Goal: Task Accomplishment & Management: Complete application form

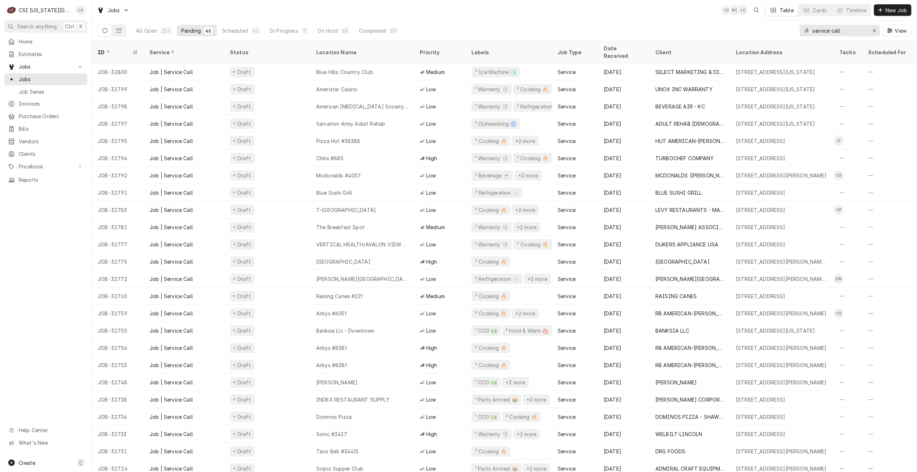
drag, startPoint x: 847, startPoint y: 31, endPoint x: 795, endPoint y: 28, distance: 51.8
click at [795, 28] on div "All Open 256 Pending 46 Scheduled 42 In Progress 11 On Hold 68 Completed 89 ser…" at bounding box center [505, 30] width 814 height 20
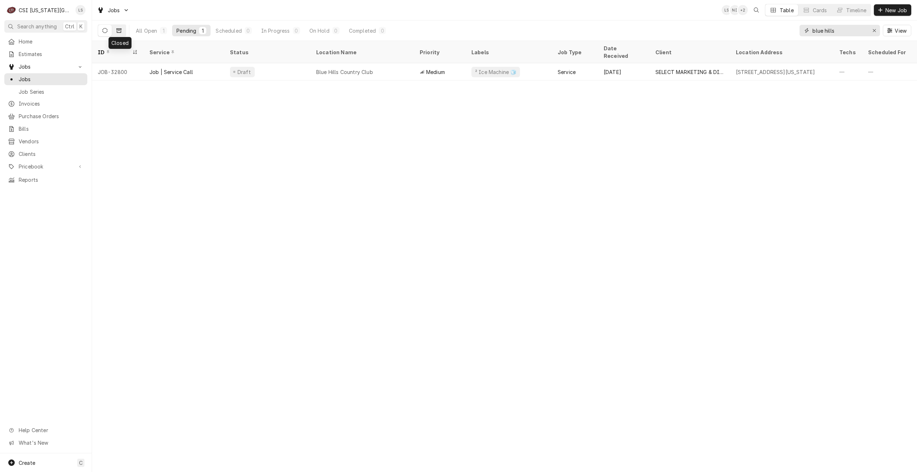
type input "blue hills"
click at [122, 31] on button "Dynamic Content Wrapper" at bounding box center [119, 30] width 14 height 11
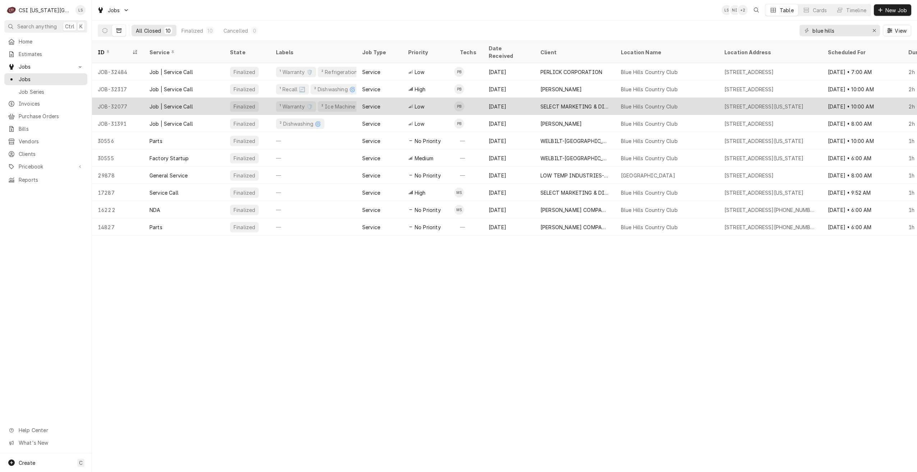
click at [621, 98] on div "Blue Hills Country Club" at bounding box center [666, 106] width 103 height 17
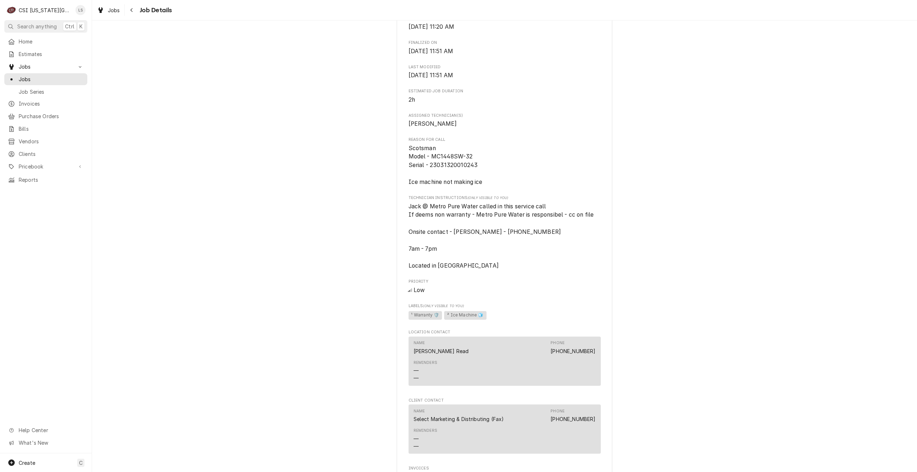
scroll to position [431, 0]
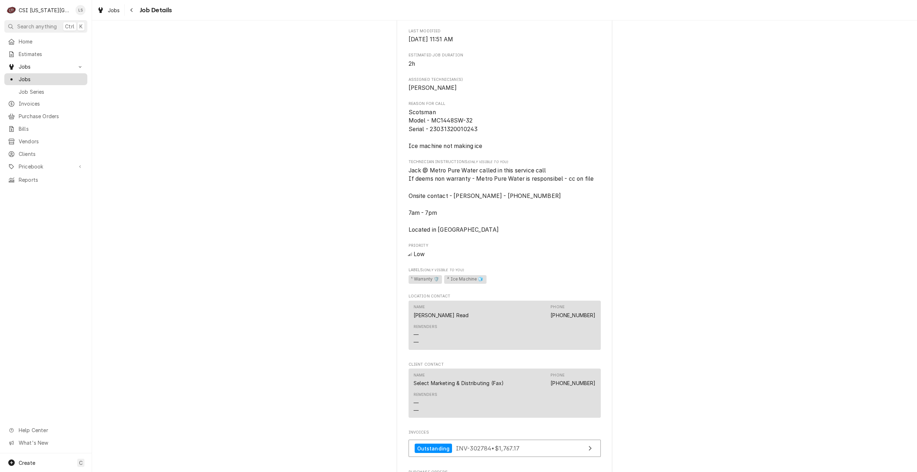
click at [26, 76] on span "Jobs" at bounding box center [51, 79] width 65 height 8
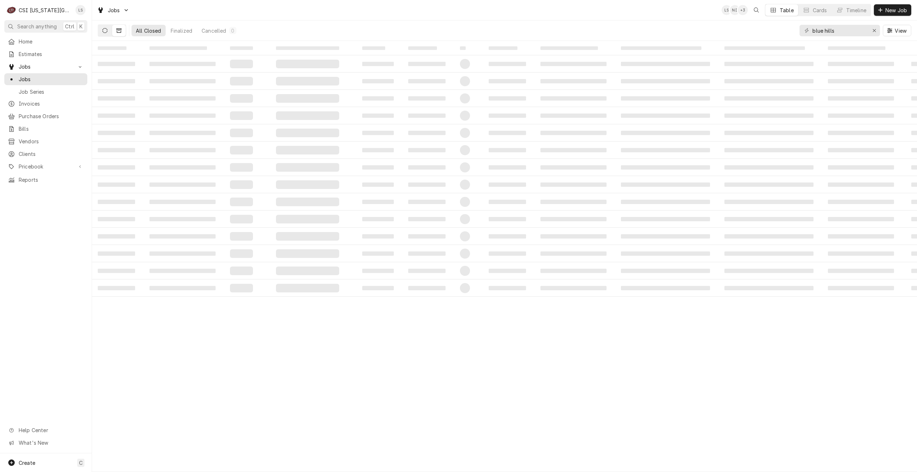
click at [106, 32] on icon "Dynamic Content Wrapper" at bounding box center [104, 30] width 5 height 5
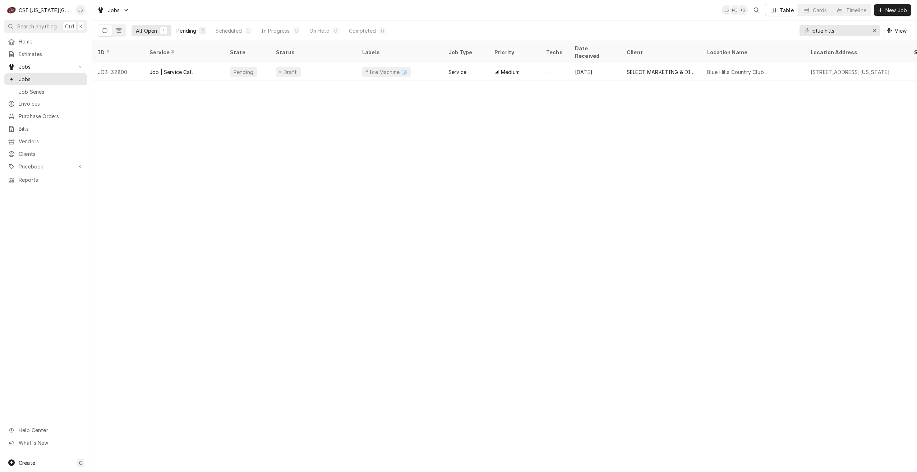
click at [190, 29] on div "Pending" at bounding box center [186, 31] width 20 height 8
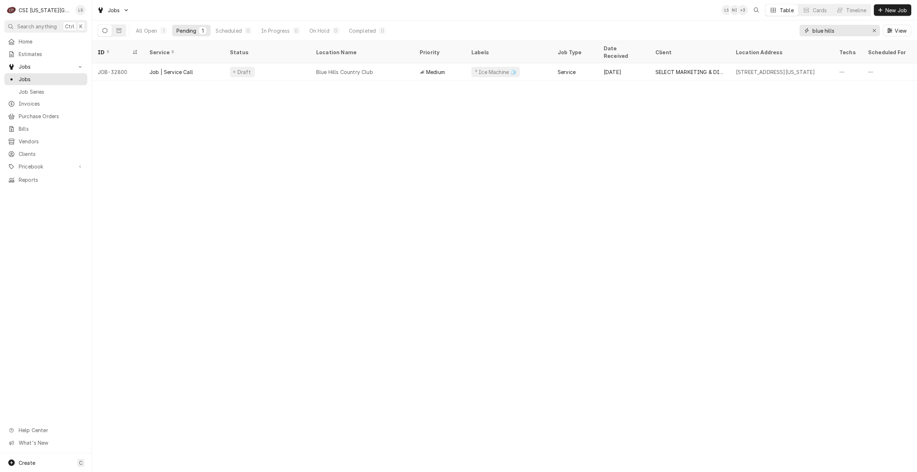
drag, startPoint x: 854, startPoint y: 31, endPoint x: 782, endPoint y: 27, distance: 72.7
click at [782, 27] on div "All Open 1 Pending 1 Scheduled 0 In Progress 0 On Hold 0 Completed 0 blue hills…" at bounding box center [505, 30] width 814 height 20
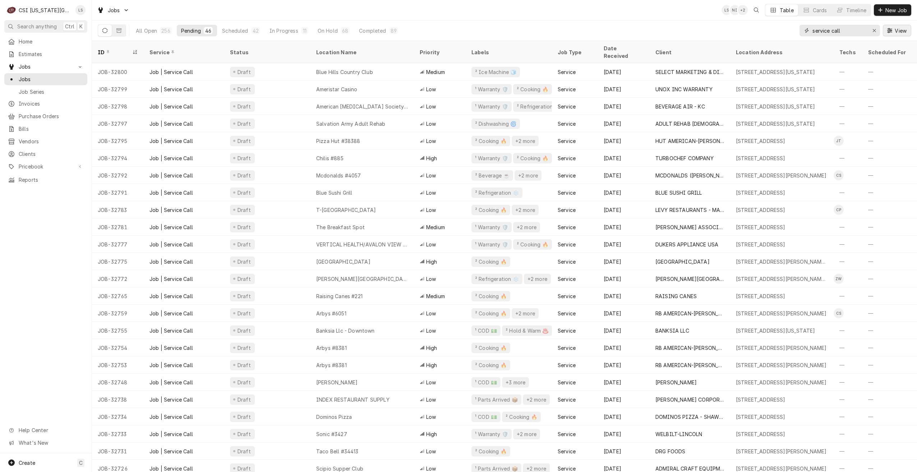
type input "service call"
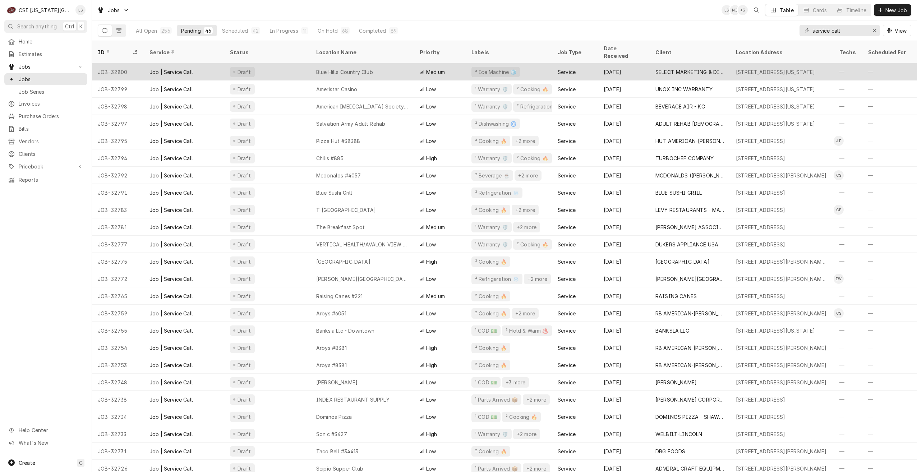
click at [380, 69] on div "Blue Hills Country Club" at bounding box center [361, 71] width 103 height 17
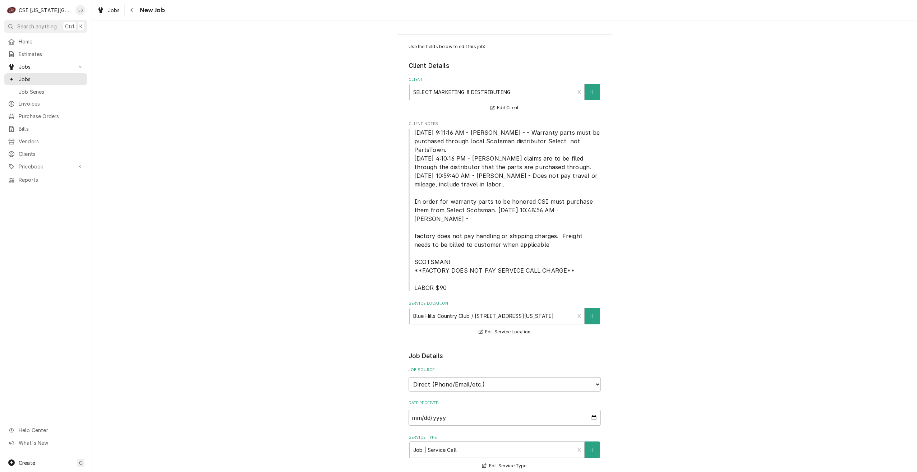
type textarea "x"
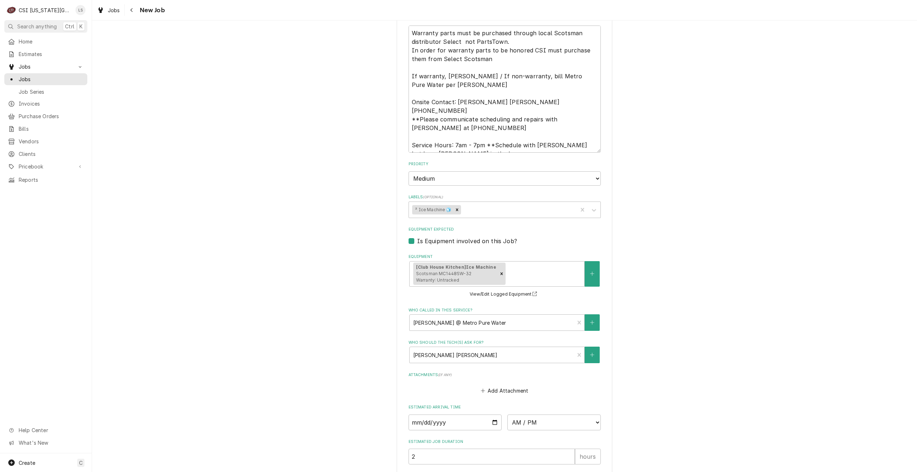
scroll to position [672, 0]
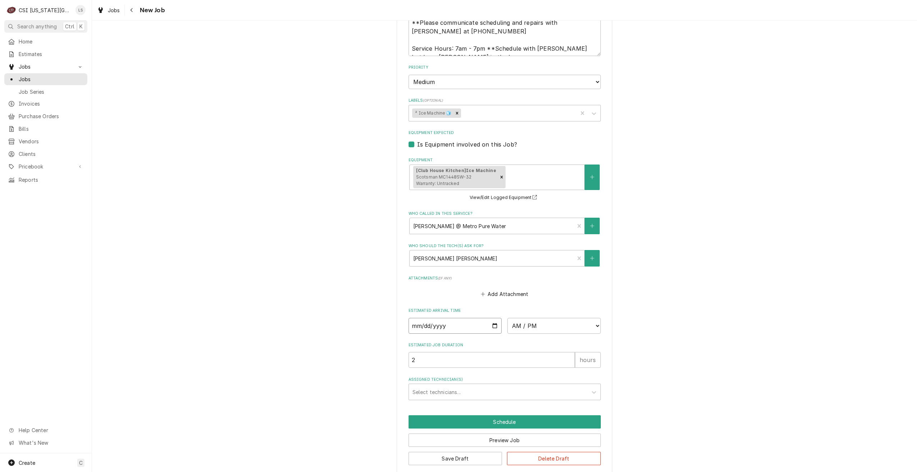
click at [490, 318] on input "Date" at bounding box center [455, 326] width 93 height 16
type input "2025-09-17"
type textarea "x"
click at [527, 321] on select "AM / PM 6:00 AM 6:15 AM 6:30 AM 6:45 AM 7:00 AM 7:15 AM 7:30 AM 7:45 AM 8:00 AM…" at bounding box center [553, 326] width 93 height 16
select select "07:00:00"
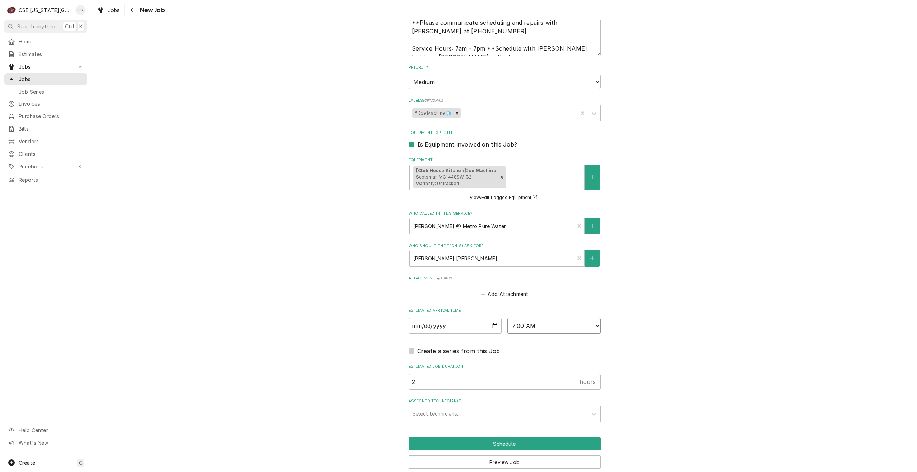
type textarea "x"
click at [509, 407] on div "Assigned Technician(s)" at bounding box center [498, 413] width 171 height 13
type input "[PERSON_NAME]"
click at [509, 424] on div "Charles Pendergrass" at bounding box center [505, 429] width 192 height 11
type textarea "x"
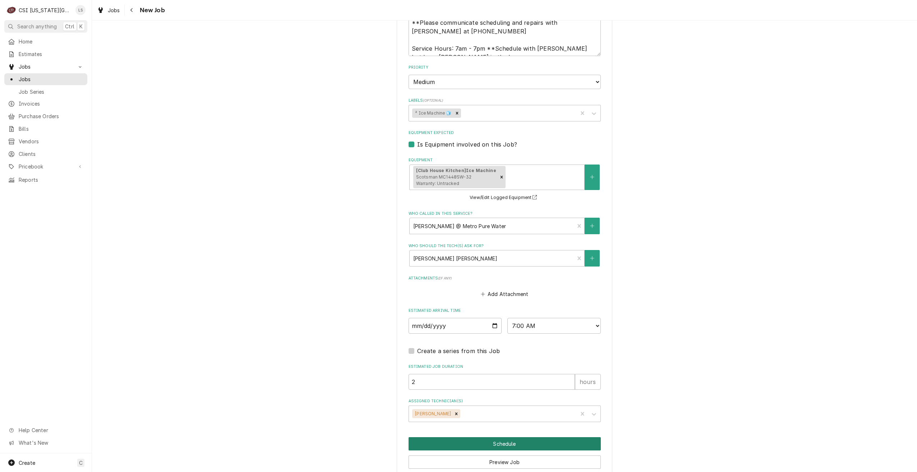
click at [511, 437] on button "Schedule" at bounding box center [505, 443] width 192 height 13
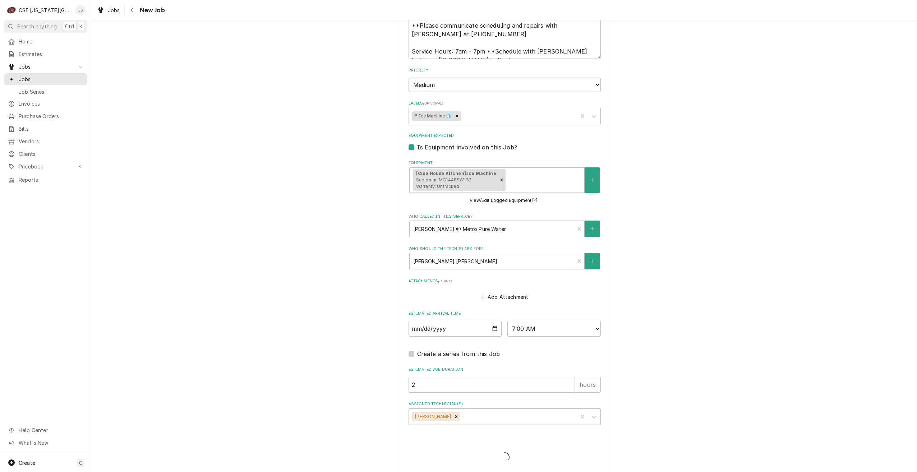
type textarea "x"
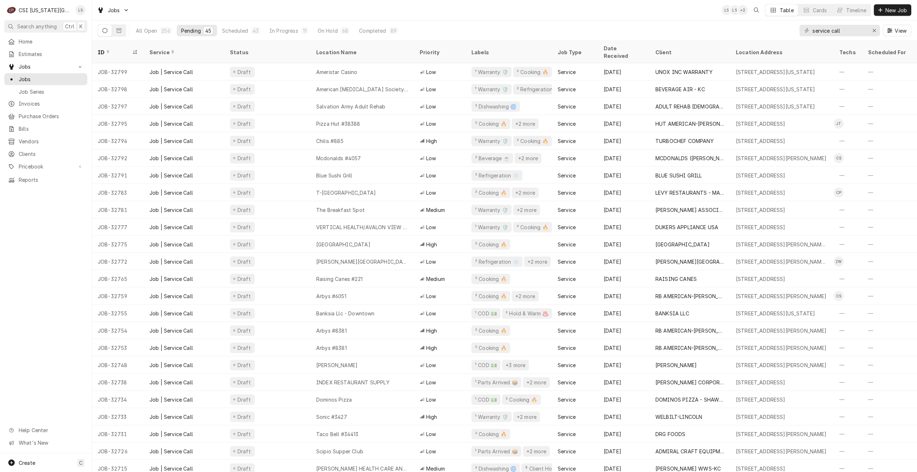
click at [356, 15] on div "Jobs LS LS + 2 Table Cards Timeline New Job" at bounding box center [504, 10] width 825 height 20
click at [268, 6] on div "Jobs LS LS + 2 Table Cards Timeline New Job" at bounding box center [504, 10] width 825 height 20
click at [669, 16] on div "Jobs LS LS + 3 Table Cards Timeline New Job" at bounding box center [504, 10] width 825 height 20
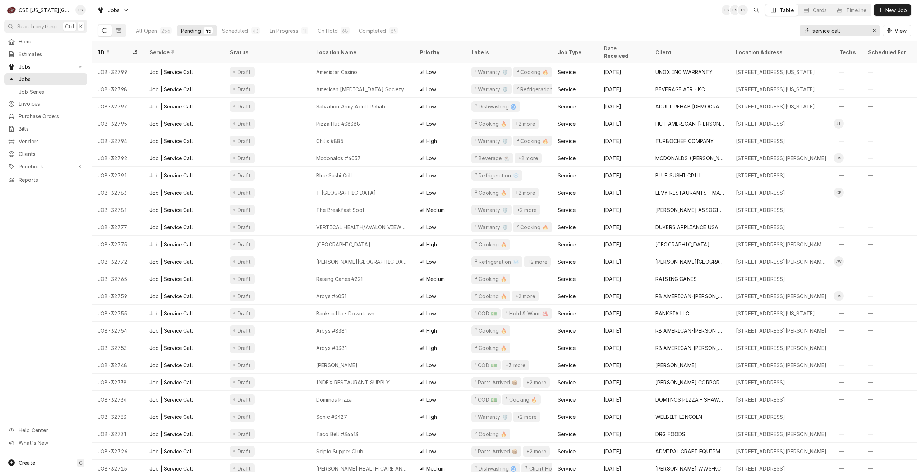
drag, startPoint x: 847, startPoint y: 33, endPoint x: 806, endPoint y: 28, distance: 41.3
click at [806, 28] on div "service call" at bounding box center [840, 30] width 80 height 11
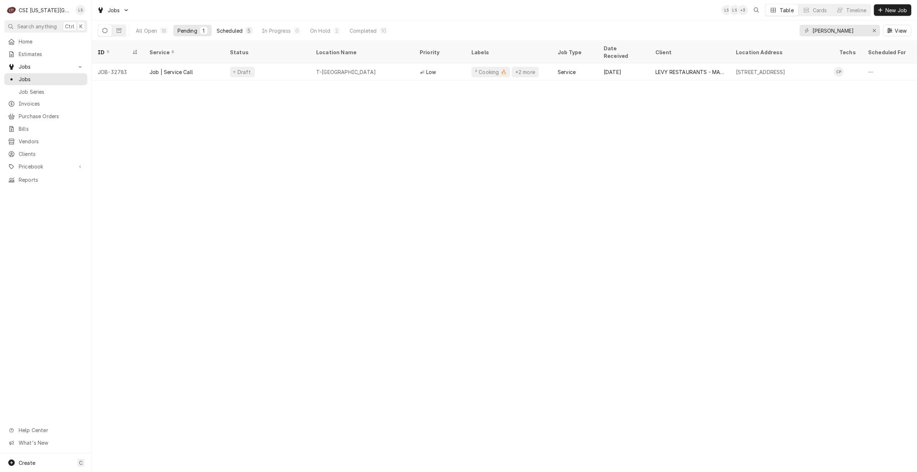
click at [242, 29] on div "Scheduled" at bounding box center [230, 31] width 26 height 8
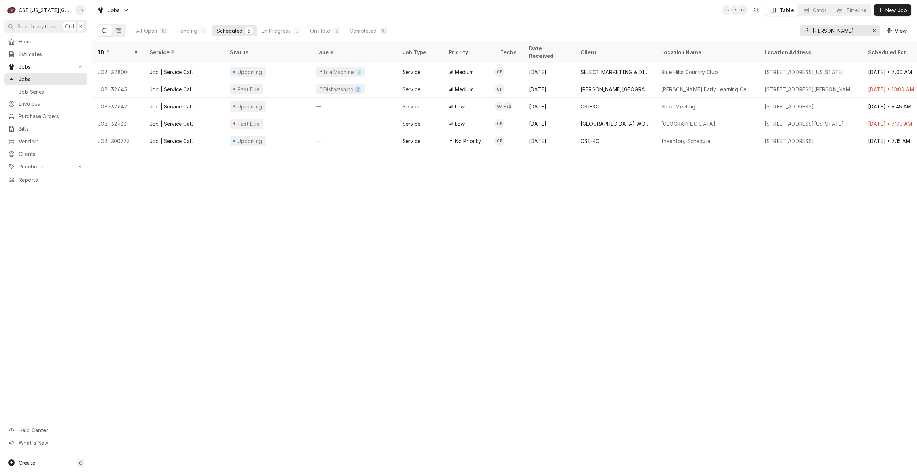
click at [828, 31] on input "charles" at bounding box center [839, 30] width 54 height 11
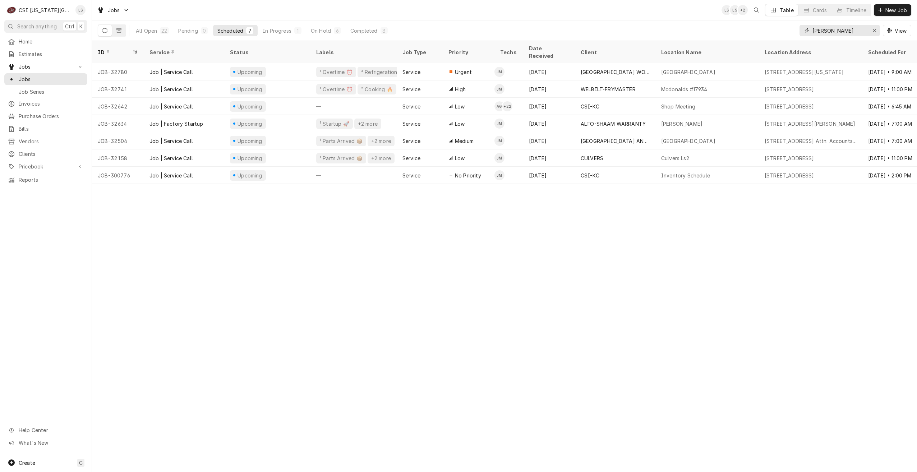
click at [828, 31] on input "josh" at bounding box center [839, 30] width 54 height 11
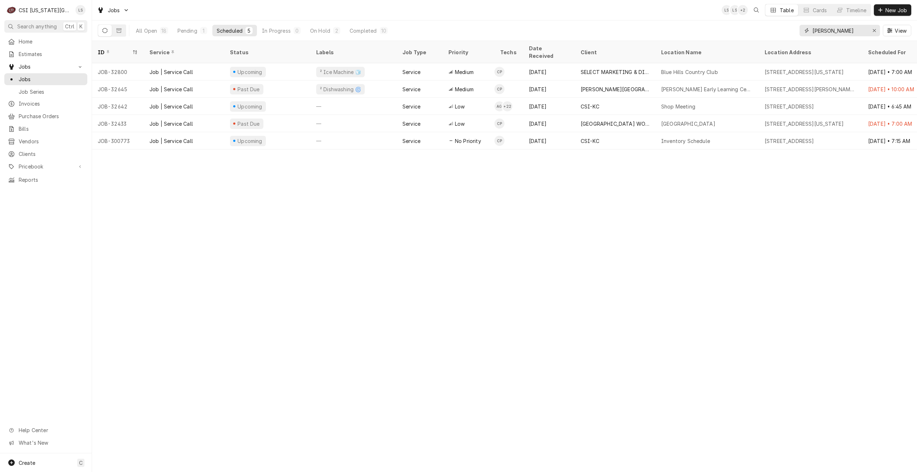
click at [828, 31] on input "charles" at bounding box center [839, 30] width 54 height 11
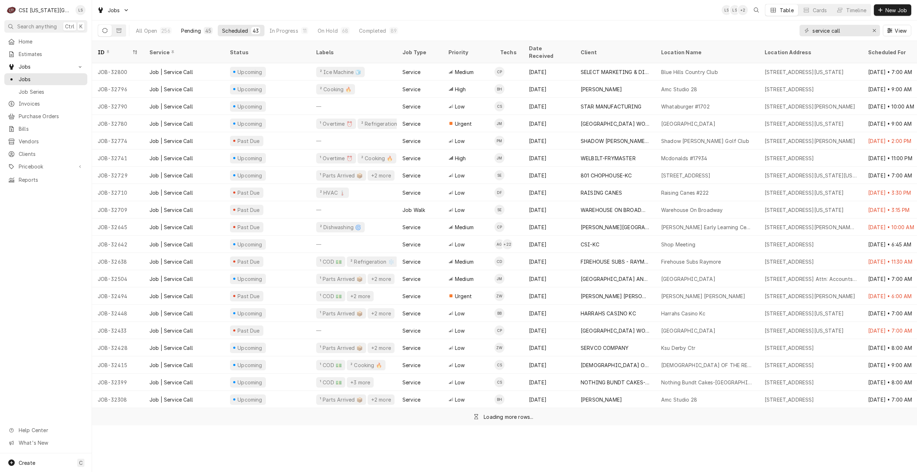
click at [198, 33] on div "Pending" at bounding box center [191, 31] width 20 height 8
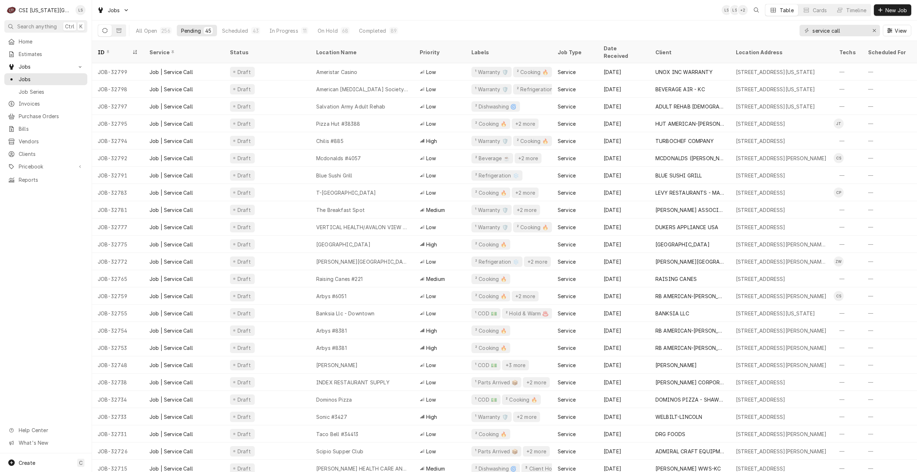
click at [383, 14] on div "Jobs LS LS + 2 Table Cards Timeline New Job" at bounding box center [504, 10] width 825 height 20
drag, startPoint x: 853, startPoint y: 31, endPoint x: 811, endPoint y: 26, distance: 41.6
click at [811, 26] on div "service call" at bounding box center [840, 30] width 80 height 11
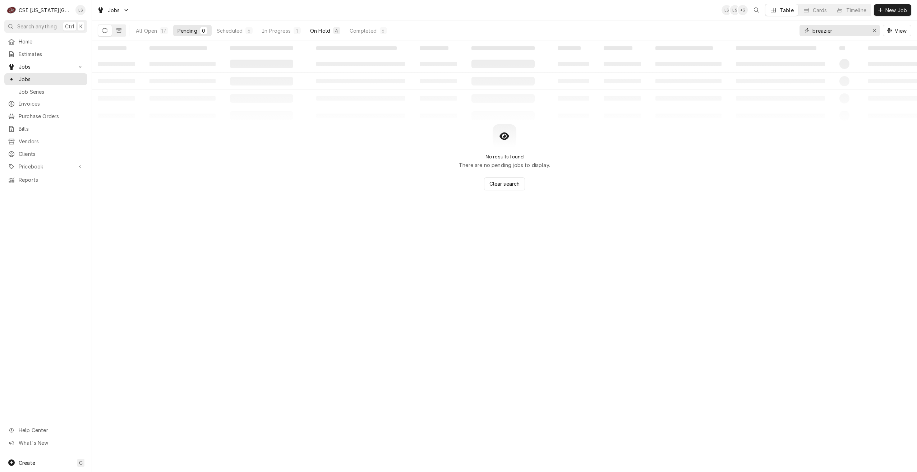
type input "breazier"
click at [329, 27] on div "On Hold" at bounding box center [320, 31] width 20 height 8
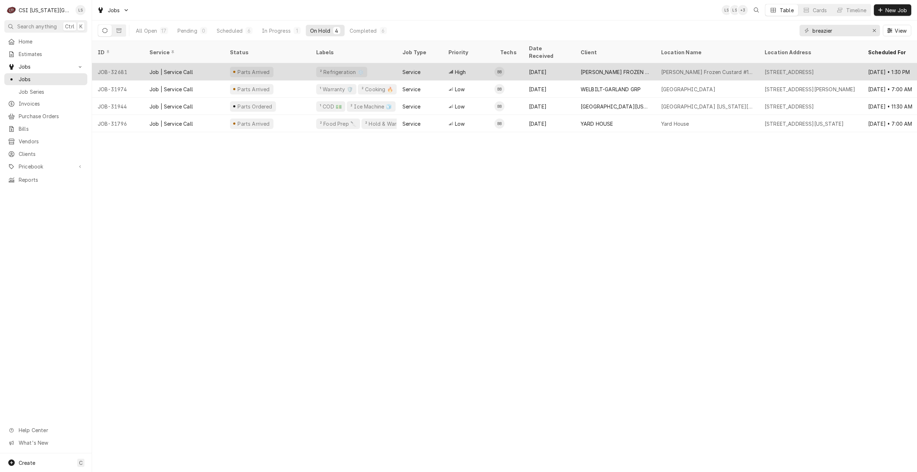
click at [631, 68] on div "ANDYS FROZEN CUSTARD MAIN" at bounding box center [615, 72] width 69 height 8
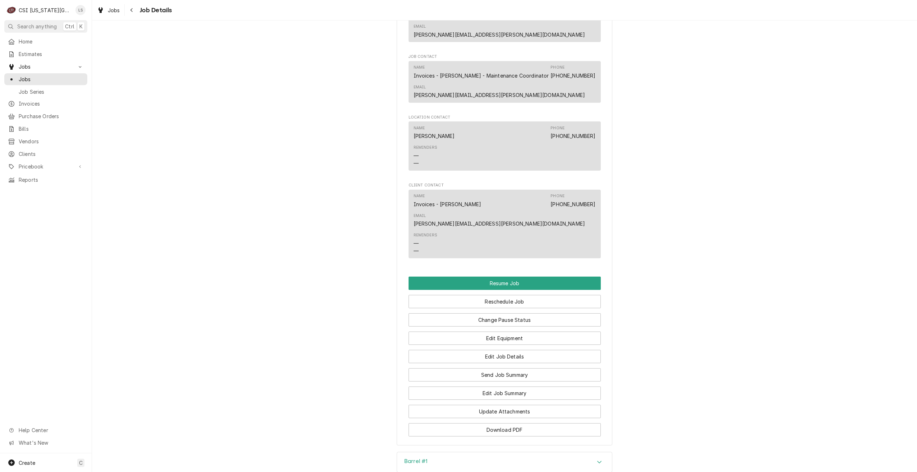
scroll to position [886, 0]
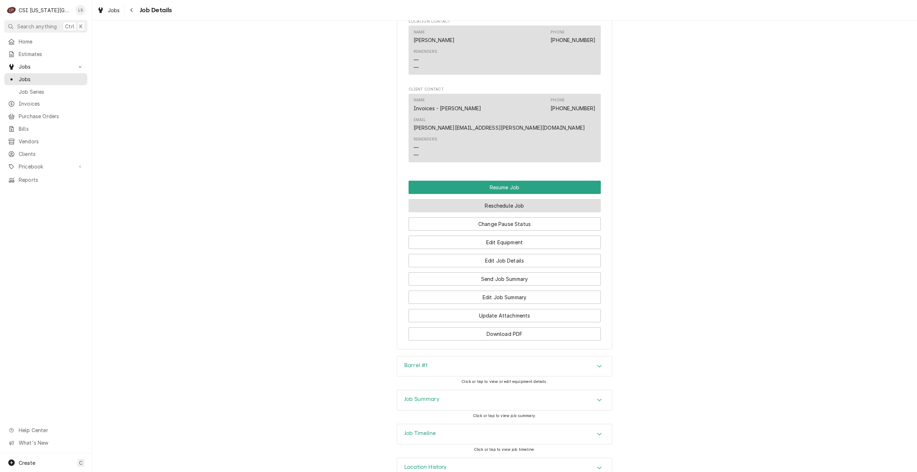
click at [496, 199] on button "Reschedule Job" at bounding box center [505, 205] width 192 height 13
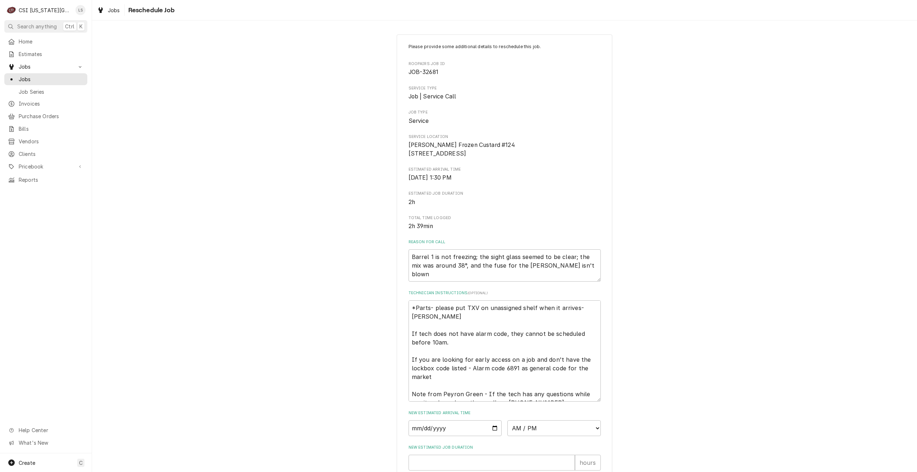
scroll to position [134, 0]
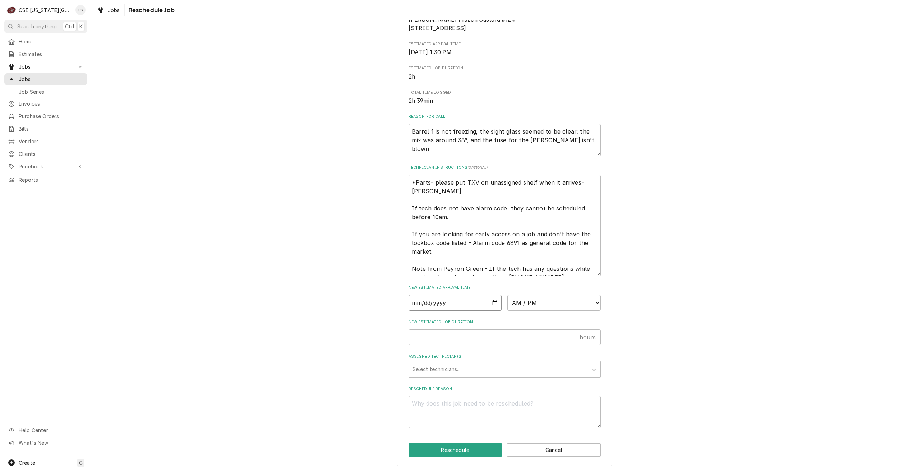
click at [492, 302] on input "Date" at bounding box center [455, 303] width 93 height 16
type input "2025-09-18"
type textarea "x"
click at [534, 307] on select "AM / PM 6:00 AM 6:15 AM 6:30 AM 6:45 AM 7:00 AM 7:15 AM 7:30 AM 7:45 AM 8:00 AM…" at bounding box center [553, 303] width 93 height 16
select select "09:00:00"
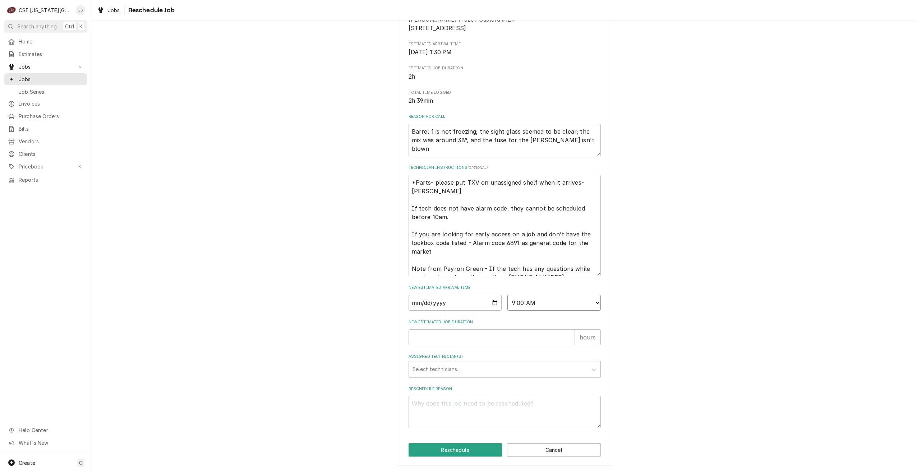
click at [507, 295] on select "AM / PM 6:00 AM 6:15 AM 6:30 AM 6:45 AM 7:00 AM 7:15 AM 7:30 AM 7:45 AM 8:00 AM…" at bounding box center [553, 303] width 93 height 16
click at [527, 333] on input "New Estimated Job Duration" at bounding box center [492, 338] width 166 height 16
type textarea "x"
type input "2"
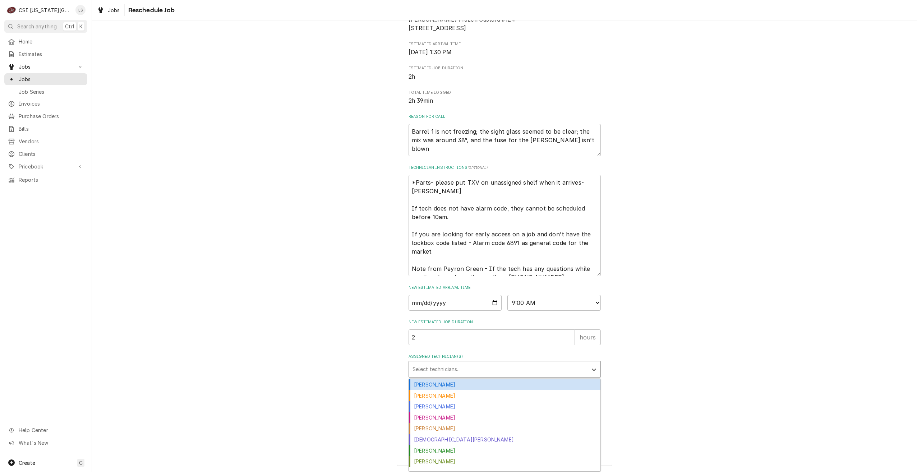
click at [504, 370] on div "Assigned Technician(s)" at bounding box center [498, 369] width 171 height 13
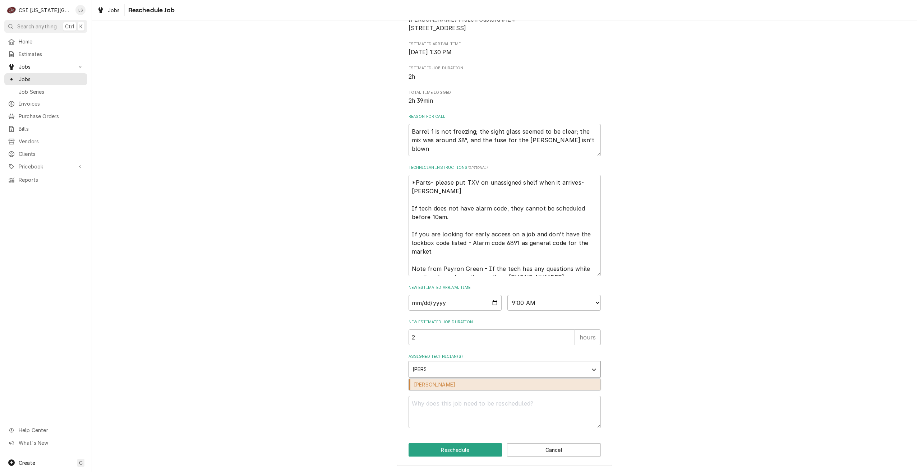
type input "[PERSON_NAME]"
click at [499, 382] on div "Charles Pendergrass" at bounding box center [505, 384] width 192 height 11
type textarea "x"
click at [511, 411] on textarea "Reschedule Reason" at bounding box center [505, 412] width 192 height 32
type textarea "x"
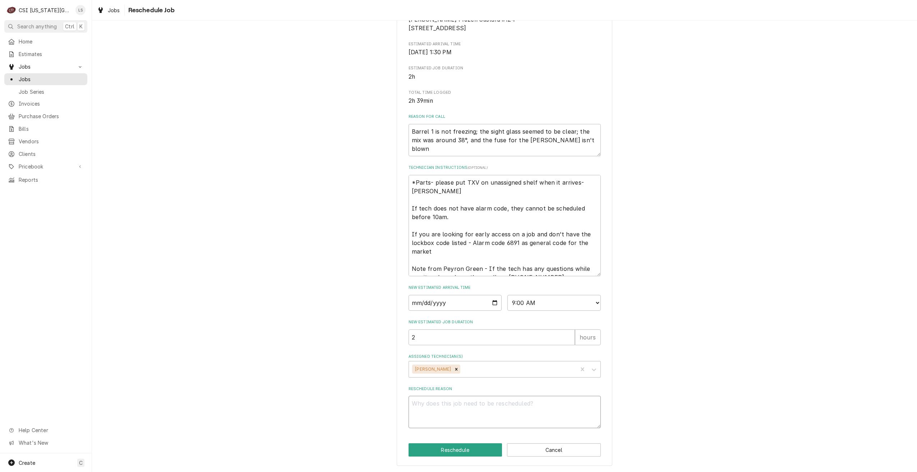
type textarea "R"
type textarea "x"
type textarea "Rt"
type textarea "x"
type textarea "R"
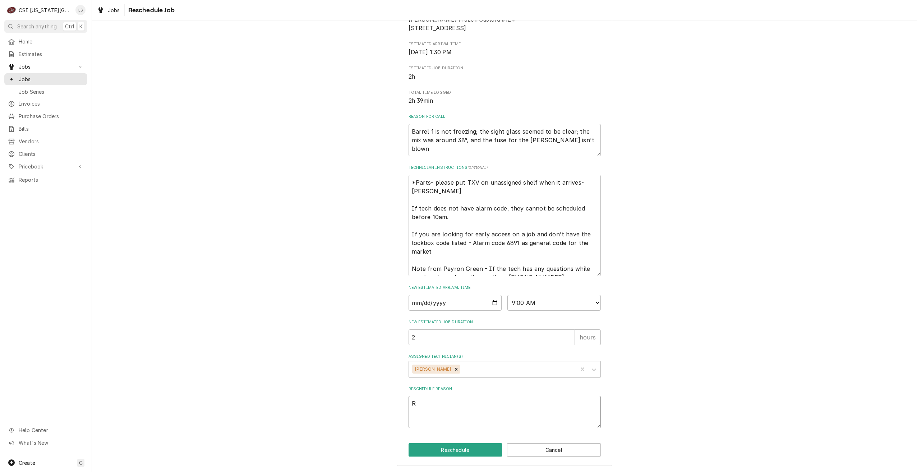
type textarea "x"
type textarea "Re"
type textarea "x"
type textarea "Ret"
type textarea "x"
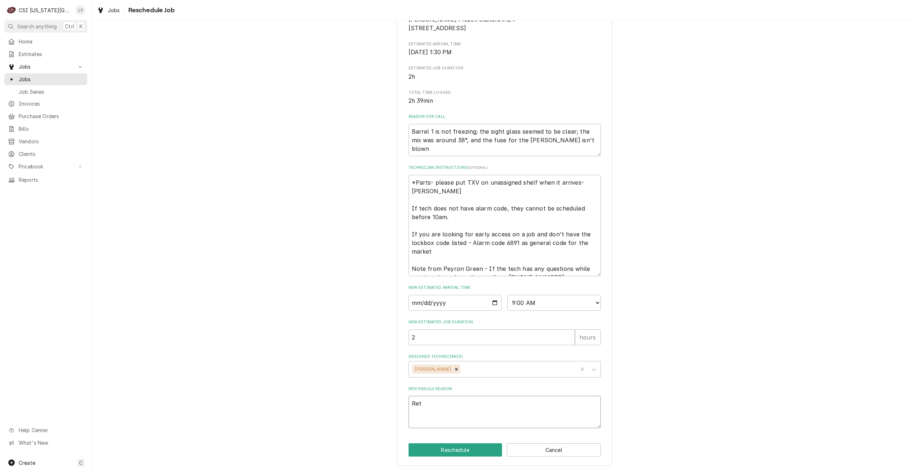
type textarea "Retu"
type textarea "x"
type textarea "Retur"
type textarea "x"
type textarea "Return"
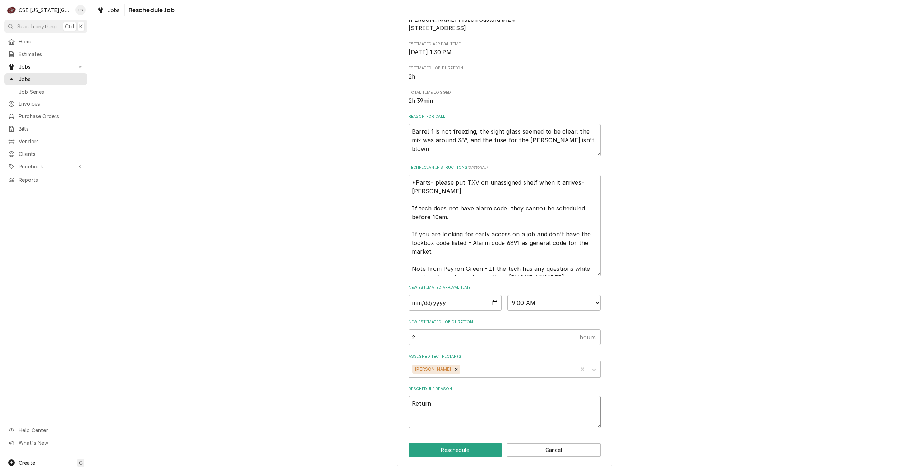
type textarea "x"
type textarea "Return"
type textarea "x"
type textarea "Return fo"
type textarea "x"
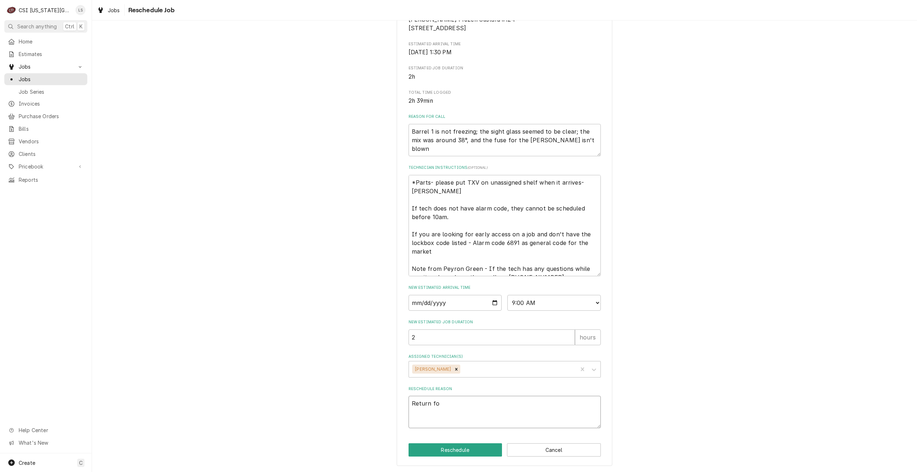
type textarea "Return for"
type textarea "x"
type textarea "Return for"
type textarea "x"
type textarea "Return for re"
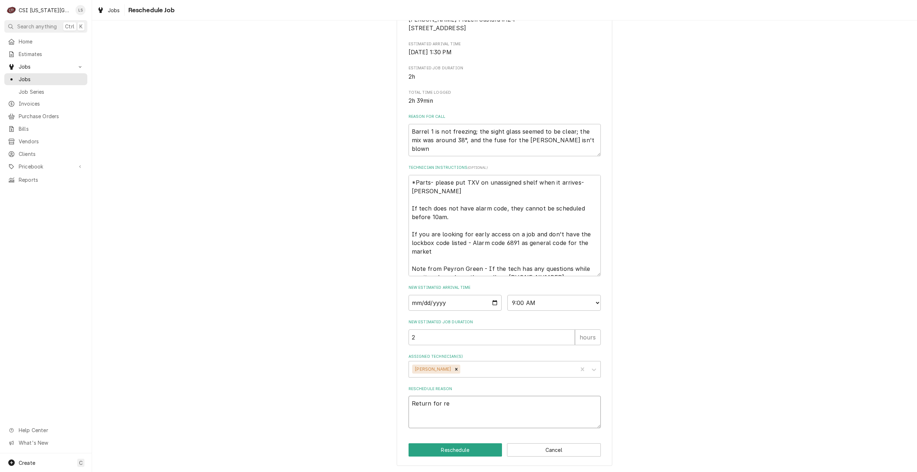
type textarea "x"
type textarea "Return for rep"
type textarea "x"
type textarea "Return for repa"
type textarea "x"
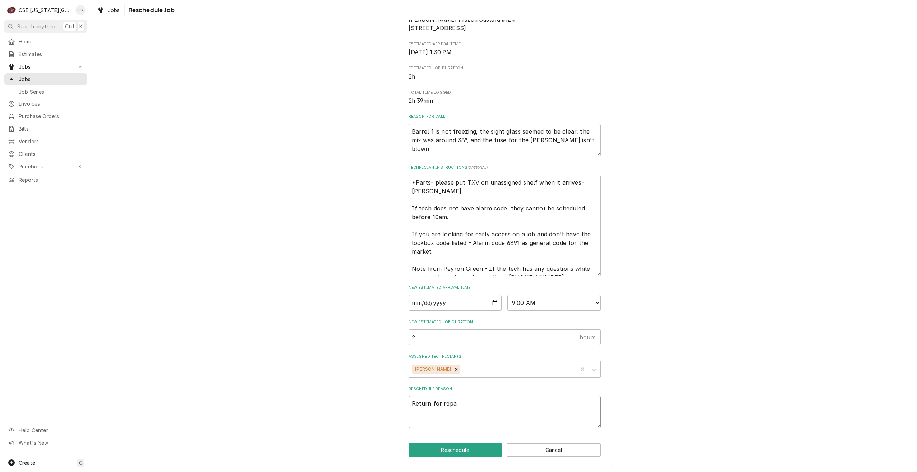
type textarea "Return for repai"
type textarea "x"
type textarea "Return for repair"
type textarea "x"
type textarea "Return for repairs"
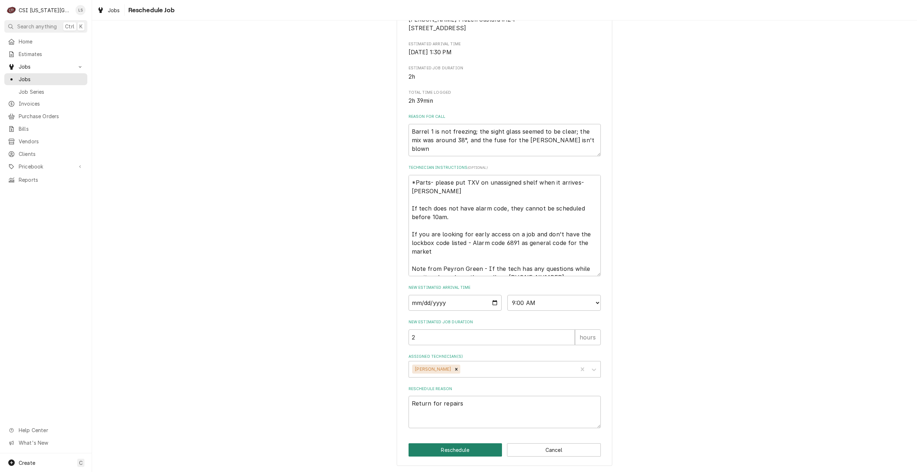
click at [454, 446] on button "Reschedule" at bounding box center [456, 449] width 94 height 13
type textarea "x"
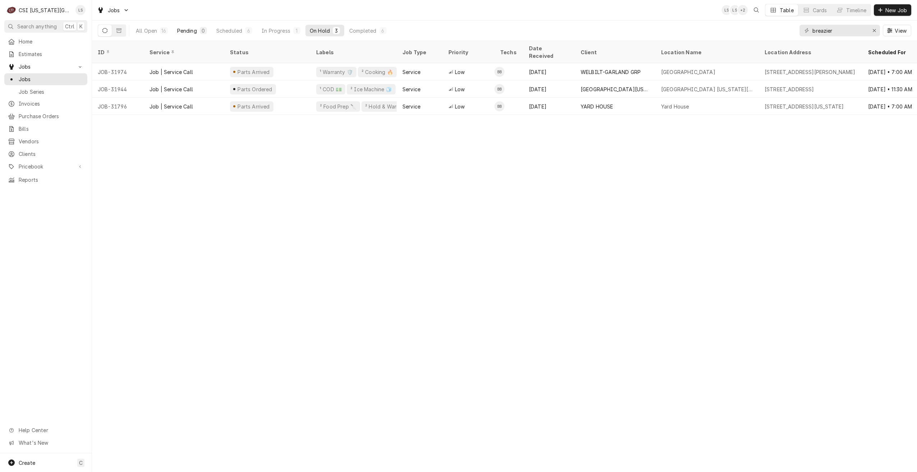
drag, startPoint x: 190, startPoint y: 28, endPoint x: 418, endPoint y: 40, distance: 227.8
click at [190, 28] on div "Pending" at bounding box center [187, 31] width 20 height 8
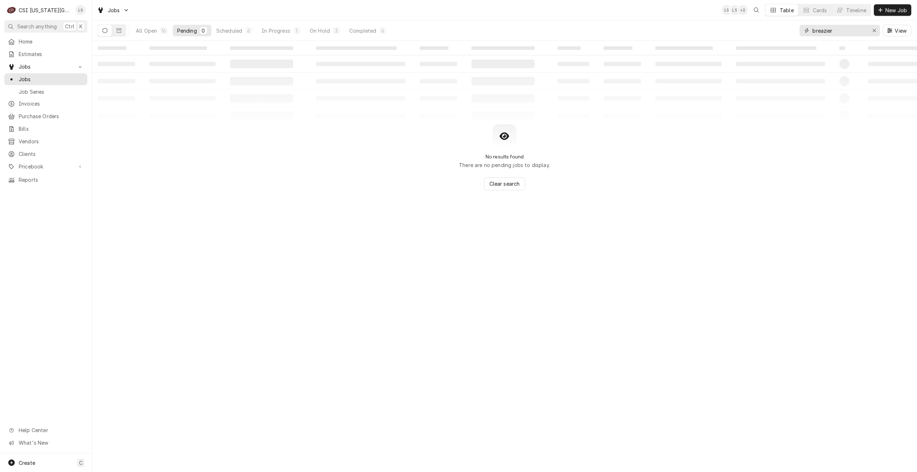
click at [819, 33] on input "breazier" at bounding box center [839, 30] width 54 height 11
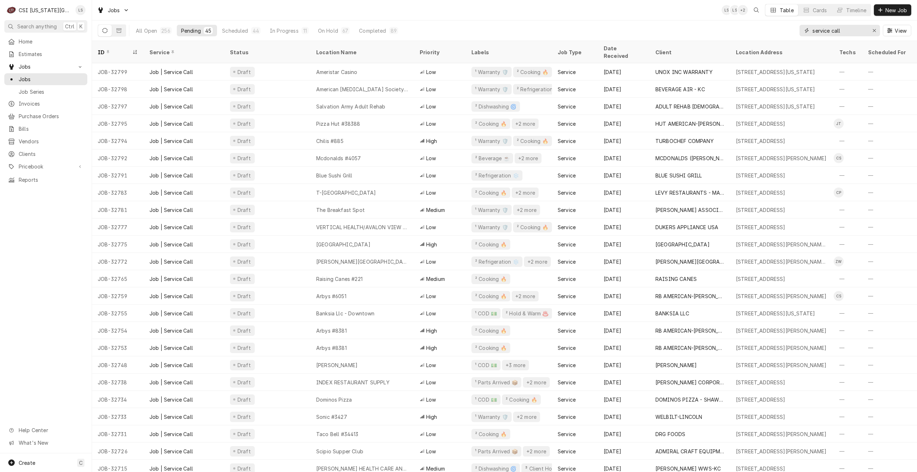
drag, startPoint x: 860, startPoint y: 36, endPoint x: 806, endPoint y: 31, distance: 54.5
click at [806, 31] on div "service call" at bounding box center [840, 30] width 80 height 11
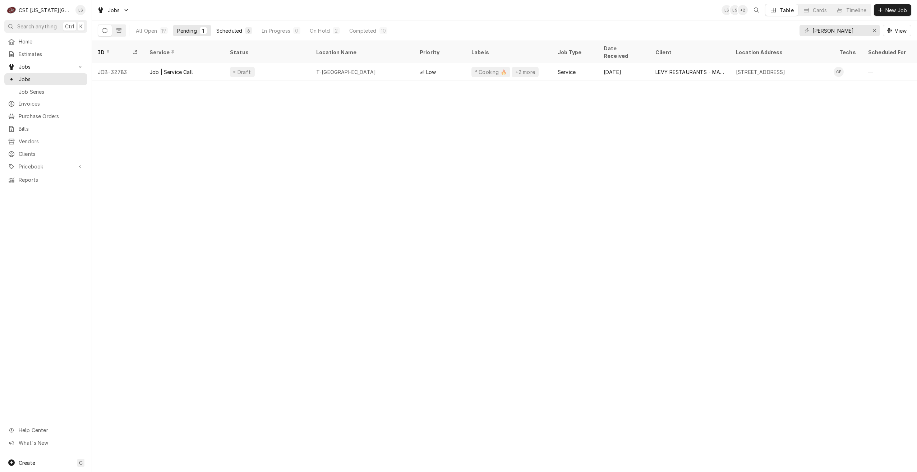
click at [238, 35] on button "Scheduled 6" at bounding box center [234, 30] width 45 height 11
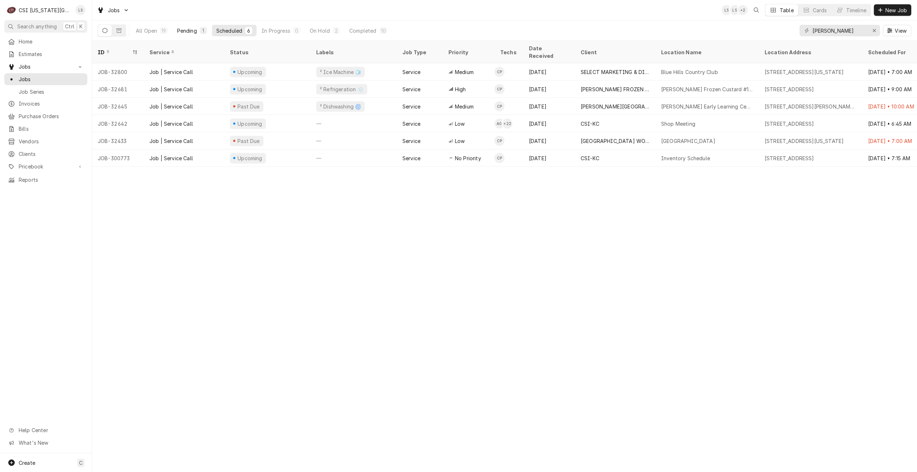
click at [193, 30] on div "Pending" at bounding box center [187, 31] width 20 height 8
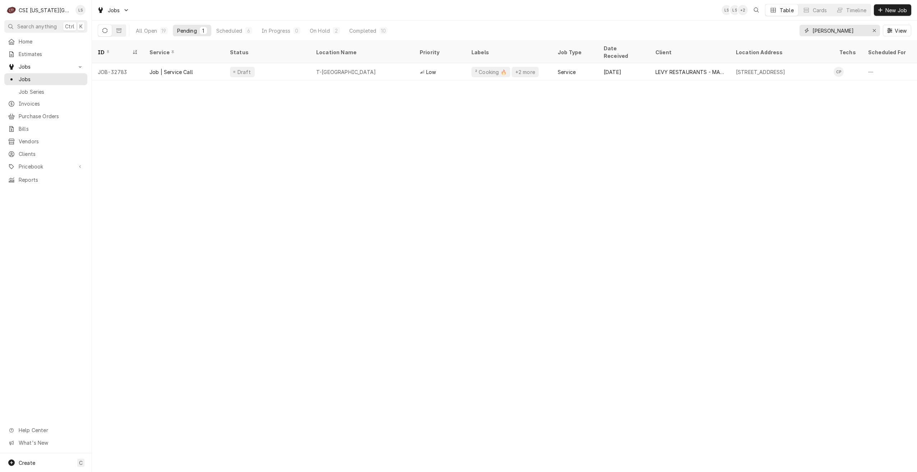
click at [820, 31] on input "[PERSON_NAME]" at bounding box center [839, 30] width 54 height 11
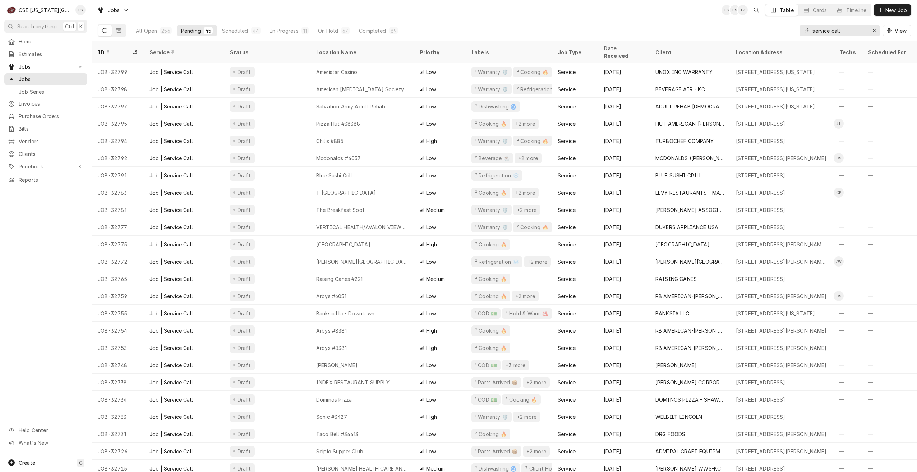
click at [582, 11] on div "Jobs LS LS + 2 Table Cards Timeline New Job" at bounding box center [504, 10] width 825 height 20
click at [530, 10] on div "Jobs LS LS + 2 Table Cards Timeline New Job" at bounding box center [504, 10] width 825 height 20
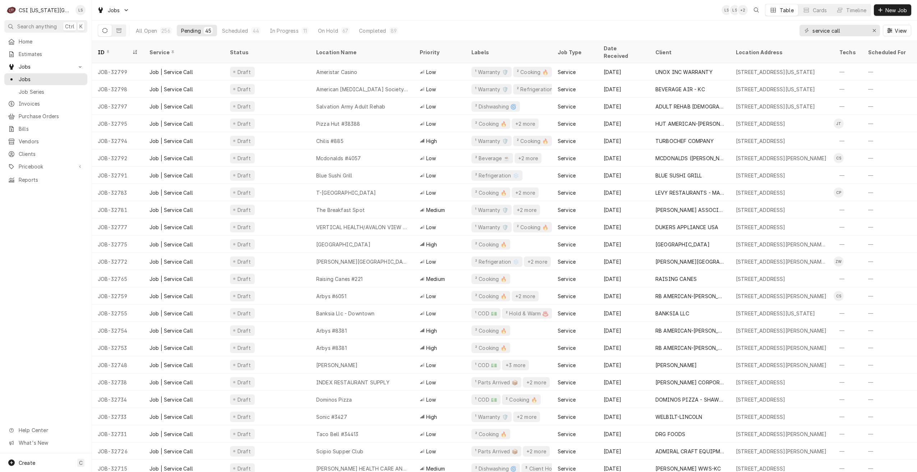
click at [536, 10] on div "Jobs LS LS + 2 Table Cards Timeline New Job" at bounding box center [504, 10] width 825 height 20
click at [709, 13] on div "Jobs LS LS + 2 Table Cards Timeline New Job" at bounding box center [504, 10] width 825 height 20
click at [709, 13] on div "Jobs LS LS NI Table Cards Timeline New Job" at bounding box center [504, 10] width 825 height 20
click at [631, 11] on div "Jobs LS LS NI Table Cards Timeline New Job" at bounding box center [504, 10] width 825 height 20
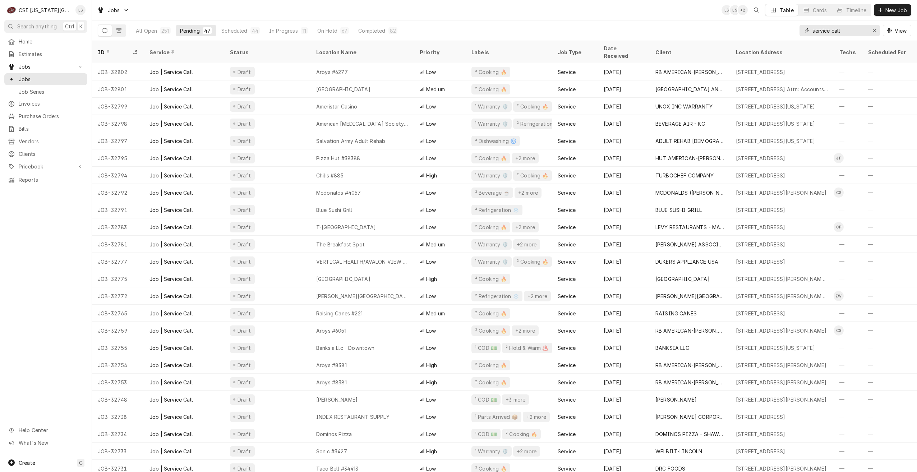
drag, startPoint x: 852, startPoint y: 34, endPoint x: 796, endPoint y: 31, distance: 55.8
click at [797, 31] on div "All Open 251 Pending 47 Scheduled 44 In Progress 11 On Hold 67 Completed 82 ser…" at bounding box center [505, 30] width 814 height 20
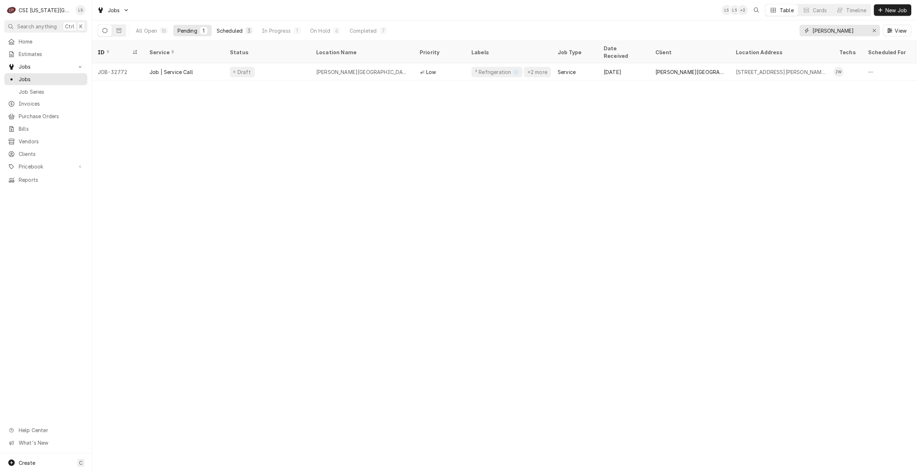
type input "[PERSON_NAME]"
click at [241, 28] on div "Scheduled" at bounding box center [230, 31] width 26 height 8
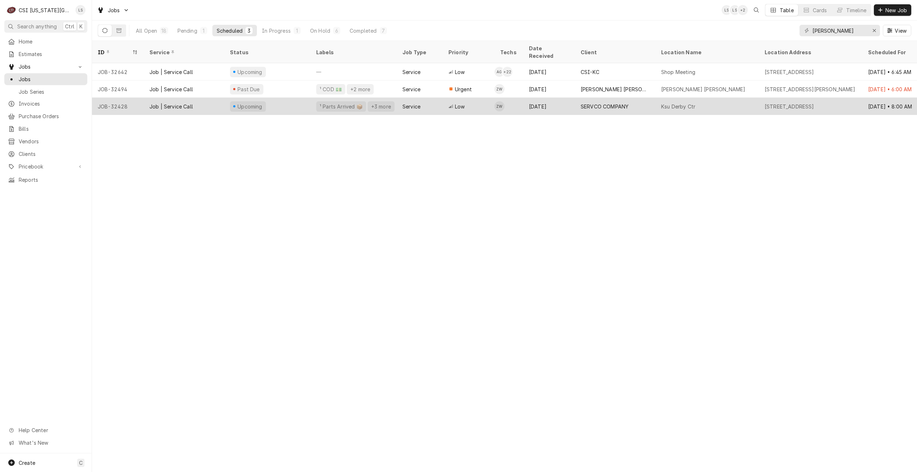
click at [654, 104] on div "SERVCO COMPANY" at bounding box center [615, 106] width 80 height 17
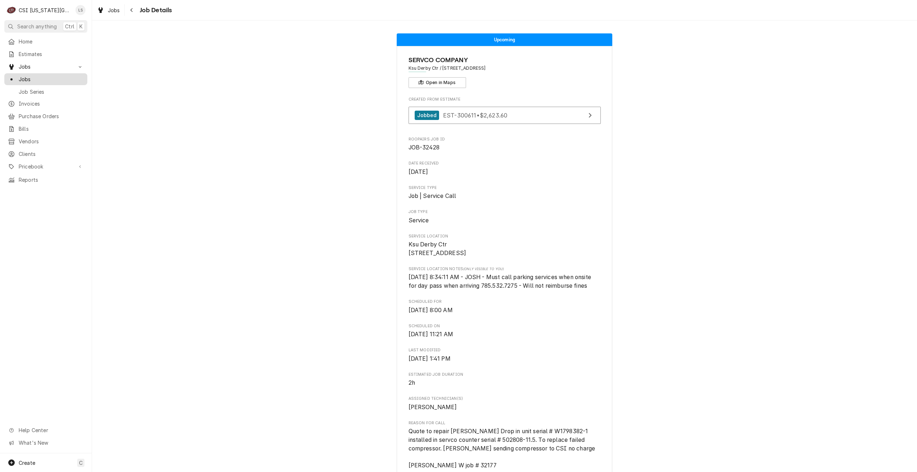
click at [79, 79] on span "Jobs" at bounding box center [51, 79] width 65 height 8
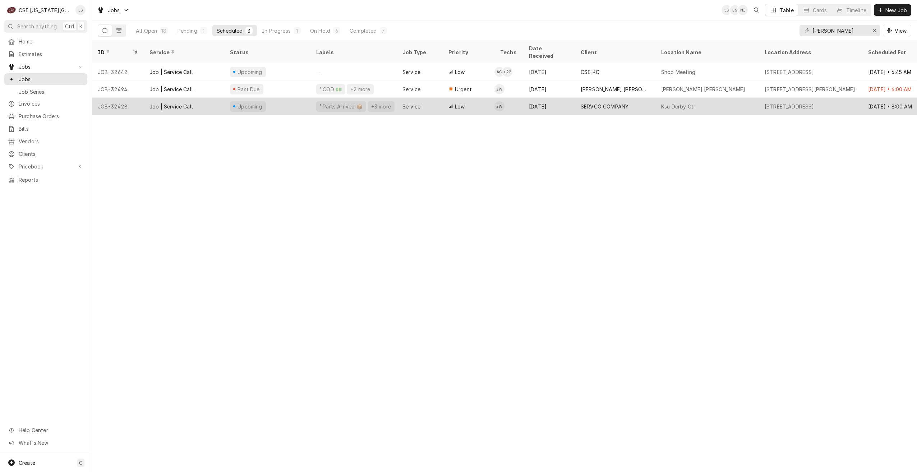
click at [651, 98] on div "SERVCO COMPANY" at bounding box center [615, 106] width 80 height 17
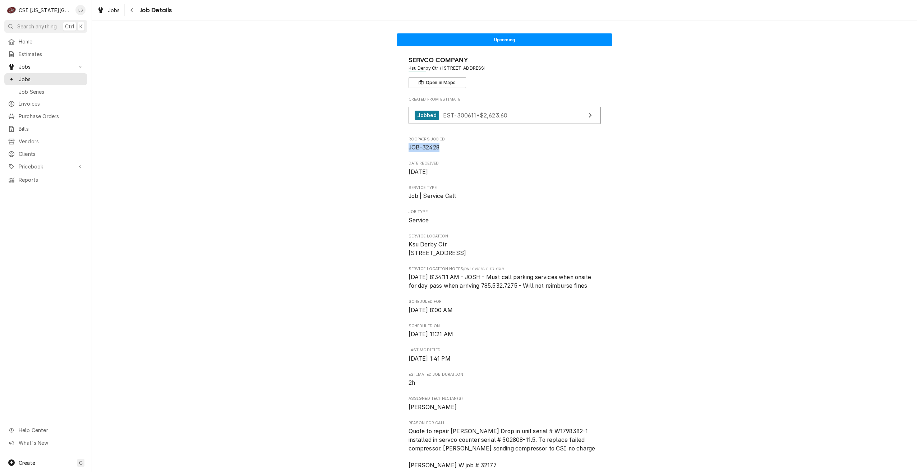
drag, startPoint x: 444, startPoint y: 149, endPoint x: 406, endPoint y: 148, distance: 38.5
click at [409, 148] on span "JOB-32428" at bounding box center [505, 147] width 192 height 9
copy span "JOB-32428"
drag, startPoint x: 52, startPoint y: 76, endPoint x: 82, endPoint y: 77, distance: 29.1
click at [52, 76] on span "Jobs" at bounding box center [51, 79] width 65 height 8
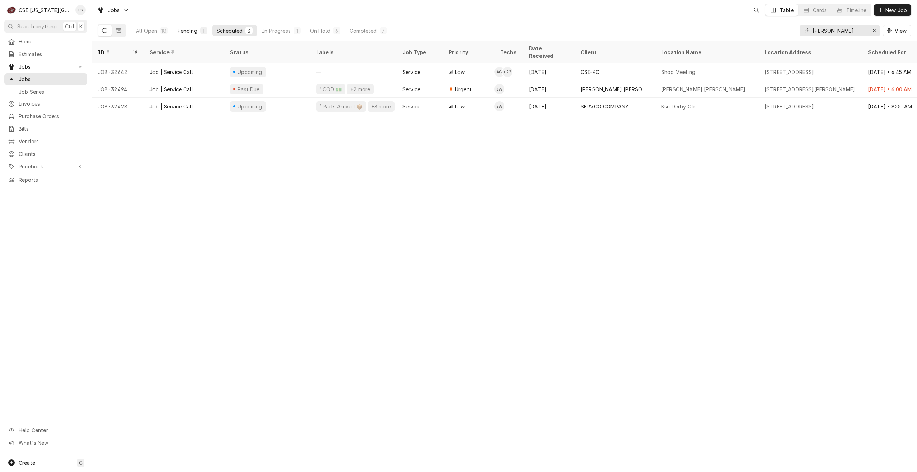
click at [200, 33] on div "1" at bounding box center [203, 30] width 7 height 7
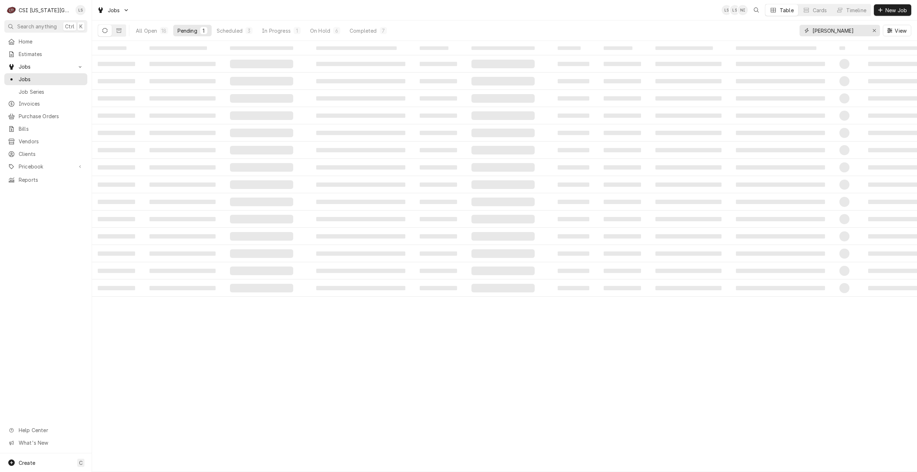
drag, startPoint x: 847, startPoint y: 29, endPoint x: 770, endPoint y: 27, distance: 76.2
click at [770, 27] on div "All Open 18 Pending 1 Scheduled 3 In Progress 1 On Hold 6 Completed 7 [PERSON_N…" at bounding box center [505, 30] width 814 height 20
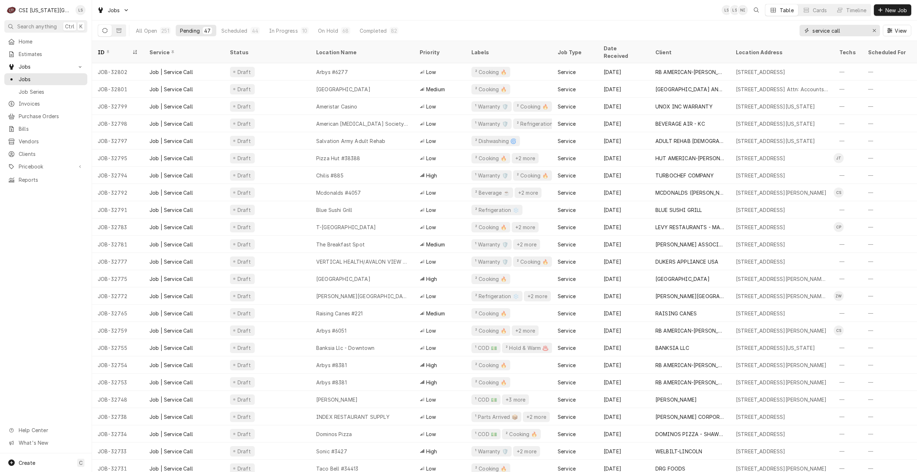
drag, startPoint x: 841, startPoint y: 29, endPoint x: 783, endPoint y: 32, distance: 58.0
click at [783, 32] on div "All Open 251 Pending 47 Scheduled 44 In Progress 10 On Hold 68 Completed 82 ser…" at bounding box center [505, 30] width 814 height 20
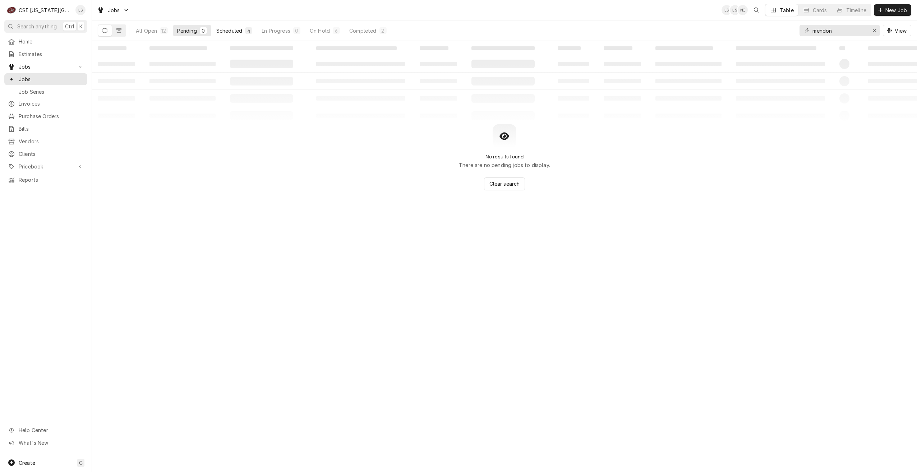
click at [236, 26] on button "Scheduled 4" at bounding box center [234, 30] width 45 height 11
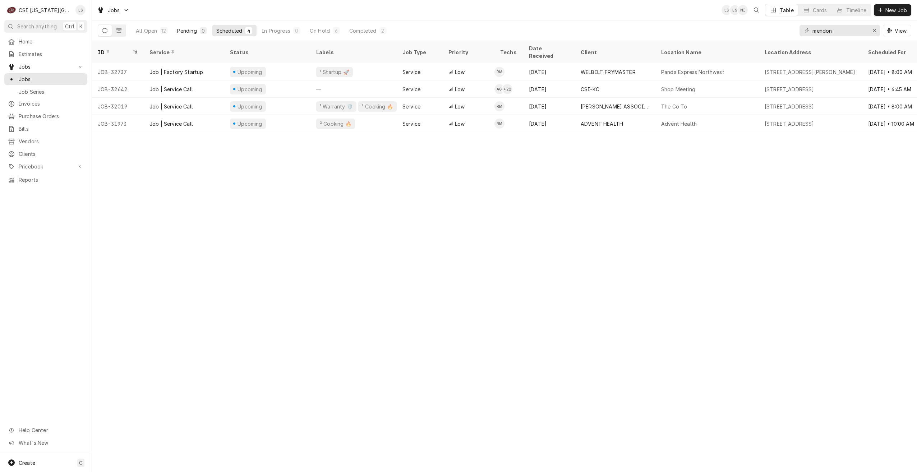
click at [190, 32] on div "Pending" at bounding box center [187, 31] width 20 height 8
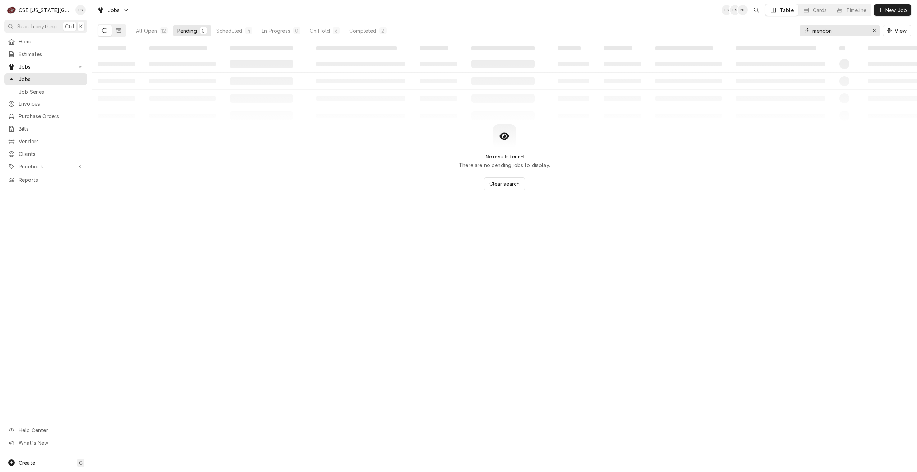
click at [829, 33] on input "mendon" at bounding box center [839, 30] width 54 height 11
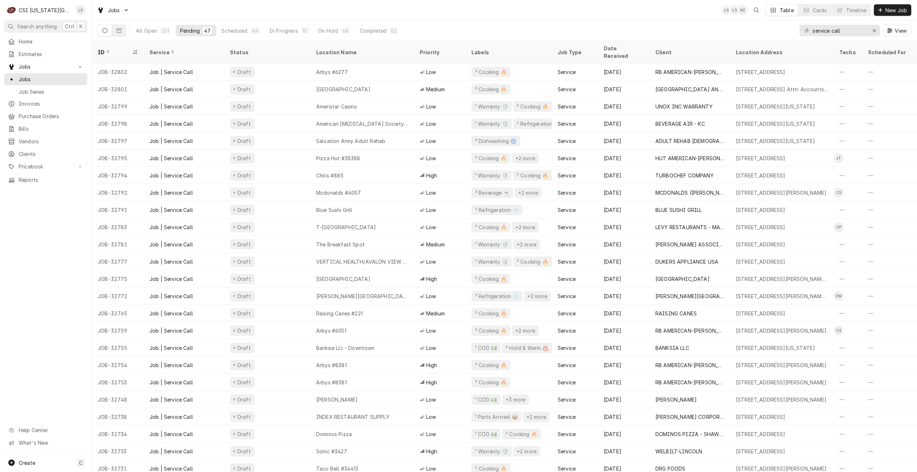
click at [592, 11] on div "Jobs LS LS NI Table Cards Timeline New Job" at bounding box center [504, 10] width 825 height 20
drag, startPoint x: 846, startPoint y: 31, endPoint x: 752, endPoint y: 31, distance: 94.5
click at [752, 31] on div "All Open 251 Pending 47 Scheduled 44 In Progress 10 On Hold 68 Completed 82 ser…" at bounding box center [505, 30] width 814 height 20
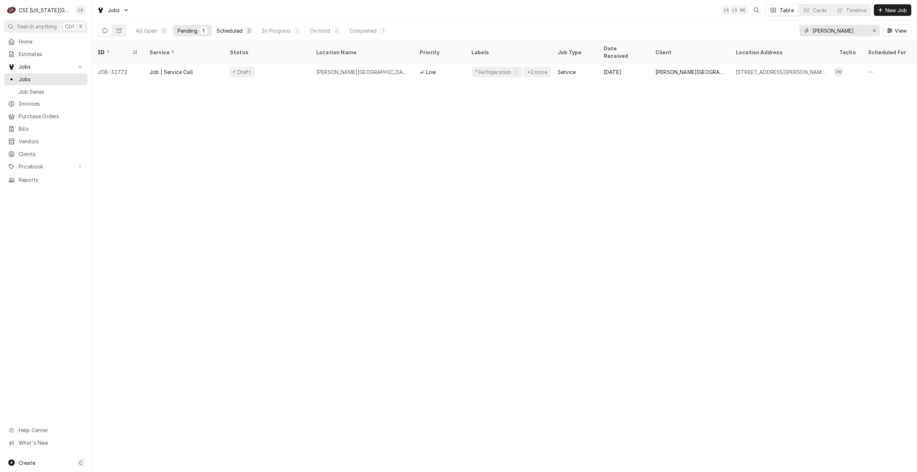
type input "[PERSON_NAME]"
click at [238, 30] on div "Scheduled" at bounding box center [230, 31] width 26 height 8
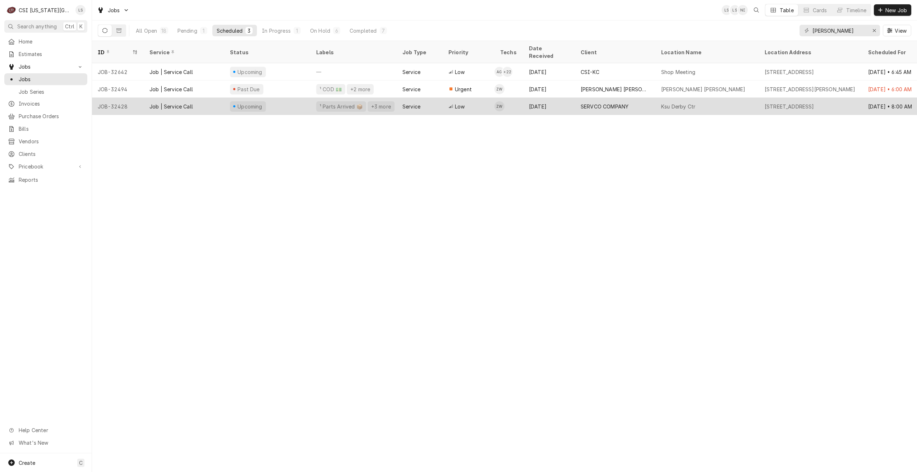
click at [677, 103] on div "Ksu Derby Ctr" at bounding box center [678, 107] width 34 height 8
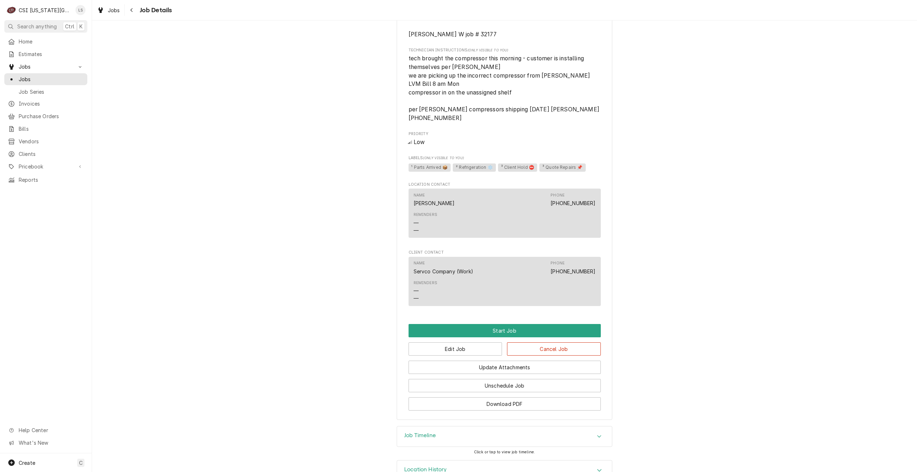
scroll to position [453, 0]
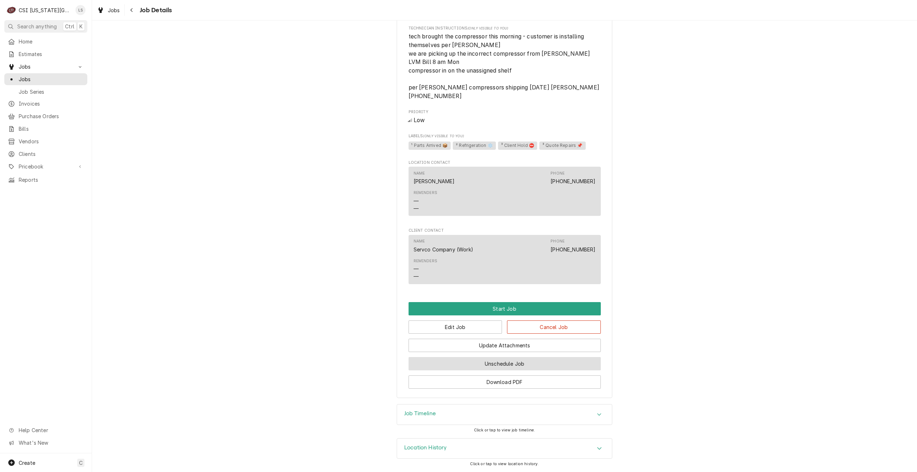
click at [525, 362] on button "Unschedule Job" at bounding box center [505, 363] width 192 height 13
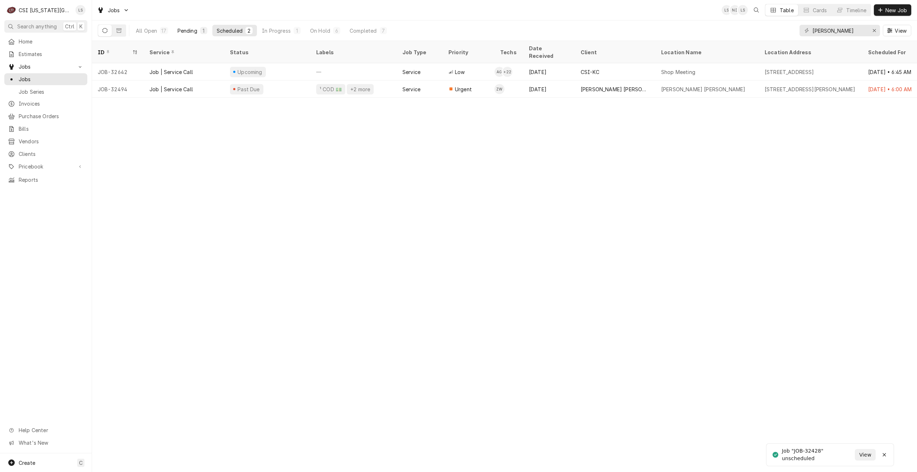
click at [192, 25] on button "Pending 1" at bounding box center [192, 30] width 38 height 11
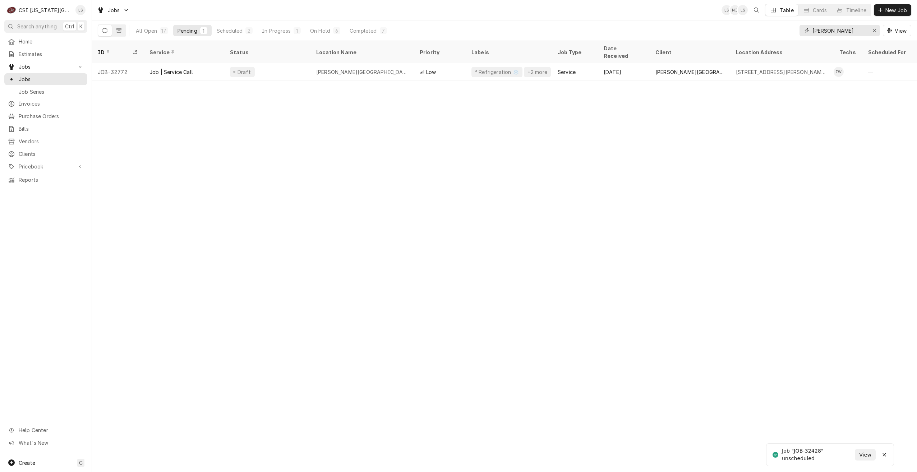
drag, startPoint x: 850, startPoint y: 33, endPoint x: 785, endPoint y: 26, distance: 65.1
click at [785, 26] on div "All Open 17 Pending 1 Scheduled 2 In Progress 1 On Hold 6 Completed 7 zach wils…" at bounding box center [505, 30] width 814 height 20
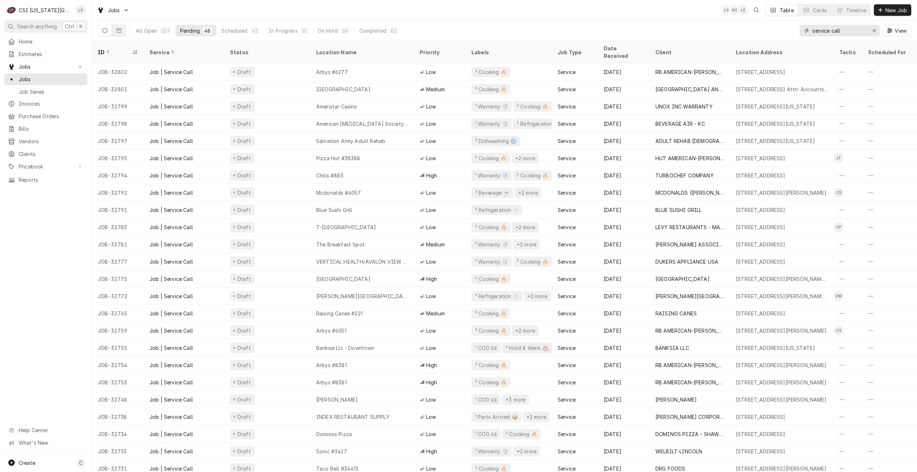
type input "service call"
click at [632, 12] on div "Jobs LS NI + 2 Table Cards Timeline New Job" at bounding box center [504, 10] width 825 height 20
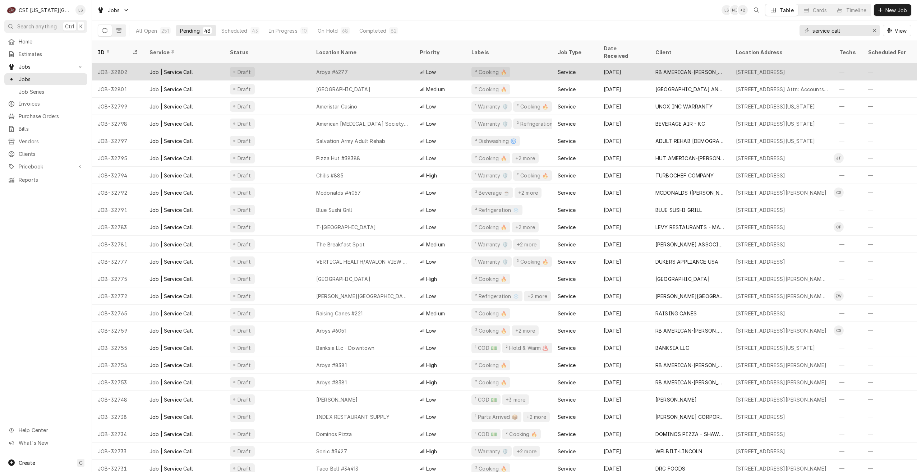
click at [330, 68] on div "Arbys #6277" at bounding box center [332, 72] width 32 height 8
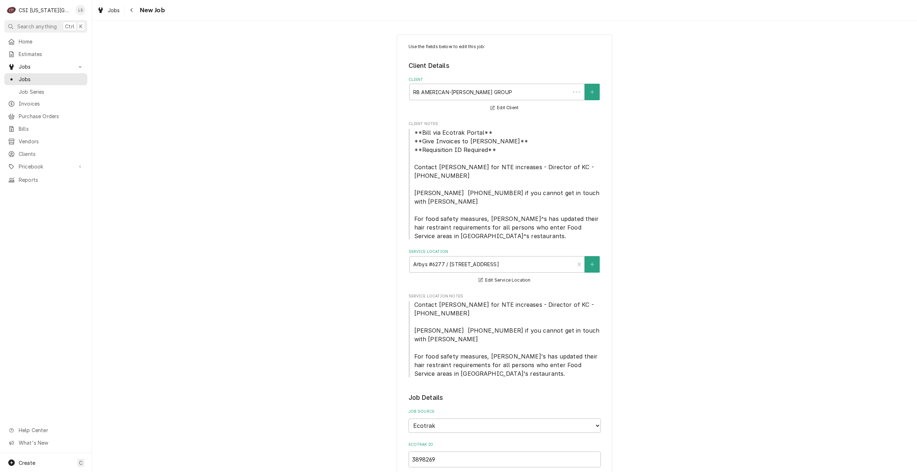
type textarea "x"
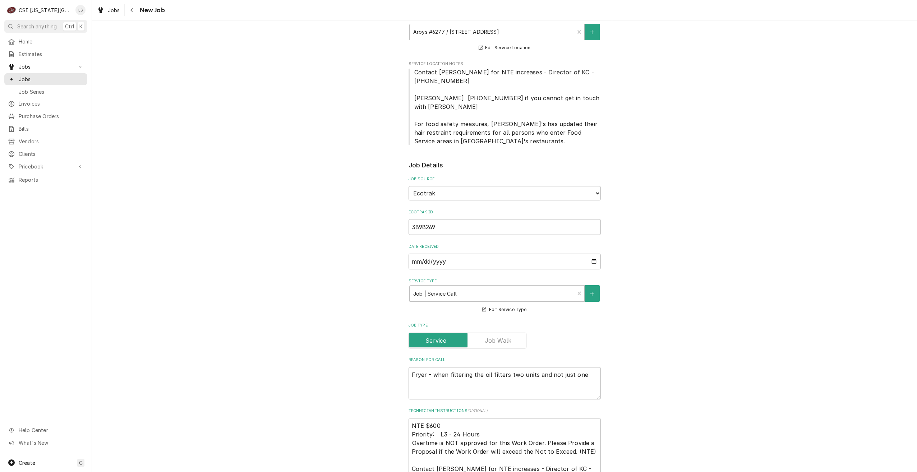
scroll to position [287, 0]
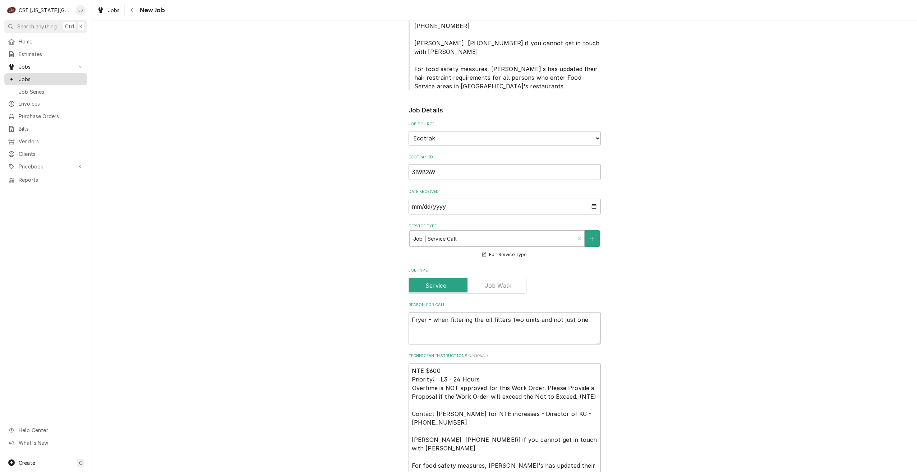
click at [46, 75] on span "Jobs" at bounding box center [51, 79] width 65 height 8
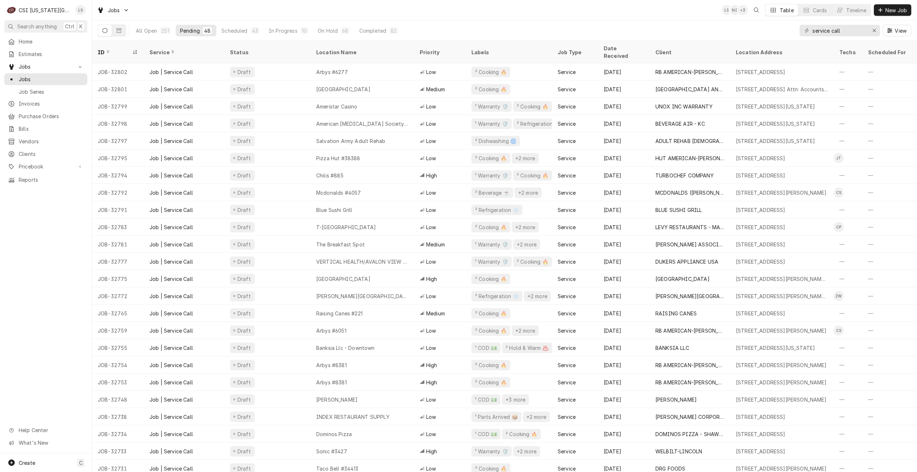
click at [631, 15] on div "Jobs LS NI + 3 Table Cards Timeline New Job" at bounding box center [504, 10] width 825 height 20
drag, startPoint x: 849, startPoint y: 33, endPoint x: 794, endPoint y: 31, distance: 54.7
click at [794, 31] on div "All Open 251 Pending 48 Scheduled 43 In Progress 10 On Hold 68 Completed 82 ser…" at bounding box center [505, 30] width 814 height 20
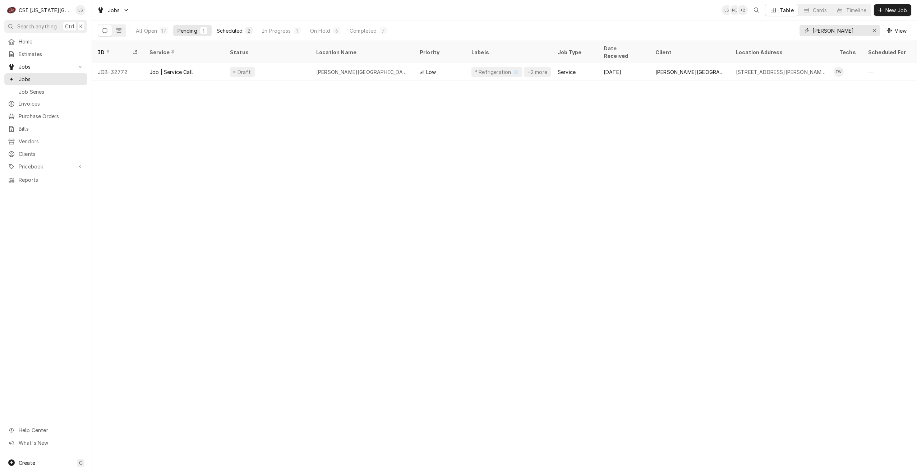
type input "zach wilson"
click at [240, 26] on button "Scheduled 2" at bounding box center [234, 30] width 45 height 11
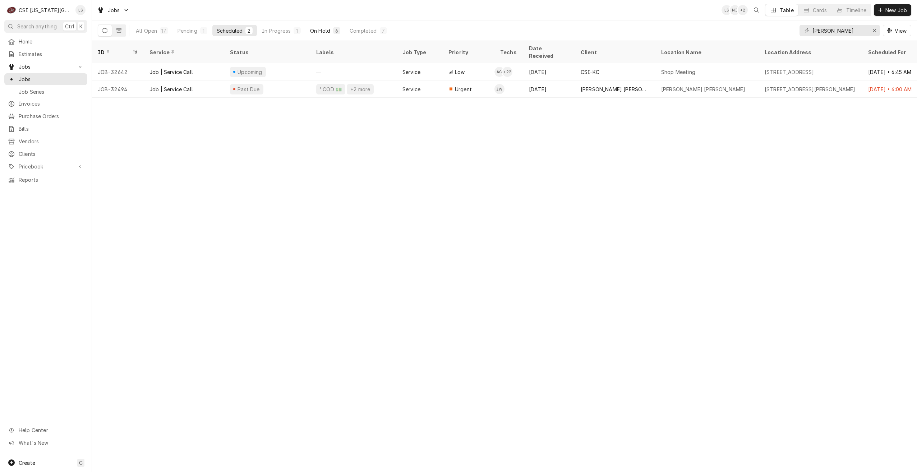
click at [320, 26] on button "On Hold 6" at bounding box center [325, 30] width 39 height 11
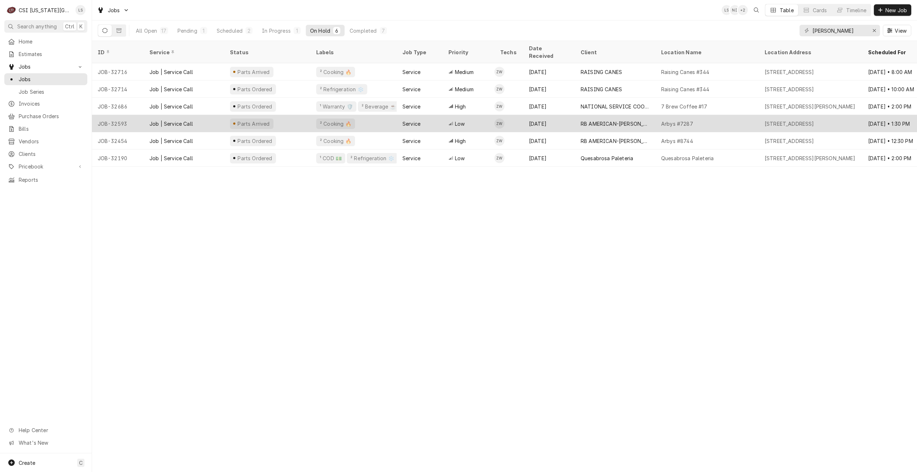
click at [604, 120] on div "RB AMERICAN-FLYNN GROUP" at bounding box center [615, 124] width 69 height 8
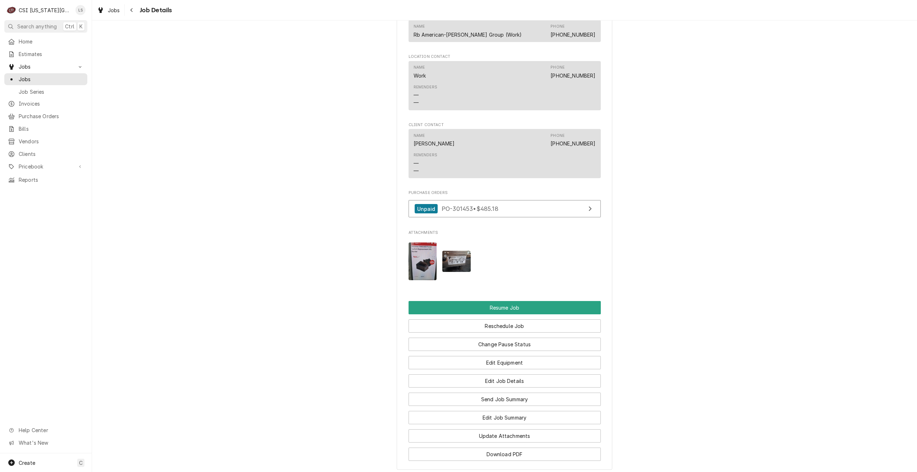
scroll to position [1174, 0]
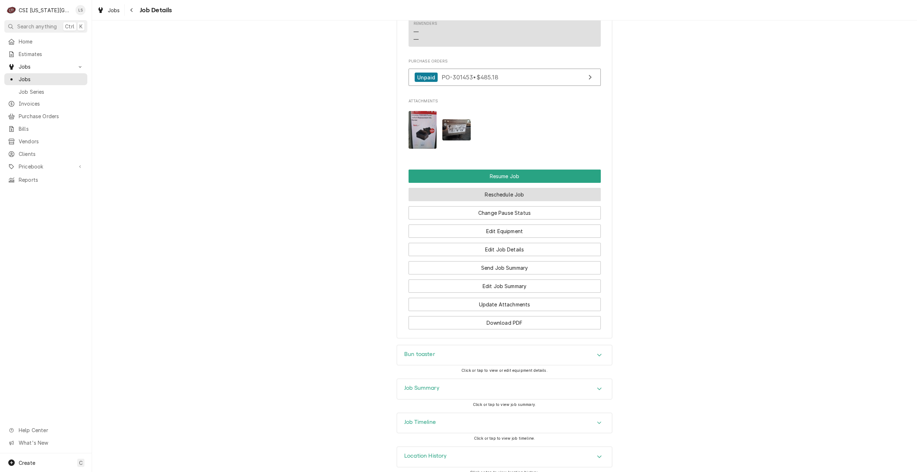
click at [504, 189] on button "Reschedule Job" at bounding box center [505, 194] width 192 height 13
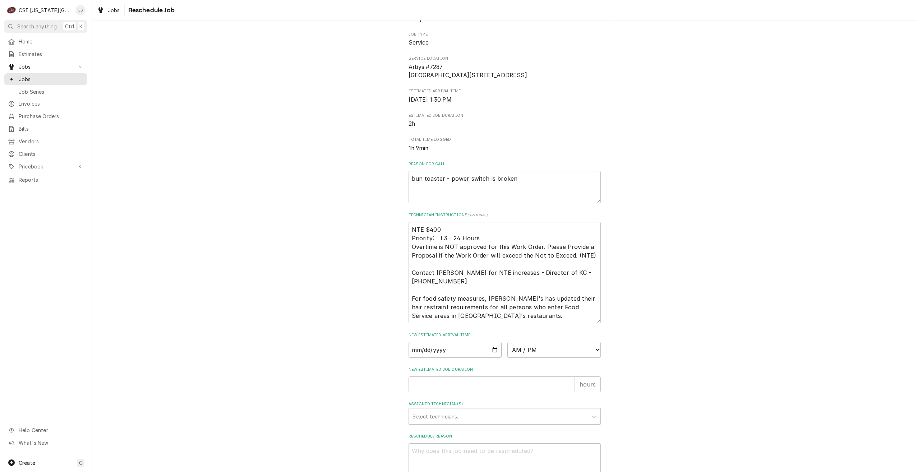
scroll to position [158, 0]
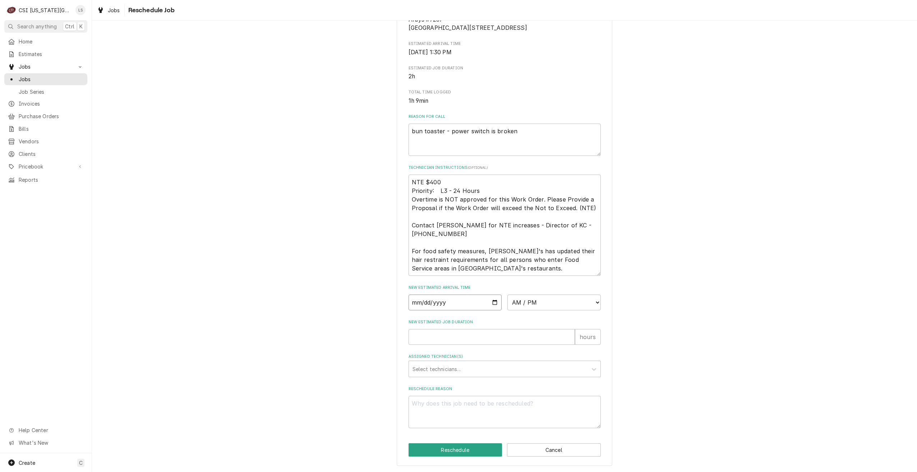
click at [493, 300] on input "Date" at bounding box center [455, 303] width 93 height 16
type textarea "x"
type input "[DATE]"
click at [548, 304] on select "AM / PM 6:00 AM 6:15 AM 6:30 AM 6:45 AM 7:00 AM 7:15 AM 7:30 AM 7:45 AM 8:00 AM…" at bounding box center [553, 303] width 93 height 16
select select "08:00:00"
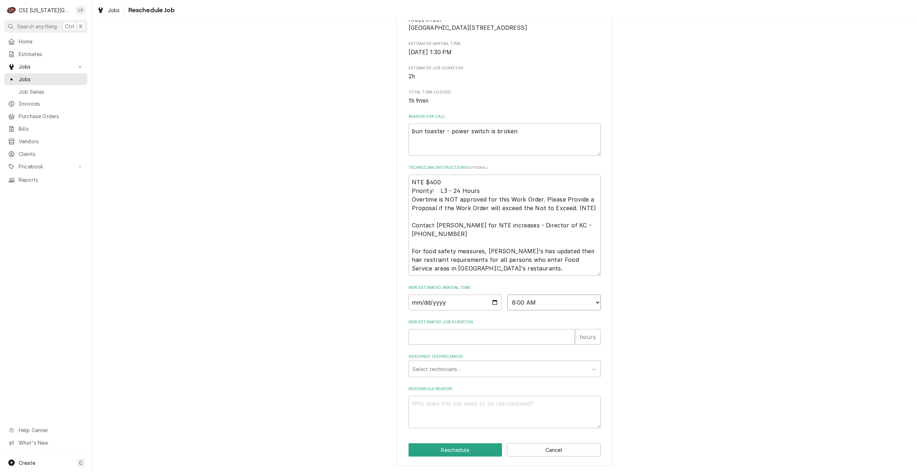
click at [507, 295] on select "AM / PM 6:00 AM 6:15 AM 6:30 AM 6:45 AM 7:00 AM 7:15 AM 7:30 AM 7:45 AM 8:00 AM…" at bounding box center [553, 303] width 93 height 16
click at [522, 333] on input "New Estimated Job Duration" at bounding box center [492, 337] width 166 height 16
type textarea "x"
type input "2"
click at [505, 369] on div "Assigned Technician(s)" at bounding box center [498, 369] width 171 height 13
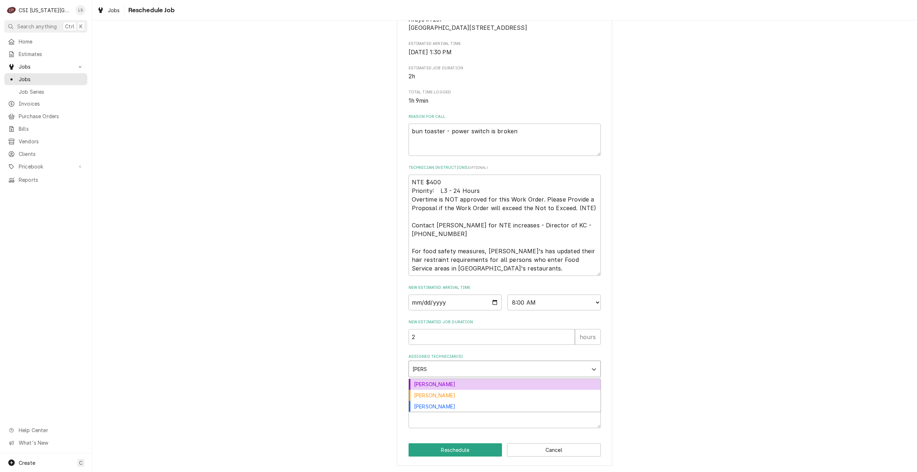
type input "[PERSON_NAME]"
click at [503, 383] on div "Zach Wilson" at bounding box center [505, 384] width 192 height 11
type textarea "x"
click at [505, 411] on textarea "Reschedule Reason" at bounding box center [505, 412] width 192 height 32
type textarea "x"
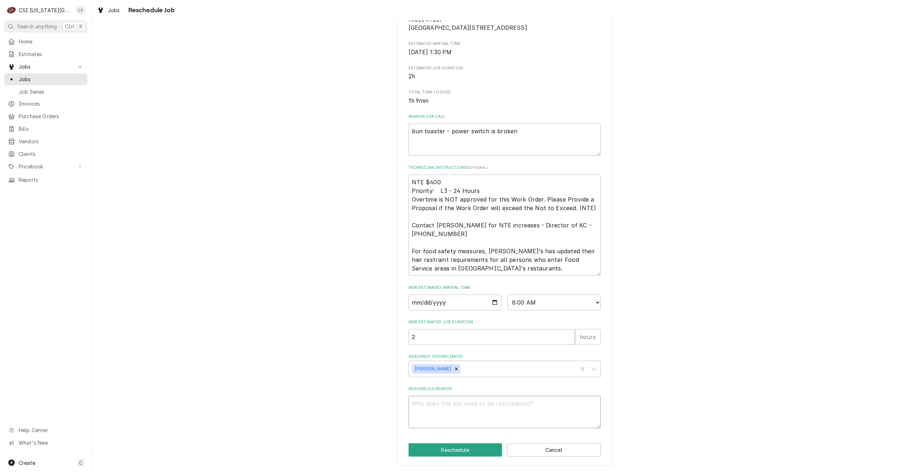
type textarea "R"
type textarea "x"
type textarea "Re"
type textarea "x"
type textarea "Ret"
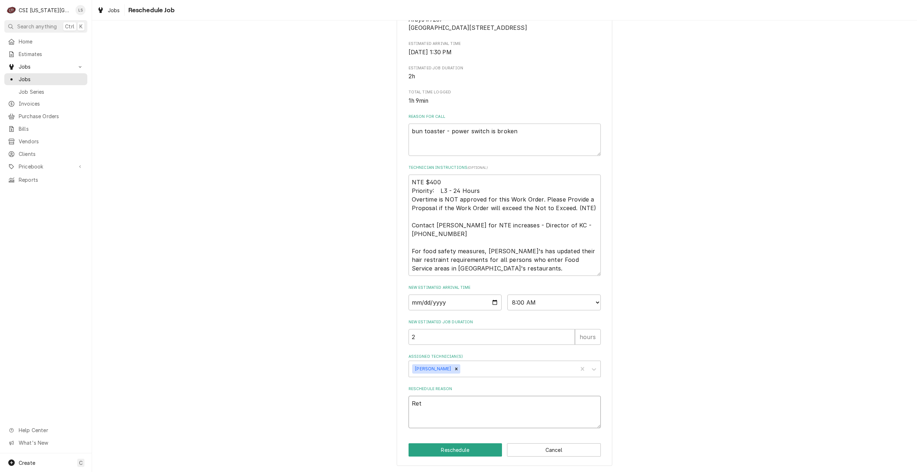
type textarea "x"
type textarea "Retu"
type textarea "x"
type textarea "Retur"
type textarea "x"
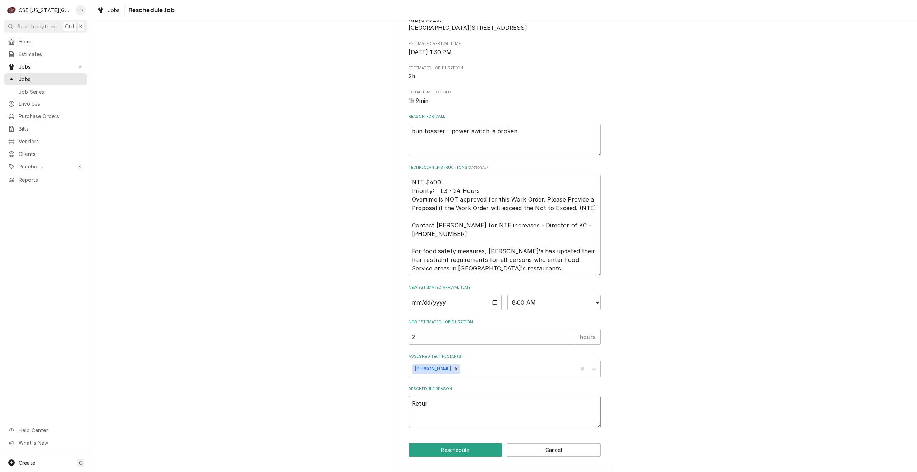
type textarea "Return"
type textarea "x"
type textarea "Return"
type textarea "x"
type textarea "Return f"
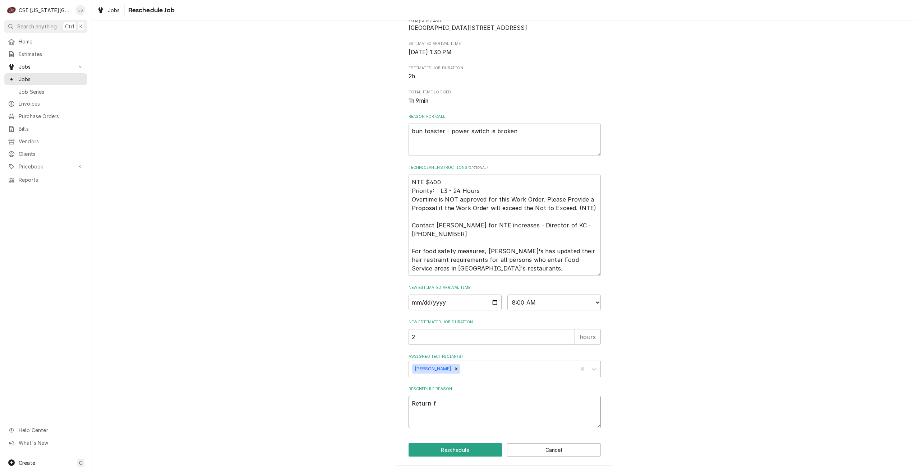
type textarea "x"
type textarea "Return fo"
type textarea "x"
type textarea "Return for"
type textarea "x"
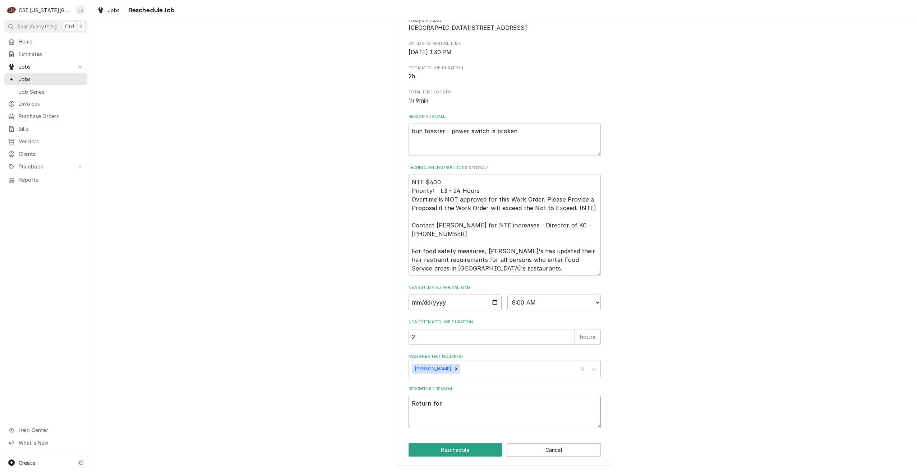
type textarea "Return for"
type textarea "x"
type textarea "Return for r"
type textarea "x"
type textarea "Return for rp"
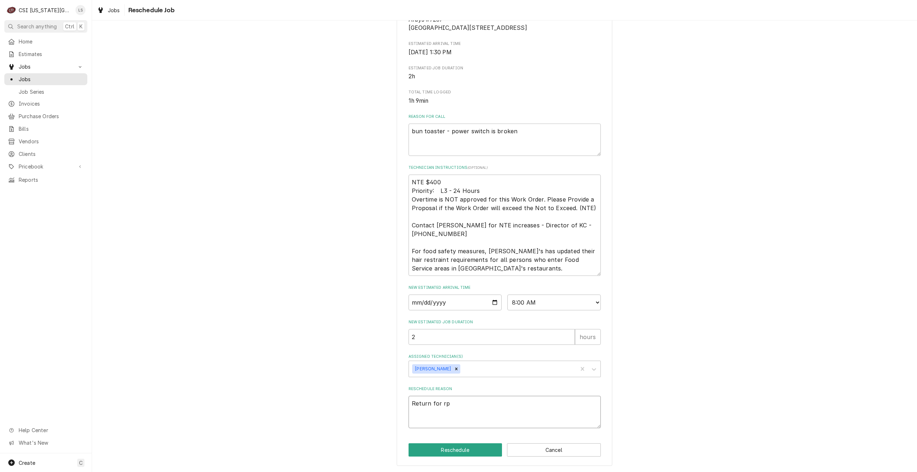
type textarea "x"
type textarea "Return for r"
type textarea "x"
type textarea "Return for re"
type textarea "x"
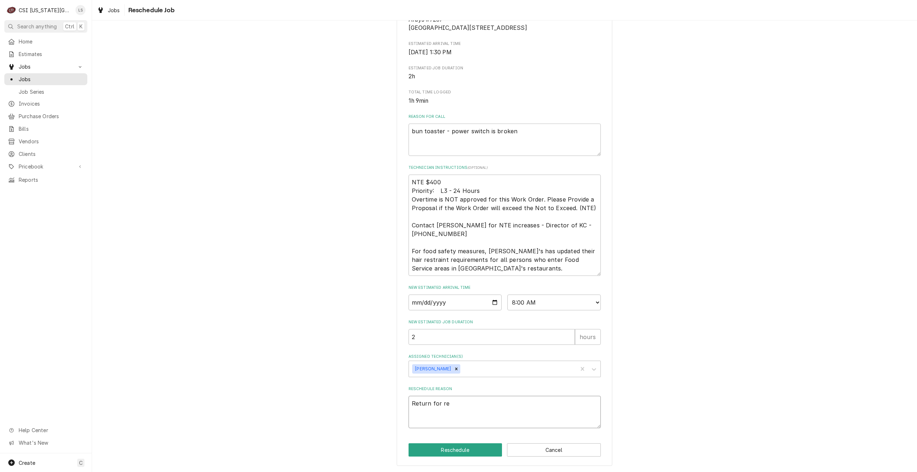
type textarea "Return for rep"
type textarea "x"
type textarea "Return for repa"
type textarea "x"
type textarea "Return for repai"
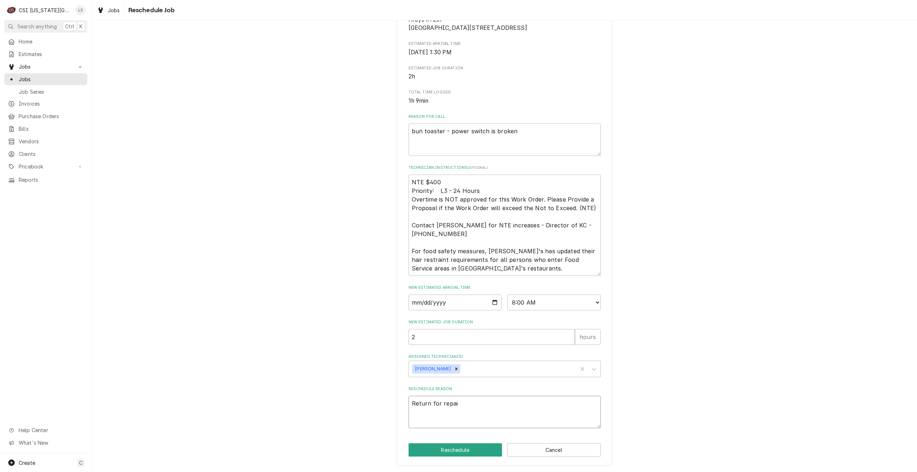
type textarea "x"
type textarea "Return for repair"
type textarea "x"
type textarea "Return for repairs"
click at [449, 450] on button "Reschedule" at bounding box center [456, 449] width 94 height 13
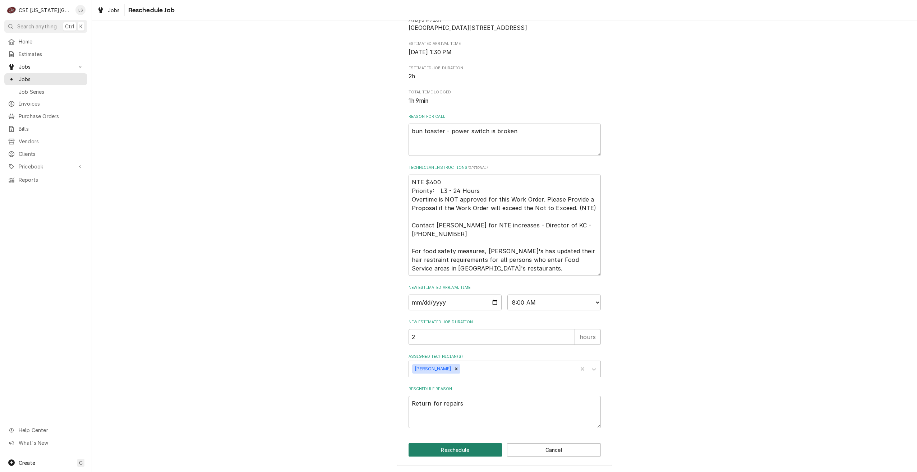
type textarea "x"
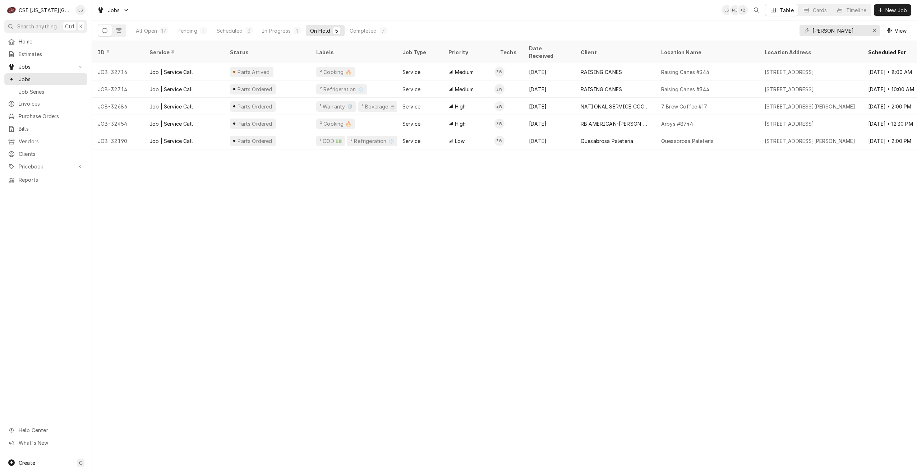
click at [373, 5] on div "Jobs LS NI + 2 Table Cards Timeline New Job" at bounding box center [504, 10] width 825 height 20
click at [197, 29] on button "Pending 1" at bounding box center [192, 30] width 38 height 11
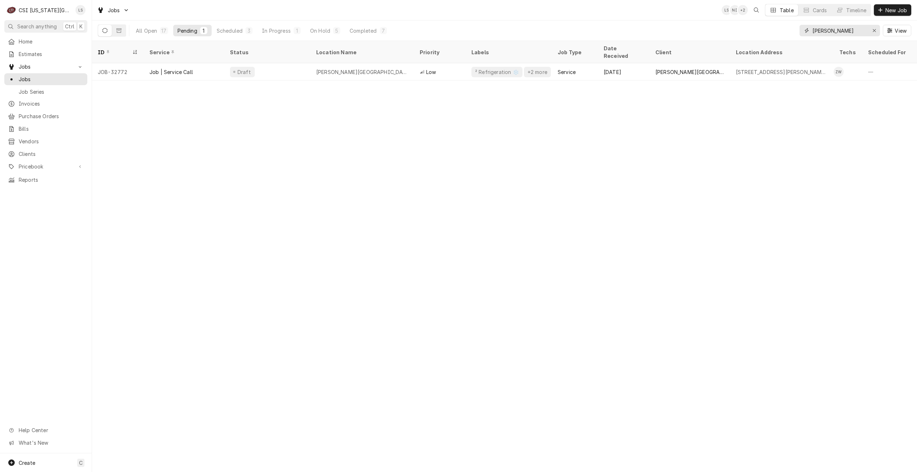
drag, startPoint x: 860, startPoint y: 33, endPoint x: 776, endPoint y: 26, distance: 84.0
click at [776, 26] on div "All Open 17 Pending 1 Scheduled 3 In Progress 1 On Hold 5 Completed 7 [PERSON_N…" at bounding box center [505, 30] width 814 height 20
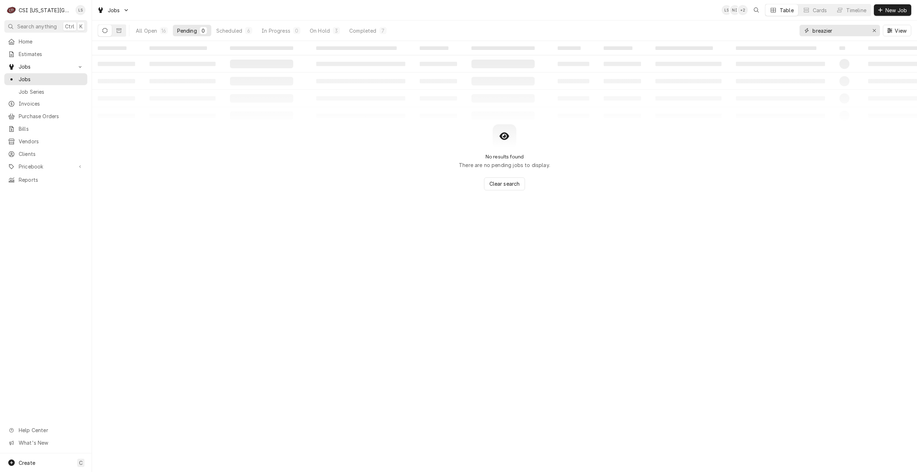
click at [847, 32] on input "breazier" at bounding box center [839, 30] width 54 height 11
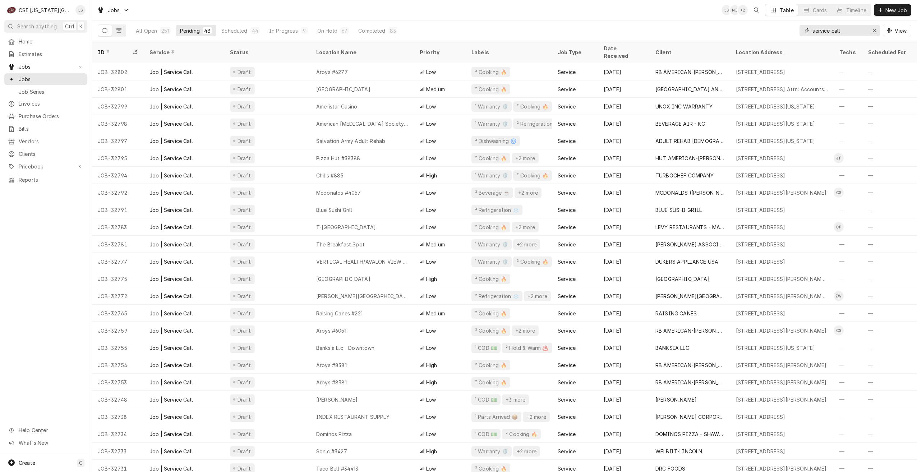
type input "service call"
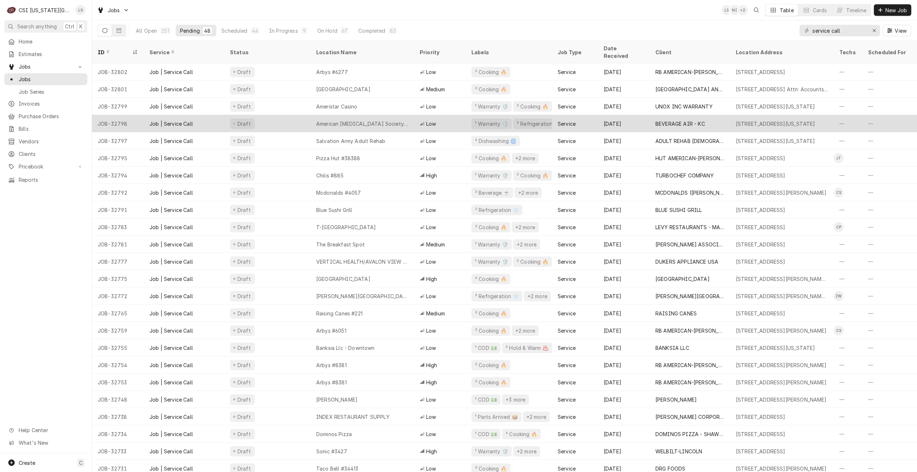
click at [377, 120] on div "American Cancer Society – Hope Lodge" at bounding box center [362, 124] width 92 height 8
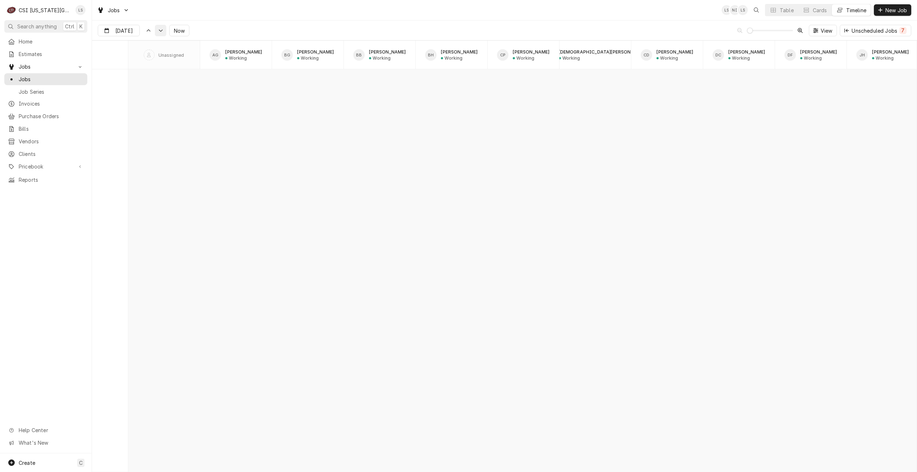
scroll to position [8343, 0]
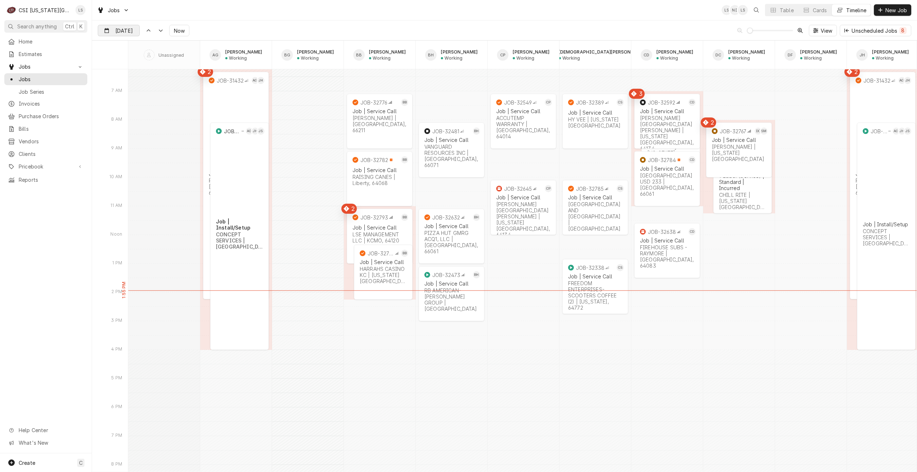
click at [120, 32] on input "Sep 16" at bounding box center [113, 32] width 31 height 14
click at [140, 102] on div "17" at bounding box center [144, 102] width 10 height 10
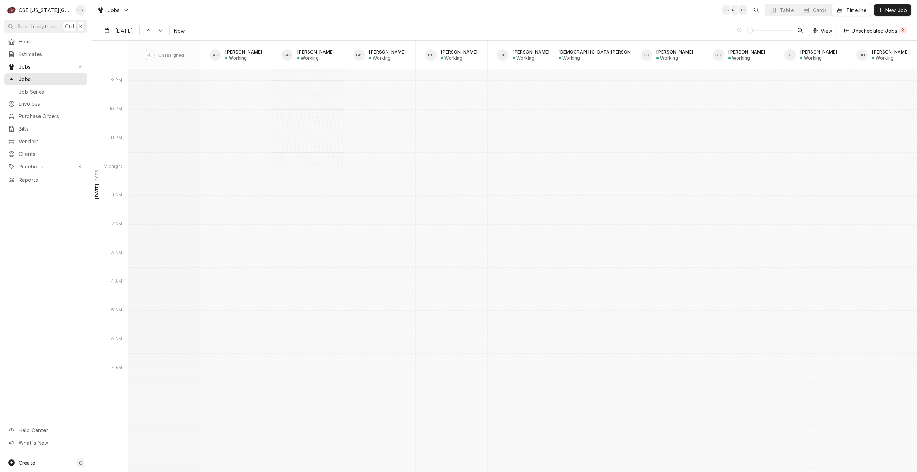
scroll to position [8861, 0]
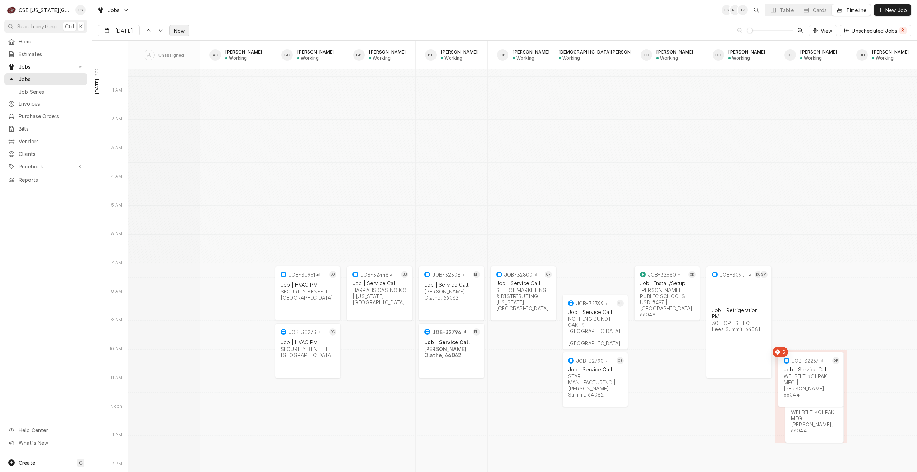
click at [178, 32] on span "Now" at bounding box center [179, 31] width 14 height 8
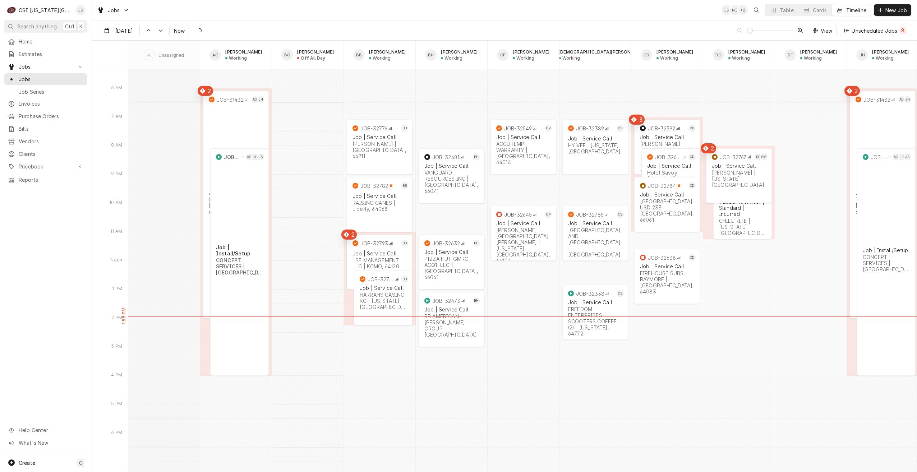
scroll to position [8307, 0]
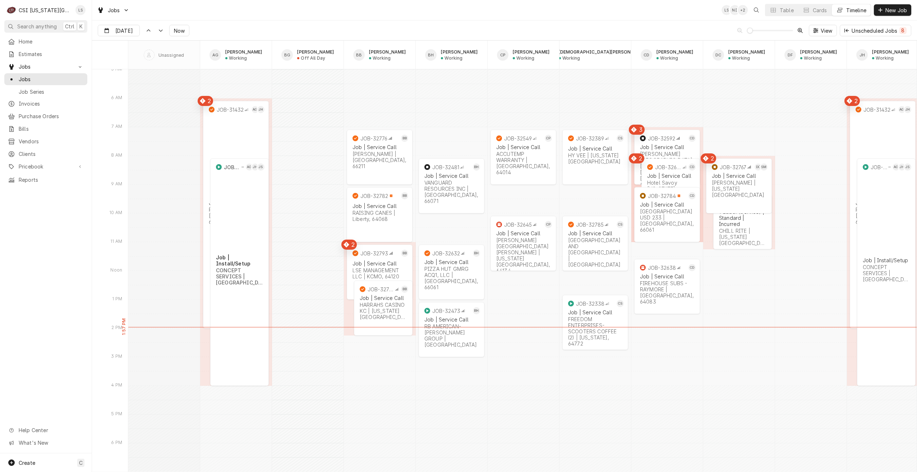
click at [383, 14] on div "Jobs LS NI + 2 Table Cards Timeline New Job" at bounding box center [504, 10] width 825 height 20
click at [124, 32] on input "Sep 16" at bounding box center [113, 32] width 31 height 14
click at [147, 99] on div "17" at bounding box center [144, 102] width 10 height 10
type input "Sep 17"
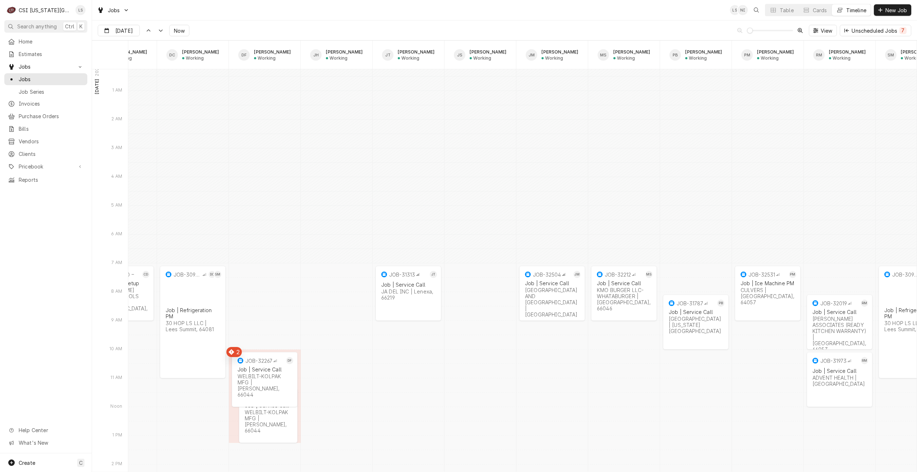
scroll to position [0, 546]
click at [418, 309] on div "2h" at bounding box center [408, 312] width 57 height 8
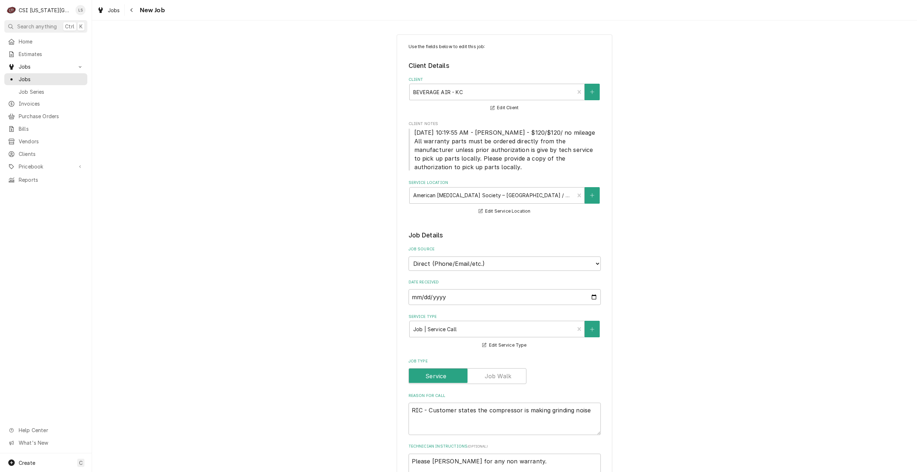
type textarea "x"
click at [65, 79] on span "Jobs" at bounding box center [51, 79] width 65 height 8
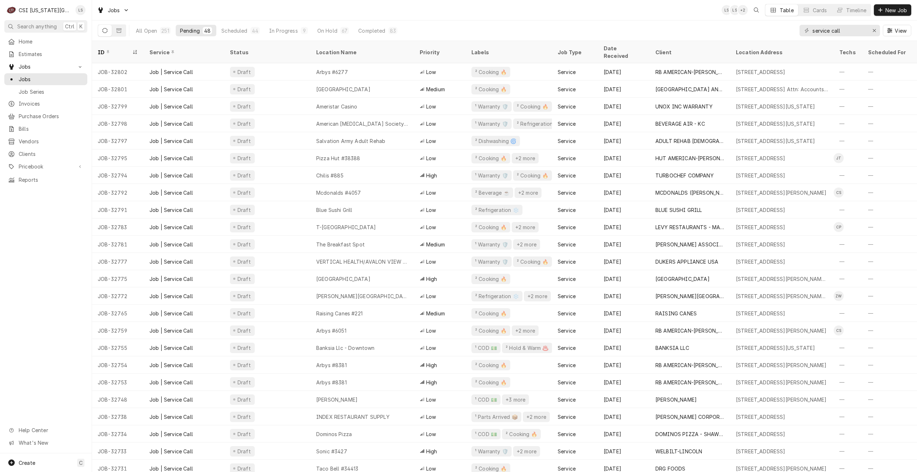
click at [456, 15] on div "Jobs LS LS + 2 Table Cards Timeline New Job" at bounding box center [504, 10] width 825 height 20
click at [388, 6] on div "Jobs LS LS + 2 Table Cards Timeline New Job" at bounding box center [504, 10] width 825 height 20
drag, startPoint x: 855, startPoint y: 28, endPoint x: 791, endPoint y: 27, distance: 64.3
click at [791, 27] on div "All Open 251 Pending 48 Scheduled 44 In Progress 9 On Hold 67 Completed 83 serv…" at bounding box center [505, 30] width 814 height 20
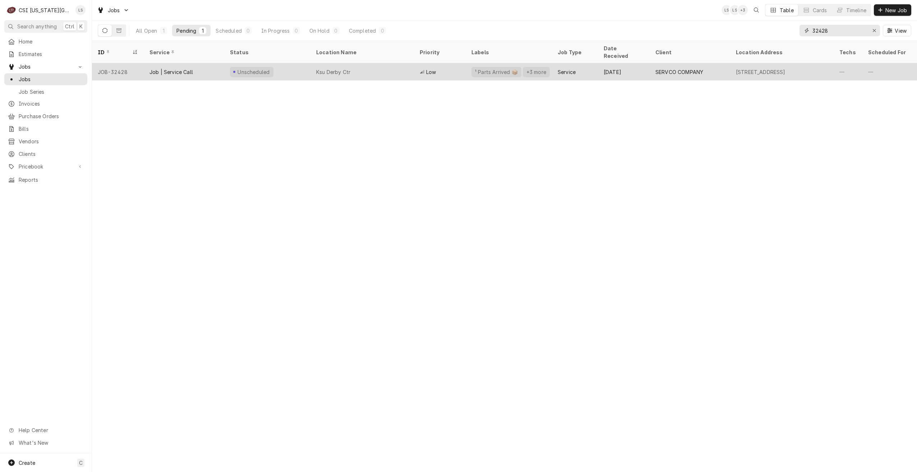
type input "32428"
click at [451, 65] on div "Low" at bounding box center [440, 71] width 52 height 17
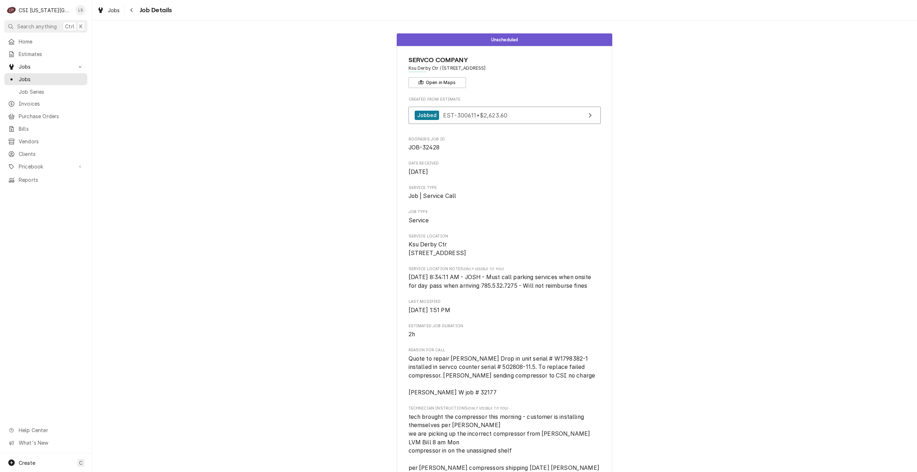
click at [652, 103] on div "Unscheduled SERVCO COMPANY Ksu Derby Ctr / [STREET_ADDRESS] Open in Maps Create…" at bounding box center [504, 388] width 825 height 720
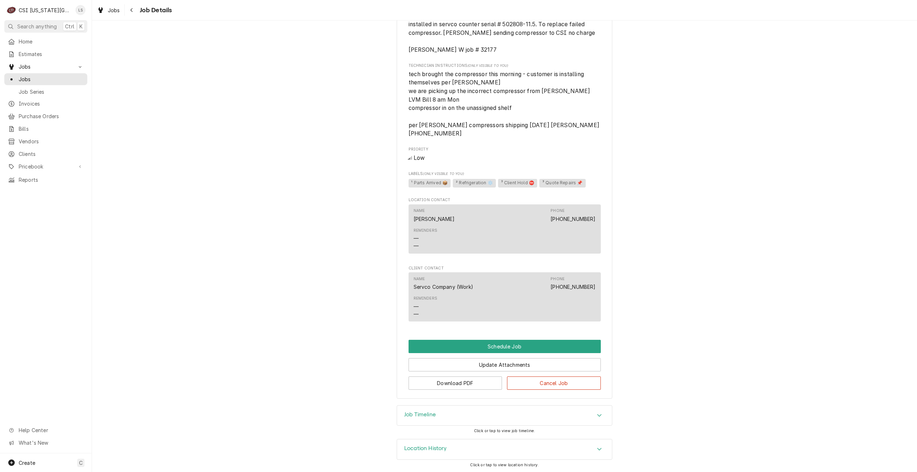
scroll to position [344, 0]
click at [559, 384] on button "Cancel Job" at bounding box center [554, 381] width 94 height 13
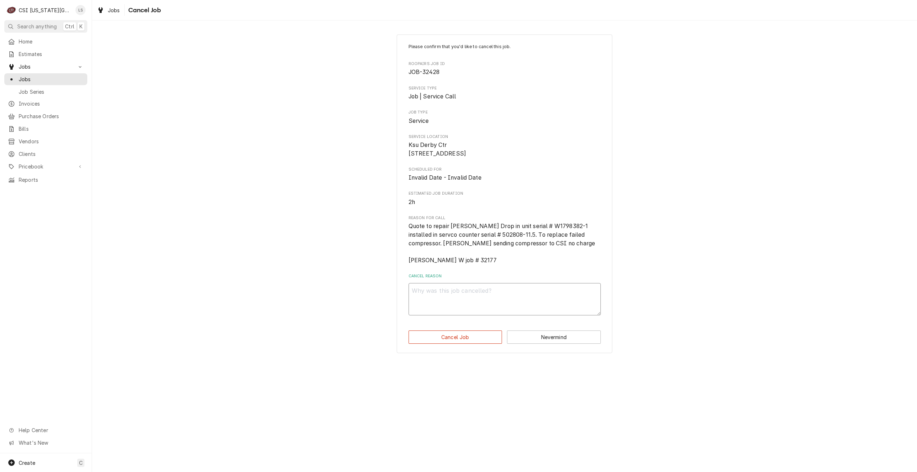
click at [502, 310] on textarea "Cancel Reason" at bounding box center [505, 299] width 192 height 32
type textarea "x"
type textarea "N"
type textarea "x"
type textarea "No"
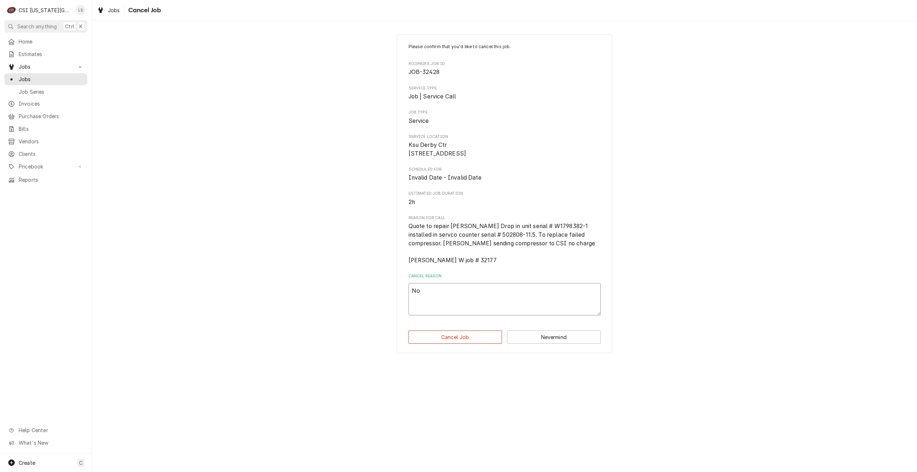
type textarea "x"
type textarea "No"
type textarea "x"
type textarea "No a"
type textarea "x"
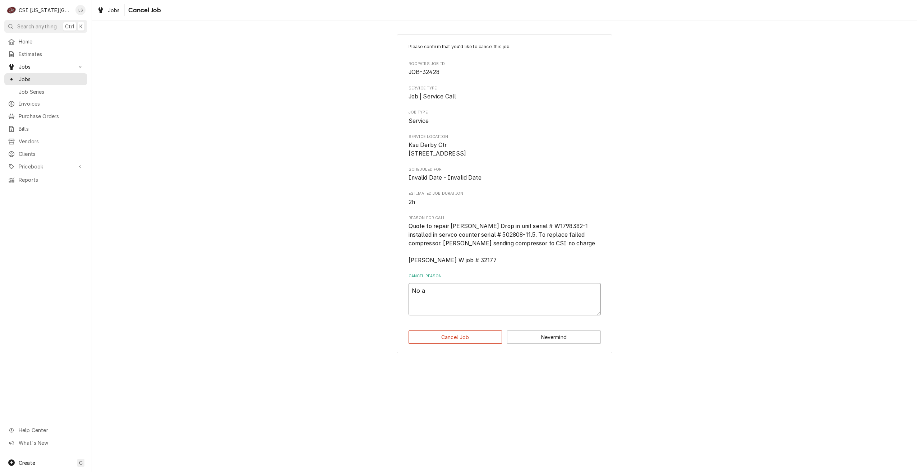
type textarea "No ac"
type textarea "x"
type textarea "No act"
type textarea "x"
type textarea "No acti"
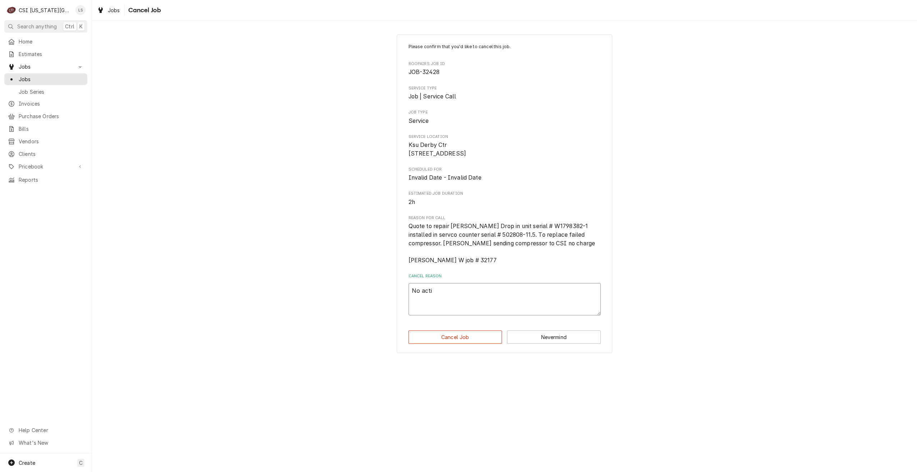
type textarea "x"
type textarea "No actio"
type textarea "x"
type textarea "No action"
type textarea "x"
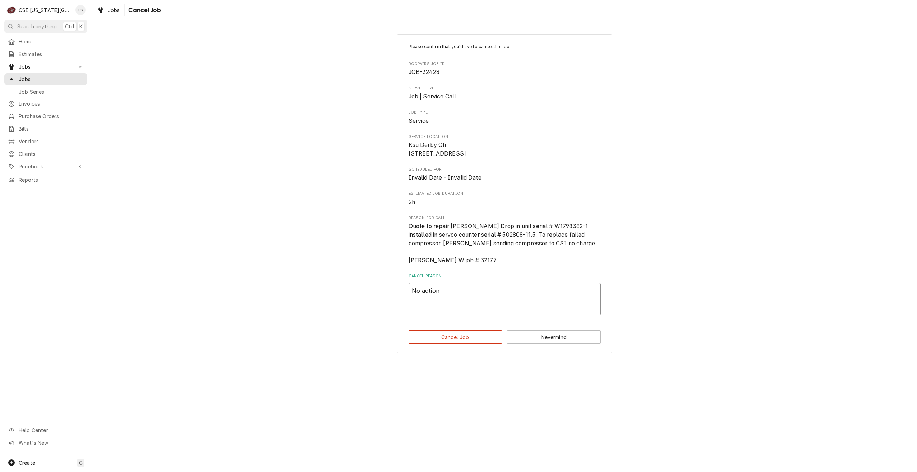
type textarea "No action"
type textarea "x"
type textarea "No action b"
type textarea "x"
type textarea "No action by"
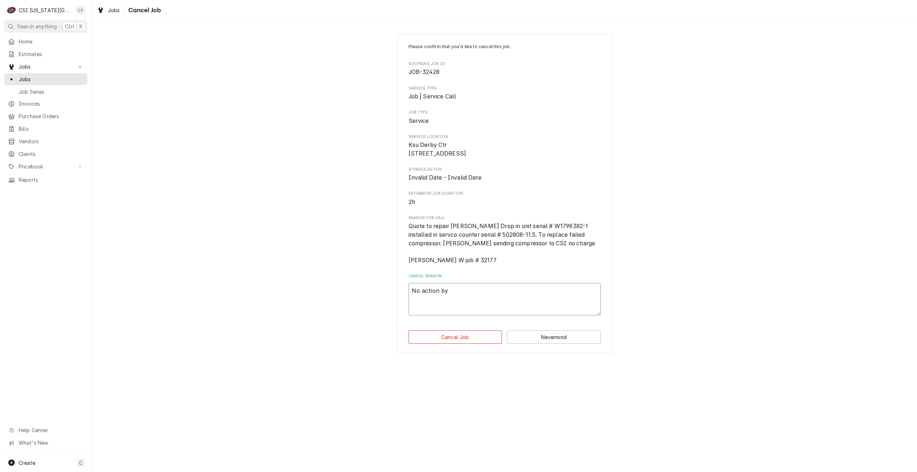
type textarea "x"
type textarea "No action by"
type textarea "x"
type textarea "No action by C"
type textarea "x"
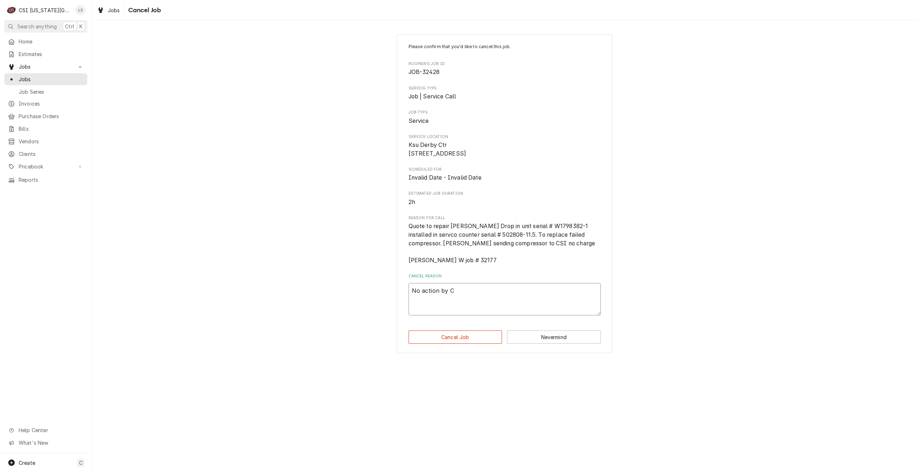
type textarea "No action by CS"
type textarea "x"
type textarea "No action by CSI"
type textarea "x"
type textarea "No action by CSI"
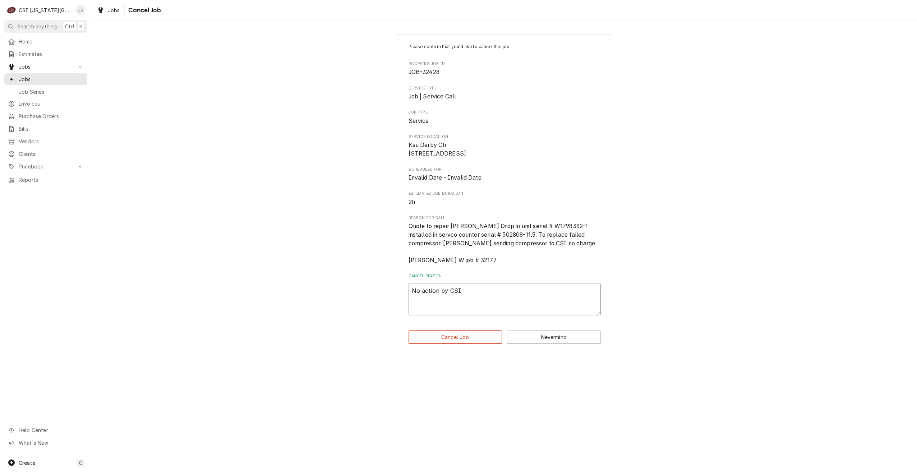
type textarea "x"
type textarea "No action by CSI i"
type textarea "x"
type textarea "No action by CSI is"
type textarea "x"
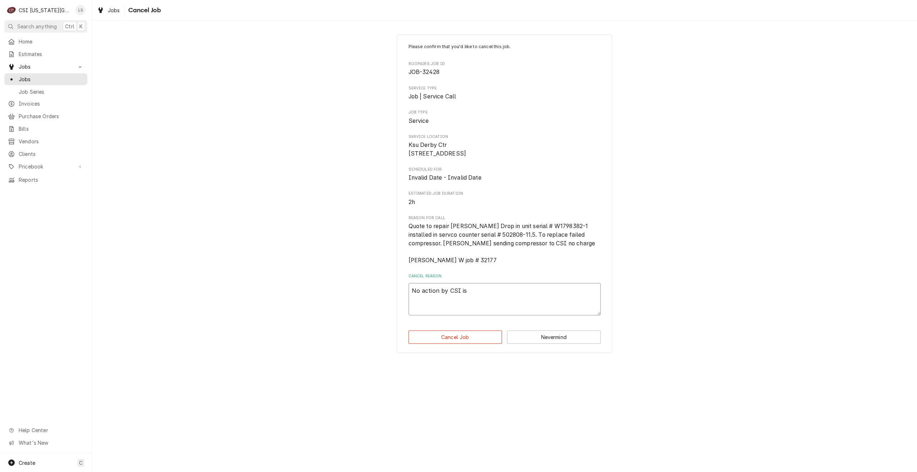
type textarea "No action by CSI is"
type textarea "x"
type textarea "No action by CSI is n"
type textarea "x"
type textarea "No action by CSI is ne"
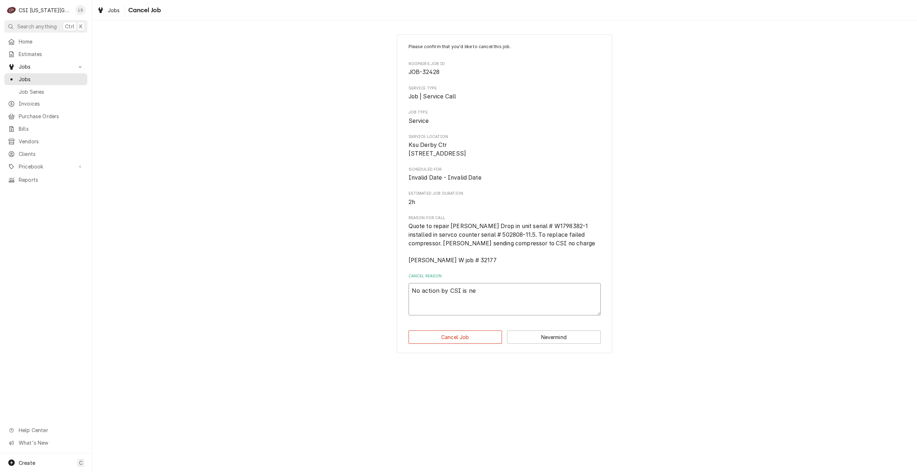
type textarea "x"
type textarea "No action by CSI is nee"
type textarea "x"
type textarea "No action by CSI is need"
type textarea "x"
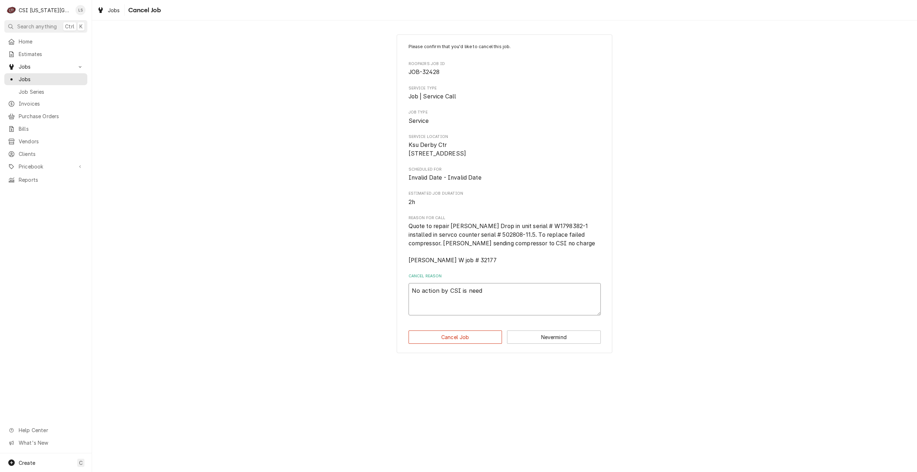
type textarea "No action by CSI is neede"
type textarea "x"
type textarea "No action by CSI is needed"
type textarea "x"
type textarea "No action by CSI is needed."
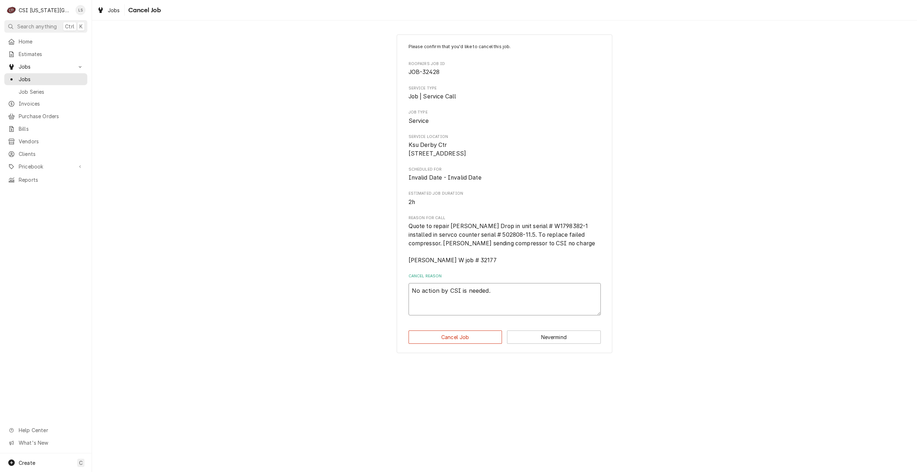
type textarea "x"
type textarea "No action by CSI is needed."
type textarea "x"
type textarea "No action by CSI is needed. C"
type textarea "x"
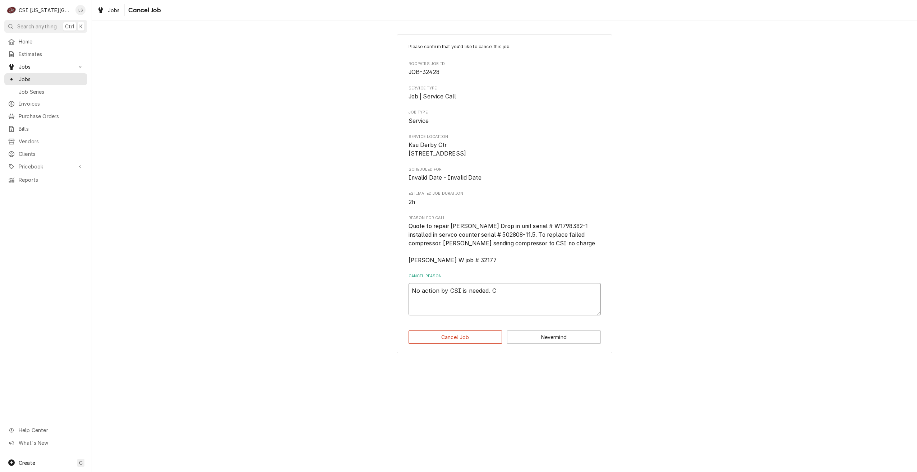
type textarea "No action by CSI is needed. Cl"
type textarea "x"
type textarea "No action by CSI is needed. Clo"
type textarea "x"
type textarea "No action by CSI is needed. [GEOGRAPHIC_DATA]"
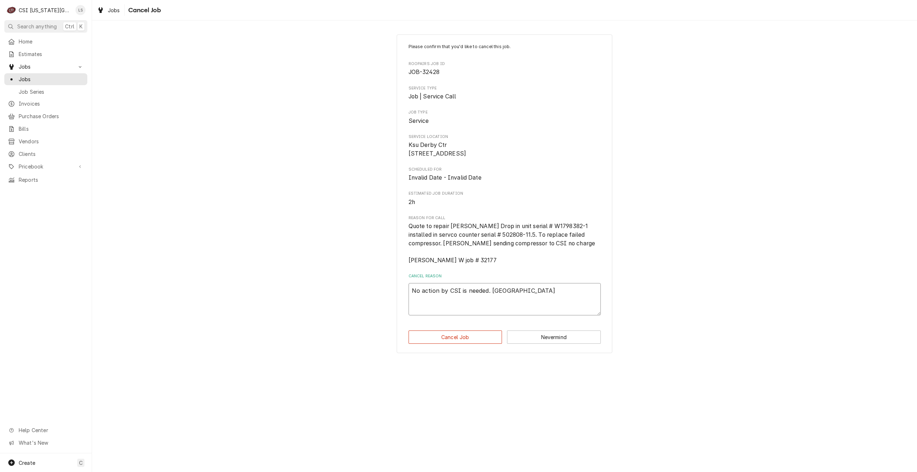
type textarea "x"
type textarea "No action by CSI is needed. Closi"
type textarea "x"
type textarea "No action by CSI is needed. Closin"
type textarea "x"
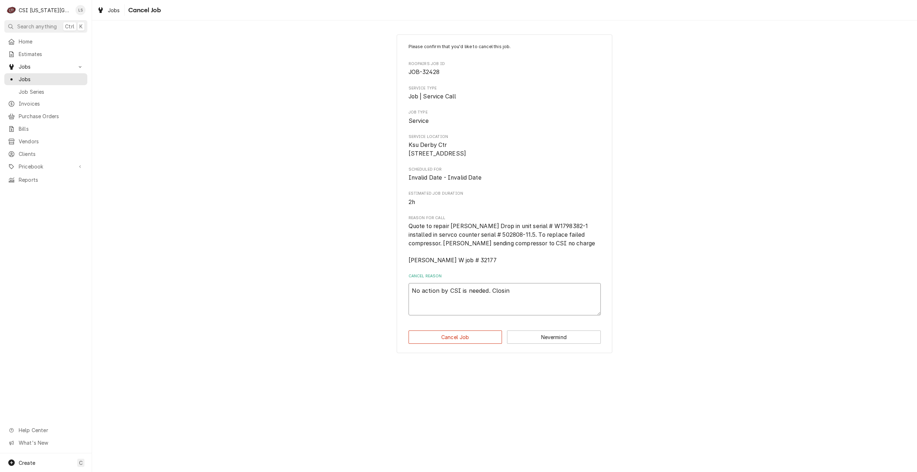
type textarea "No action by CSI is needed. Closing"
type textarea "x"
type textarea "No action by CSI is needed. Closing"
type textarea "x"
type textarea "No action by CSI is needed. Closing j"
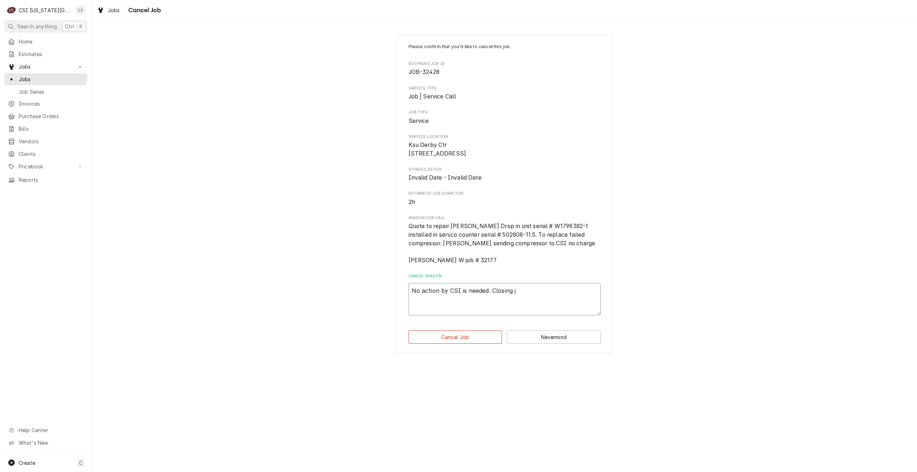
type textarea "x"
type textarea "No action by CSI is needed. Closing jo"
type textarea "x"
type textarea "No action by CSI is needed. Closing job"
type textarea "x"
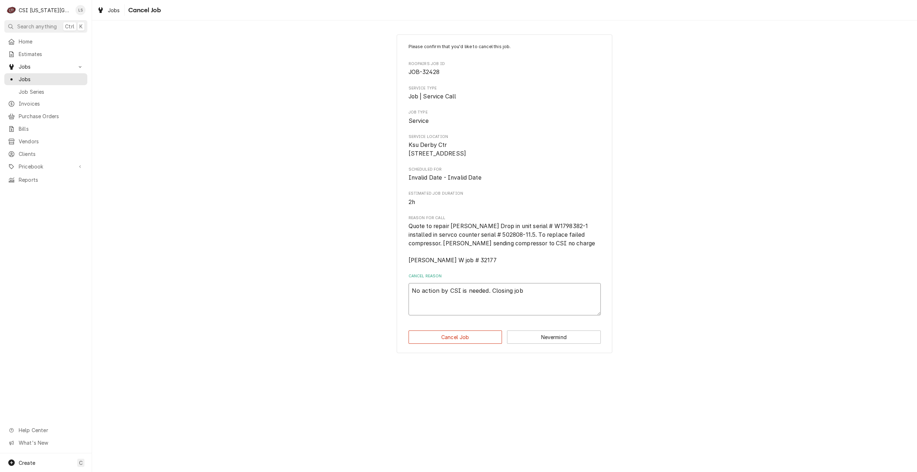
type textarea "No action by CSI is needed. Closing job."
type textarea "x"
type textarea "No action by CSI is needed. Closing job"
type textarea "x"
type textarea "No action by CSI is needed. Closing jo"
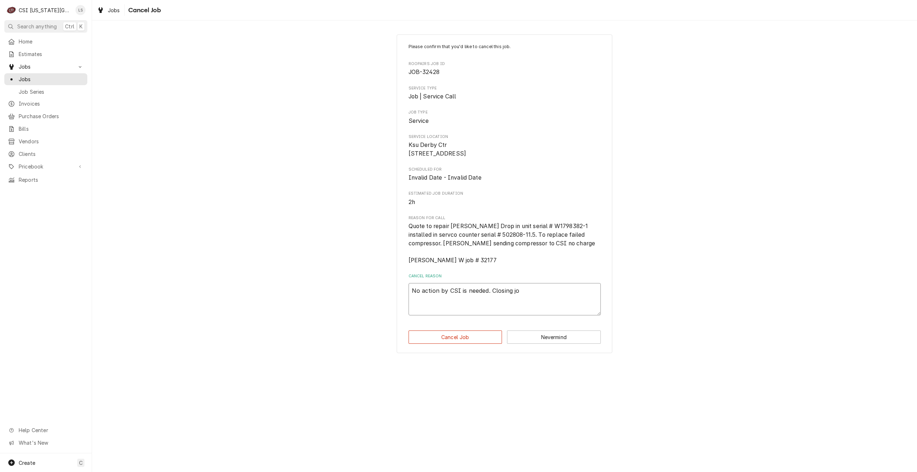
type textarea "x"
type textarea "No action by CSI is needed. Closing j"
type textarea "x"
type textarea "No action by CSI is needed. Closing"
type textarea "x"
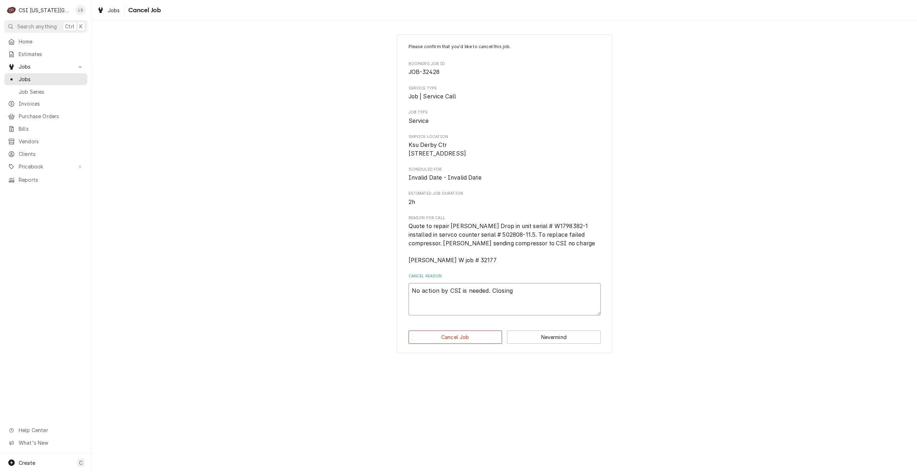
type textarea "No action by CSI is needed. Closing"
type textarea "x"
type textarea "No action by CSI is needed. Closin"
type textarea "x"
type textarea "No action by CSI is needed. Closi"
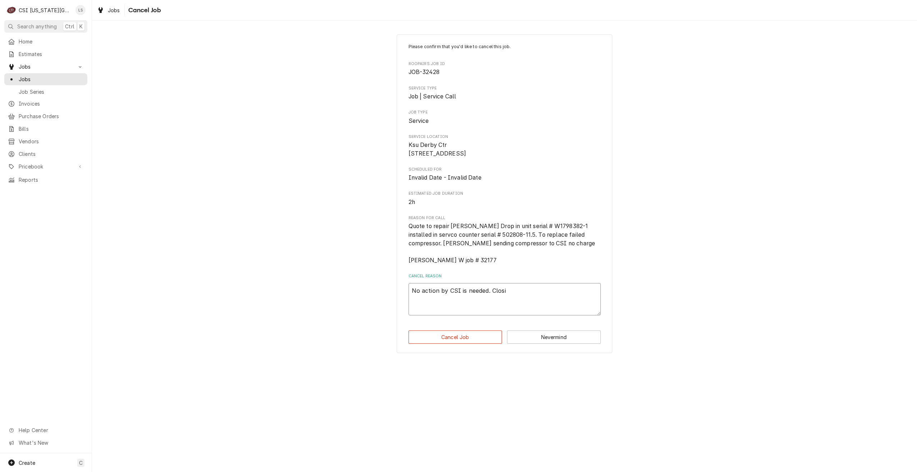
type textarea "x"
type textarea "No action by CSI is needed. [GEOGRAPHIC_DATA]"
type textarea "x"
type textarea "No action by CSI is needed. Clo"
type textarea "x"
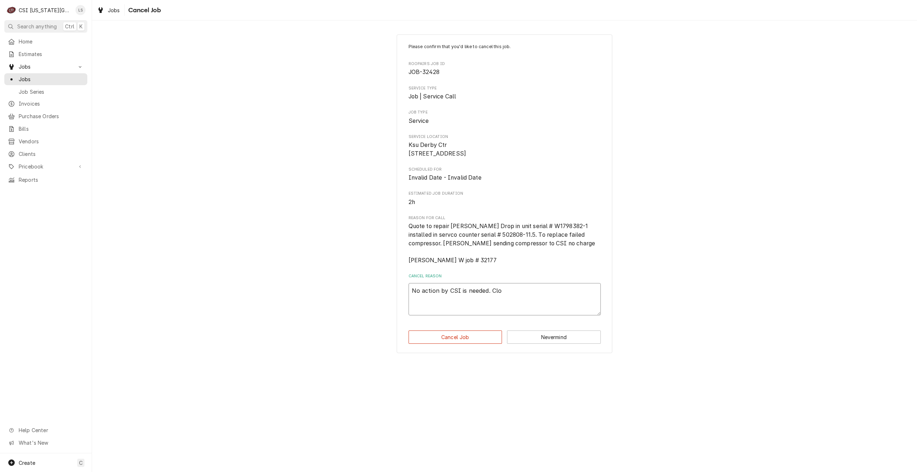
type textarea "No action by CSI is needed. Cl"
type textarea "x"
type textarea "No action by CSI is needed. C"
type textarea "x"
type textarea "No action by CSI is needed. Ca"
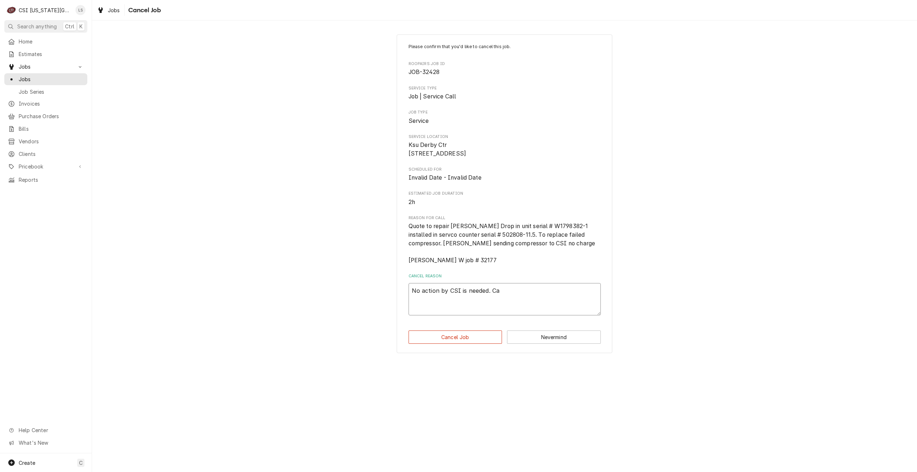
type textarea "x"
type textarea "No action by CSI is needed. Can"
type textarea "x"
type textarea "No action by CSI is needed. Canc"
type textarea "x"
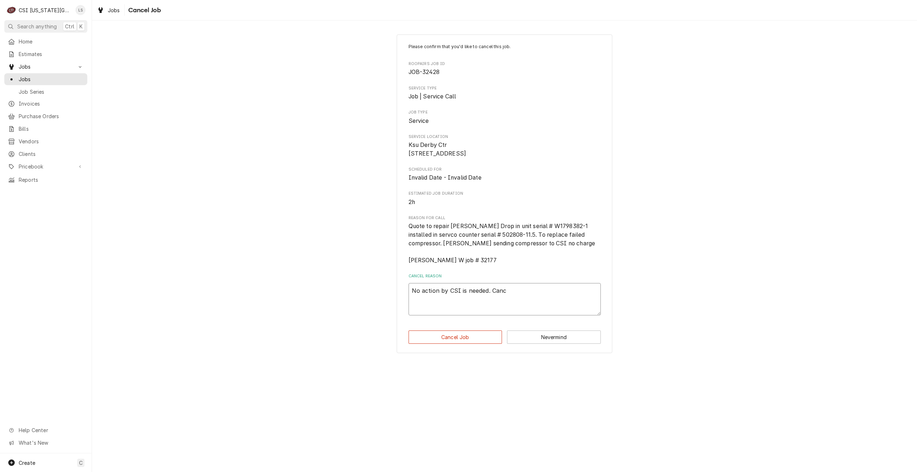
type textarea "No action by CSI is needed. Cance"
type textarea "x"
type textarea "No action by CSI is needed. Cancel"
type textarea "x"
type textarea "No action by CSI is needed. [GEOGRAPHIC_DATA]"
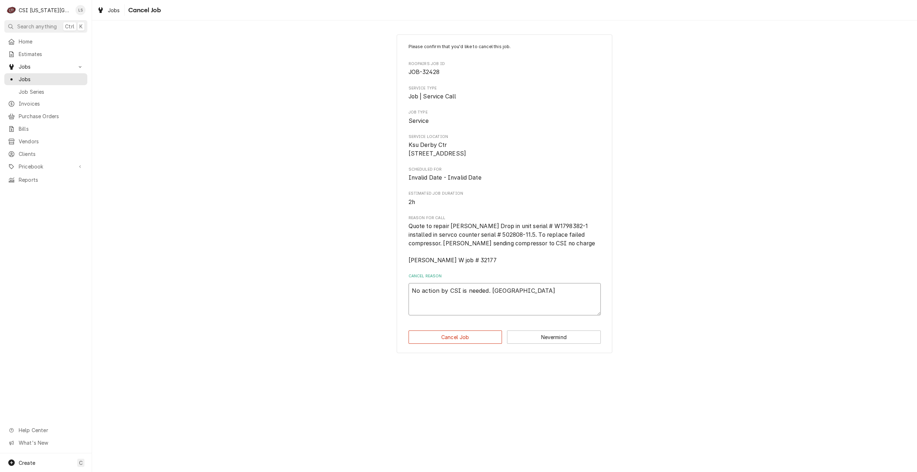
type textarea "x"
type textarea "No action by CSI is needed. [GEOGRAPHIC_DATA]"
type textarea "x"
type textarea "No action by CSI is needed. [GEOGRAPHIC_DATA]"
type textarea "x"
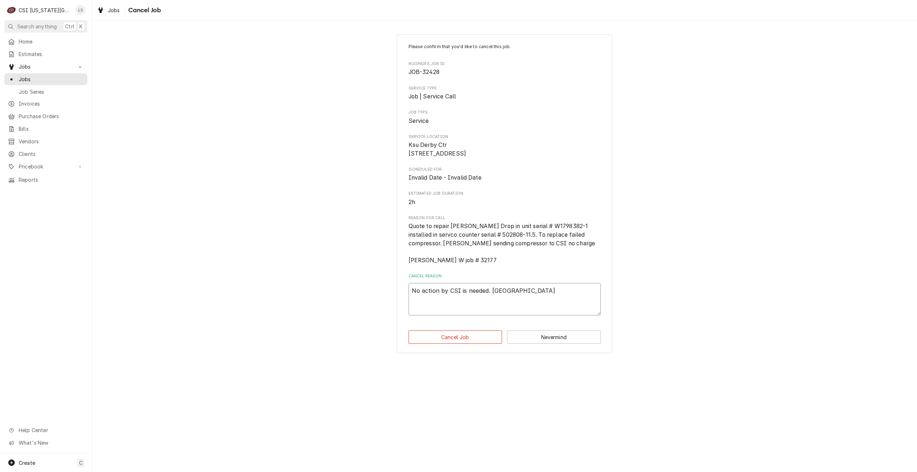
type textarea "No action by CSI is needed. [GEOGRAPHIC_DATA]"
type textarea "x"
type textarea "No action by CSI is needed. Canceling j"
type textarea "x"
type textarea "No action by CSI is needed. Canceling jo"
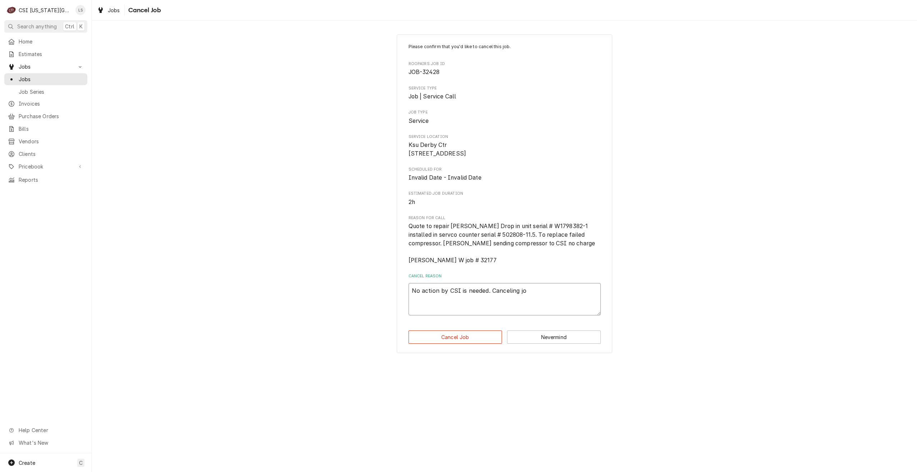
type textarea "x"
type textarea "No action by CSI is needed. Canceling job"
type textarea "x"
type textarea "No action by CSI is needed. Canceling job."
click at [462, 344] on button "Cancel Job" at bounding box center [456, 337] width 94 height 13
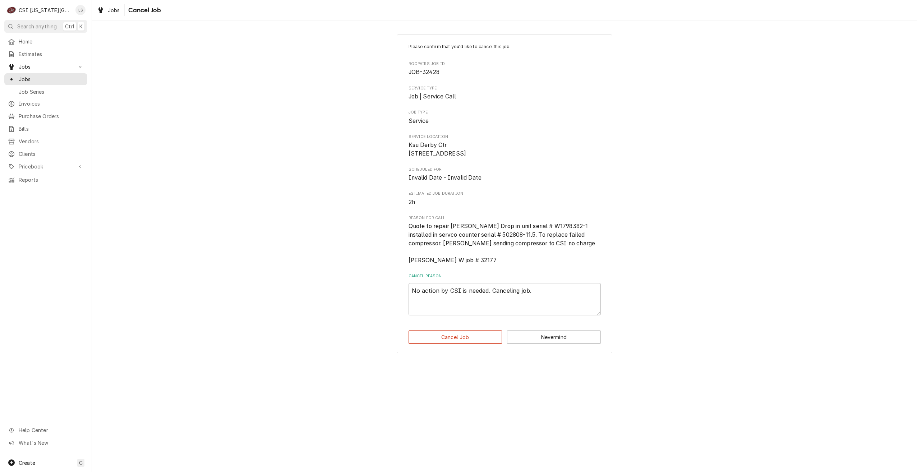
type textarea "x"
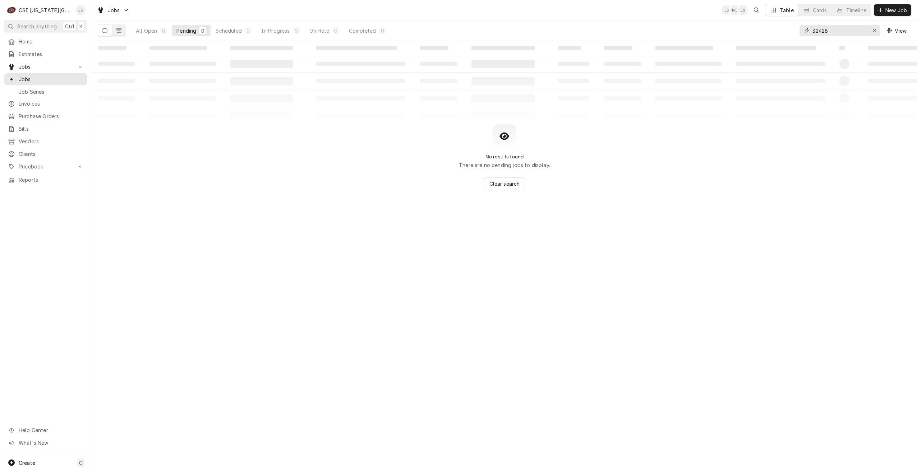
click at [816, 32] on input "32428" at bounding box center [839, 30] width 54 height 11
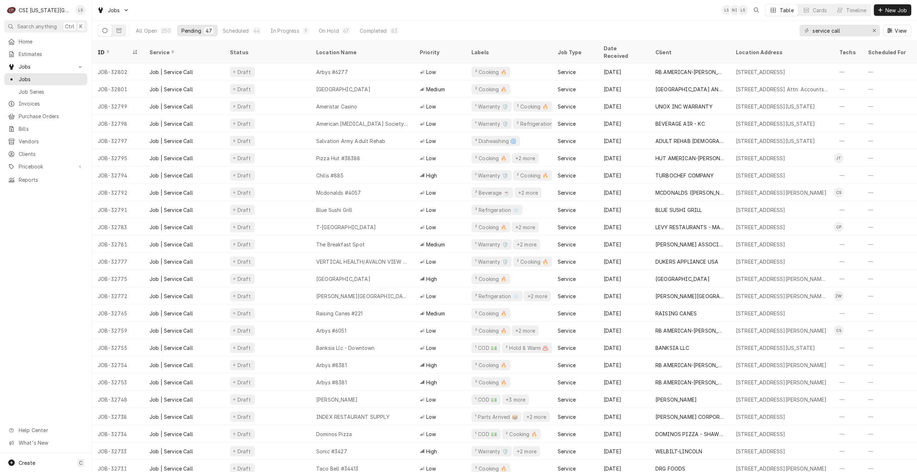
click at [603, 13] on div "Jobs LS NI LS Table Cards Timeline New Job" at bounding box center [504, 10] width 825 height 20
click at [611, 11] on div "Jobs LS NI LS Table Cards Timeline New Job" at bounding box center [504, 10] width 825 height 20
click at [486, 10] on div "Jobs LS NI + 2 Table Cards Timeline New Job" at bounding box center [504, 10] width 825 height 20
drag, startPoint x: 854, startPoint y: 28, endPoint x: 806, endPoint y: 30, distance: 48.2
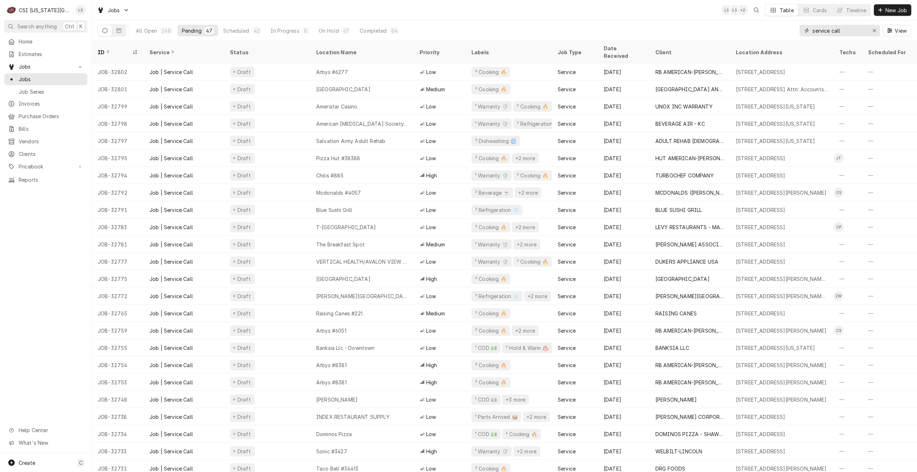
click at [806, 30] on div "service call" at bounding box center [840, 30] width 80 height 11
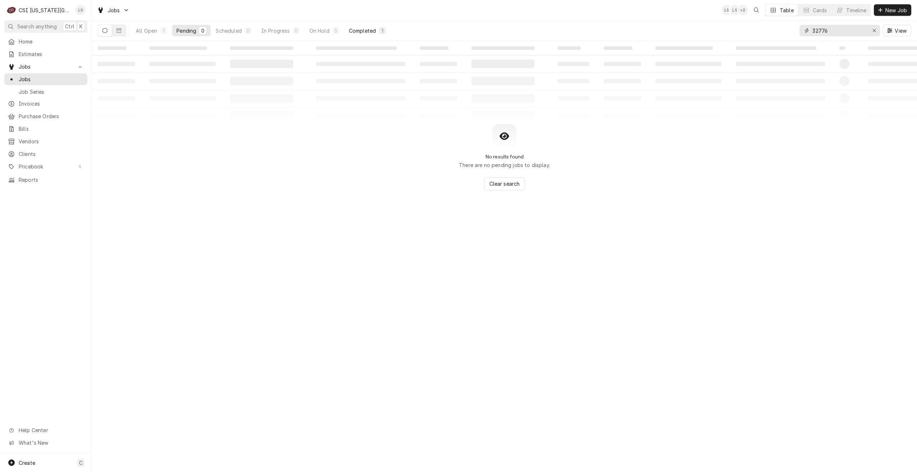
type input "32776"
click at [378, 27] on button "Completed 1" at bounding box center [368, 30] width 46 height 11
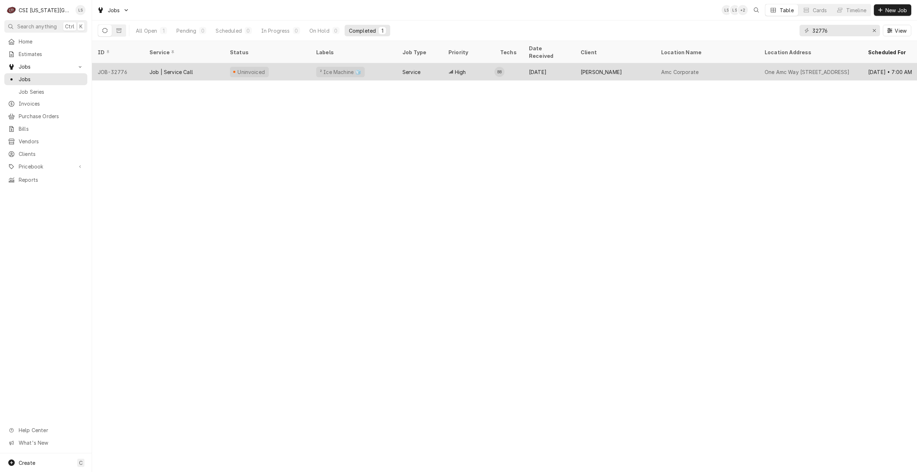
click at [471, 63] on div "High" at bounding box center [469, 71] width 52 height 17
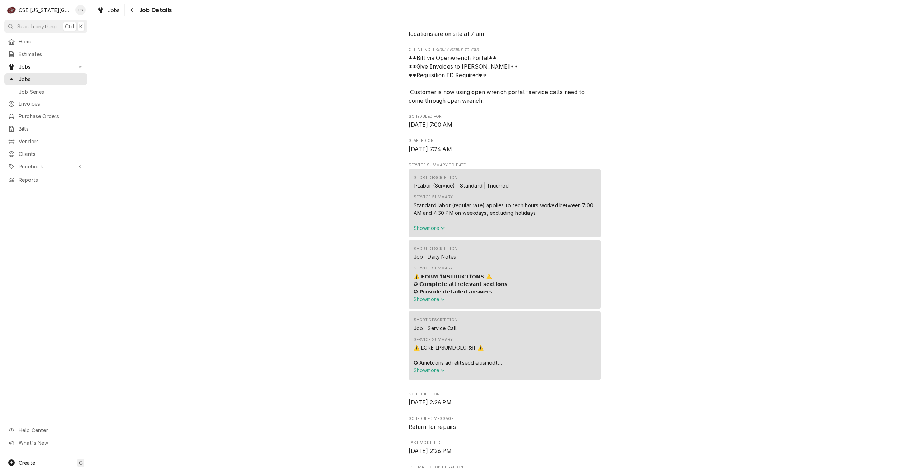
scroll to position [431, 0]
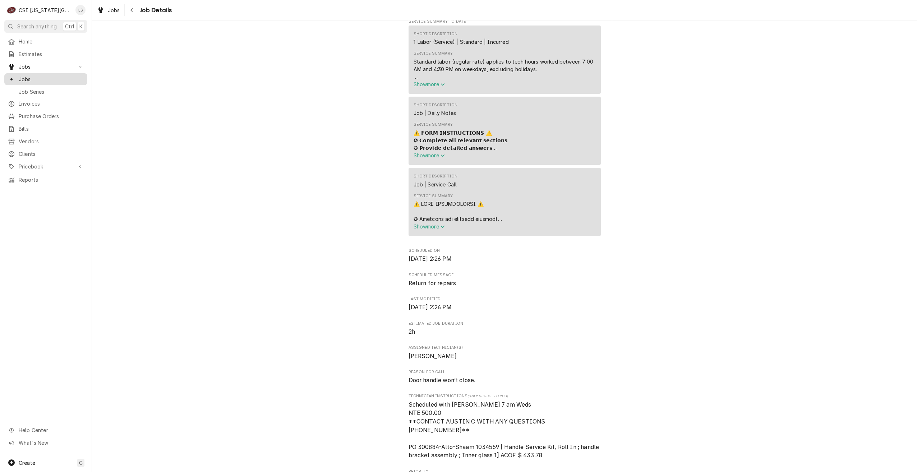
click at [71, 77] on span "Jobs" at bounding box center [51, 79] width 65 height 8
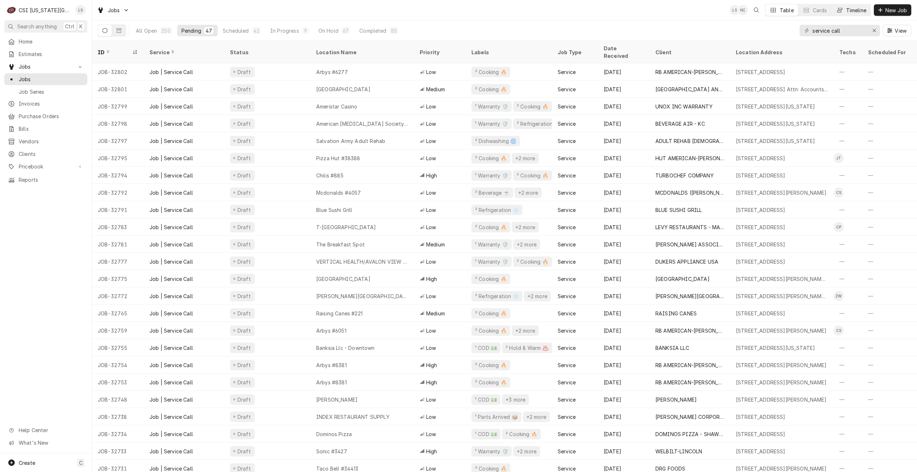
click at [837, 7] on div "Dynamic Content Wrapper" at bounding box center [839, 9] width 7 height 7
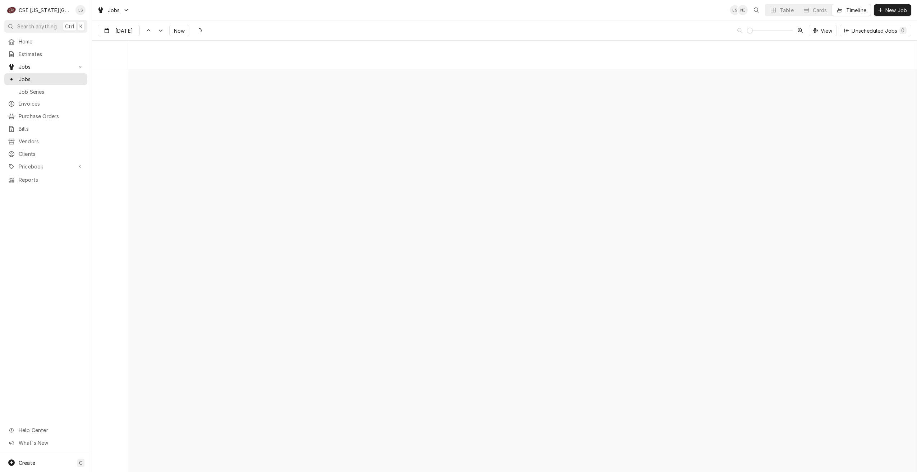
scroll to position [8257, 0]
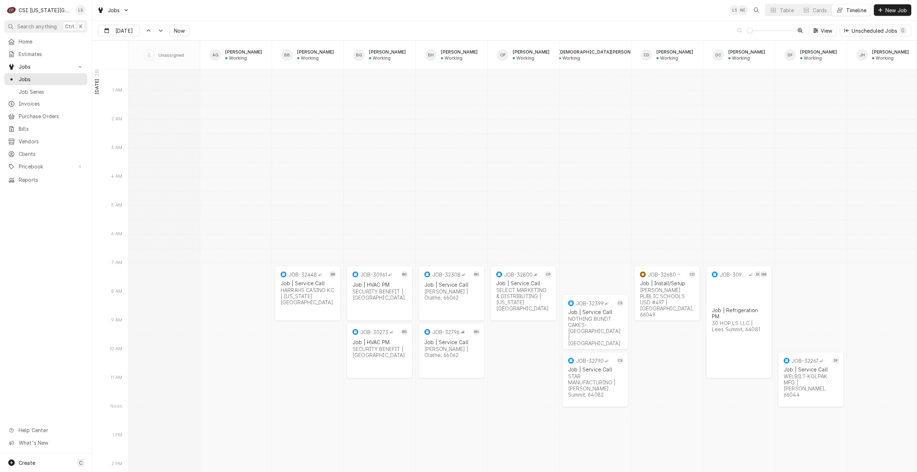
click at [517, 13] on div "Jobs LS NI Table Cards Timeline New Job" at bounding box center [504, 10] width 825 height 20
click at [181, 29] on span "Now" at bounding box center [179, 31] width 14 height 8
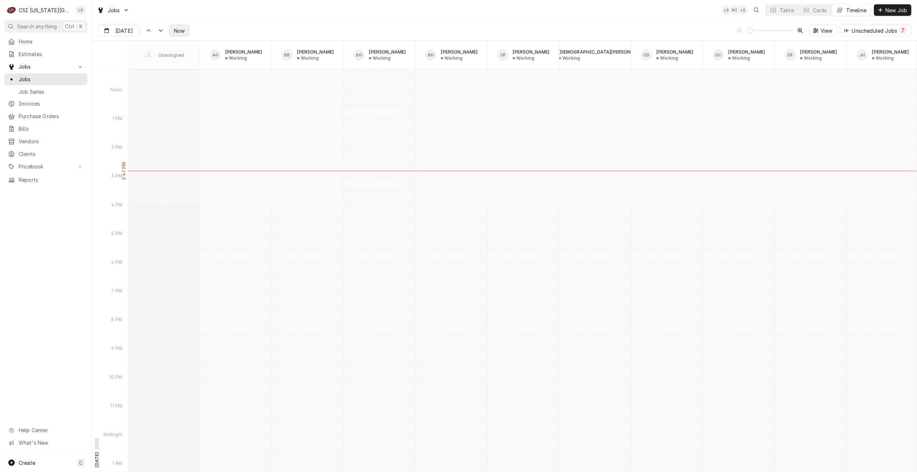
scroll to position [7779, 0]
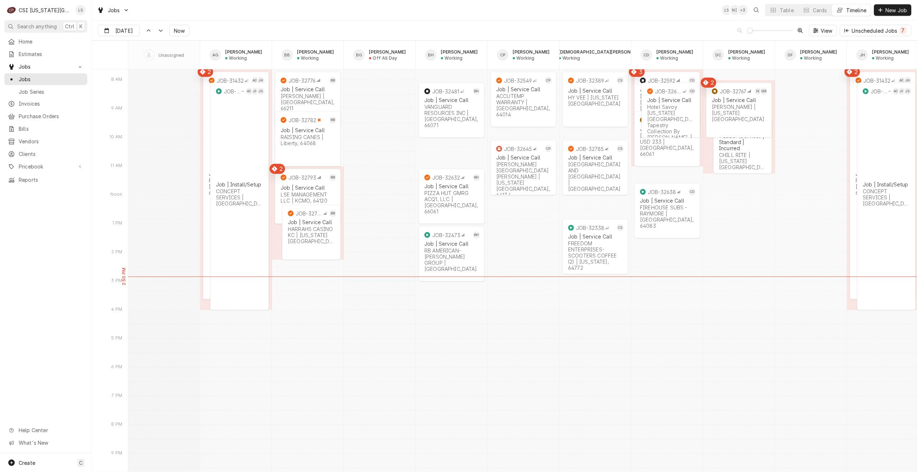
click at [199, 15] on div "Jobs LS NI + 3 Table Cards Timeline New Job" at bounding box center [504, 10] width 825 height 20
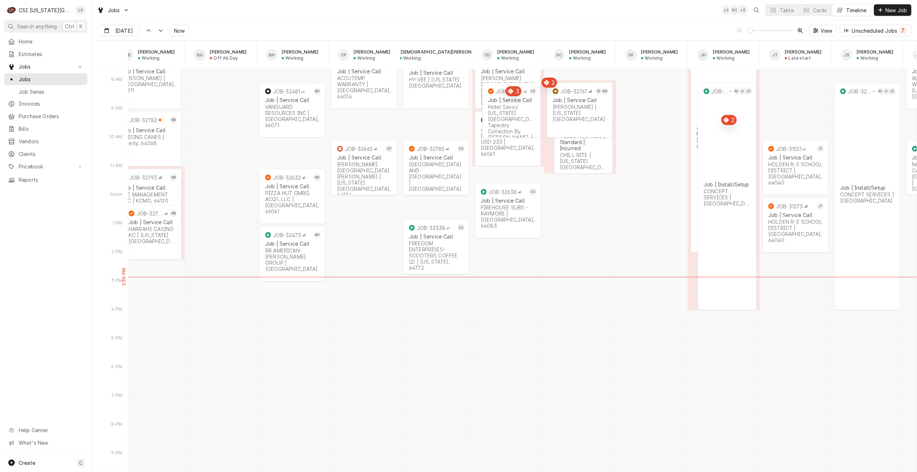
scroll to position [0, 0]
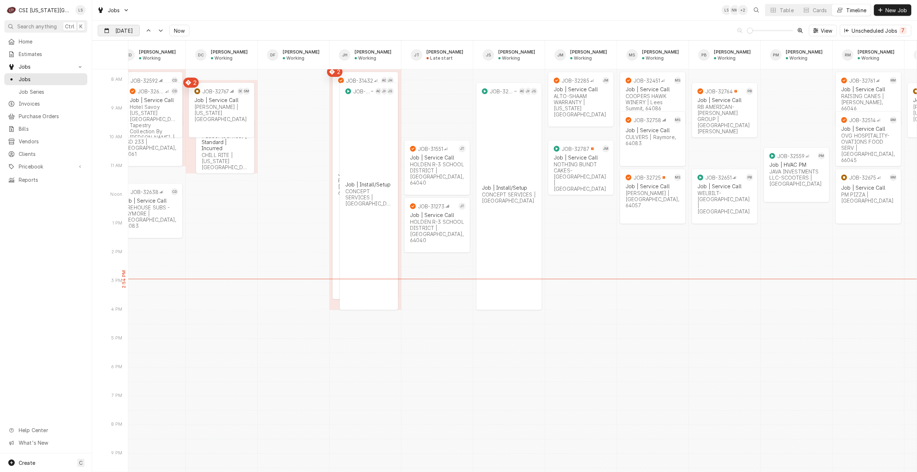
click at [125, 31] on input "Sep 16" at bounding box center [113, 32] width 31 height 14
click at [146, 103] on div "17" at bounding box center [144, 102] width 10 height 10
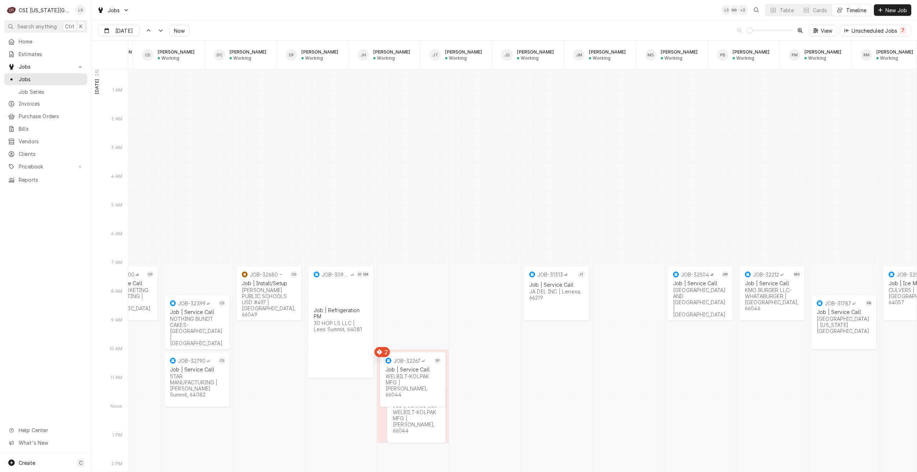
scroll to position [0, 499]
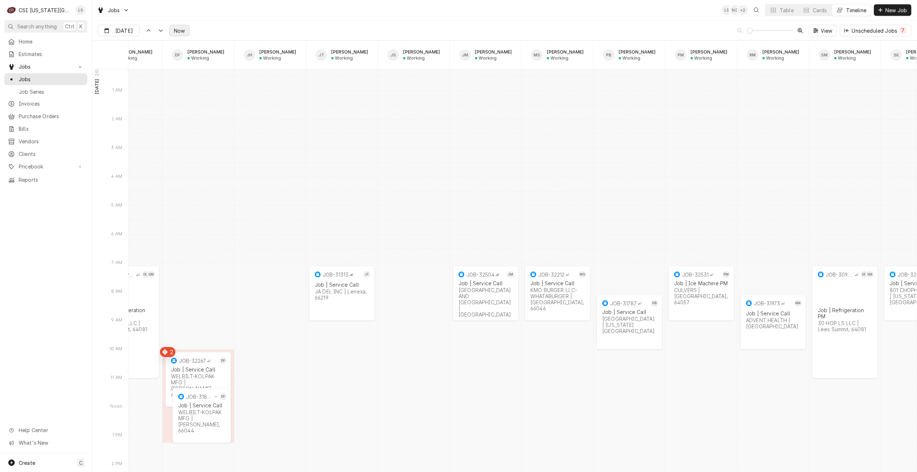
click at [172, 32] on span "Now" at bounding box center [179, 31] width 14 height 8
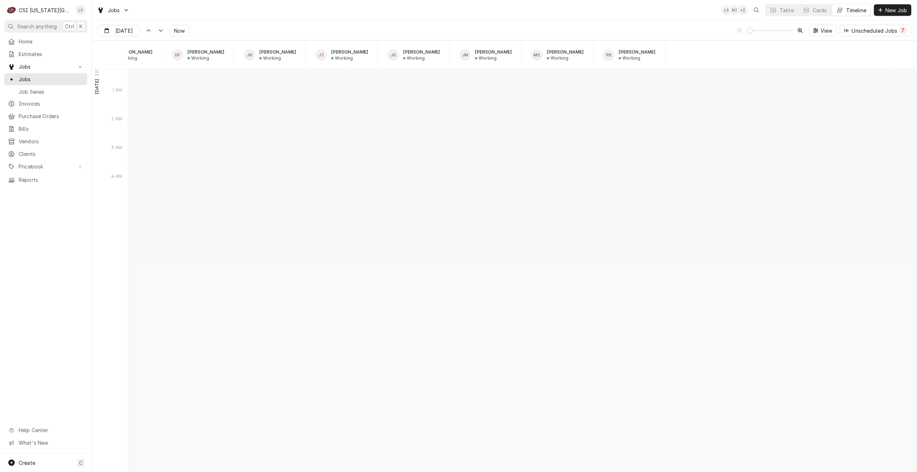
scroll to position [0, 0]
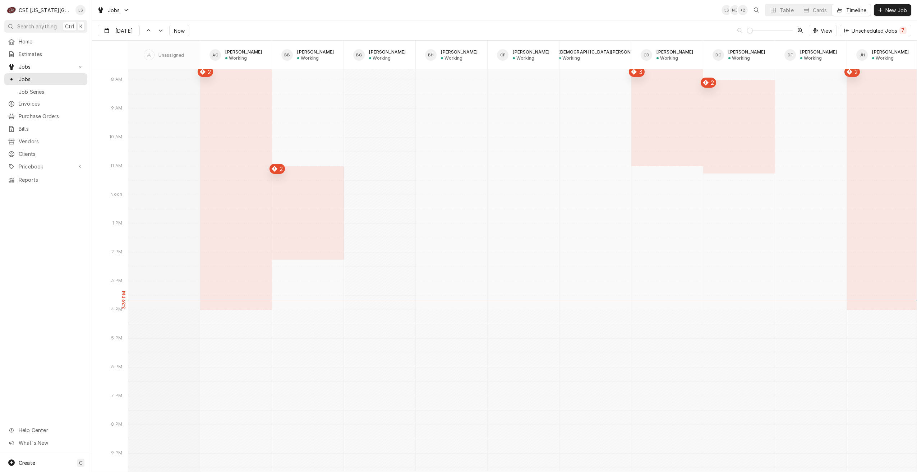
type input "Sep 16"
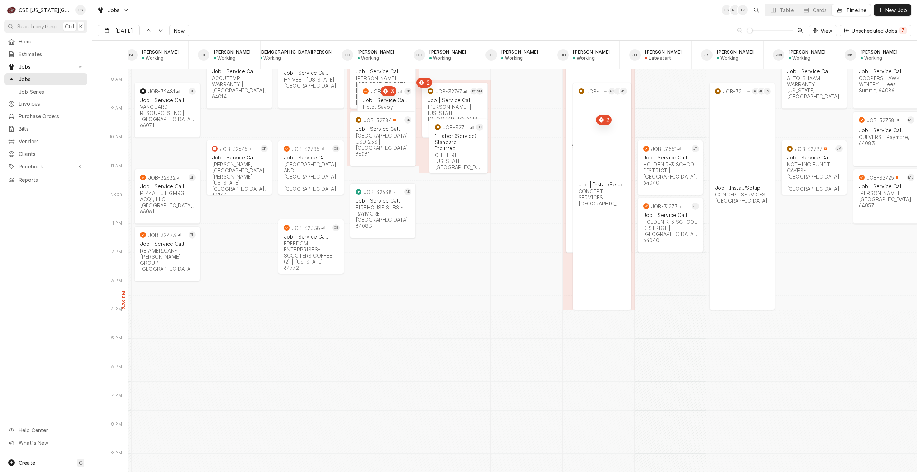
scroll to position [0, 302]
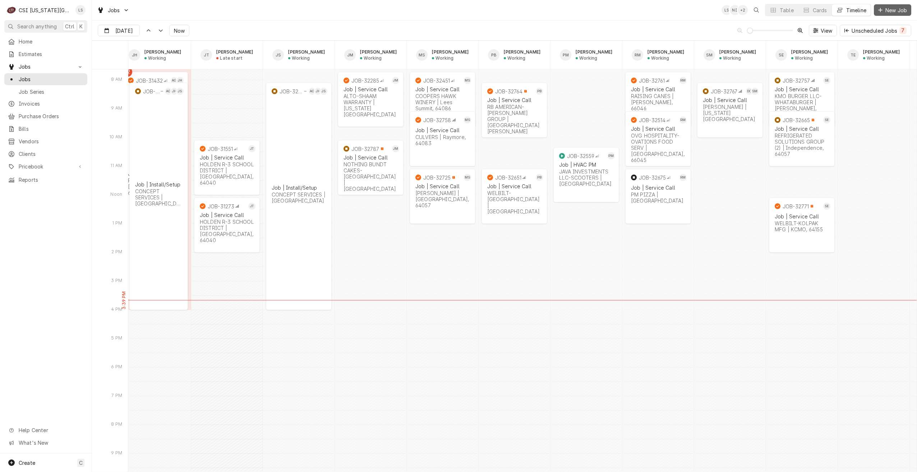
click at [894, 11] on span "New Job" at bounding box center [896, 10] width 24 height 8
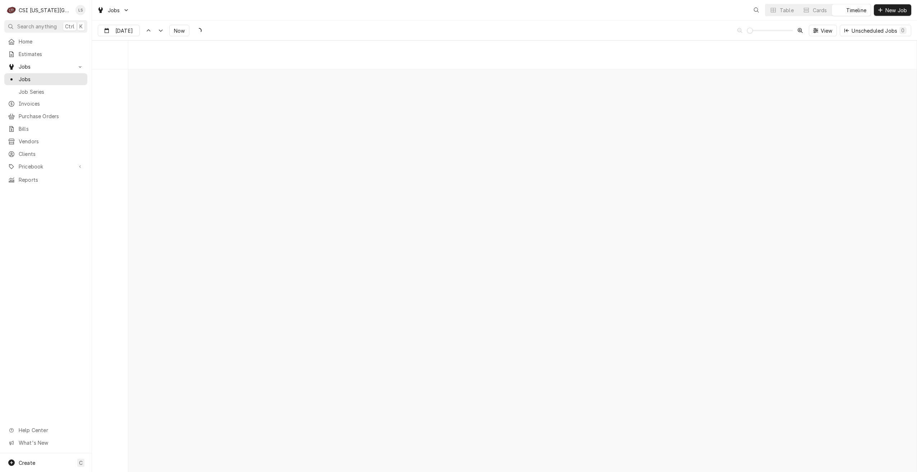
scroll to position [8250, 0]
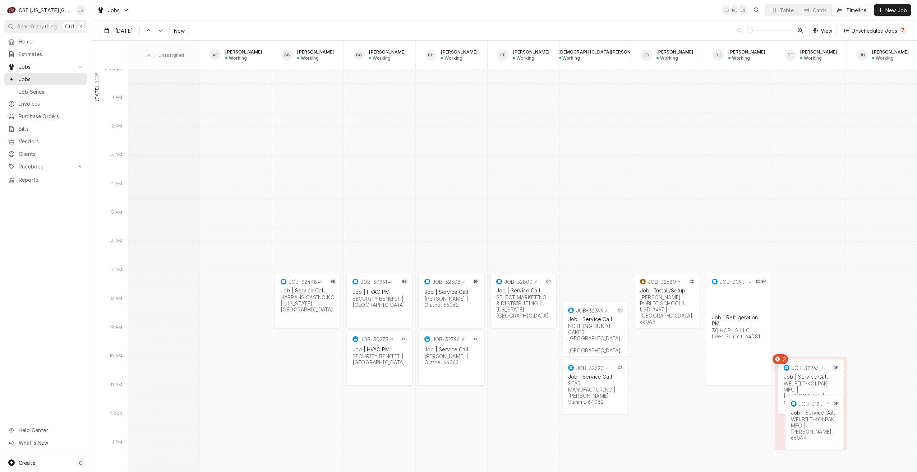
type input "[DATE]"
click at [768, 9] on button "Table" at bounding box center [781, 9] width 33 height 11
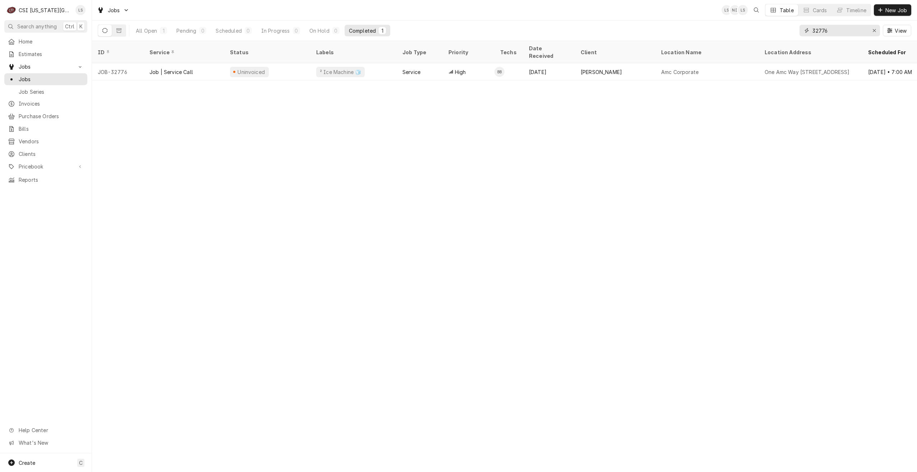
click at [829, 34] on input "32776" at bounding box center [839, 30] width 54 height 11
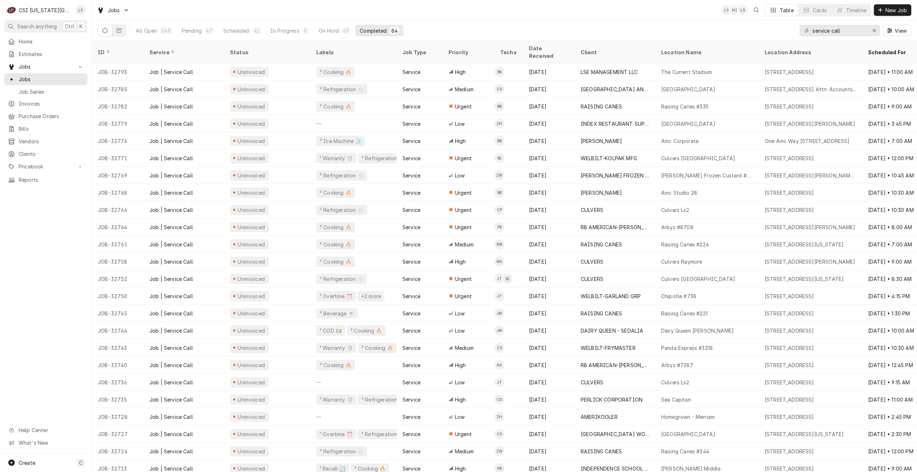
click at [614, 17] on div "Jobs LS NI LS Table Cards Timeline New Job" at bounding box center [504, 10] width 825 height 20
click at [308, 10] on div "Jobs LS NI LS Table Cards Timeline New Job" at bounding box center [504, 10] width 825 height 20
click at [184, 35] on button "Pending 47" at bounding box center [198, 30] width 41 height 11
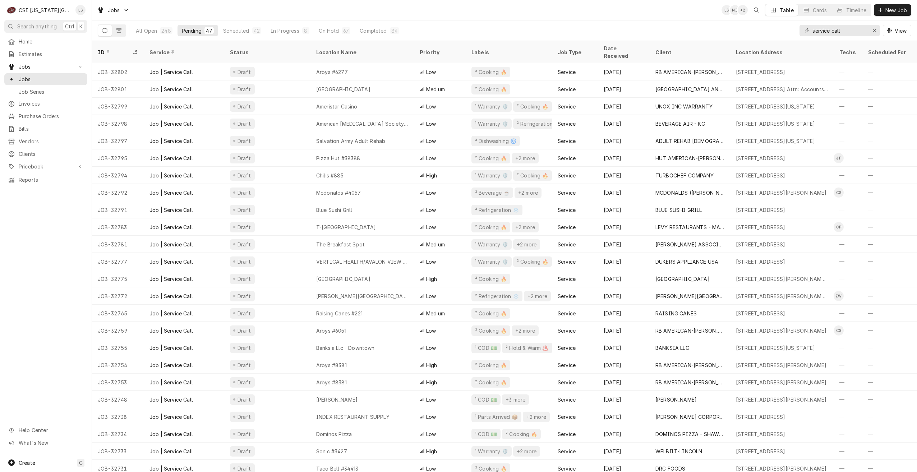
click at [443, 15] on div "Jobs LS NI + 2 Table Cards Timeline New Job" at bounding box center [504, 10] width 825 height 20
drag, startPoint x: 850, startPoint y: 31, endPoint x: 786, endPoint y: 31, distance: 64.0
click at [786, 31] on div "All Open 248 Pending 47 Scheduled 42 In Progress 8 On Hold 67 Completed 84 serv…" at bounding box center [505, 30] width 814 height 20
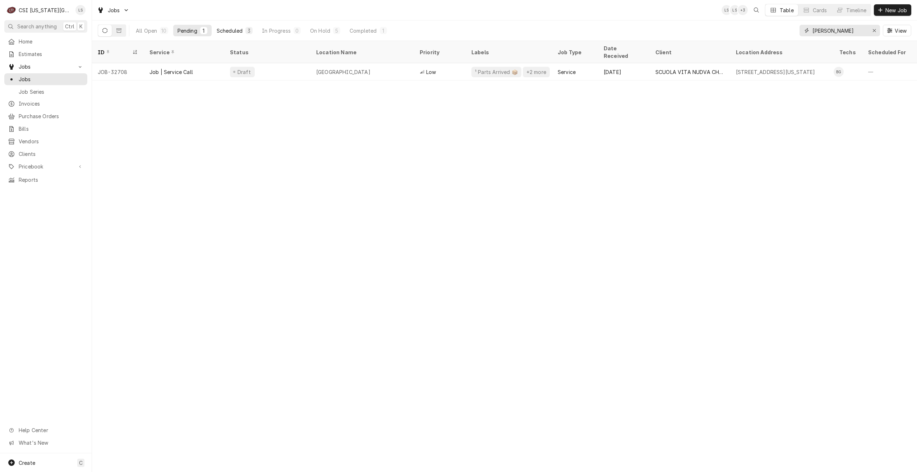
type input "gonzalez"
click at [240, 32] on div "Scheduled" at bounding box center [230, 31] width 26 height 8
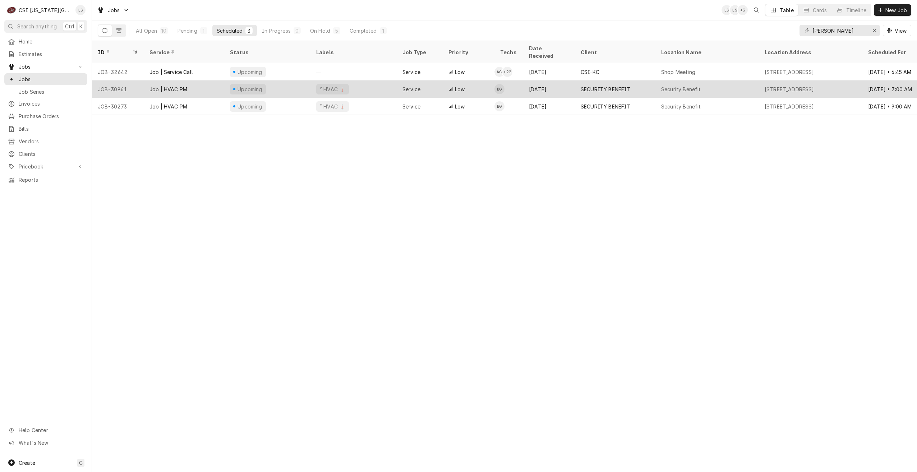
click at [598, 86] on div "SECURITY BENEFIT" at bounding box center [606, 90] width 50 height 8
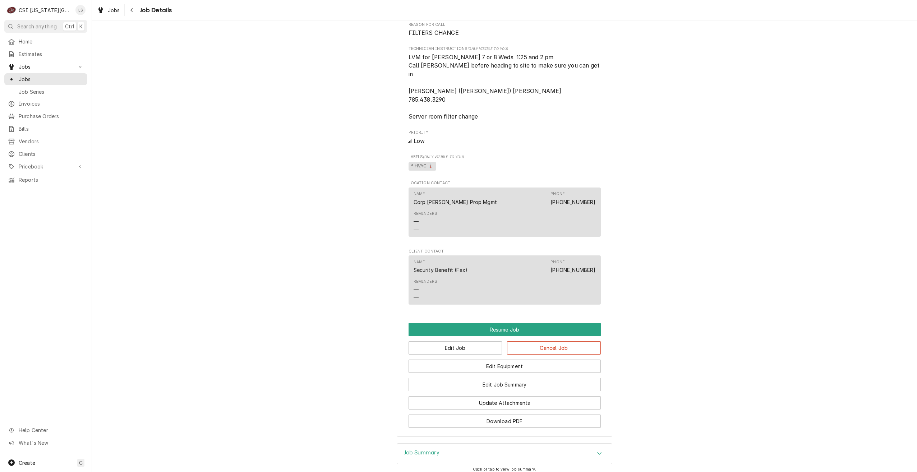
scroll to position [463, 0]
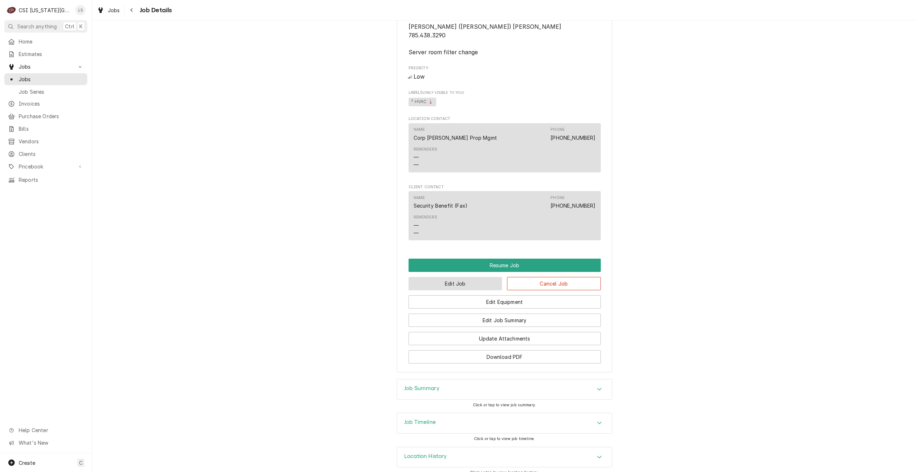
click at [453, 277] on button "Edit Job" at bounding box center [456, 283] width 94 height 13
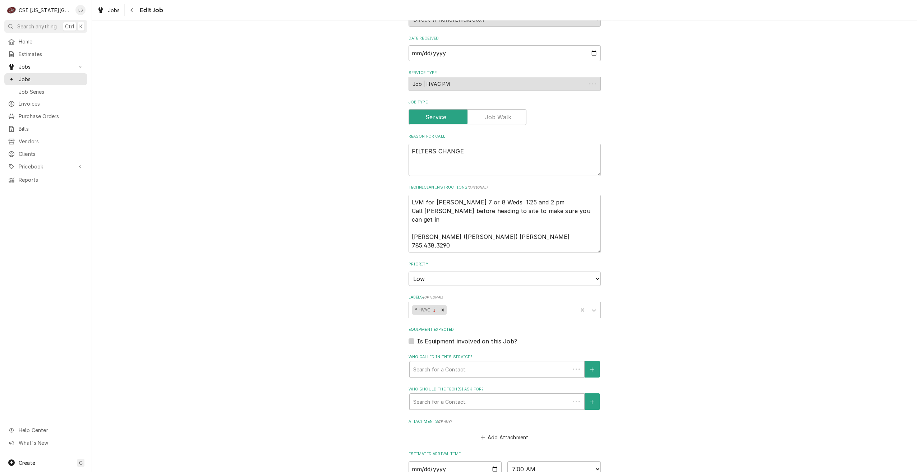
type textarea "x"
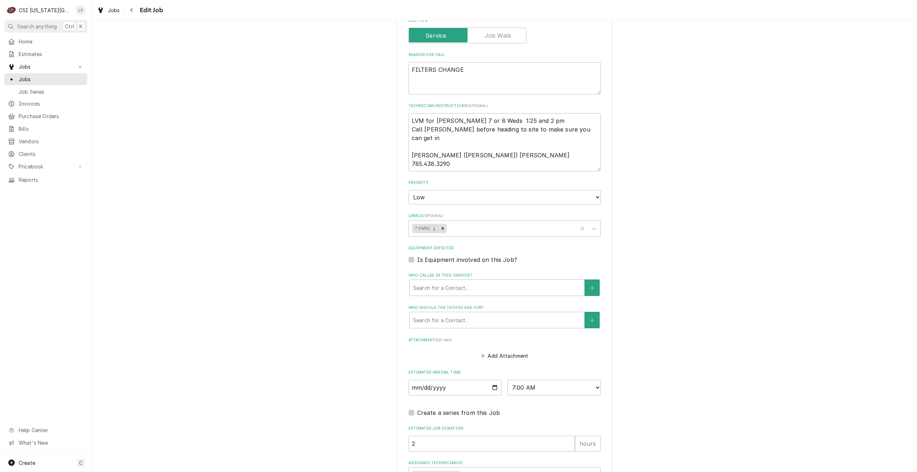
scroll to position [317, 0]
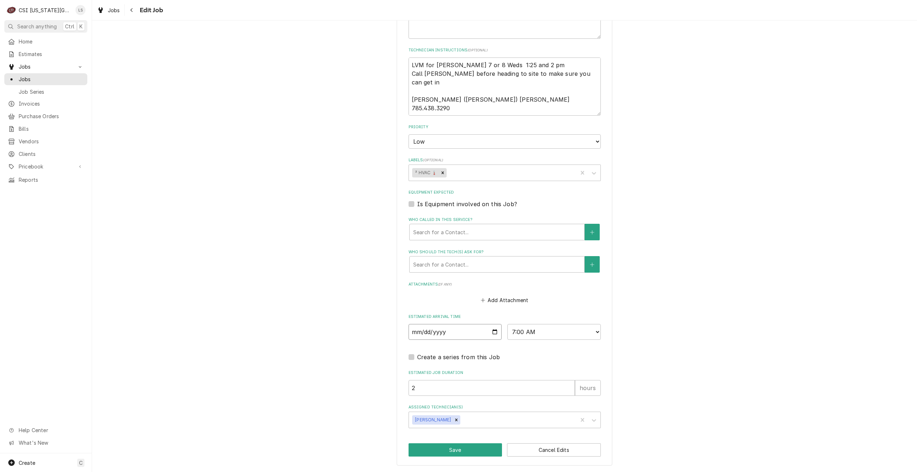
click at [490, 332] on input "[DATE]" at bounding box center [455, 332] width 93 height 16
type input "[DATE]"
type textarea "x"
click at [492, 332] on input "[DATE]" at bounding box center [455, 332] width 93 height 16
type input "[DATE]"
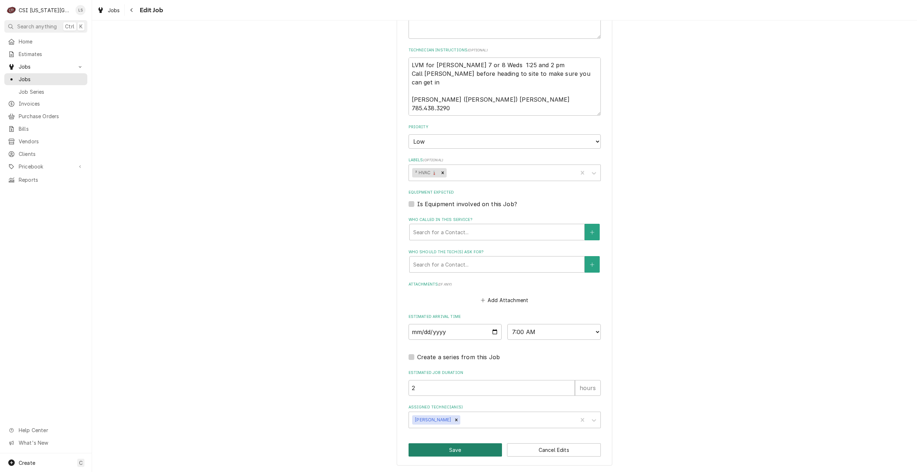
click at [431, 446] on button "Save" at bounding box center [456, 449] width 94 height 13
type textarea "x"
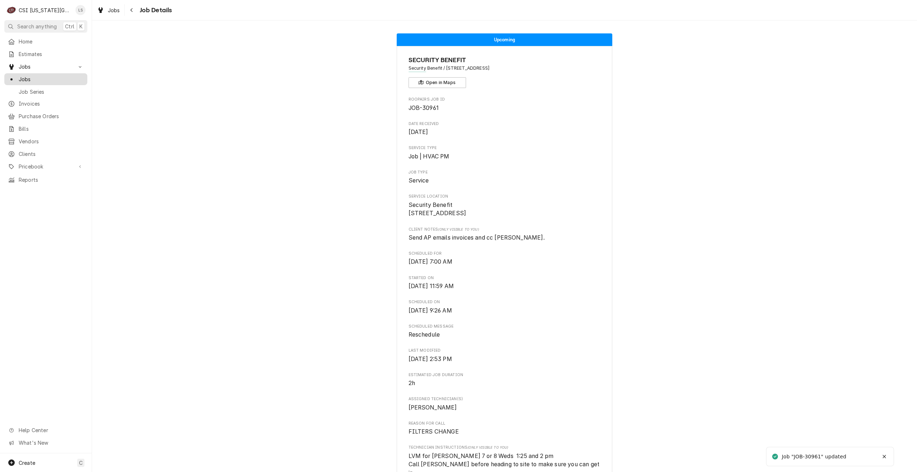
click at [79, 80] on span "Jobs" at bounding box center [51, 79] width 65 height 8
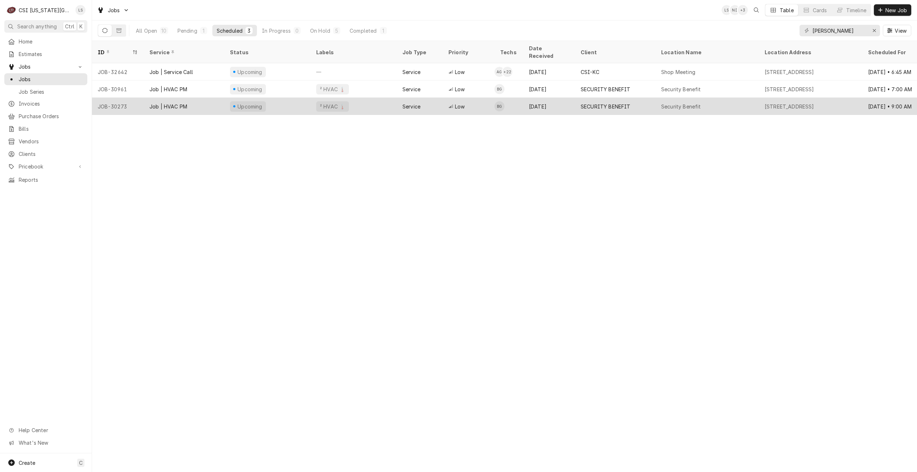
click at [608, 98] on div "SECURITY BENEFIT" at bounding box center [615, 106] width 80 height 17
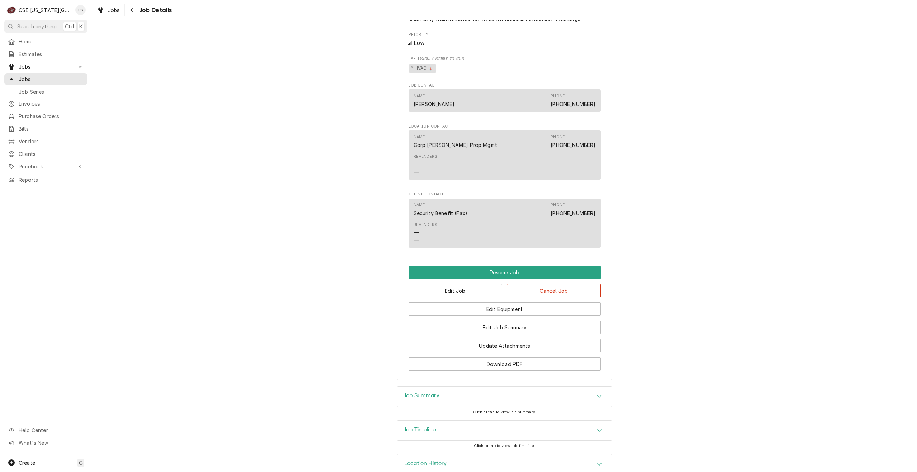
scroll to position [583, 0]
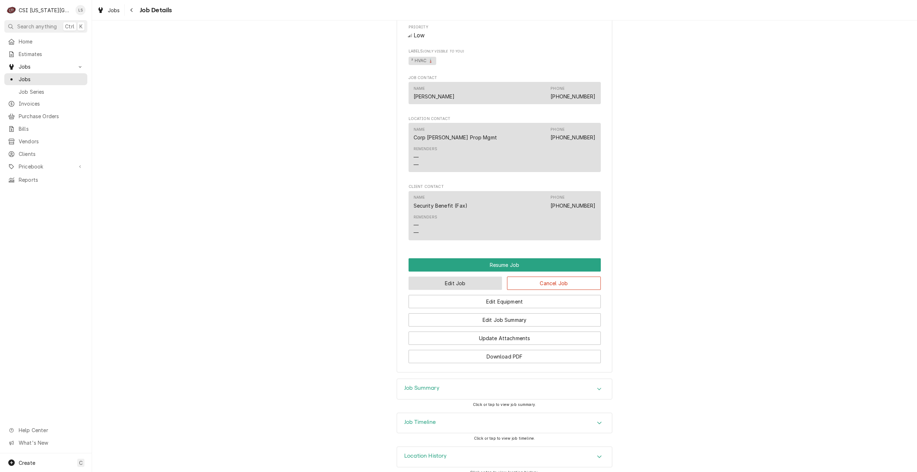
click at [465, 277] on button "Edit Job" at bounding box center [456, 283] width 94 height 13
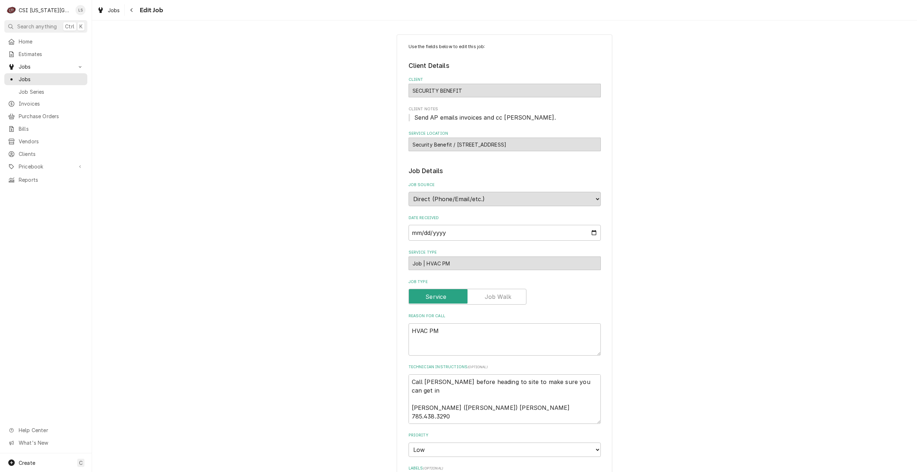
type textarea "x"
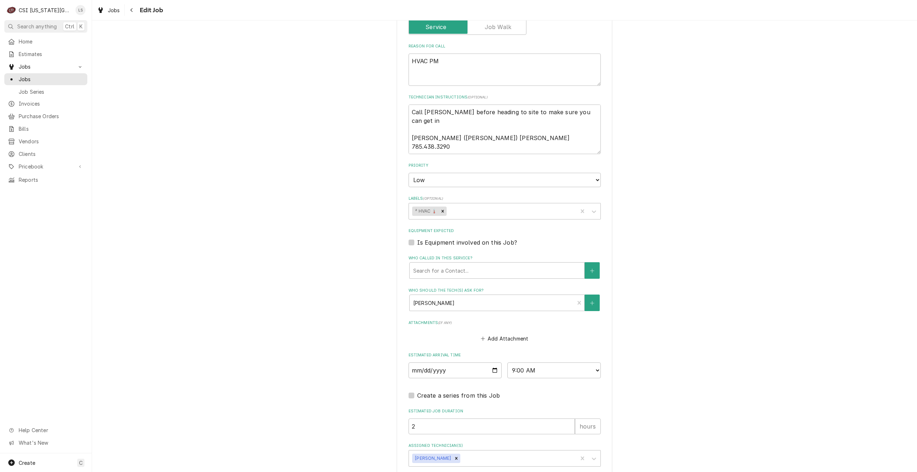
scroll to position [308, 0]
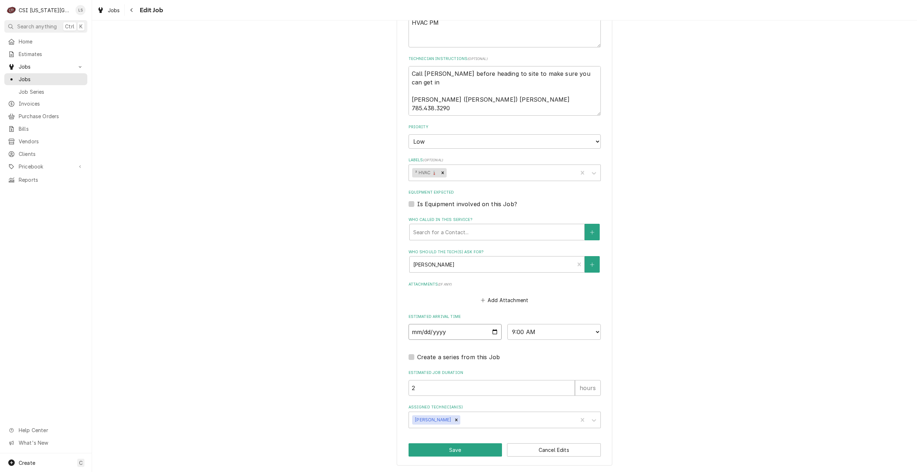
click at [492, 333] on input "[DATE]" at bounding box center [455, 332] width 93 height 16
type input "[DATE]"
click at [424, 450] on button "Save" at bounding box center [456, 449] width 94 height 13
type textarea "x"
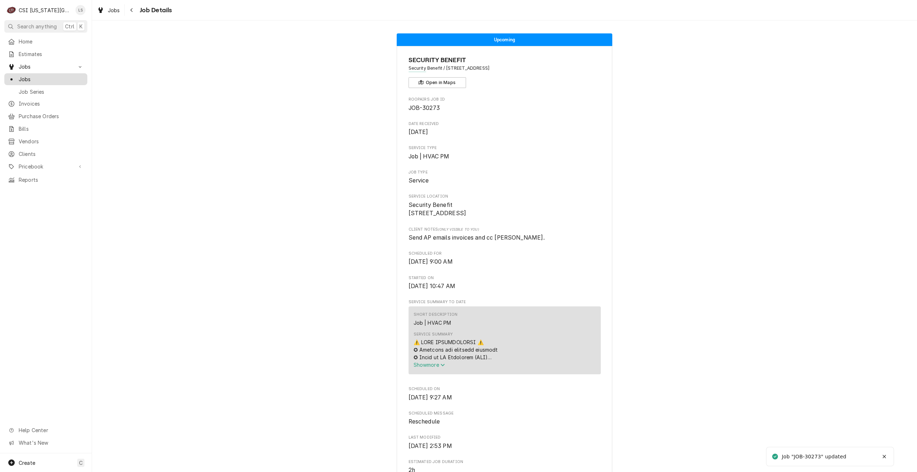
click at [41, 78] on span "Jobs" at bounding box center [51, 79] width 65 height 8
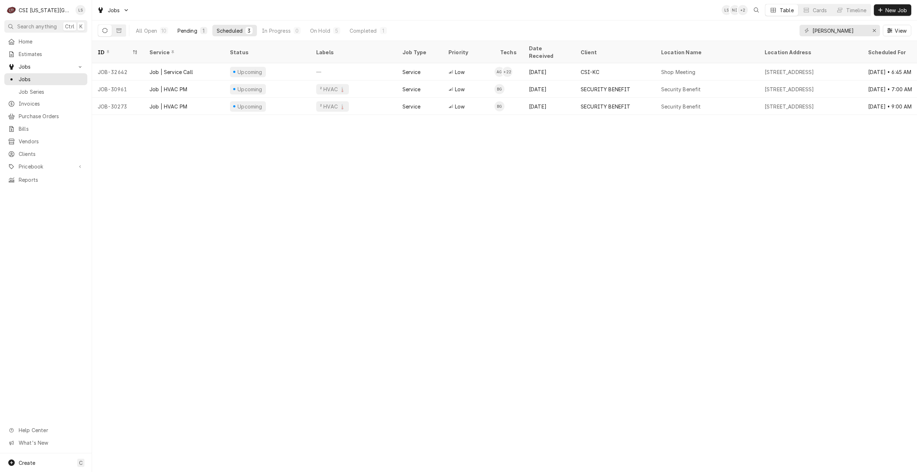
click at [197, 32] on button "Pending 1" at bounding box center [192, 30] width 38 height 11
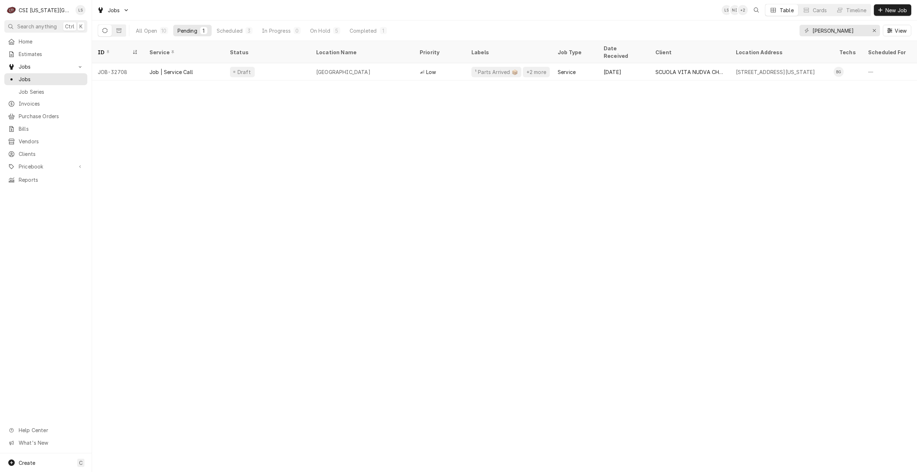
click at [665, 13] on div "Jobs LS NI + 2 Table Cards Timeline New Job" at bounding box center [504, 10] width 825 height 20
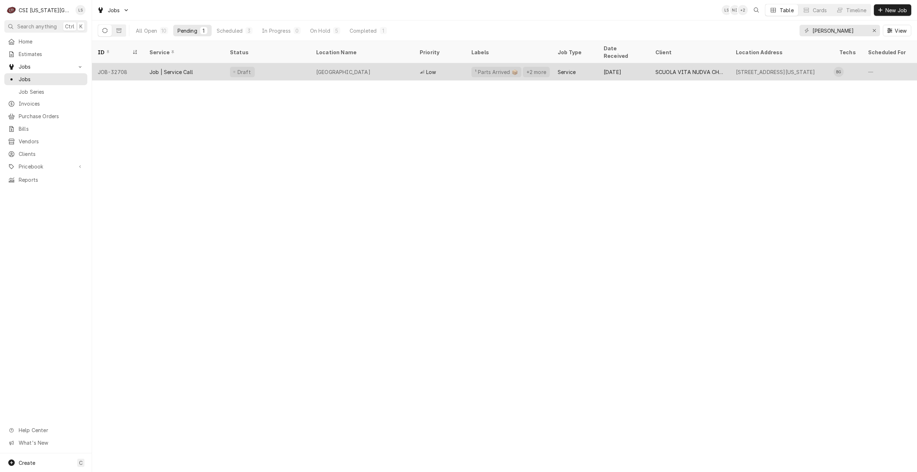
click at [589, 63] on div "Service" at bounding box center [575, 71] width 46 height 17
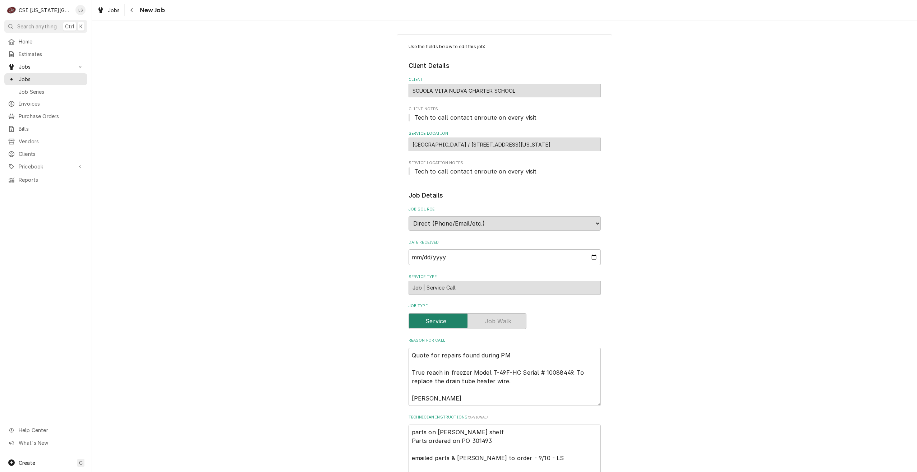
type textarea "x"
click at [55, 82] on link "Jobs" at bounding box center [45, 79] width 83 height 12
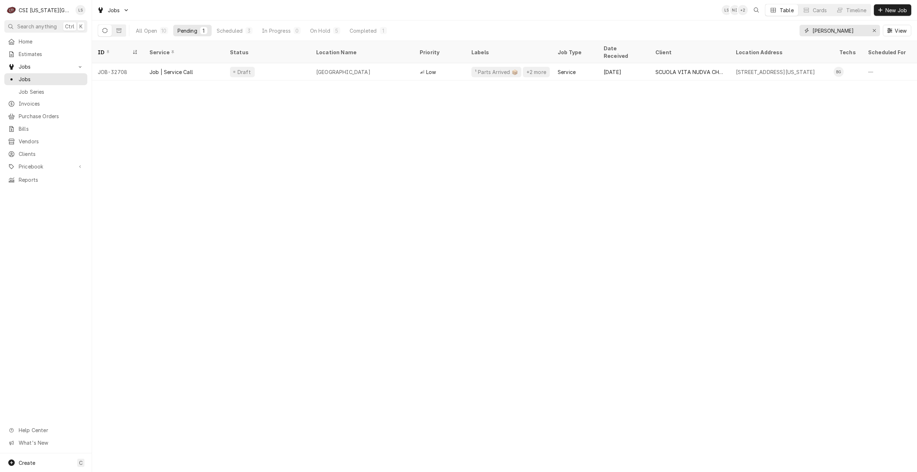
click at [834, 34] on input "gonzalez" at bounding box center [839, 30] width 54 height 11
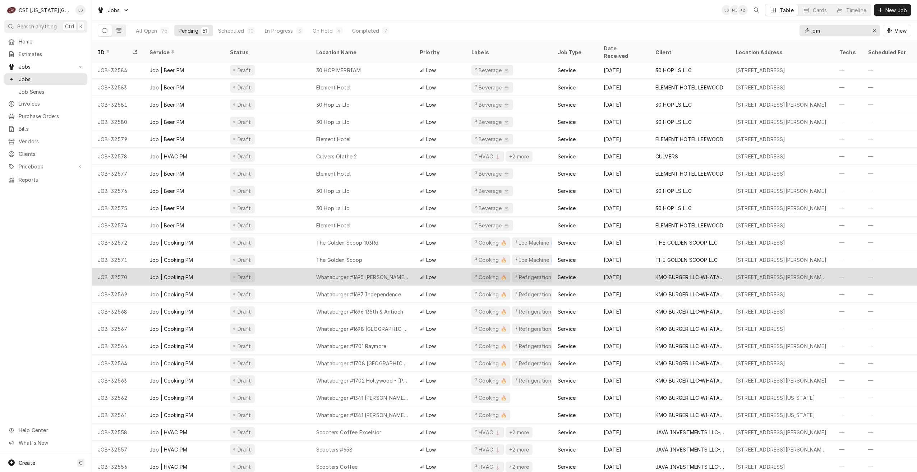
scroll to position [105, 0]
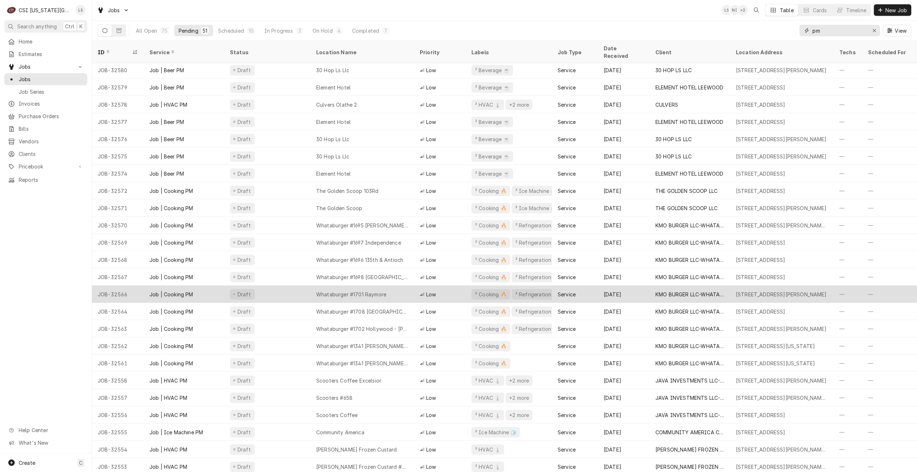
type input "pm"
click at [379, 291] on div "Whataburger #1701 Raymore" at bounding box center [351, 295] width 70 height 8
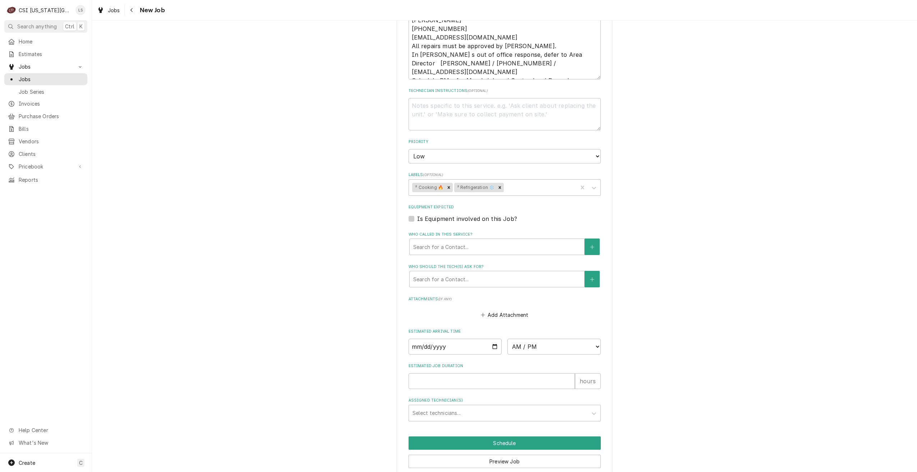
scroll to position [548, 0]
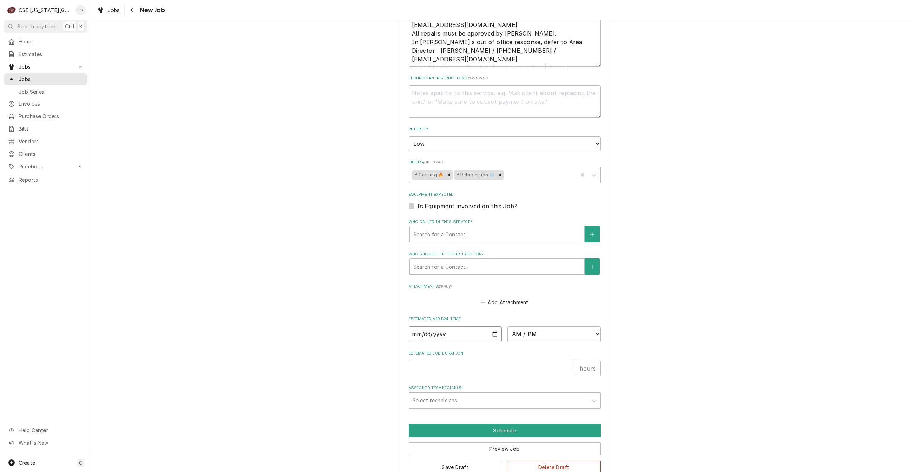
click at [493, 326] on input "Date" at bounding box center [455, 334] width 93 height 16
type textarea "x"
type input "[DATE]"
type textarea "x"
click at [529, 326] on select "AM / PM 6:00 AM 6:15 AM 6:30 AM 6:45 AM 7:00 AM 7:15 AM 7:30 AM 7:45 AM 8:00 AM…" at bounding box center [553, 334] width 93 height 16
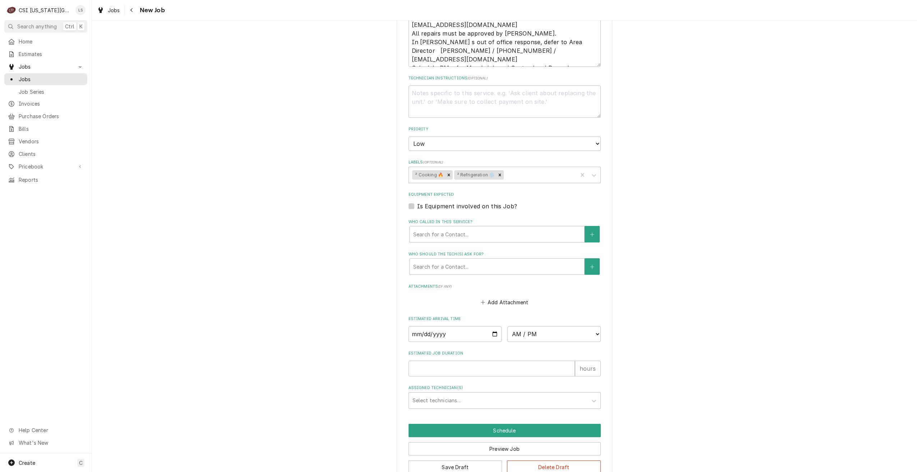
drag, startPoint x: 679, startPoint y: 225, endPoint x: 661, endPoint y: 240, distance: 24.2
click at [76, 76] on span "Jobs" at bounding box center [51, 79] width 65 height 8
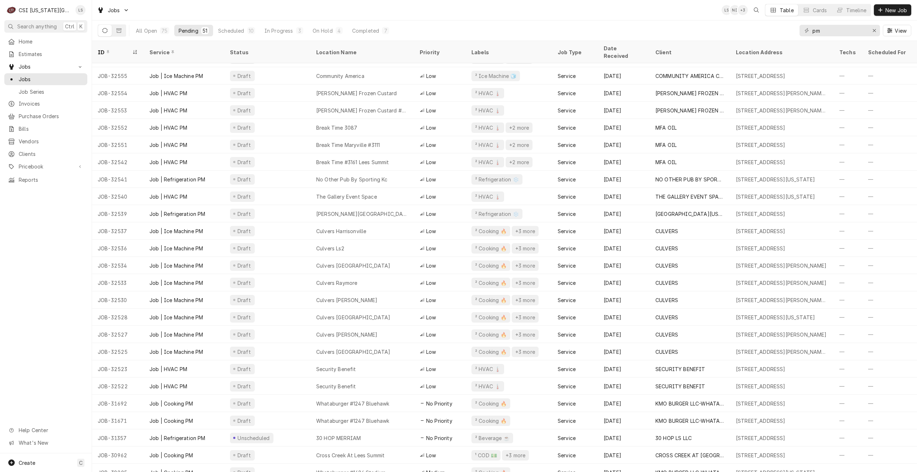
scroll to position [467, 0]
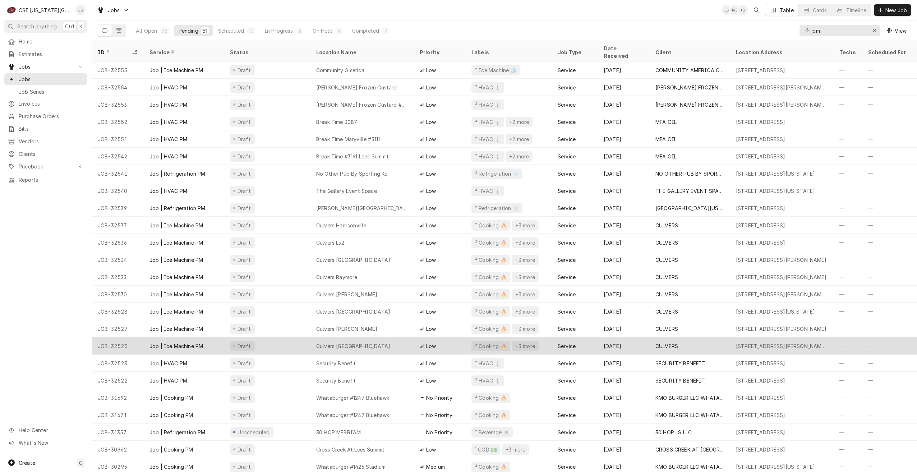
click at [375, 342] on div "Culvers Grain Valley" at bounding box center [361, 345] width 103 height 17
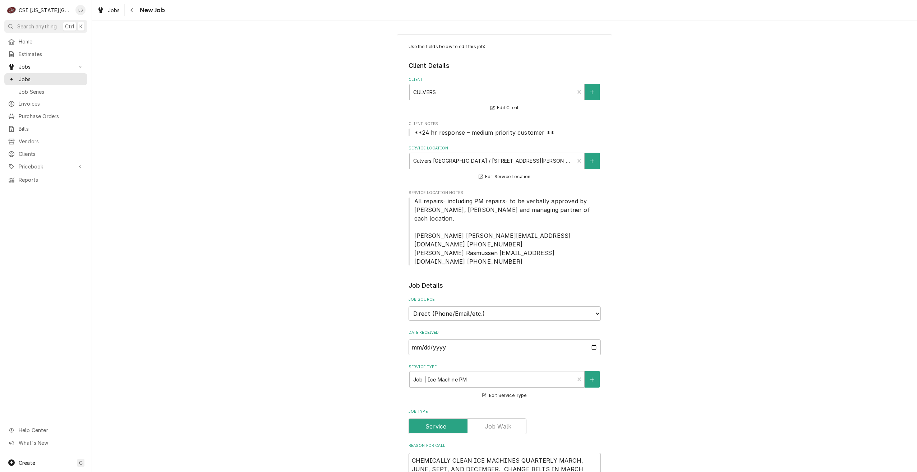
type textarea "x"
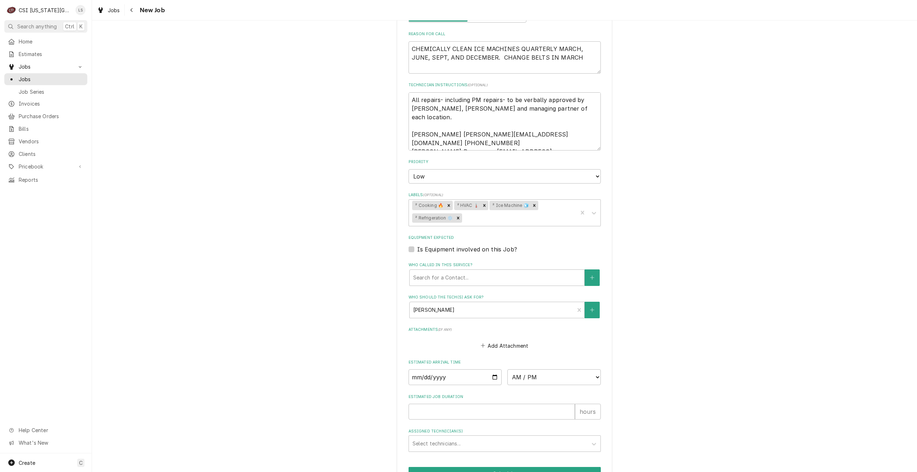
scroll to position [455, 0]
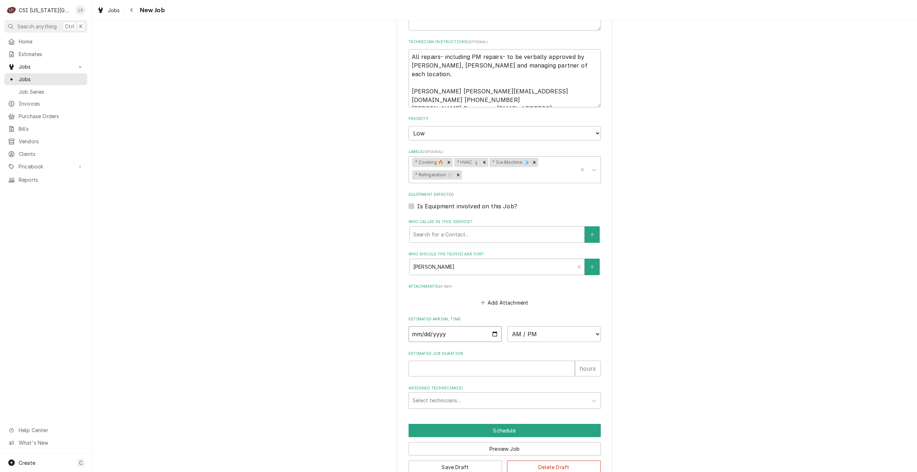
click at [491, 326] on input "Date" at bounding box center [455, 334] width 93 height 16
type input "[DATE]"
click at [524, 326] on select "AM / PM 6:00 AM 6:15 AM 6:30 AM 6:45 AM 7:00 AM 7:15 AM 7:30 AM 7:45 AM 8:00 AM…" at bounding box center [553, 334] width 93 height 16
type textarea "x"
select select "07:00:00"
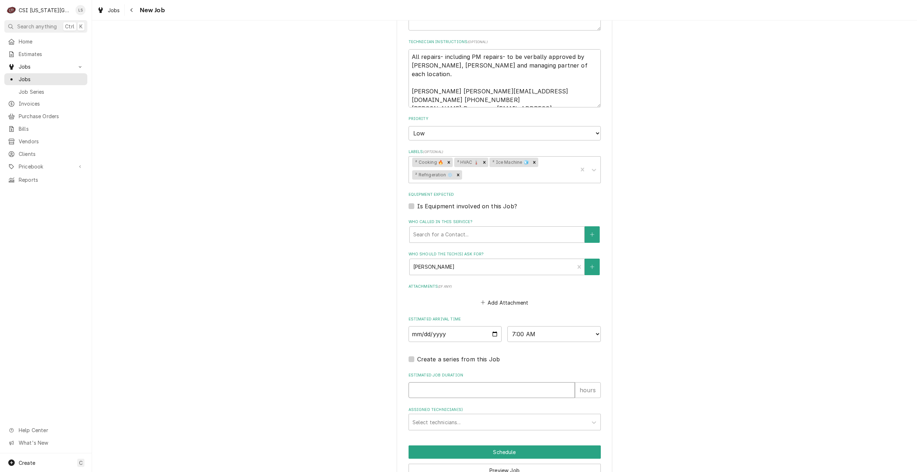
click at [531, 382] on input "Estimated Job Duration" at bounding box center [492, 390] width 166 height 16
type textarea "x"
type input "2"
type textarea "x"
type input "2"
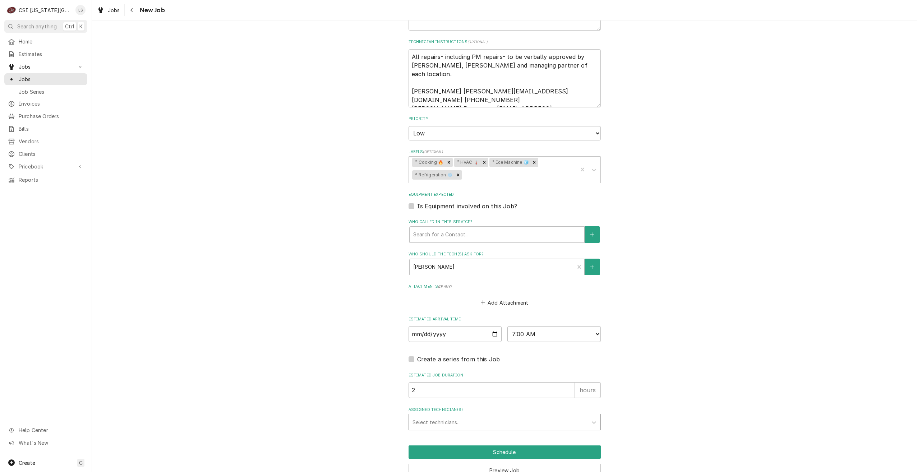
click at [535, 416] on div "Assigned Technician(s)" at bounding box center [498, 422] width 171 height 13
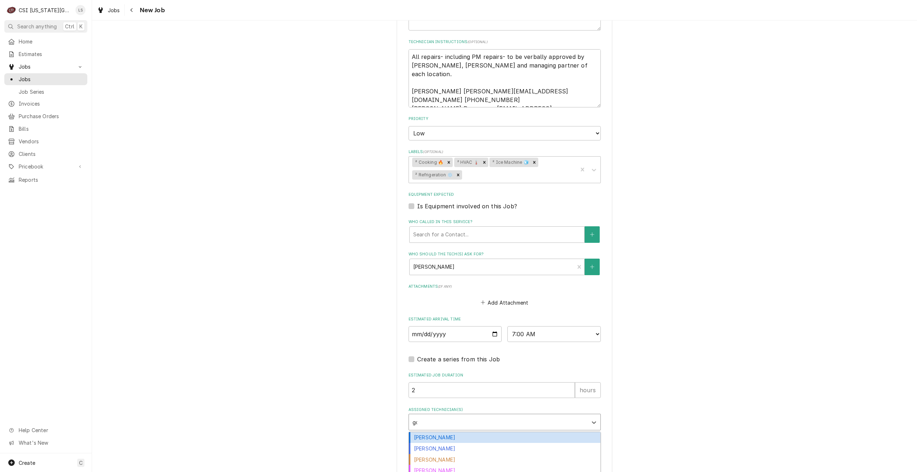
type input "gonz"
click at [529, 432] on div "Brian Gonzalez" at bounding box center [505, 437] width 192 height 11
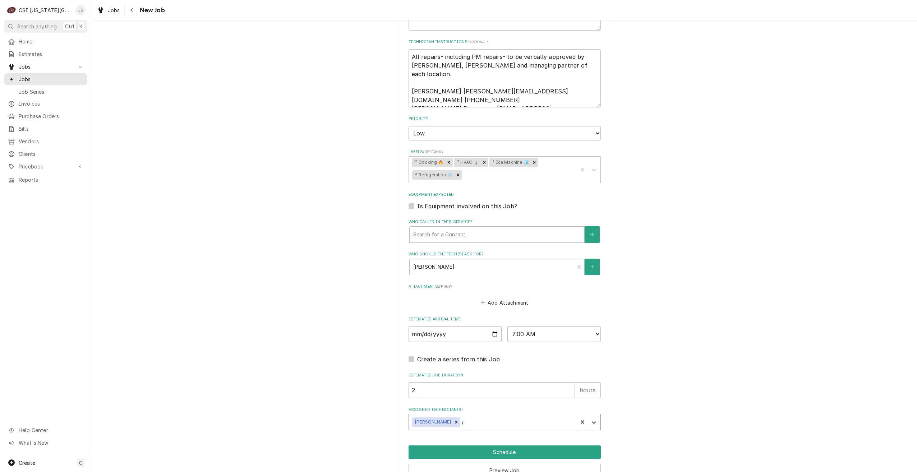
type textarea "x"
click at [527, 446] on button "Schedule" at bounding box center [505, 452] width 192 height 13
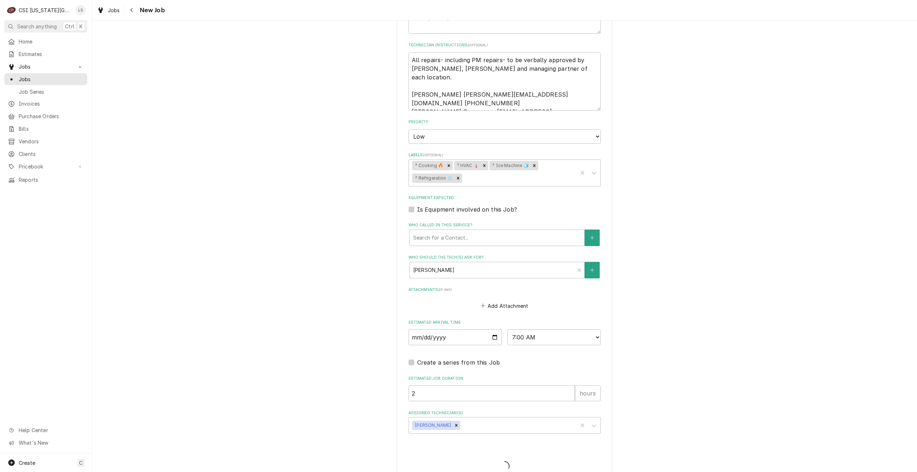
type textarea "x"
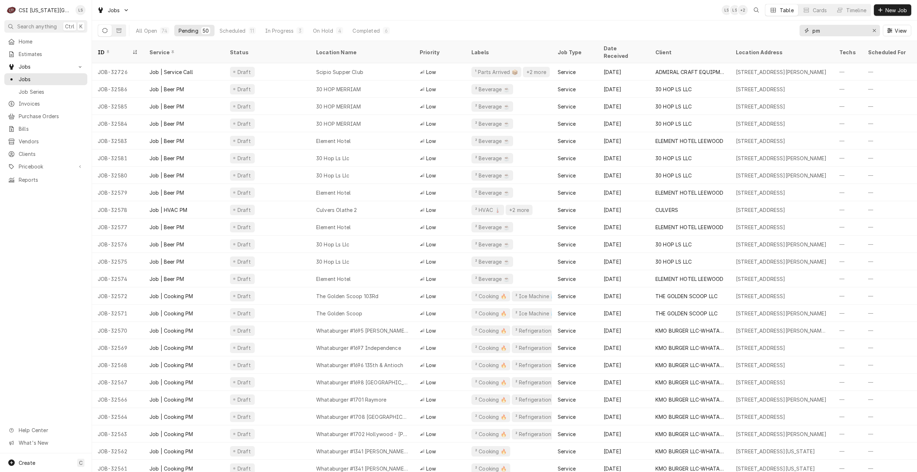
drag, startPoint x: 840, startPoint y: 32, endPoint x: 801, endPoint y: 29, distance: 39.6
click at [801, 29] on div "pm" at bounding box center [840, 30] width 80 height 11
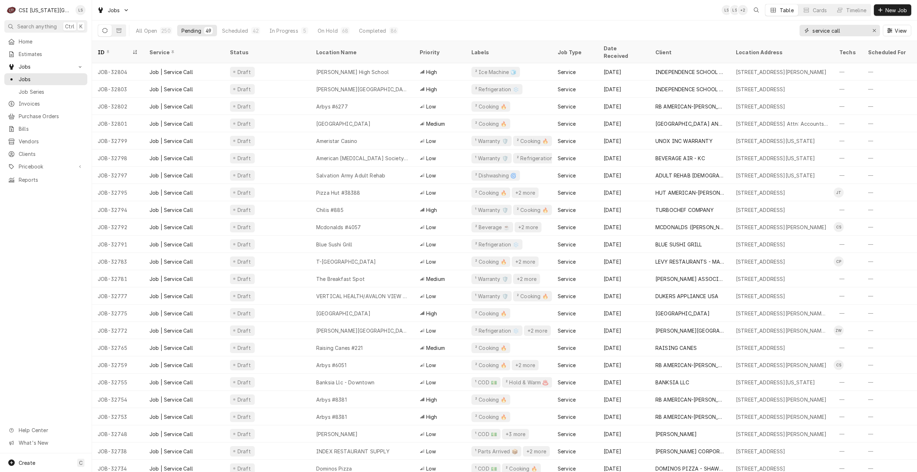
type input "service call"
click at [592, 17] on div "Jobs LS LS + 2 Table Cards Timeline New Job" at bounding box center [504, 10] width 825 height 20
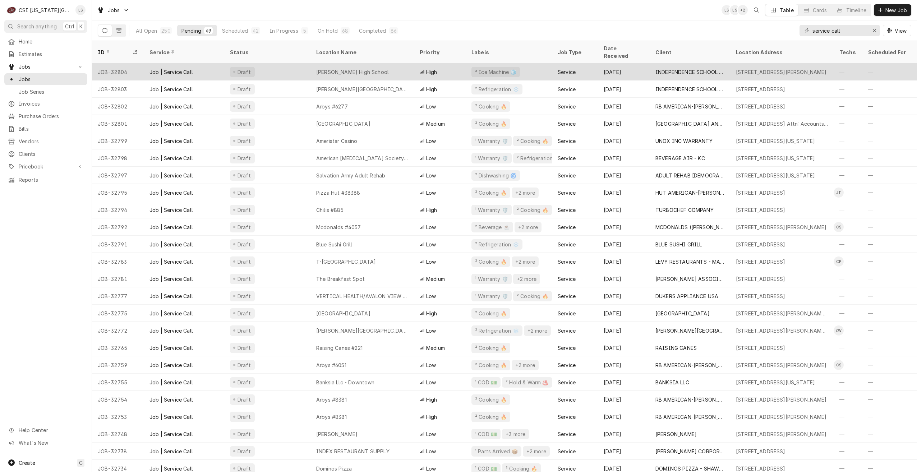
click at [409, 63] on div "William Chrisman High School" at bounding box center [361, 71] width 103 height 17
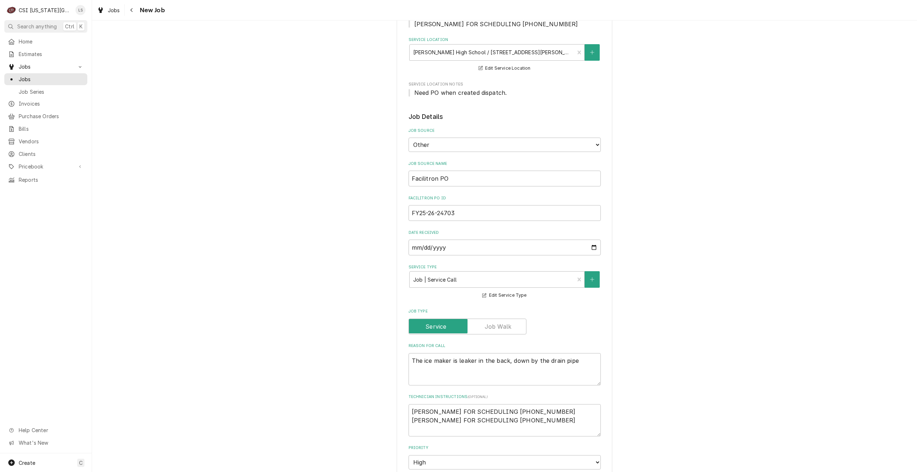
scroll to position [287, 0]
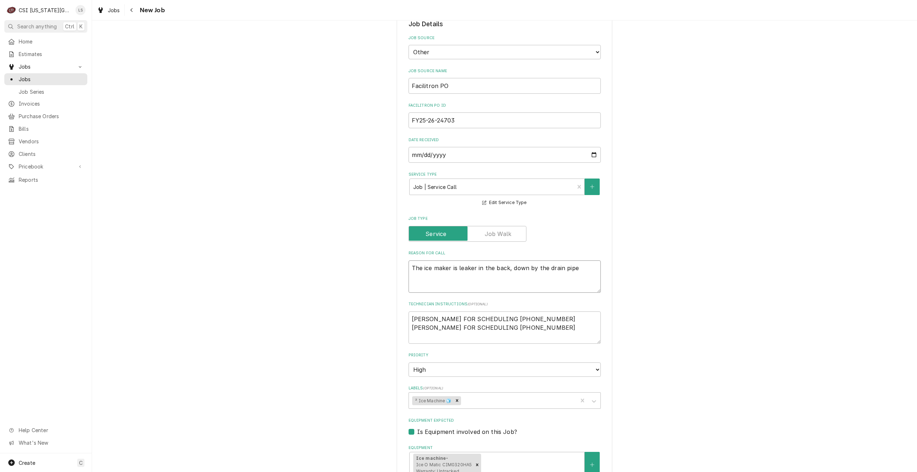
click at [474, 261] on textarea "The ice maker is leaker in the back, down by the drain pipe" at bounding box center [505, 277] width 192 height 32
type textarea "x"
type textarea "The ice maker is [PERSON_NAME] in the back, down by the drain pipe"
type textarea "x"
type textarea "The ice maker is leak in the back, down by the drain pipe"
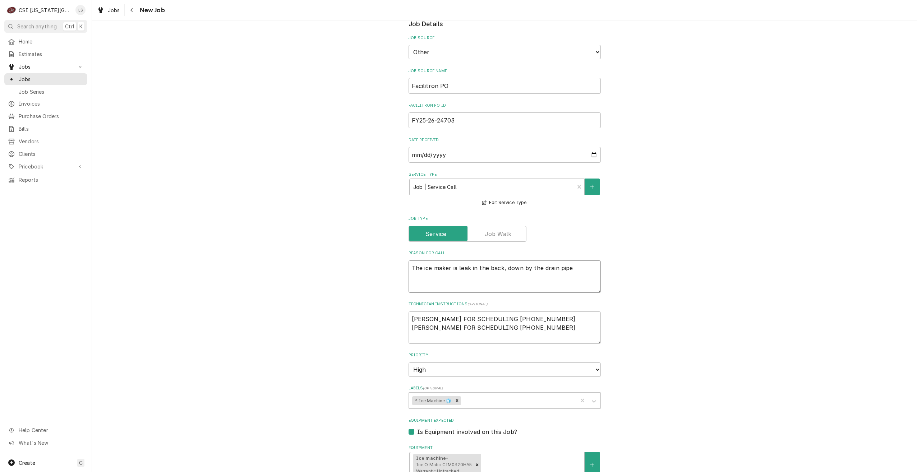
type textarea "x"
type textarea "The ice maker is leaki in the back, down by the drain pipe"
type textarea "x"
type textarea "The ice maker is leakin in the back, down by the drain pipe"
type textarea "x"
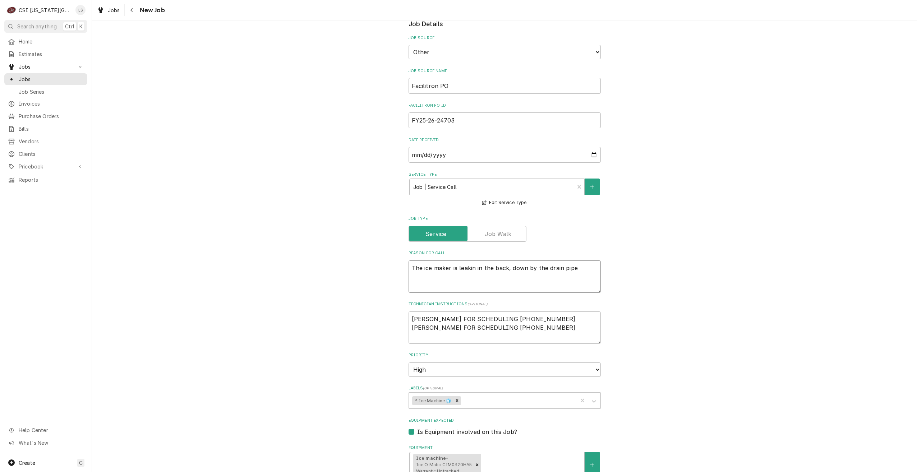
type textarea "The ice maker is leaking in the back, down by the drain pipe"
type textarea "x"
type textarea "The ice maker is leaking in the back, down by the drain pipe"
click at [729, 224] on div "Use the fields below to edit this job: Client Details Client INDEPENDENCE SCHOO…" at bounding box center [504, 255] width 825 height 1028
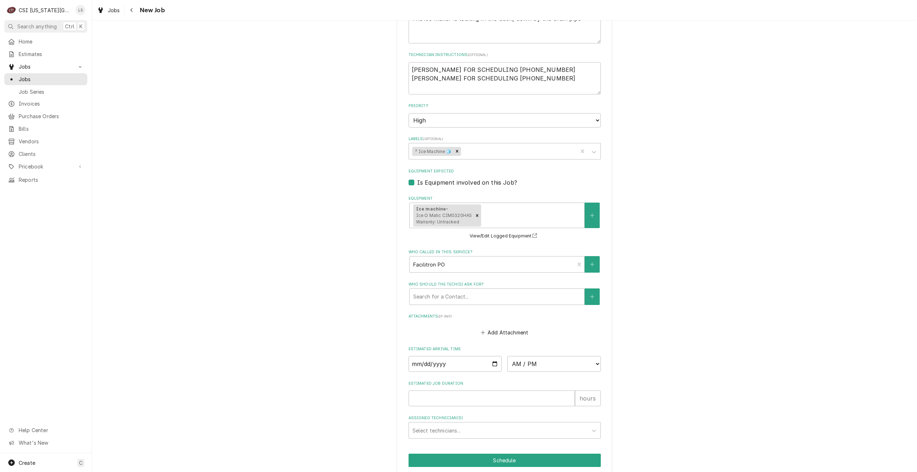
scroll to position [539, 0]
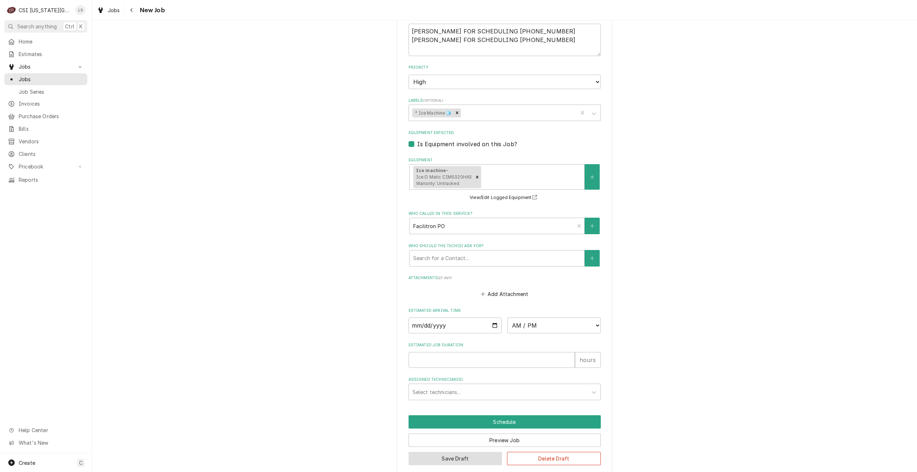
click at [435, 452] on button "Save Draft" at bounding box center [456, 458] width 94 height 13
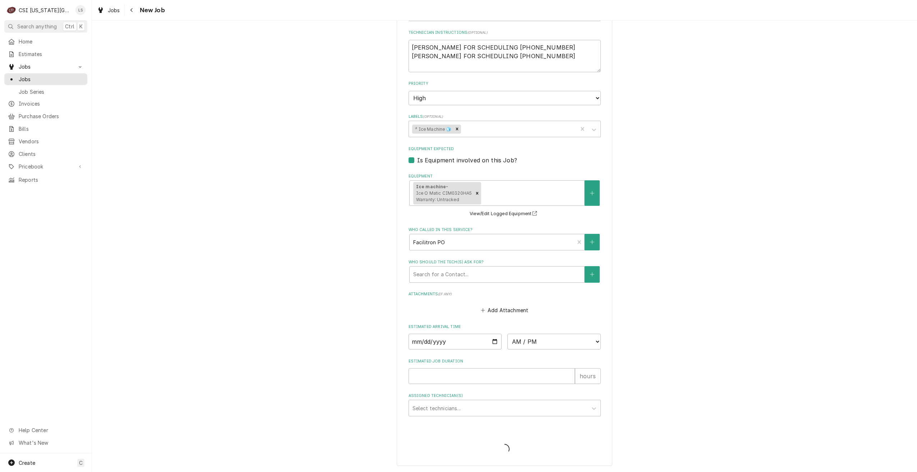
scroll to position [550, 0]
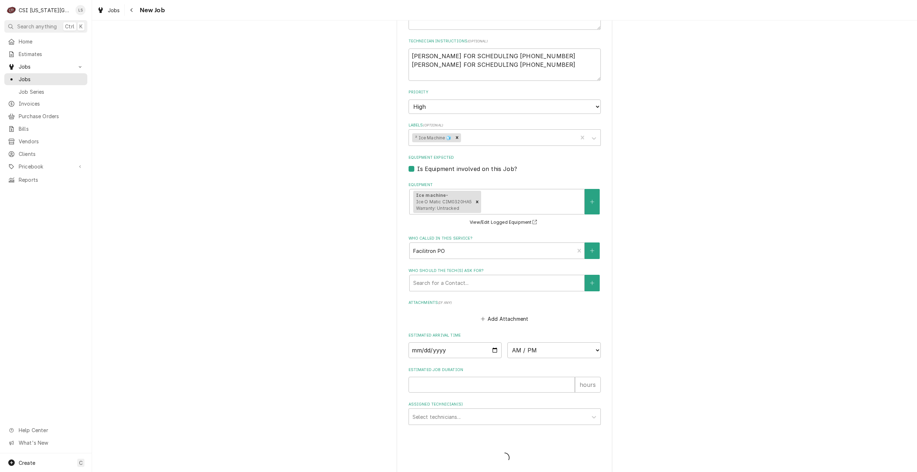
type textarea "x"
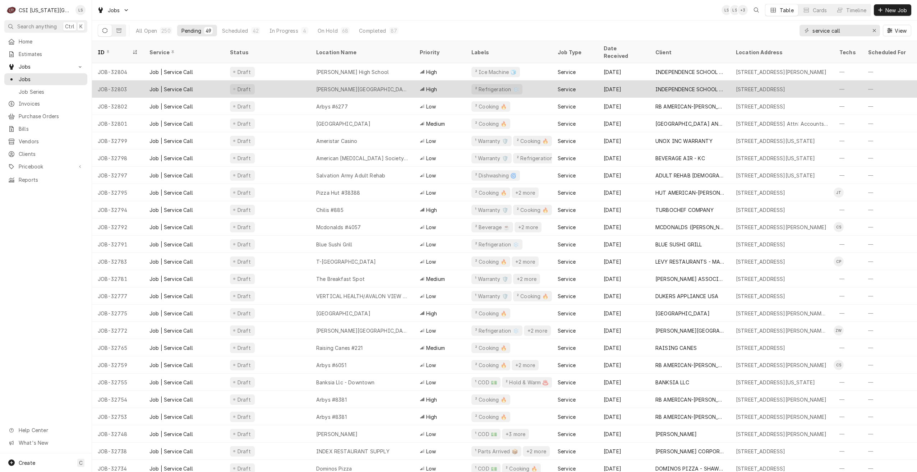
click at [374, 86] on div "[PERSON_NAME][GEOGRAPHIC_DATA]" at bounding box center [361, 88] width 103 height 17
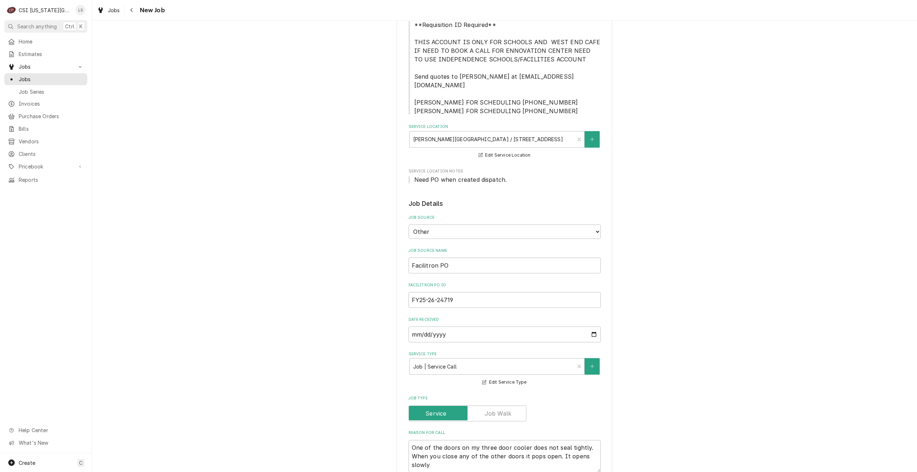
scroll to position [216, 0]
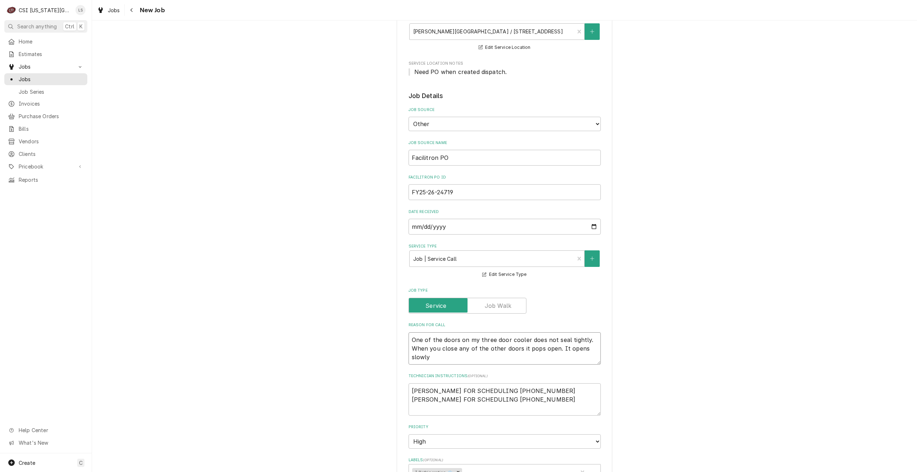
drag, startPoint x: 427, startPoint y: 352, endPoint x: 554, endPoint y: 337, distance: 128.7
click at [554, 337] on textarea "One of the doors on my three door cooler does not seal tightly. When you close …" at bounding box center [505, 348] width 192 height 32
type textarea "x"
type textarea "One of the doors on my three door cooler does not seal tightly. When you close …"
click at [474, 333] on textarea "One of the doors on my three door cooler does not seal tightly. When you close …" at bounding box center [505, 348] width 192 height 32
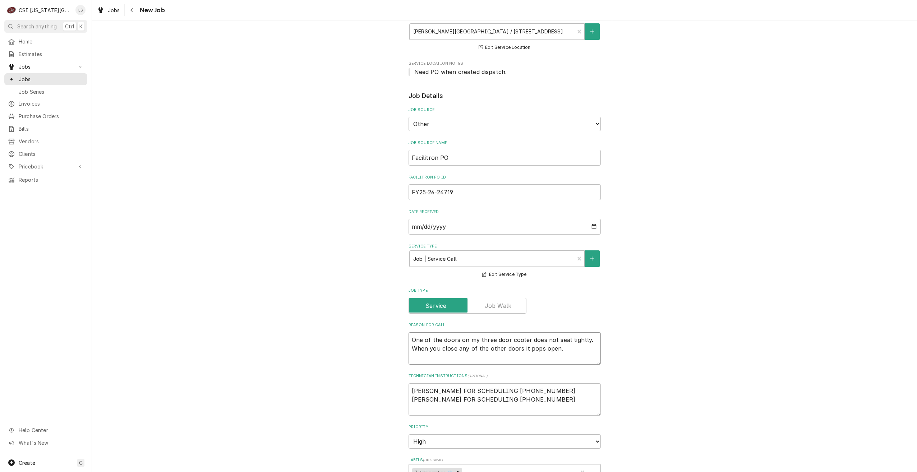
type textarea "x"
type textarea "One of the doors on m three door cooler does not seal tightly. When you close a…"
type textarea "x"
type textarea "One of the doors on three door cooler does not seal tightly. When you close any…"
type textarea "x"
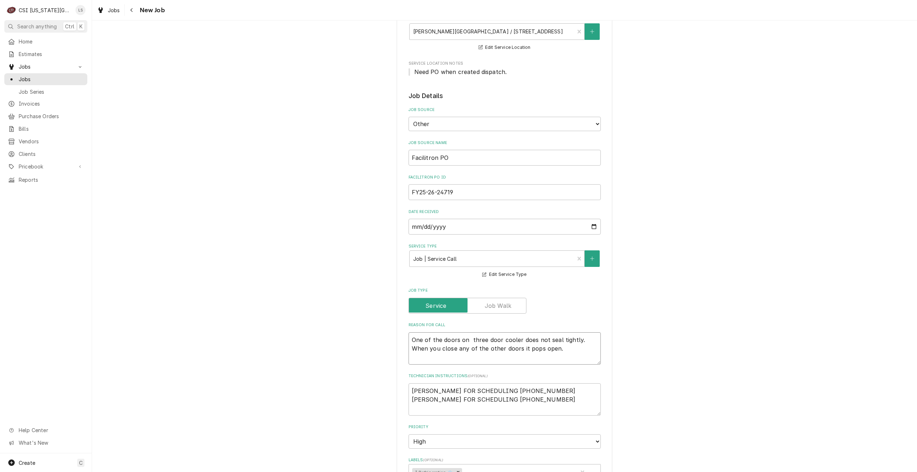
type textarea "One of the doors on t three door cooler does not seal tightly. When you close a…"
type textarea "x"
type textarea "One of the doors on th three door cooler does not seal tightly. When you close …"
type textarea "x"
type textarea "One of the doors on the three door cooler does not seal tightly. When you close…"
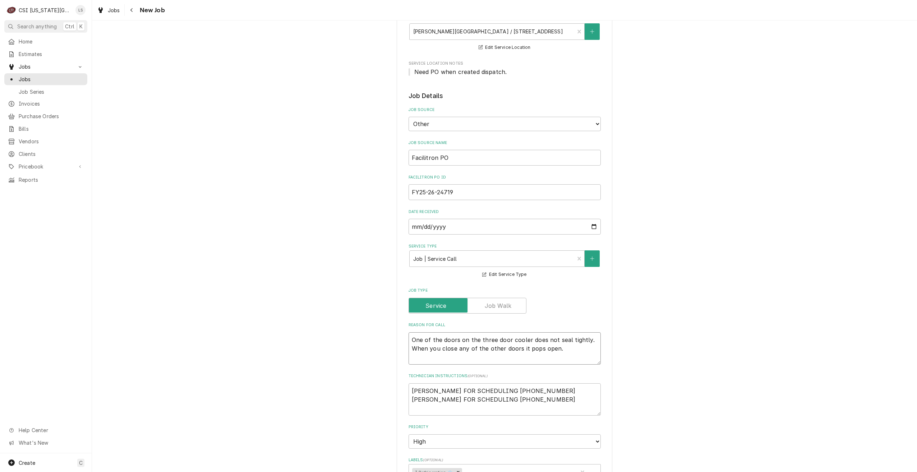
type textarea "x"
type textarea "One of the doors on the three door cooler does not seal tightly. When you close…"
click at [713, 318] on div "Use the fields below to edit this job: Client Details Client INDEPENDENCE SCHOO…" at bounding box center [504, 323] width 825 height 1022
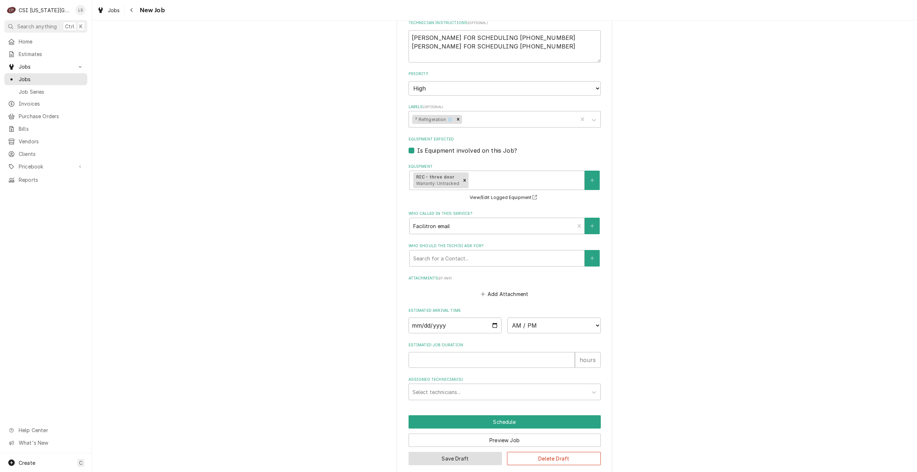
click at [437, 452] on button "Save Draft" at bounding box center [456, 458] width 94 height 13
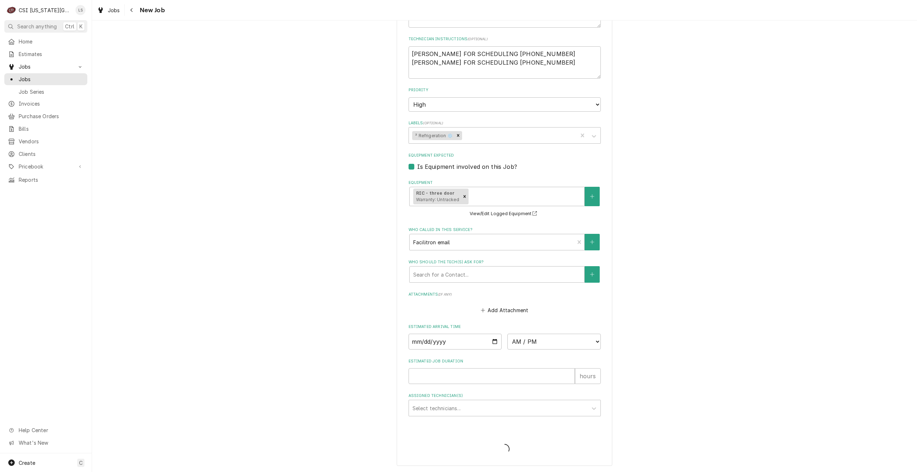
scroll to position [544, 0]
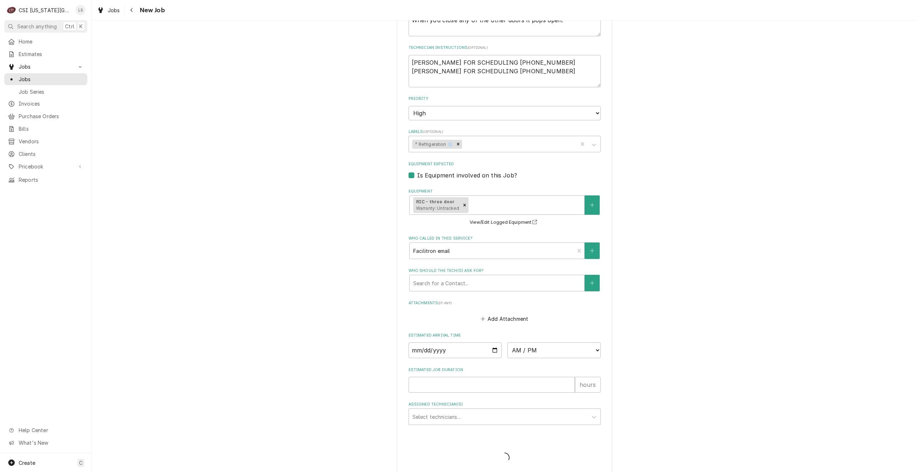
type textarea "x"
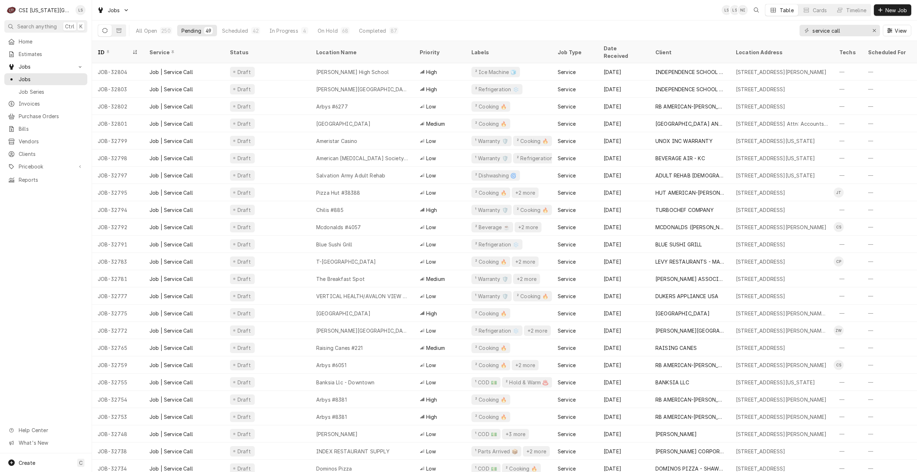
click at [533, 17] on div "Jobs LS LS NI Table Cards Timeline New Job" at bounding box center [504, 10] width 825 height 20
drag, startPoint x: 849, startPoint y: 32, endPoint x: 762, endPoint y: 24, distance: 87.7
click at [762, 24] on div "All Open 250 Pending 49 Scheduled 42 In Progress 4 On Hold 68 Completed 87 serv…" at bounding box center [505, 30] width 814 height 20
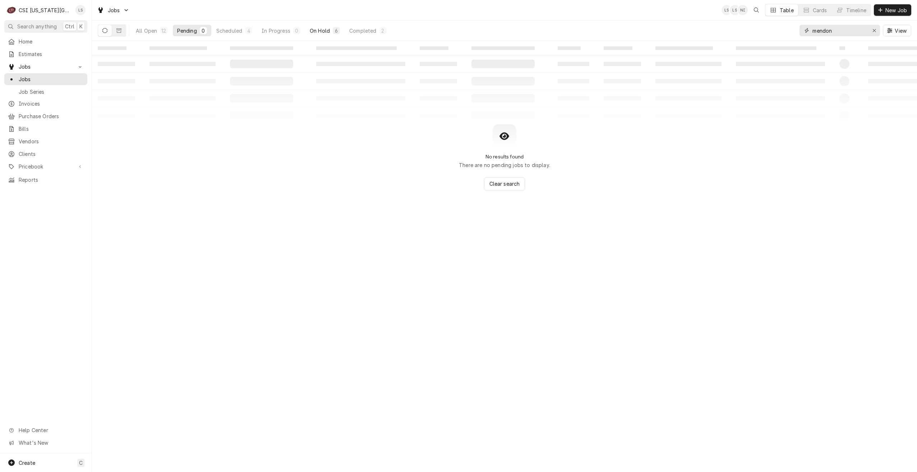
type input "mendon"
click at [323, 35] on button "On Hold 6" at bounding box center [324, 30] width 39 height 11
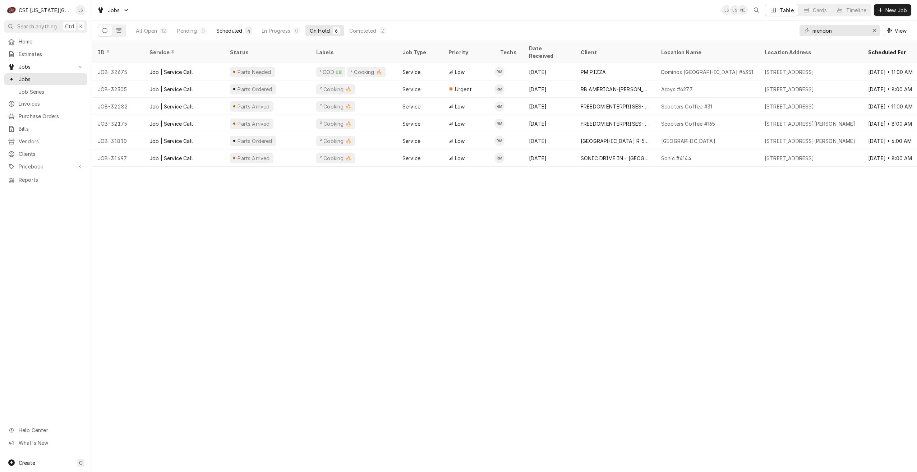
click at [225, 25] on button "Scheduled 4" at bounding box center [234, 30] width 45 height 11
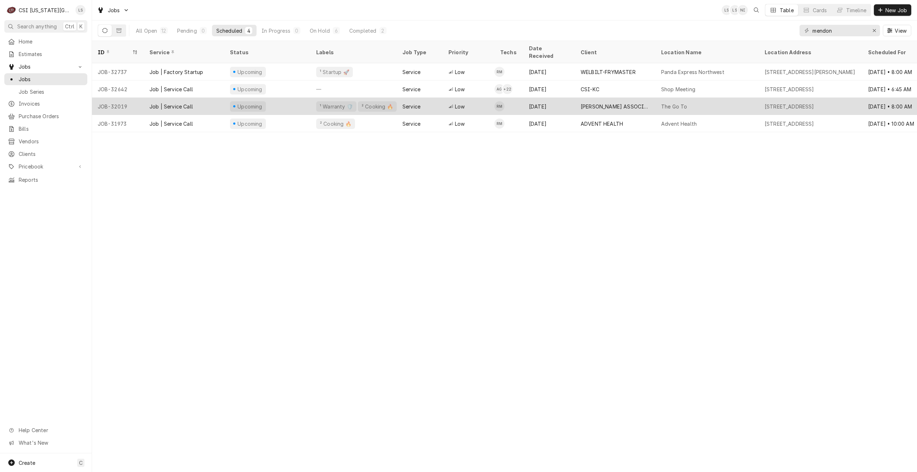
click at [620, 103] on div "[PERSON_NAME] ASSOCIATES (READY KITCHEN WARRANTY)" at bounding box center [615, 107] width 69 height 8
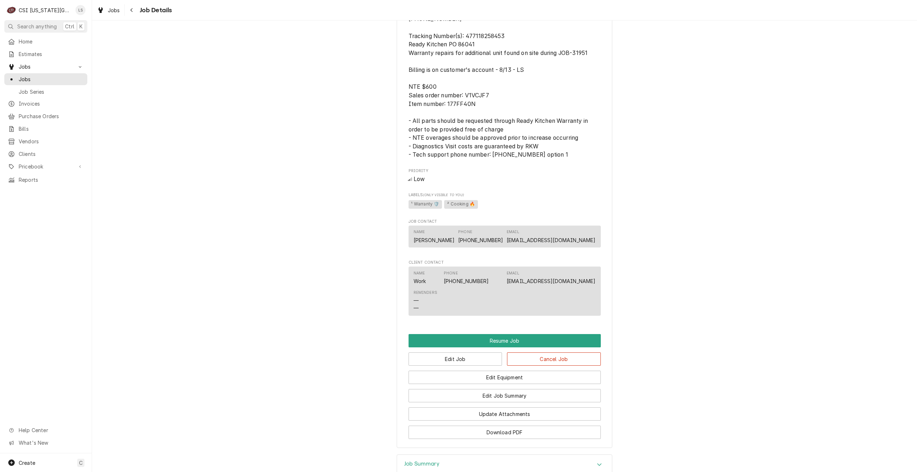
scroll to position [929, 0]
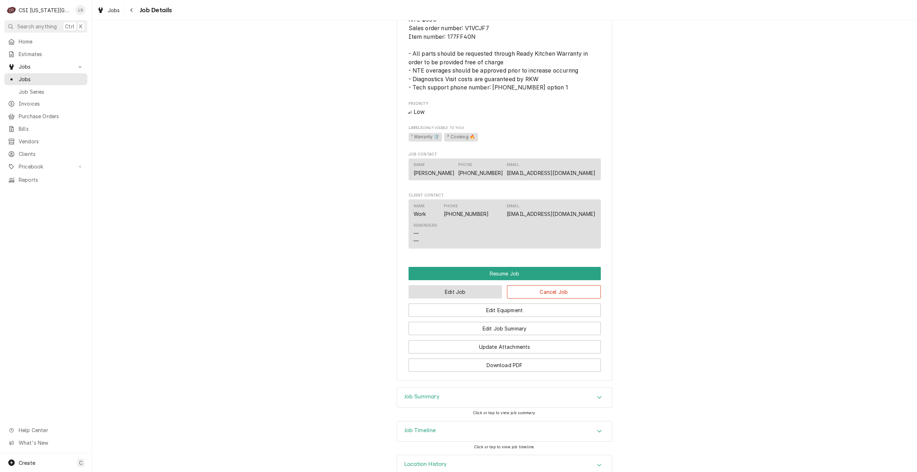
click at [444, 285] on button "Edit Job" at bounding box center [456, 291] width 94 height 13
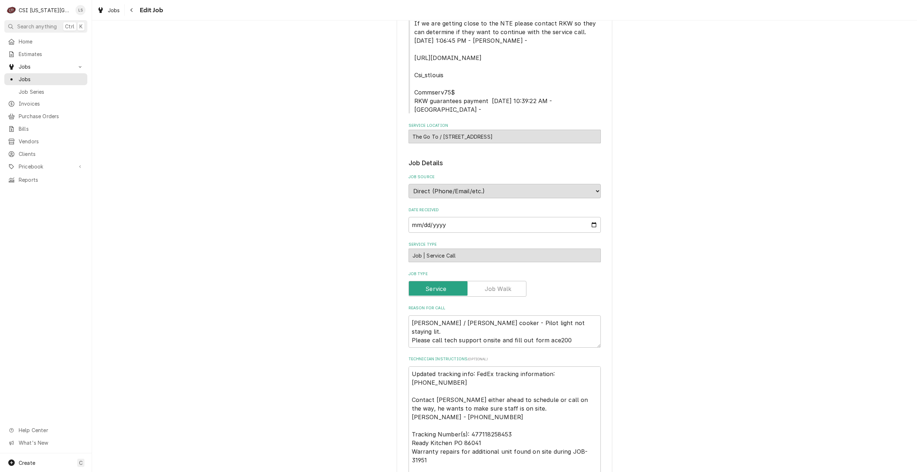
type textarea "x"
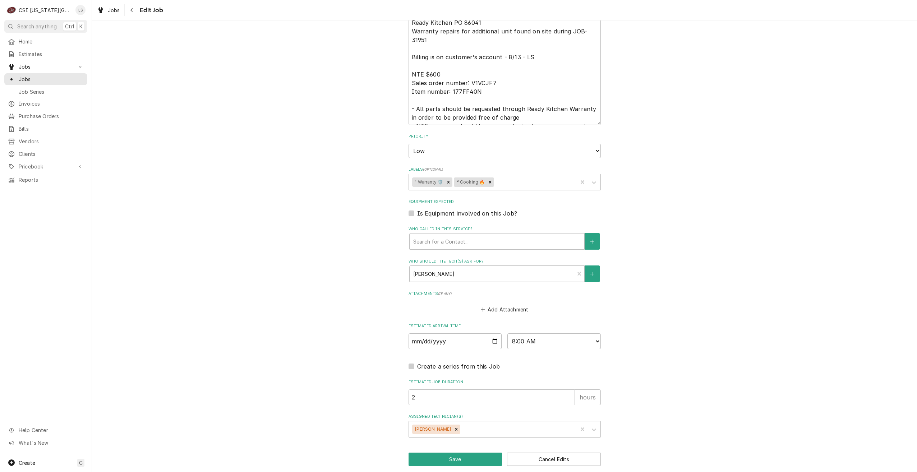
scroll to position [576, 0]
click at [525, 333] on select "AM / PM 6:00 AM 6:15 AM 6:30 AM 6:45 AM 7:00 AM 7:15 AM 7:30 AM 7:45 AM 8:00 AM…" at bounding box center [553, 341] width 93 height 16
select select "10:00:00"
click at [507, 333] on select "AM / PM 6:00 AM 6:15 AM 6:30 AM 6:45 AM 7:00 AM 7:15 AM 7:30 AM 7:45 AM 8:00 AM…" at bounding box center [553, 341] width 93 height 16
click at [456, 452] on button "Save" at bounding box center [456, 458] width 94 height 13
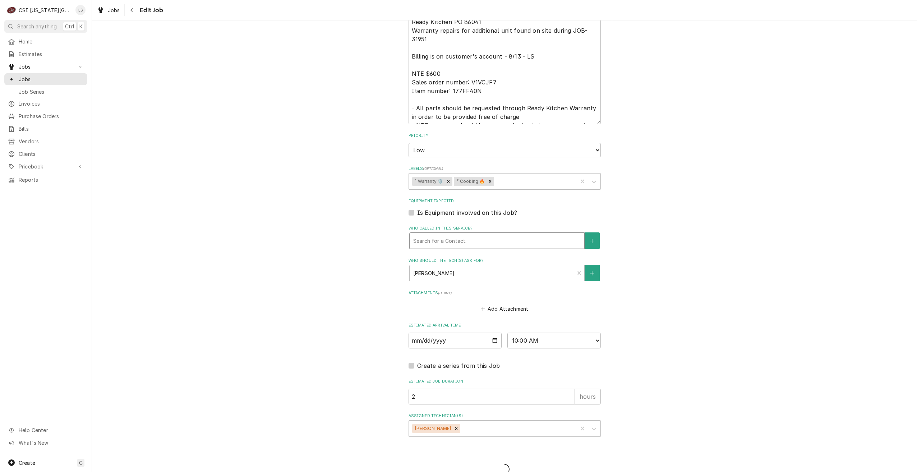
type textarea "x"
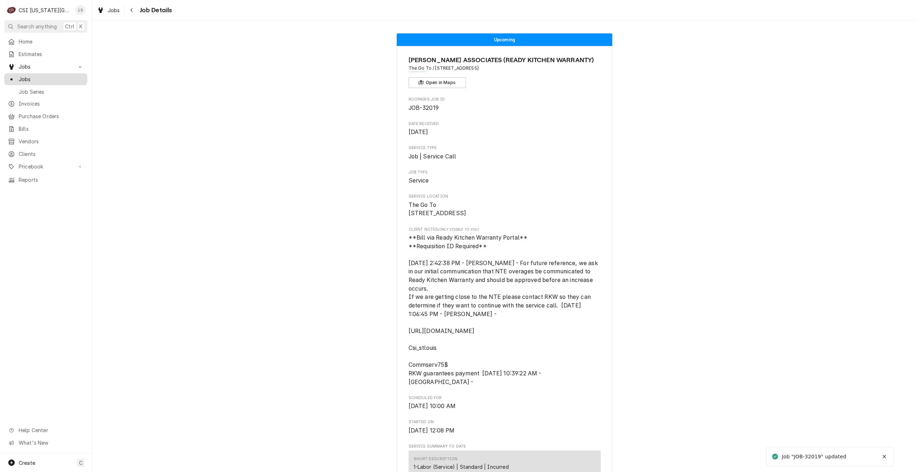
click at [58, 80] on div "Jobs" at bounding box center [46, 79] width 80 height 9
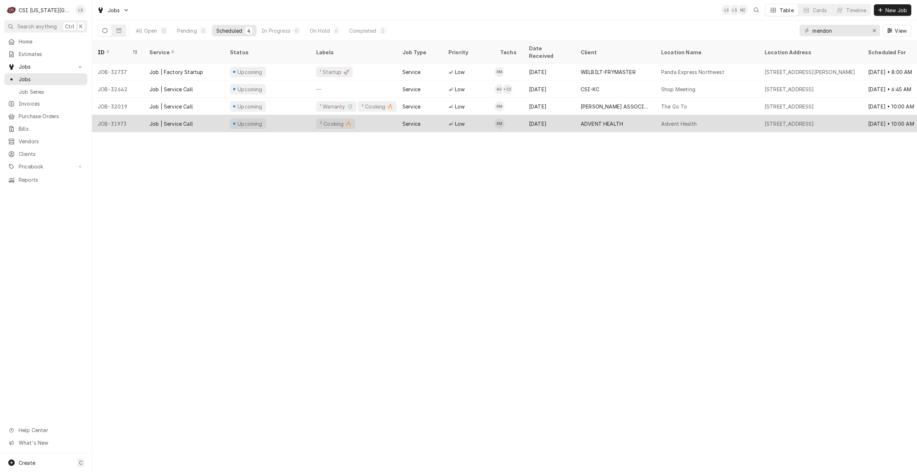
click at [689, 115] on div "Advent Health" at bounding box center [706, 123] width 103 height 17
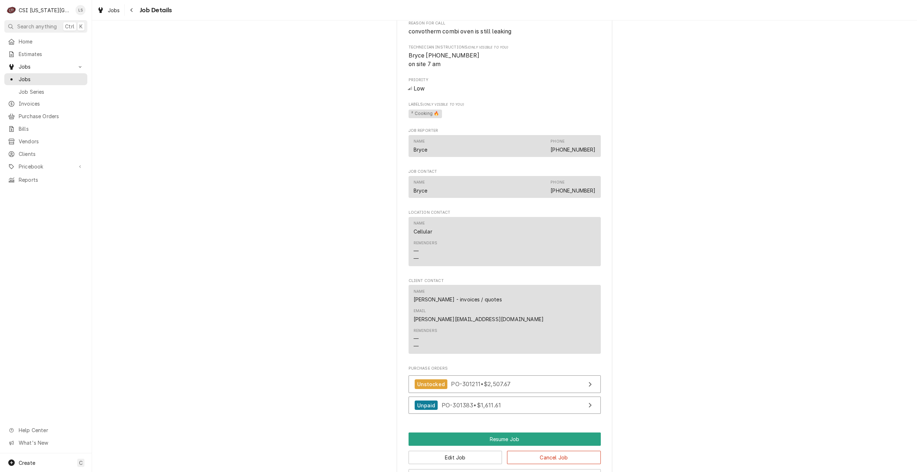
scroll to position [719, 0]
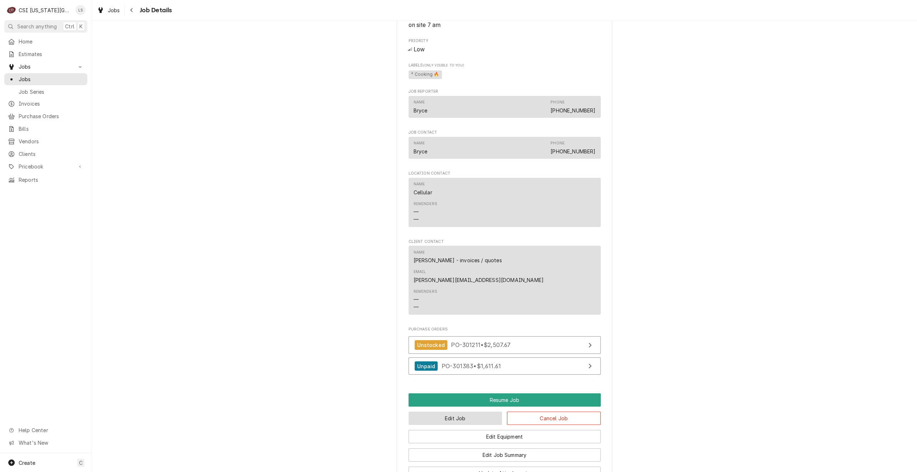
click at [437, 412] on button "Edit Job" at bounding box center [456, 418] width 94 height 13
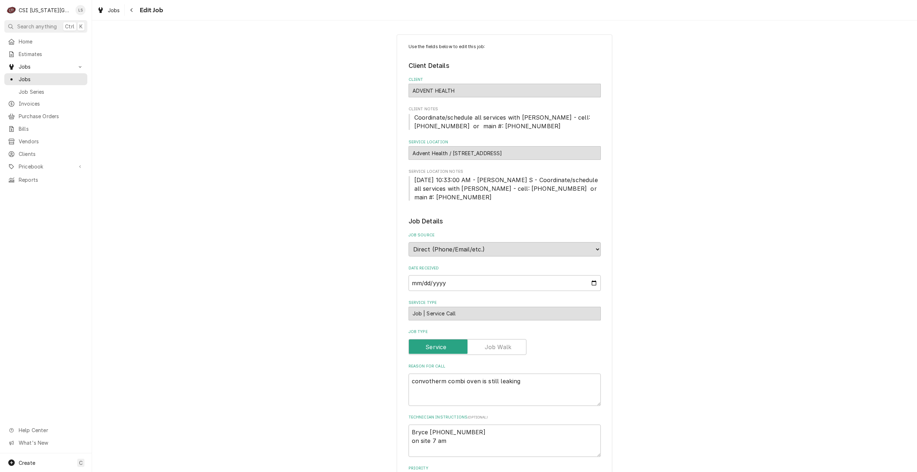
type textarea "x"
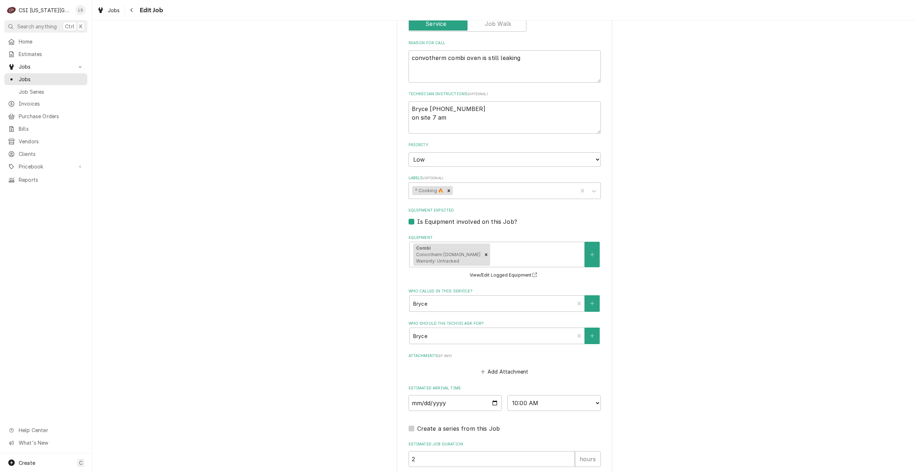
scroll to position [395, 0]
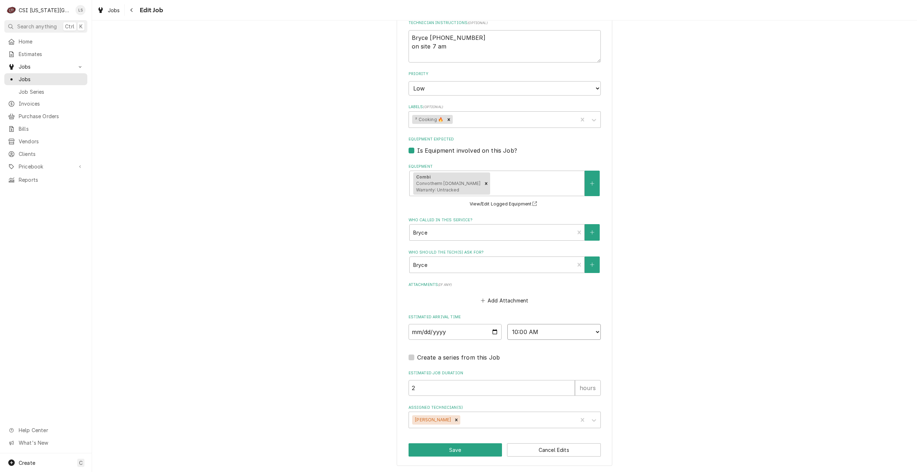
click at [520, 333] on select "AM / PM 6:00 AM 6:15 AM 6:30 AM 6:45 AM 7:00 AM 7:15 AM 7:30 AM 7:45 AM 8:00 AM…" at bounding box center [553, 332] width 93 height 16
select select "08:00:00"
click at [507, 324] on select "AM / PM 6:00 AM 6:15 AM 6:30 AM 6:45 AM 7:00 AM 7:15 AM 7:30 AM 7:45 AM 8:00 AM…" at bounding box center [553, 332] width 93 height 16
click at [456, 448] on button "Save" at bounding box center [456, 449] width 94 height 13
type textarea "x"
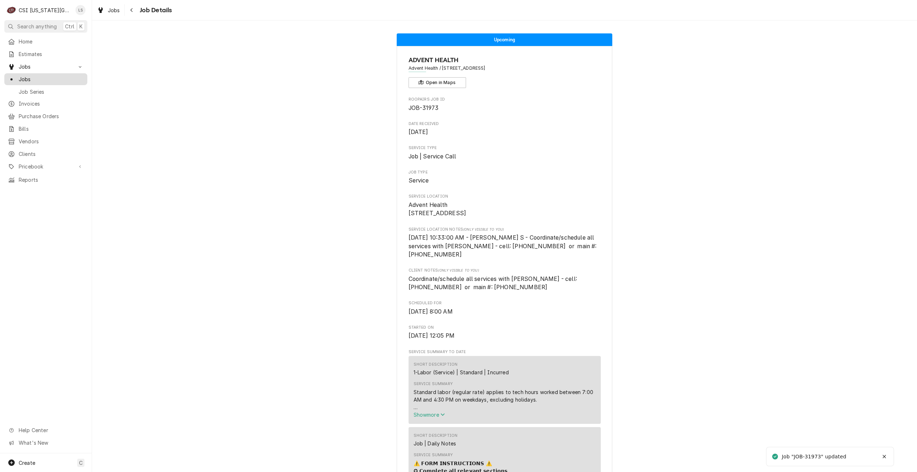
click at [59, 75] on span "Jobs" at bounding box center [51, 79] width 65 height 8
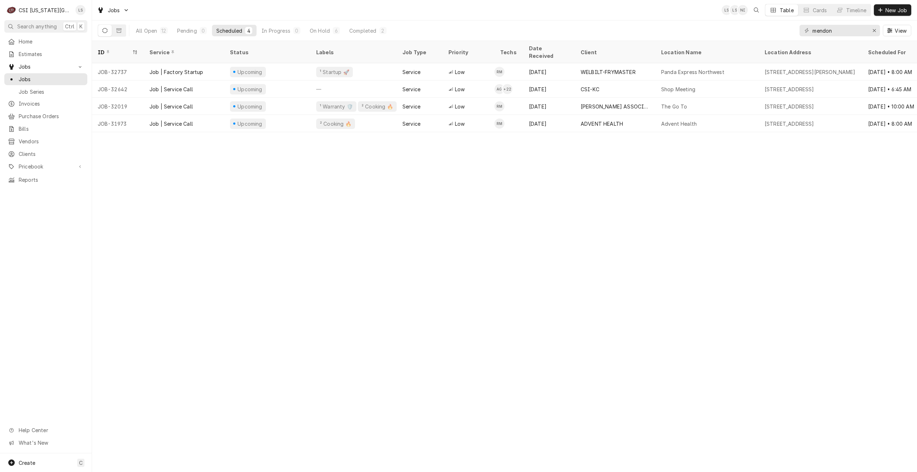
drag, startPoint x: 178, startPoint y: 28, endPoint x: 253, endPoint y: 44, distance: 76.8
click at [179, 28] on div "Pending" at bounding box center [187, 31] width 20 height 8
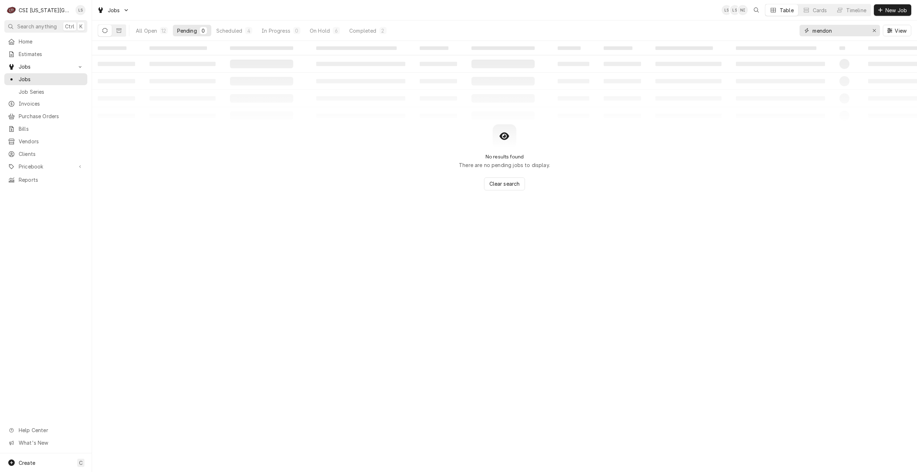
click at [823, 32] on input "mendon" at bounding box center [839, 30] width 54 height 11
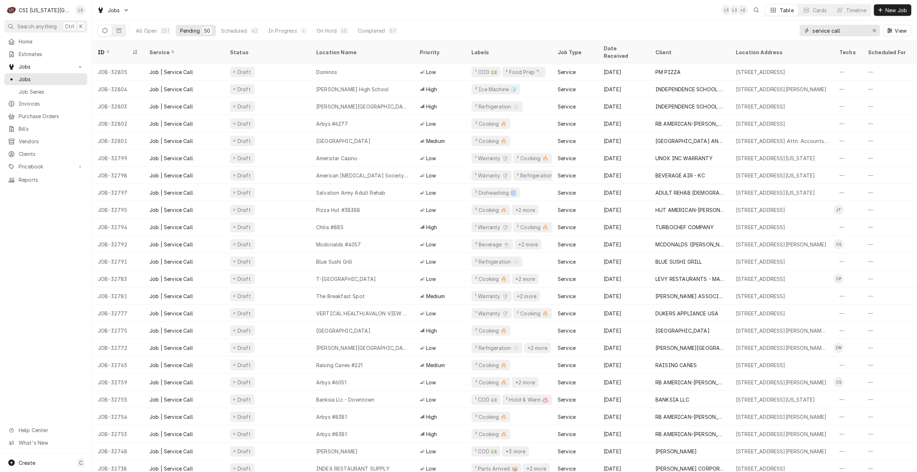
type input "service call"
click at [738, 33] on div "All Open 251 Pending 50 Scheduled 42 In Progress 4 On Hold 68 Completed 87 serv…" at bounding box center [505, 30] width 814 height 20
click at [561, 14] on div "Jobs LS LS + 2 Table Cards Timeline New Job" at bounding box center [504, 10] width 825 height 20
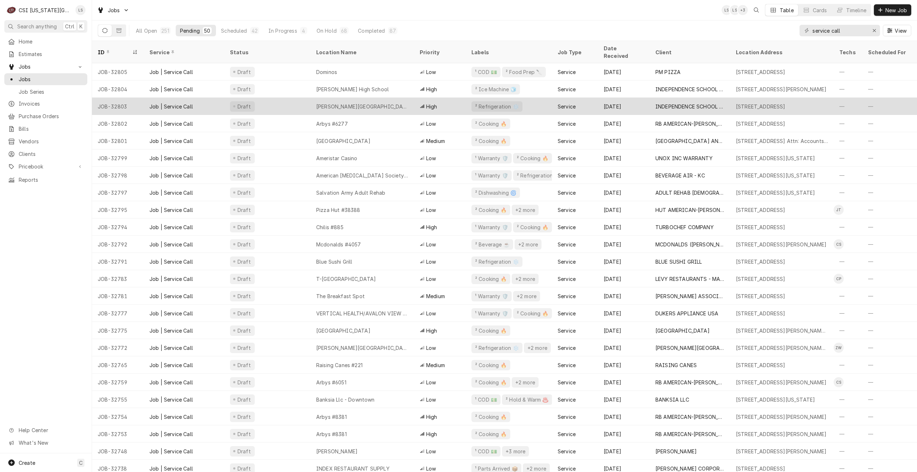
click at [403, 98] on div "James Bridger Middle School" at bounding box center [361, 106] width 103 height 17
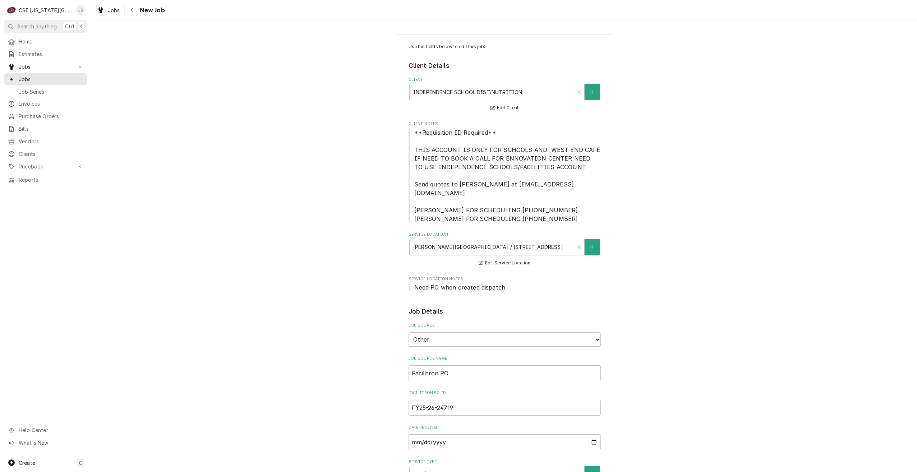
type textarea "x"
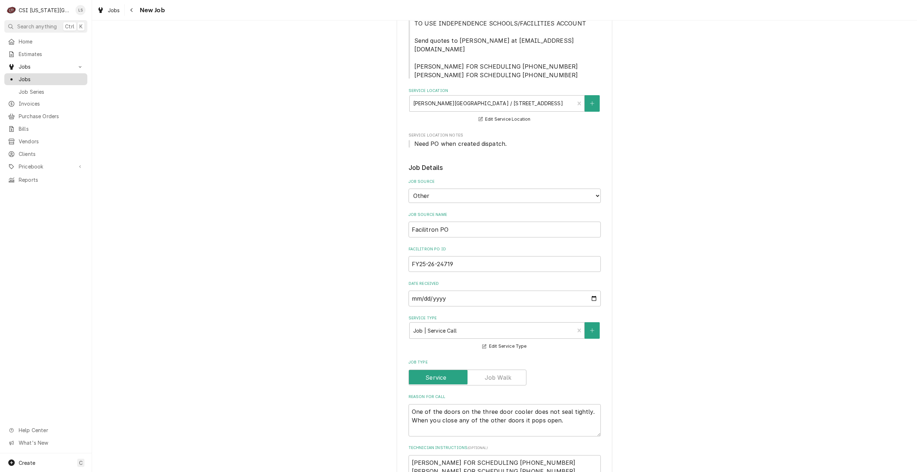
click at [77, 78] on span "Jobs" at bounding box center [51, 79] width 65 height 8
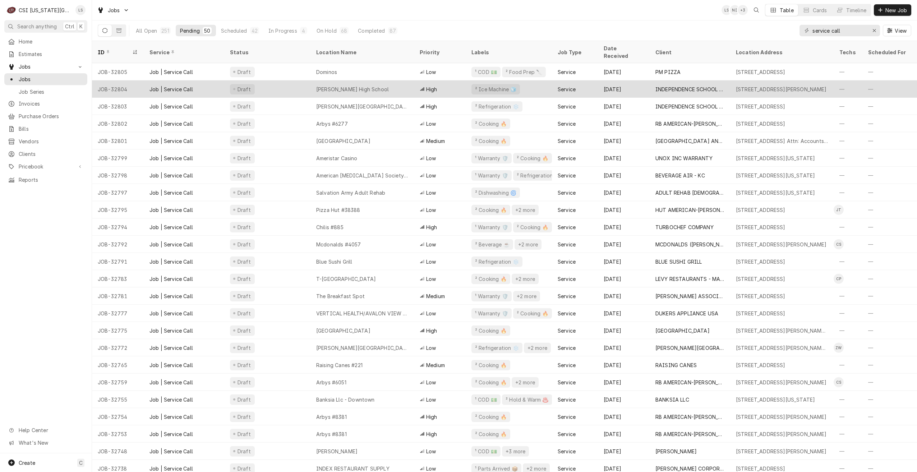
click at [324, 85] on div "[PERSON_NAME] High School" at bounding box center [361, 88] width 103 height 17
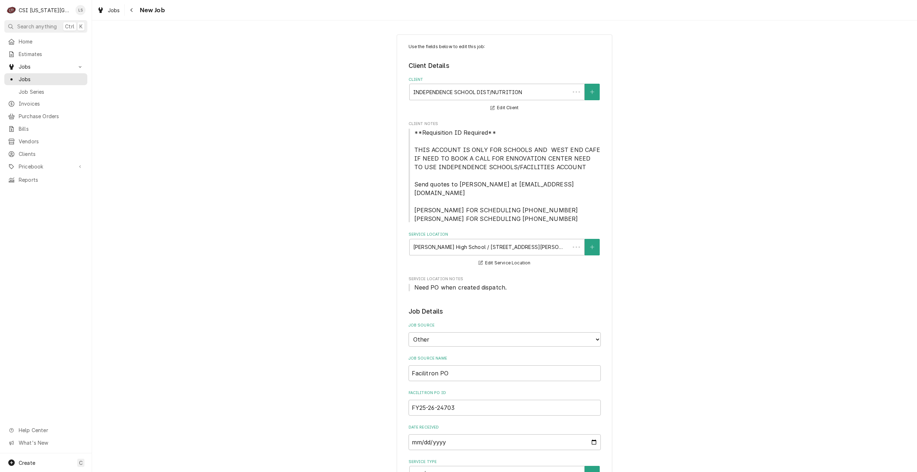
type textarea "x"
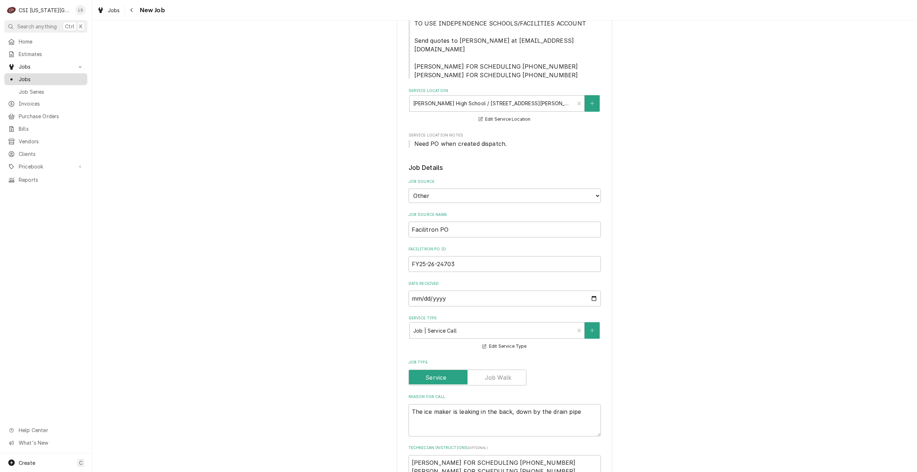
click at [73, 76] on span "Jobs" at bounding box center [51, 79] width 65 height 8
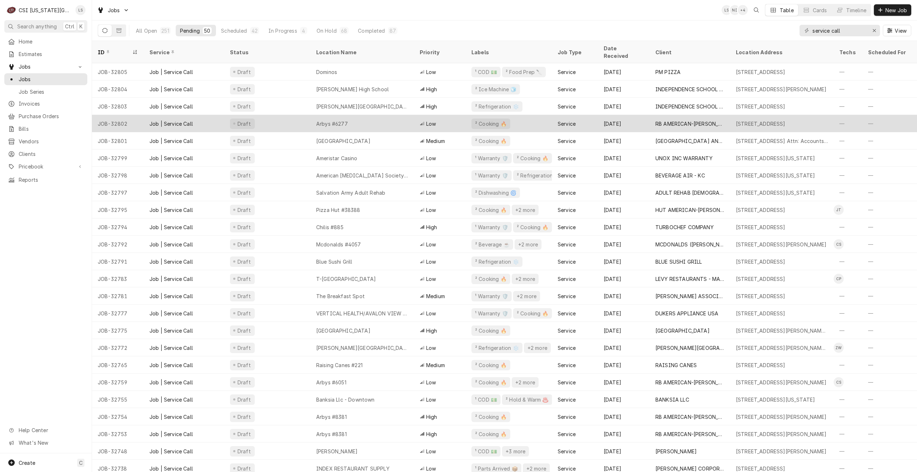
click at [317, 120] on div "Arbys #6277" at bounding box center [332, 124] width 32 height 8
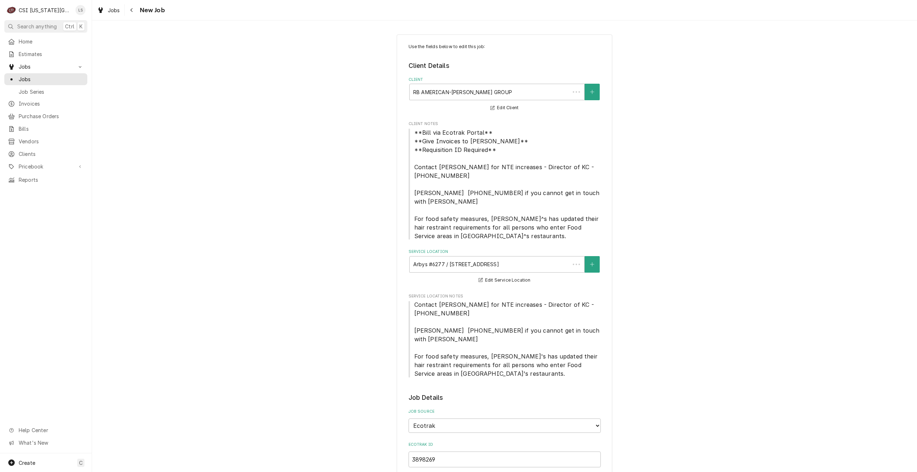
type textarea "x"
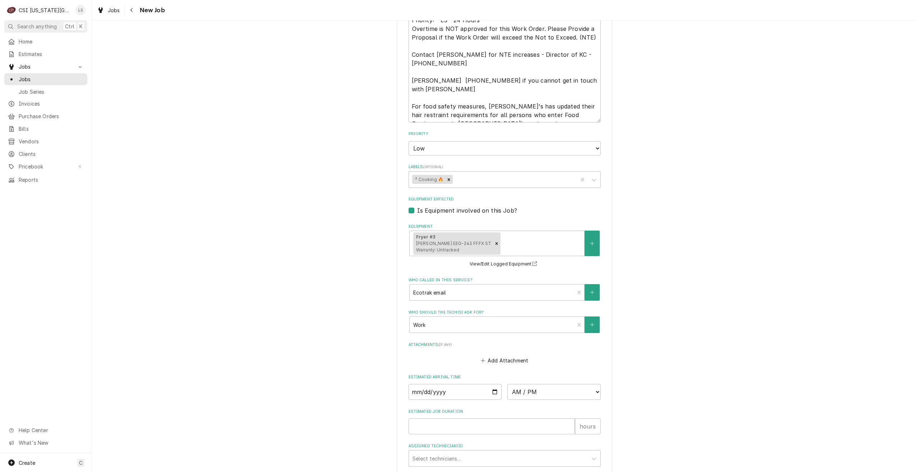
scroll to position [705, 0]
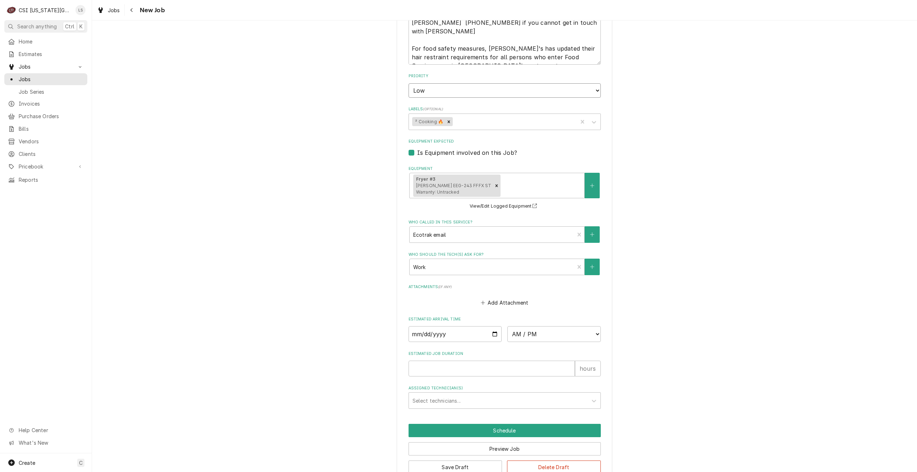
click at [542, 83] on select "No Priority Urgent High Medium Low" at bounding box center [505, 90] width 192 height 14
select select "3"
click at [409, 83] on select "No Priority Urgent High Medium Low" at bounding box center [505, 90] width 192 height 14
click at [436, 461] on button "Save Draft" at bounding box center [456, 467] width 94 height 13
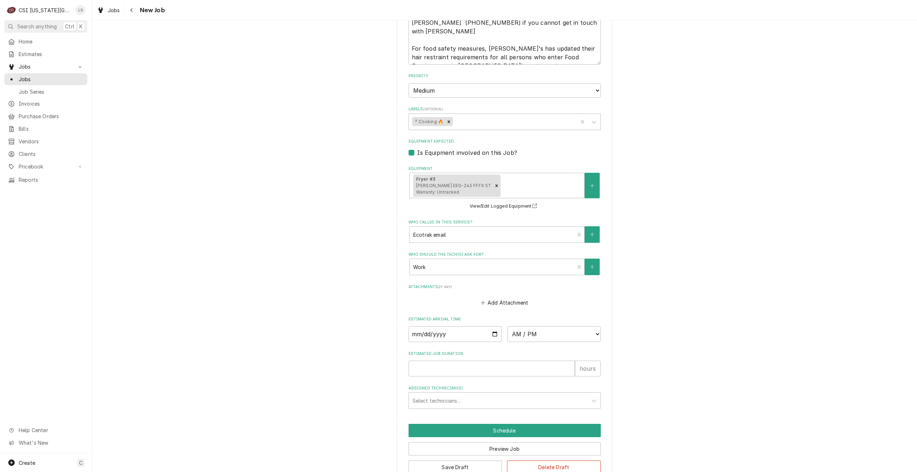
scroll to position [680, 0]
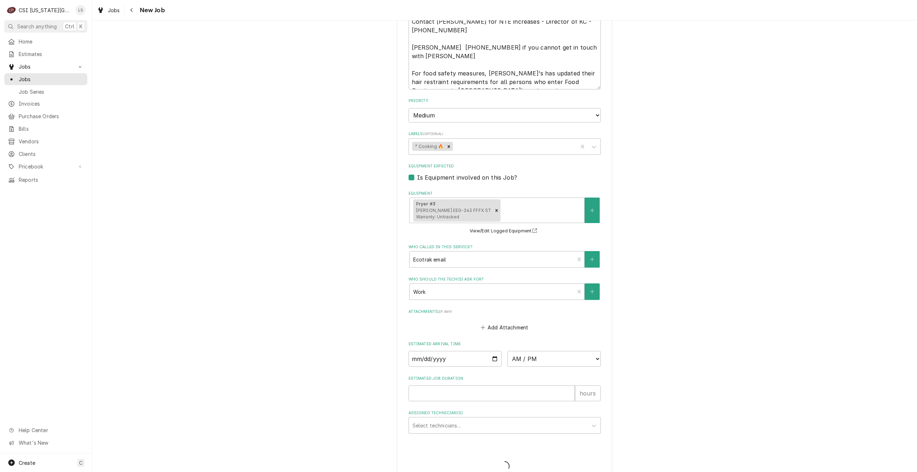
type textarea "x"
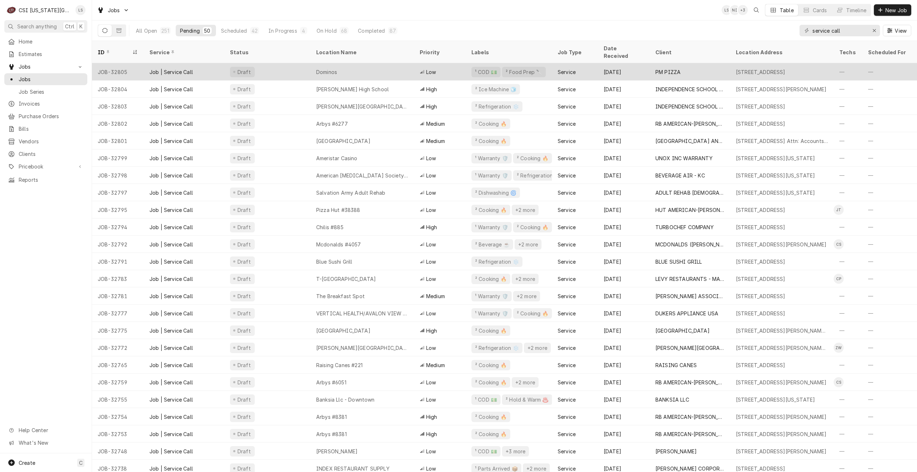
click at [370, 70] on div "Dominos" at bounding box center [361, 71] width 103 height 17
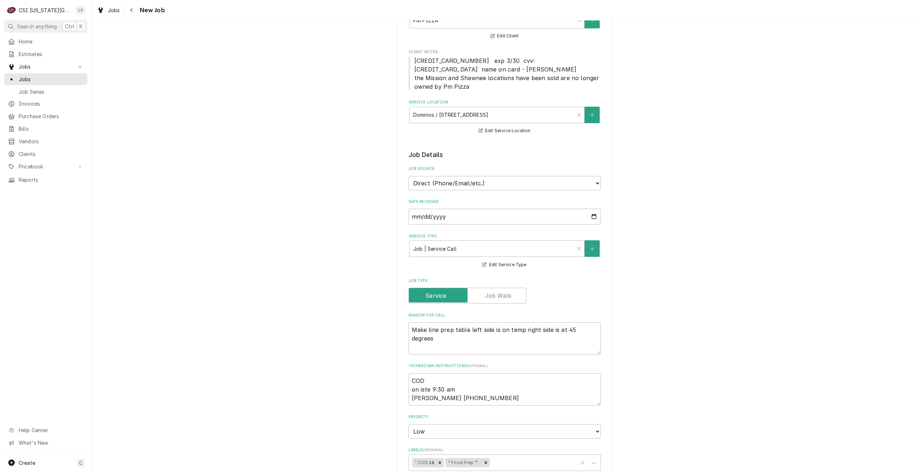
scroll to position [180, 0]
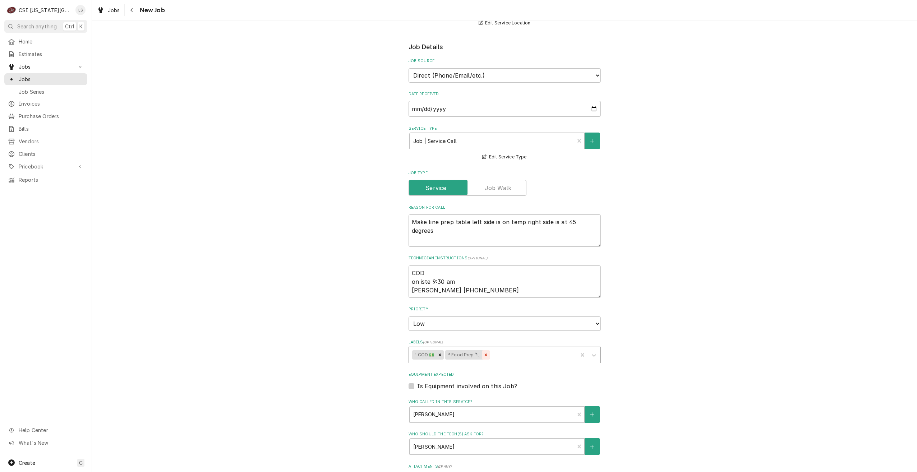
click at [483, 353] on icon "Remove ² Food Prep 🔪" at bounding box center [485, 355] width 5 height 5
type textarea "x"
type input "ref"
click at [486, 370] on div "² Refrigeration ❄️" at bounding box center [505, 370] width 192 height 11
type textarea "x"
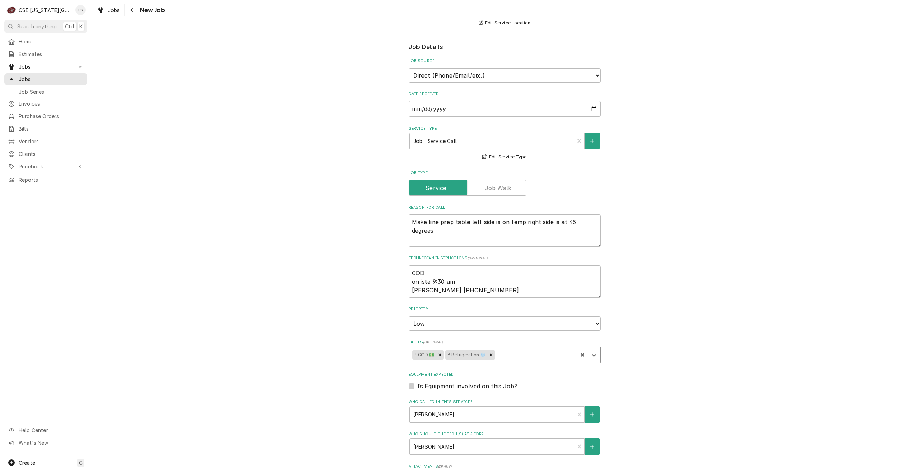
click at [702, 314] on div "Use the fields below to edit this job: Client Details Client PM PIZZA Edit Clie…" at bounding box center [504, 258] width 825 height 821
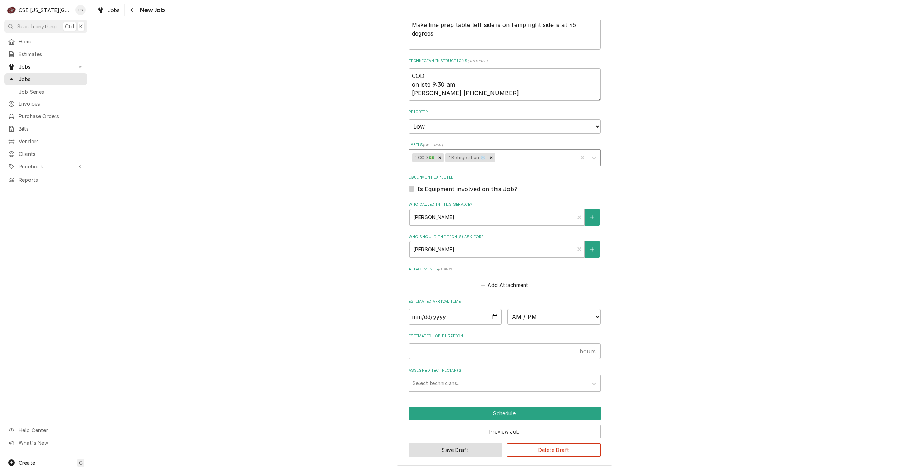
click at [457, 448] on button "Save Draft" at bounding box center [456, 449] width 94 height 13
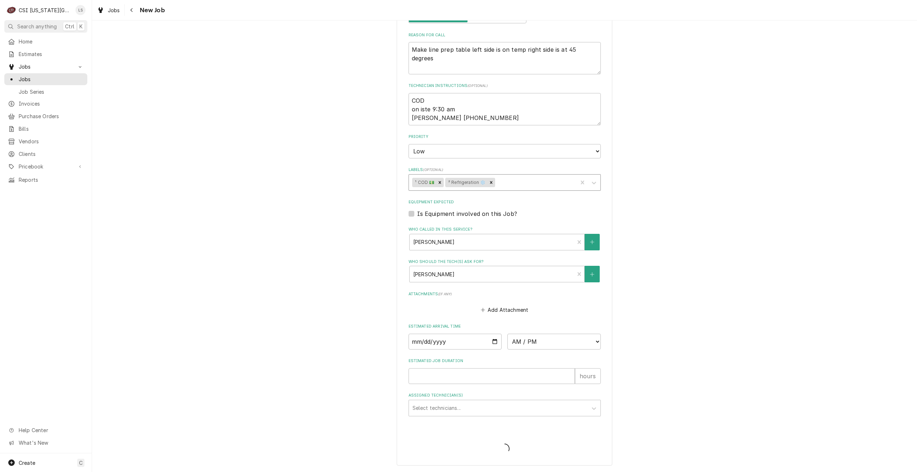
scroll to position [352, 0]
type textarea "x"
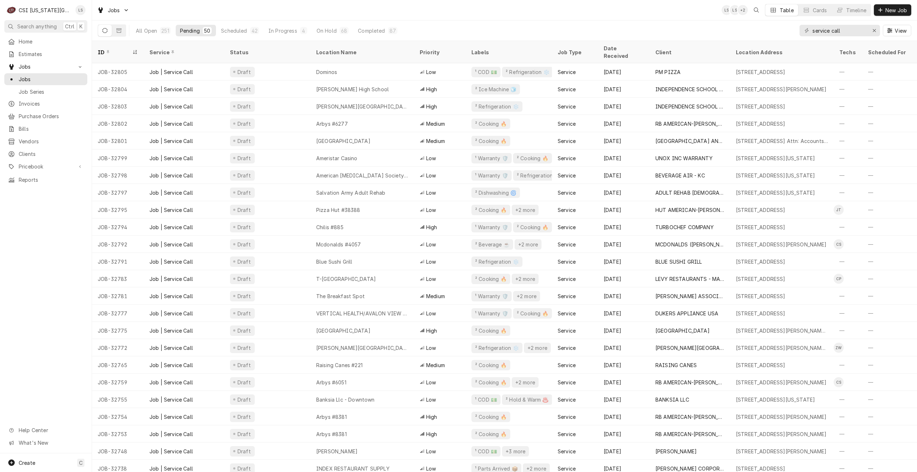
click at [554, 19] on div "Jobs LS LS + 2 Table Cards Timeline New Job" at bounding box center [504, 10] width 825 height 20
drag, startPoint x: 846, startPoint y: 32, endPoint x: 768, endPoint y: 31, distance: 78.3
click at [768, 31] on div "All Open 251 Pending 50 Scheduled 42 In Progress 4 On Hold 68 Completed 87 serv…" at bounding box center [505, 30] width 814 height 20
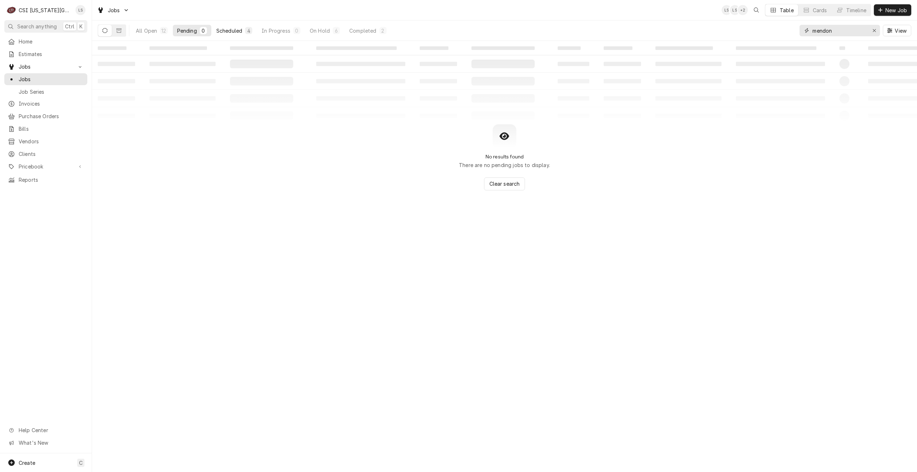
type input "mendon"
click at [241, 27] on div "Scheduled" at bounding box center [229, 31] width 26 height 8
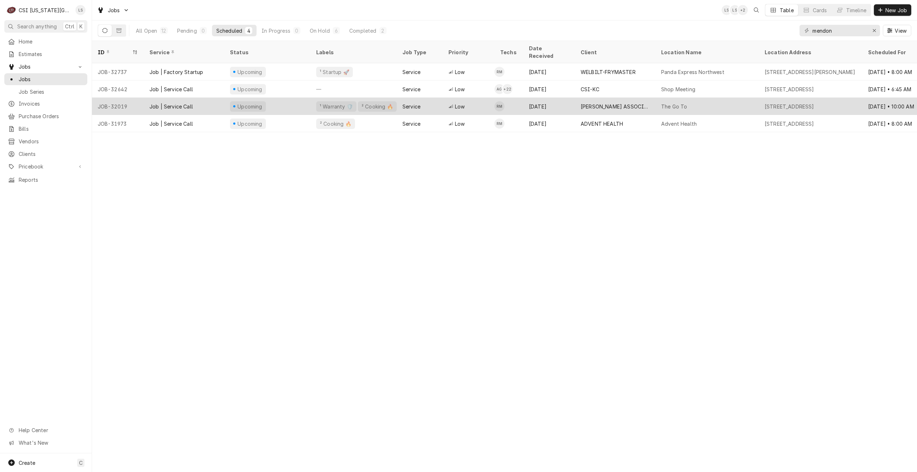
click at [629, 103] on div "[PERSON_NAME] ASSOCIATES (READY KITCHEN WARRANTY)" at bounding box center [615, 107] width 69 height 8
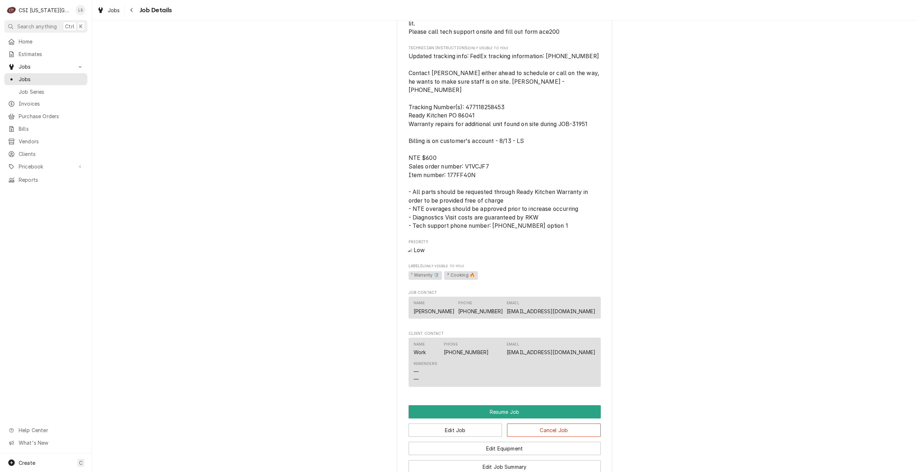
scroll to position [929, 0]
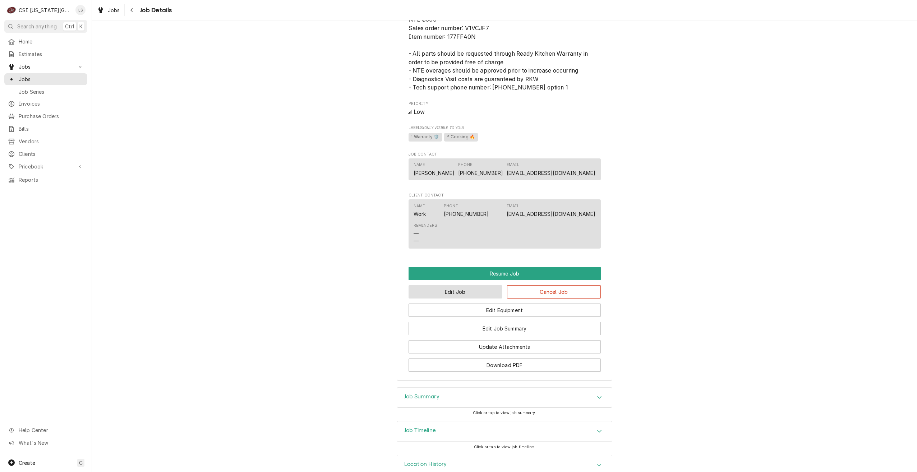
click at [464, 285] on button "Edit Job" at bounding box center [456, 291] width 94 height 13
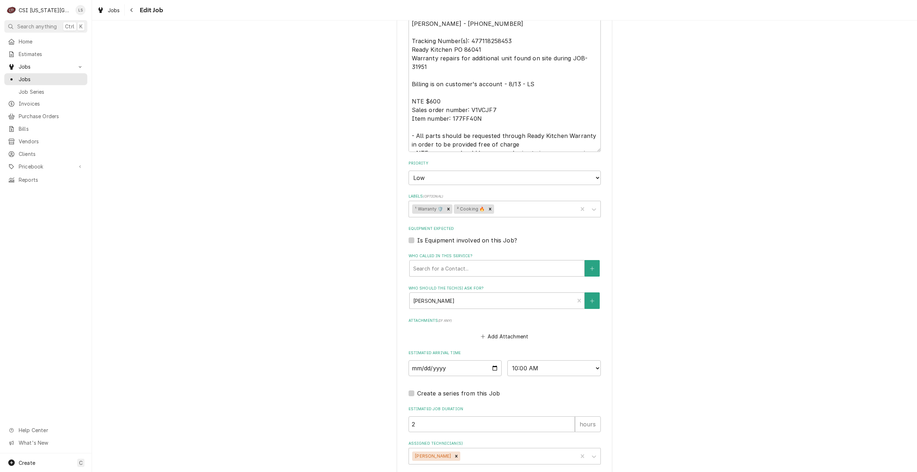
scroll to position [576, 0]
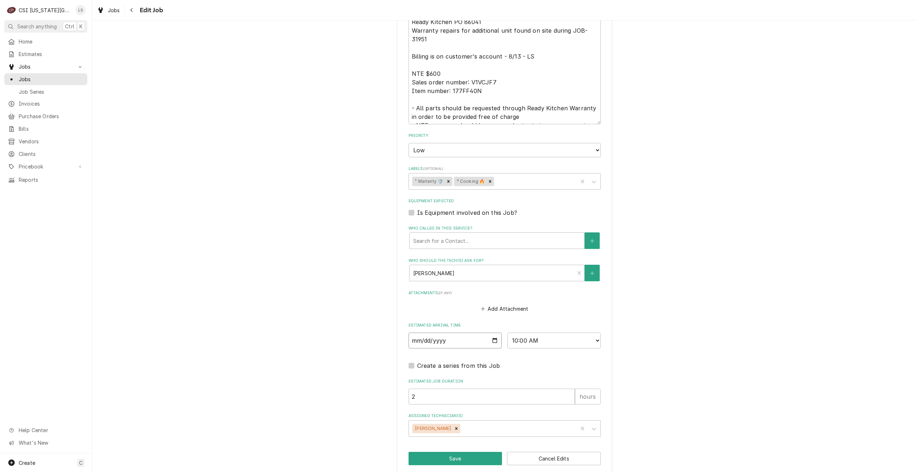
click at [493, 333] on input "[DATE]" at bounding box center [455, 341] width 93 height 16
type textarea "x"
type input "2025-09-18"
click at [518, 333] on select "AM / PM 6:00 AM 6:15 AM 6:30 AM 6:45 AM 7:00 AM 7:15 AM 7:30 AM 7:45 AM 8:00 AM…" at bounding box center [553, 341] width 93 height 16
type textarea "x"
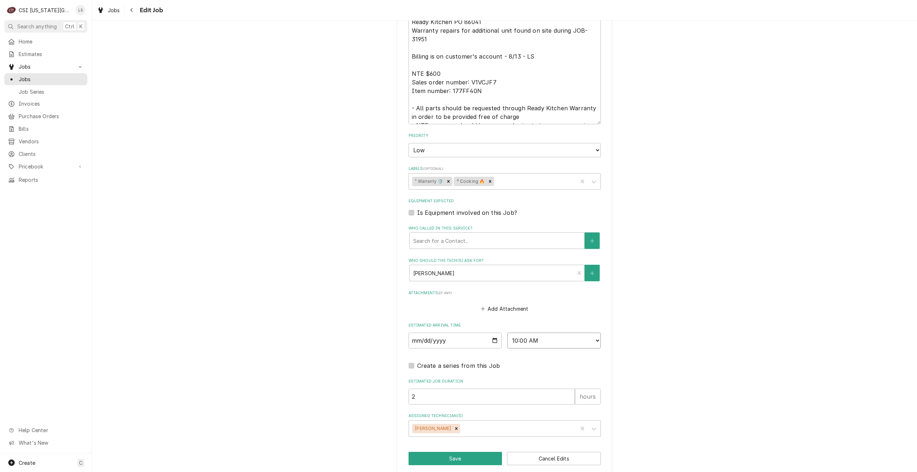
select select "09:00:00"
click at [507, 333] on select "AM / PM 6:00 AM 6:15 AM 6:30 AM 6:45 AM 7:00 AM 7:15 AM 7:30 AM 7:45 AM 8:00 AM…" at bounding box center [553, 341] width 93 height 16
click at [455, 452] on button "Save" at bounding box center [456, 458] width 94 height 13
type textarea "x"
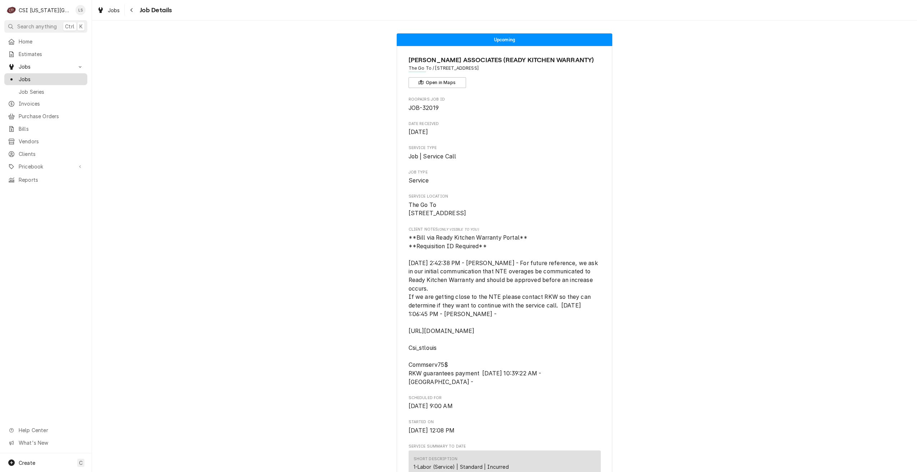
click at [52, 81] on div "Jobs" at bounding box center [46, 79] width 80 height 9
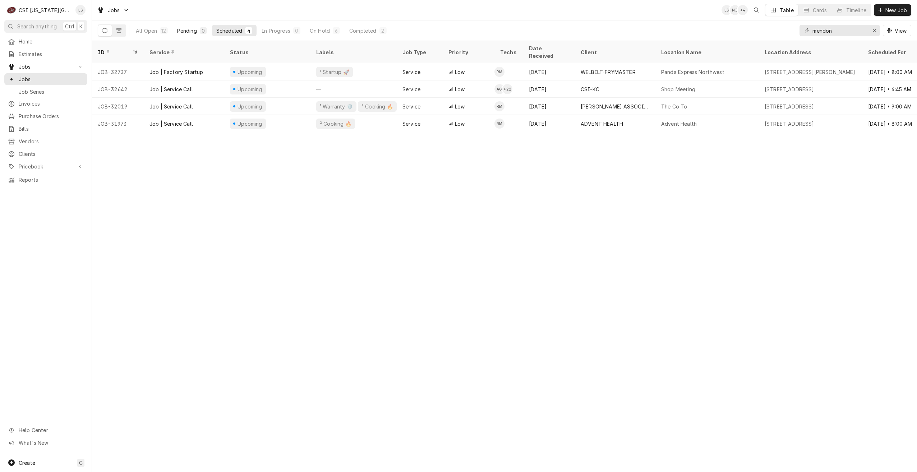
click at [194, 34] on button "Pending 0" at bounding box center [192, 30] width 38 height 11
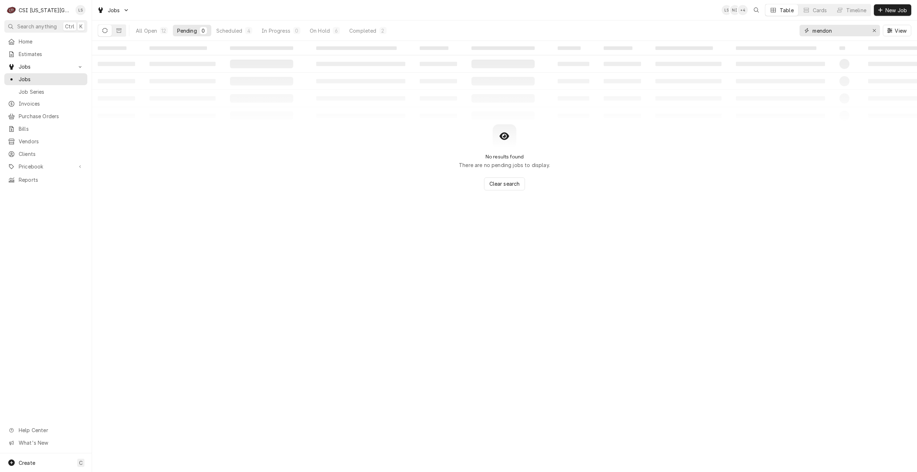
click at [829, 33] on input "mendon" at bounding box center [839, 30] width 54 height 11
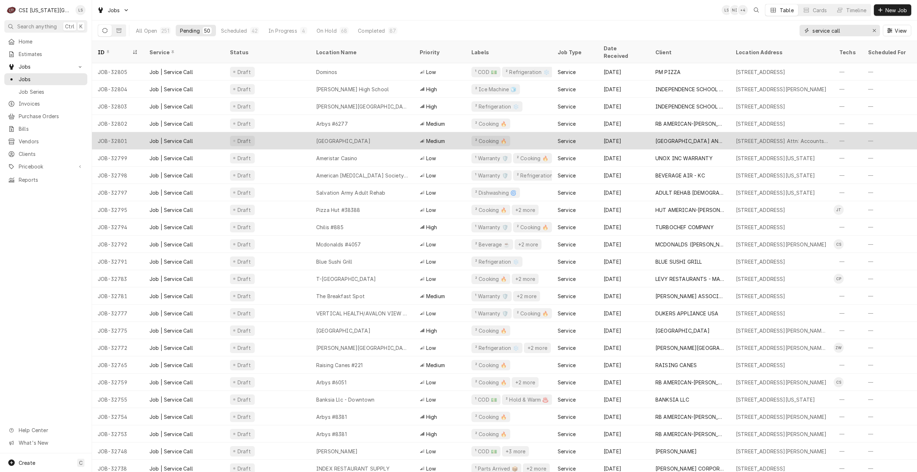
type input "service call"
click at [343, 137] on div "Argosy Casino Hotel And Spa" at bounding box center [361, 140] width 103 height 17
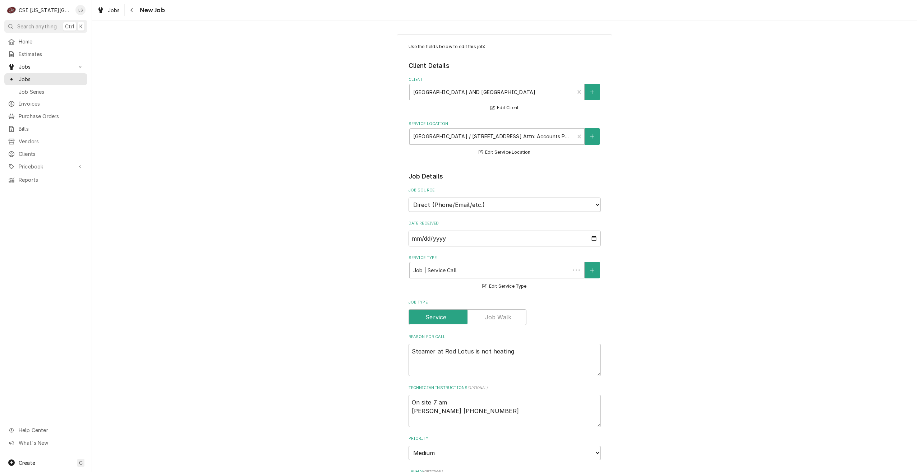
type textarea "x"
click at [72, 81] on link "Jobs" at bounding box center [45, 79] width 83 height 12
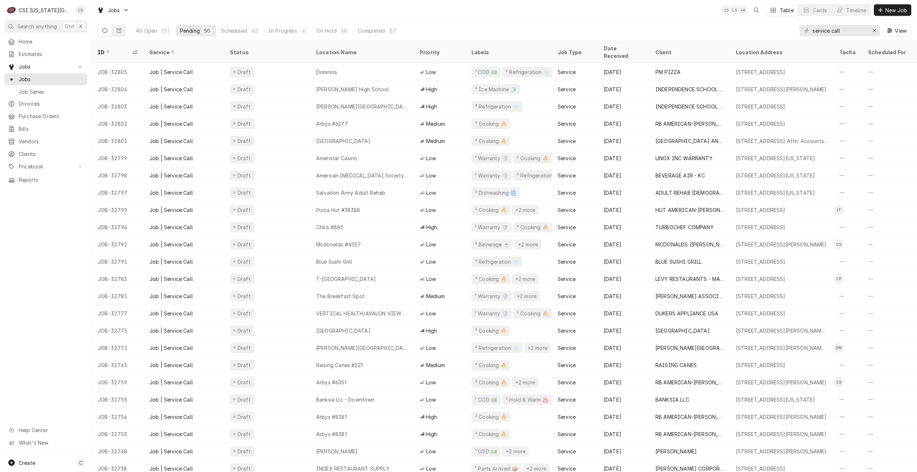
click at [600, 21] on div "All Open 251 Pending 50 Scheduled 42 In Progress 4 On Hold 68 Completed 87 serv…" at bounding box center [505, 30] width 814 height 20
click at [626, 7] on div "Jobs LS LS + 4 Table Cards Timeline New Job" at bounding box center [504, 10] width 825 height 20
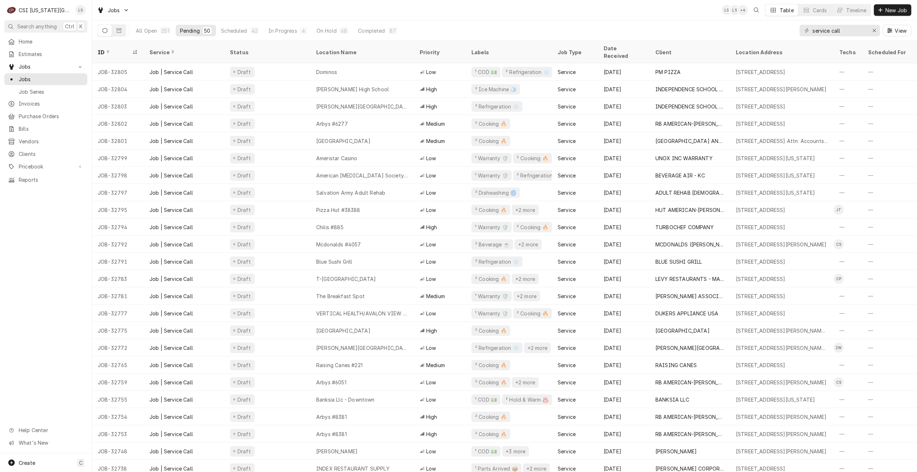
click at [620, 16] on div "Jobs LS LS + 4 Table Cards Timeline New Job" at bounding box center [504, 10] width 825 height 20
click at [618, 13] on div "Jobs LS LS + 3 Table Cards Timeline New Job" at bounding box center [504, 10] width 825 height 20
click at [267, 5] on div "Jobs LS LS + 3 Table Cards Timeline New Job" at bounding box center [504, 10] width 825 height 20
click at [583, 10] on div "Jobs LS LS + 3 Table Cards Timeline New Job" at bounding box center [504, 10] width 825 height 20
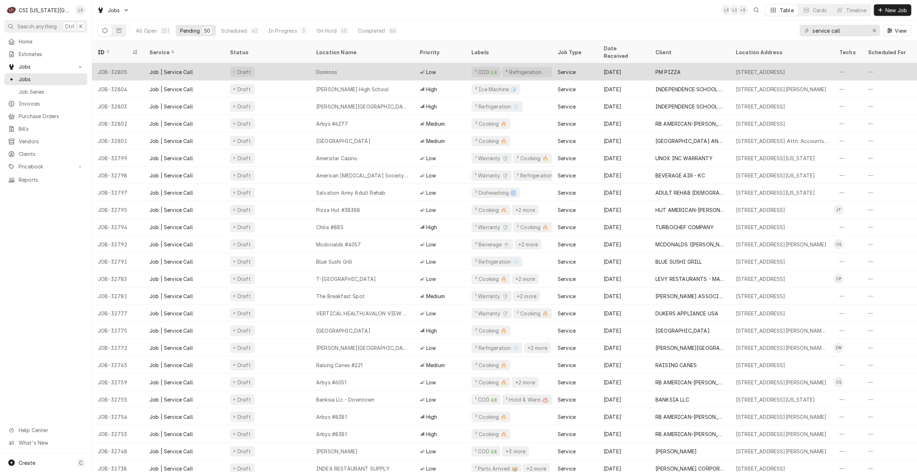
click at [358, 65] on div "Dominos" at bounding box center [361, 71] width 103 height 17
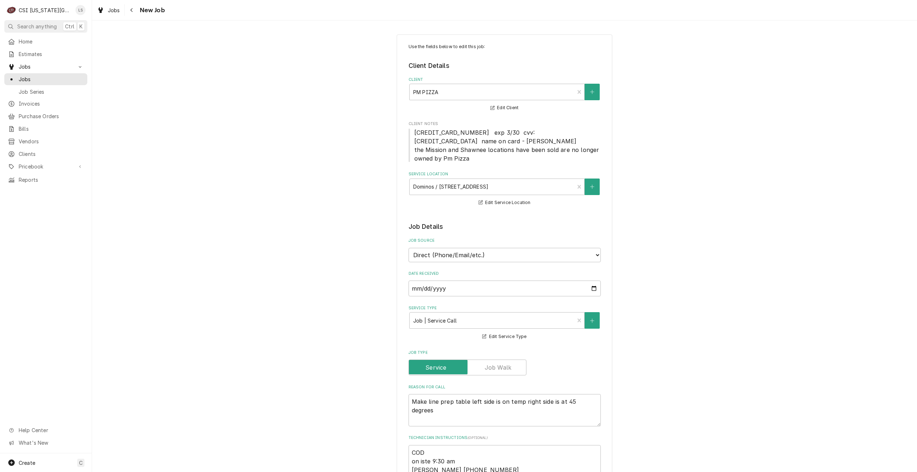
type textarea "x"
click at [54, 81] on link "Jobs" at bounding box center [45, 79] width 83 height 12
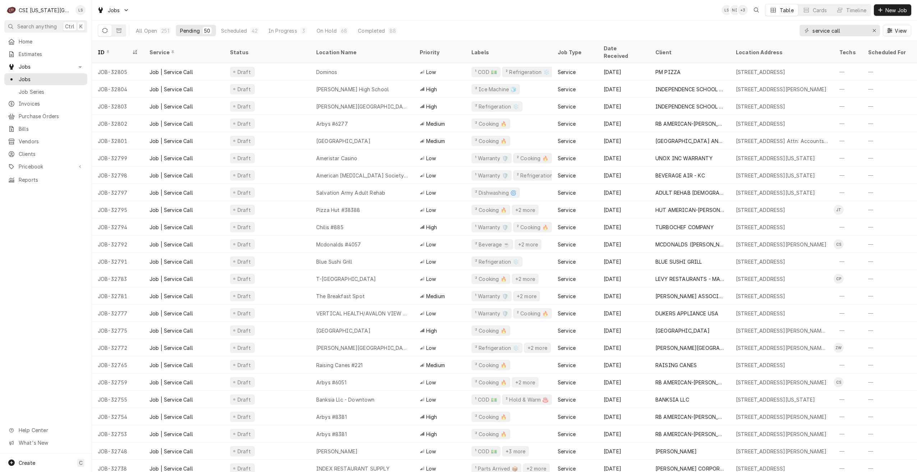
click at [359, 11] on div "Jobs LS NI + 3 Table Cards Timeline New Job" at bounding box center [504, 10] width 825 height 20
click at [359, 11] on div "Jobs LS NI + 2 Table Cards Timeline New Job" at bounding box center [504, 10] width 825 height 20
click at [338, 17] on div "Jobs LS NI + 2 Table Cards Timeline New Job" at bounding box center [504, 10] width 825 height 20
click at [499, 10] on div "Jobs LS NI + 2 Table Cards Timeline New Job" at bounding box center [504, 10] width 825 height 20
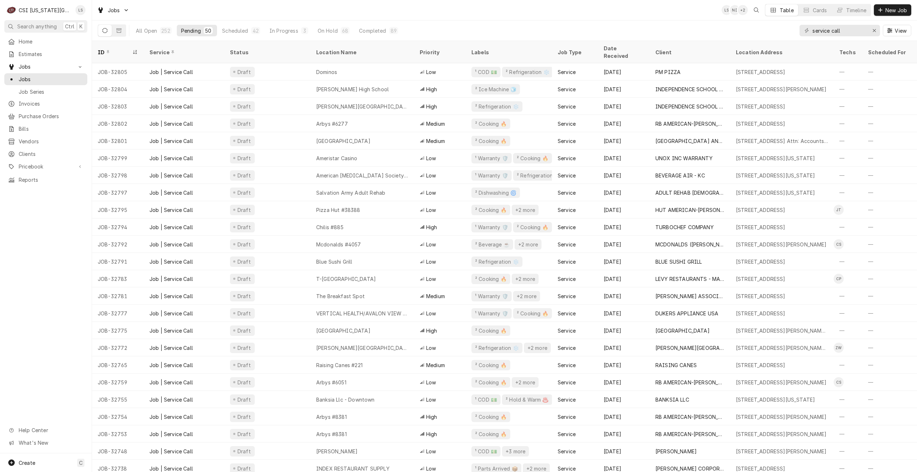
click at [499, 10] on div "Jobs LS NI + 2 Table Cards Timeline New Job" at bounding box center [504, 10] width 825 height 20
click at [526, 7] on div "Jobs LS LS Table Cards Timeline New Job" at bounding box center [504, 10] width 825 height 20
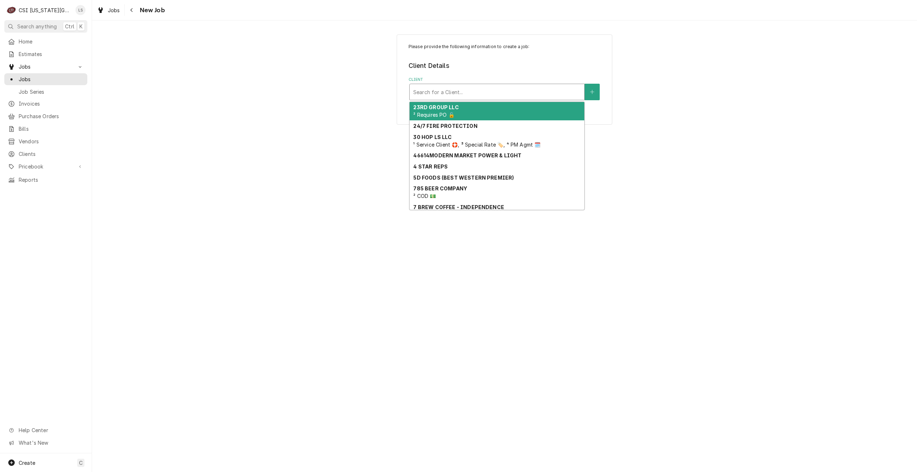
click at [469, 91] on div "Client" at bounding box center [496, 92] width 167 height 13
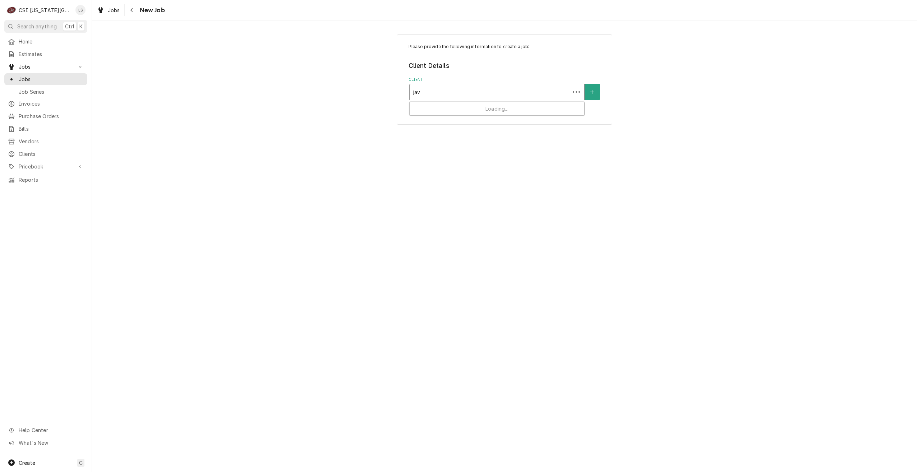
type input "java"
click at [474, 105] on strong "JAVA INVESTMENTS LLC-SCOOTERS" at bounding box center [462, 107] width 99 height 6
click at [484, 158] on div "Service Location" at bounding box center [496, 161] width 167 height 13
type input "parkville"
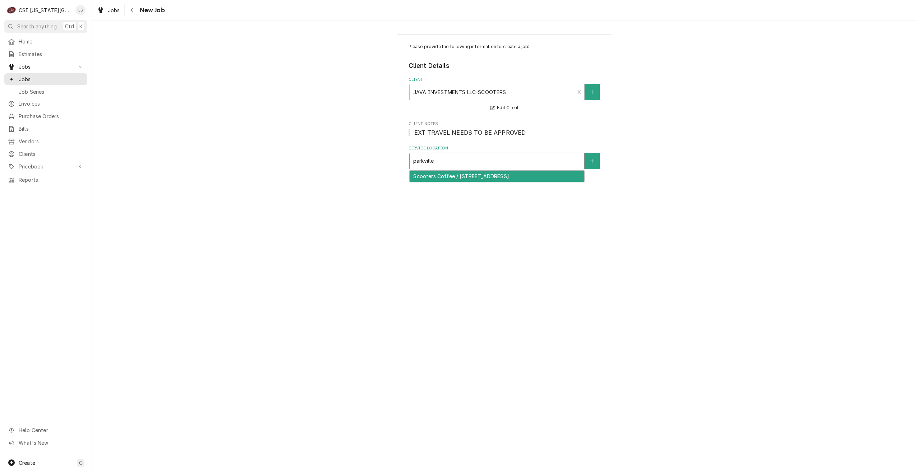
click at [473, 180] on div "Scooters Coffee / 9033 Nw Mo 45 Hwy, Parkville, MO 64152" at bounding box center [497, 176] width 175 height 11
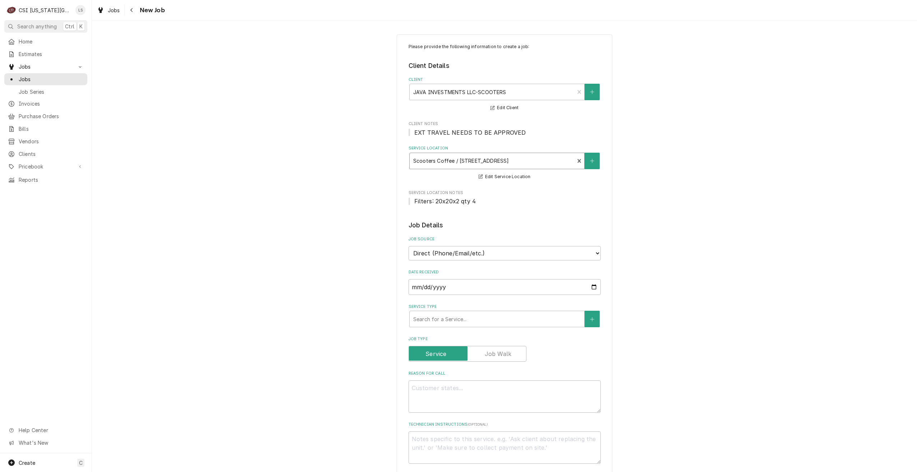
click at [668, 180] on div "Please provide the following information to create a job: Client Details Client…" at bounding box center [504, 422] width 825 height 789
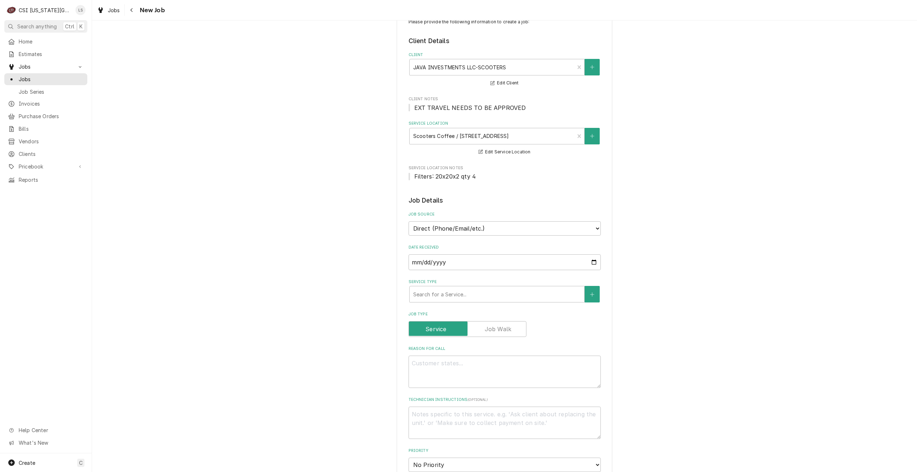
scroll to position [72, 0]
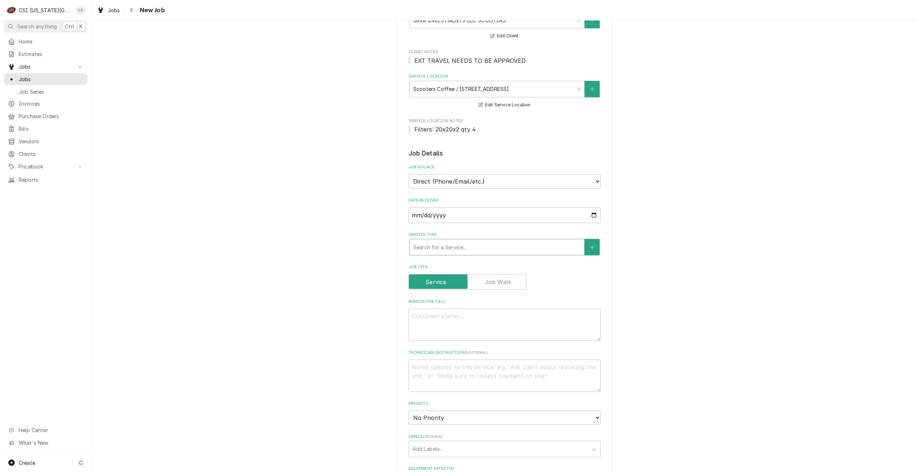
click at [474, 252] on div "Service Type" at bounding box center [496, 247] width 167 height 13
type textarea "x"
type input "s"
type textarea "x"
type input "se"
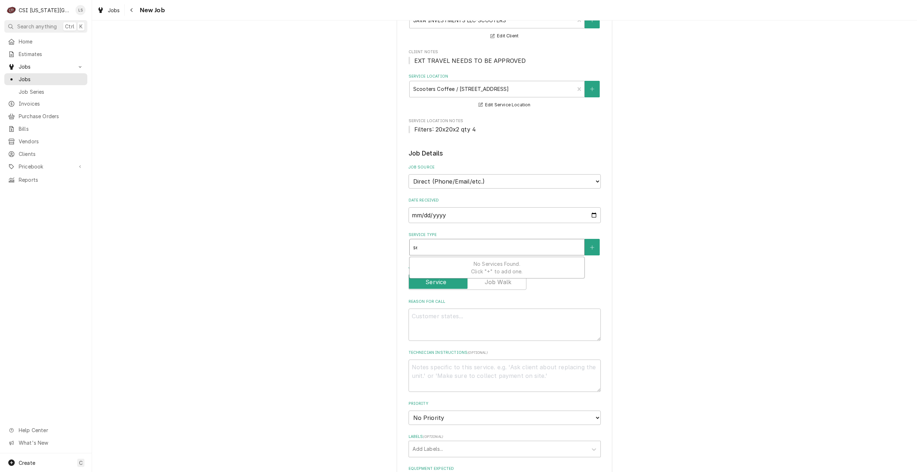
type textarea "x"
type input "ser"
type textarea "x"
type input "serv"
type textarea "x"
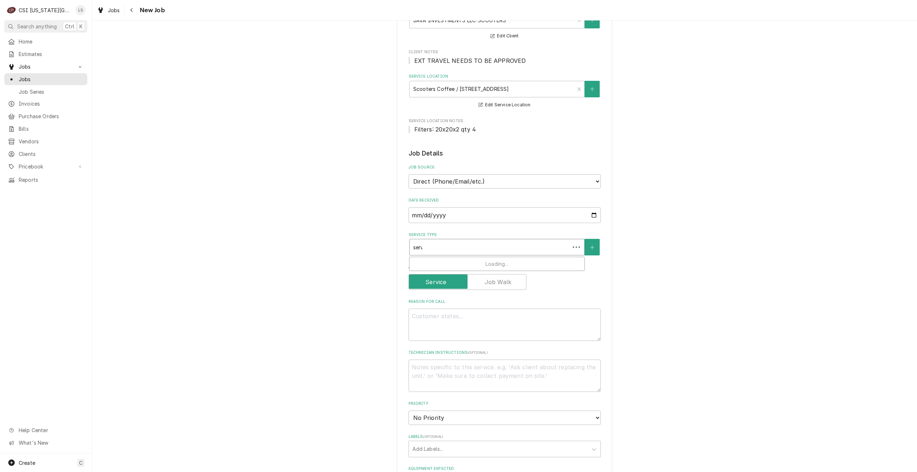
type input "servi"
type textarea "x"
type input "servic"
type textarea "x"
type input "service"
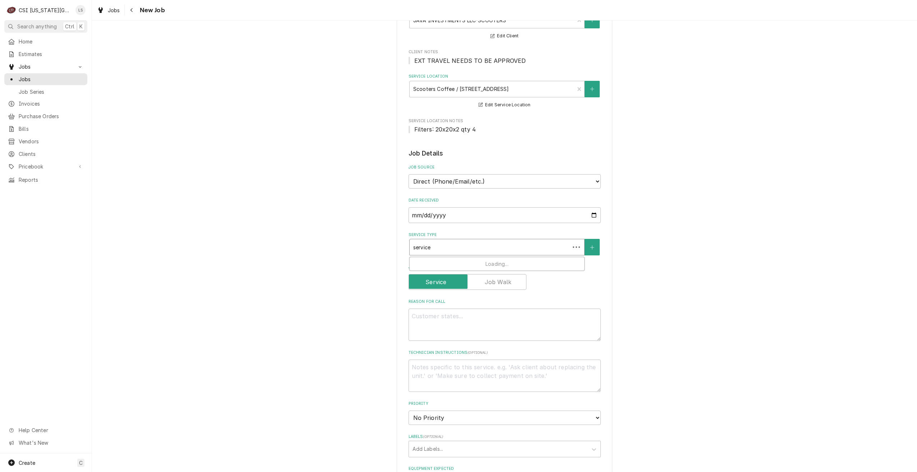
type textarea "x"
type input "service"
type textarea "x"
type input "service c"
type textarea "x"
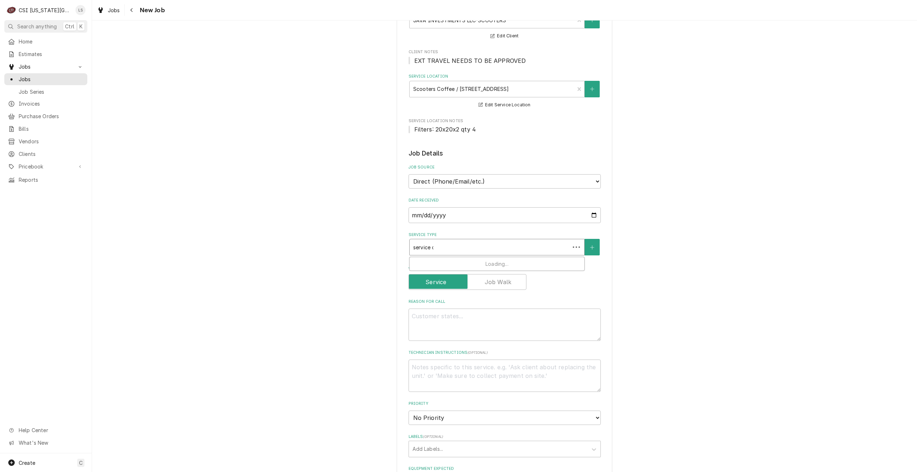
type input "service ca"
type textarea "x"
type input "service cal"
type textarea "x"
type input "service call"
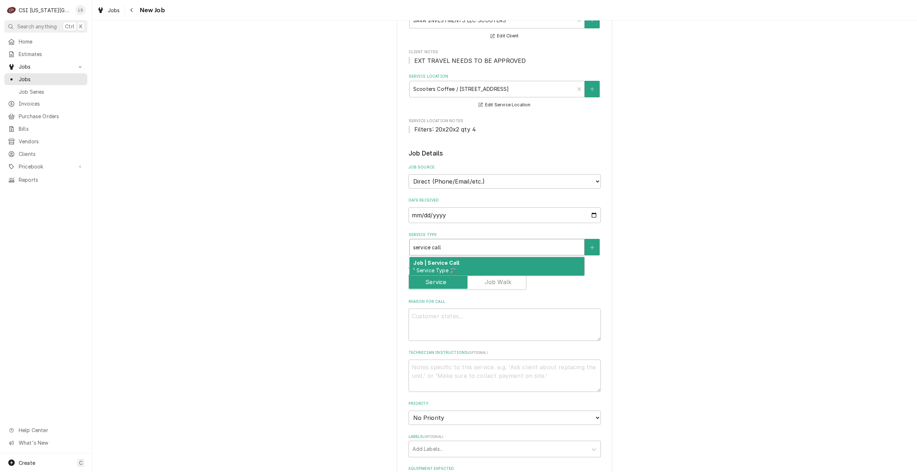
click at [477, 260] on div "Job | Service Call ¹ Service Type 🛠️" at bounding box center [497, 266] width 175 height 19
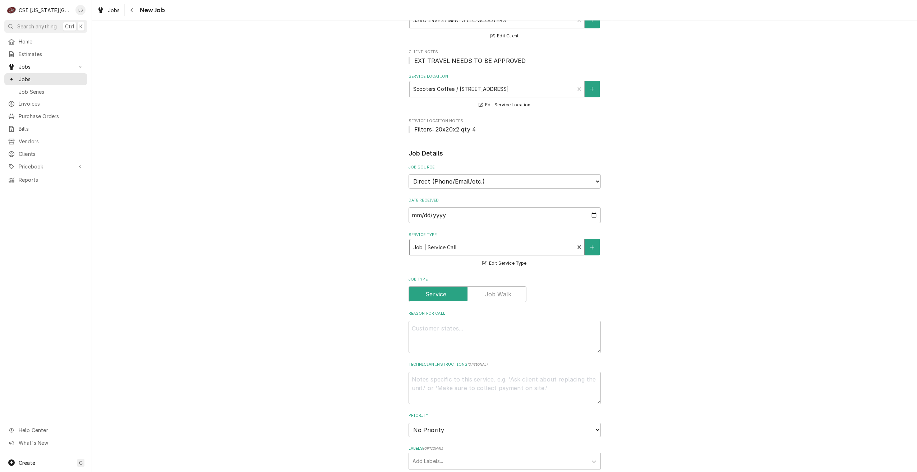
type textarea "x"
click at [488, 281] on label "Job Type" at bounding box center [505, 280] width 192 height 6
click at [488, 296] on label "Job Type" at bounding box center [468, 294] width 118 height 16
click at [488, 296] on input "Job Type" at bounding box center [467, 294] width 111 height 16
checkbox input "true"
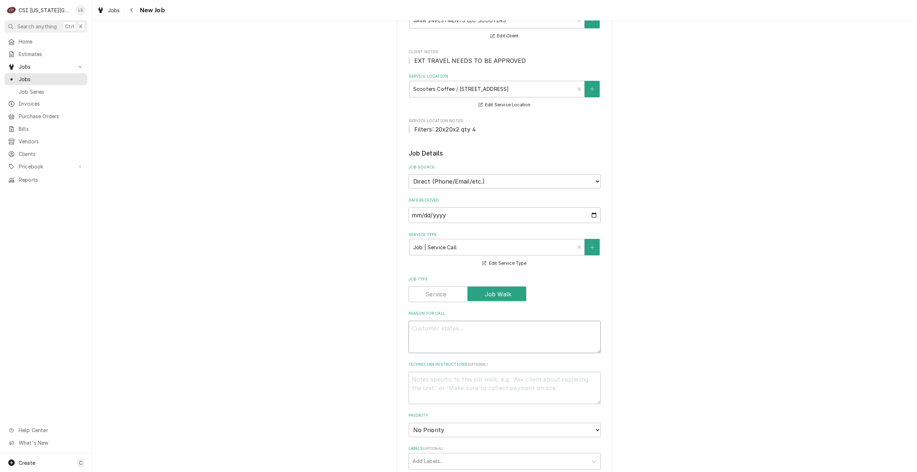
click at [496, 340] on textarea "Reason For Call" at bounding box center [505, 337] width 192 height 32
type textarea "x"
type textarea "D"
type textarea "x"
type textarea "Do"
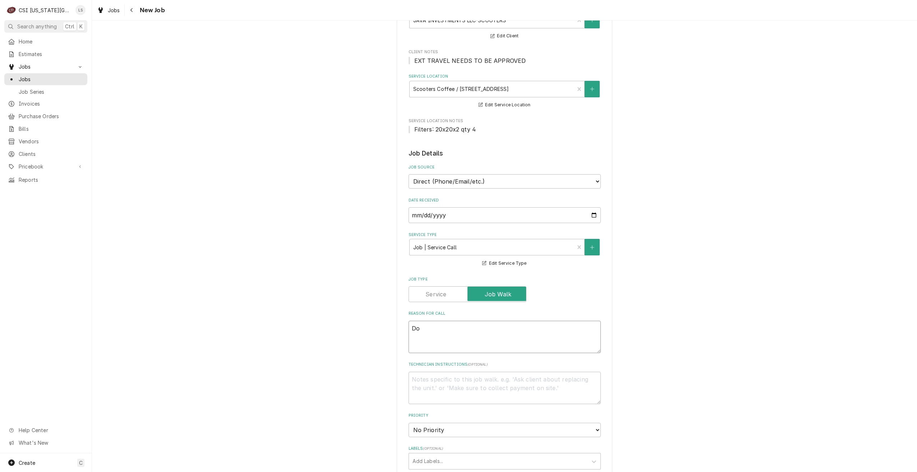
type textarea "x"
type textarea "D"
type textarea "x"
type textarea "Di"
type textarea "x"
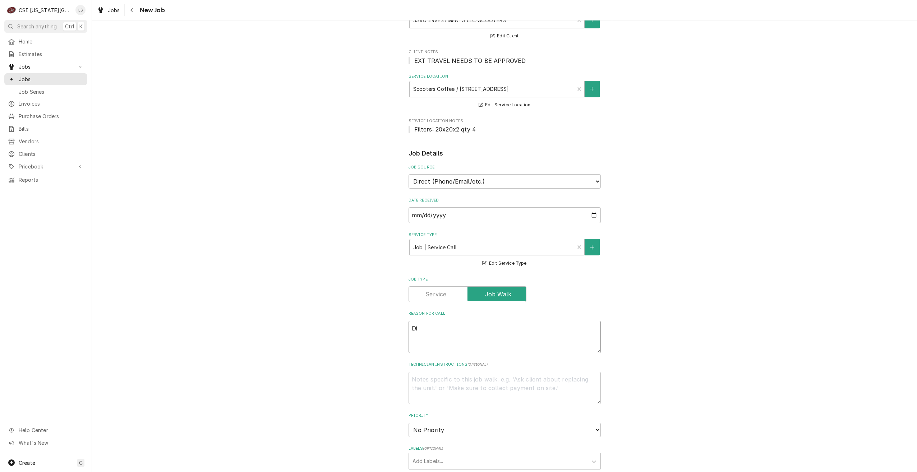
type textarea "Dis"
type textarea "x"
type textarea "Disp"
type textarea "x"
type textarea "Dispa"
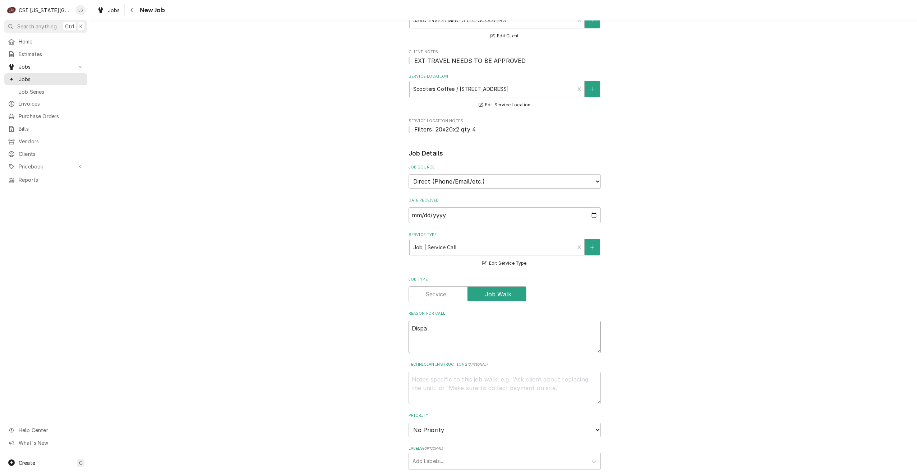
type textarea "x"
type textarea "Dispac"
type textarea "x"
type textarea "Dispact"
type textarea "x"
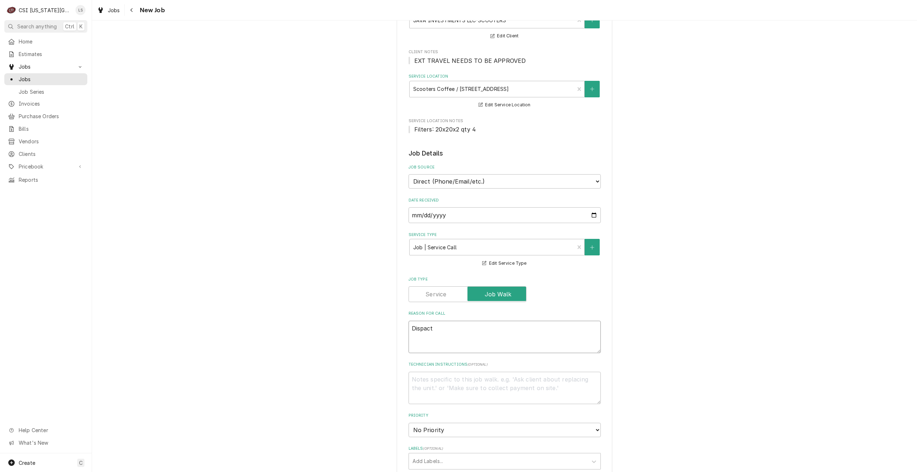
type textarea "Dispac"
type textarea "x"
type textarea "Dispa"
type textarea "x"
type textarea "Dispat"
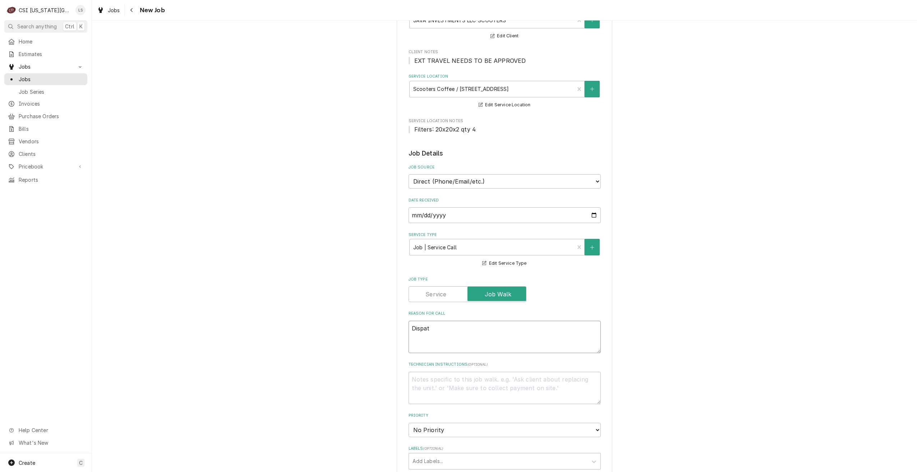
type textarea "x"
type textarea "Dispath"
type textarea "x"
type textarea "Dispat"
type textarea "x"
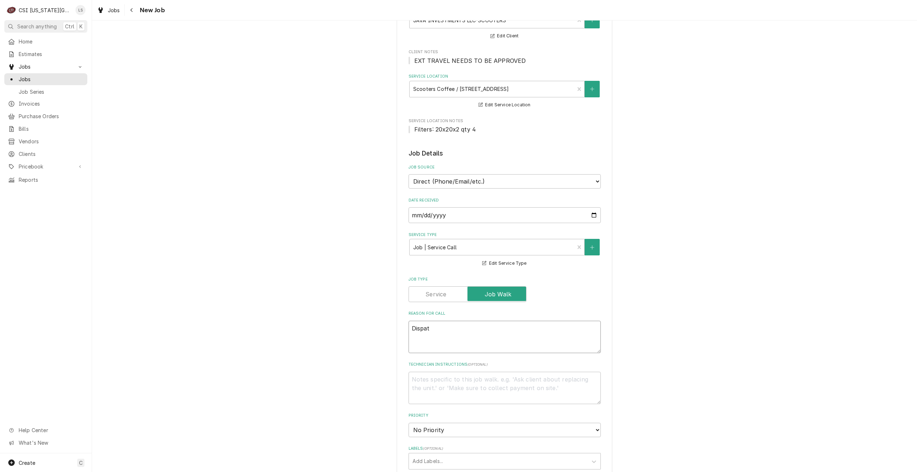
type textarea "Dispatc"
type textarea "x"
type textarea "Dispatch"
type textarea "x"
type textarea "Dispatch"
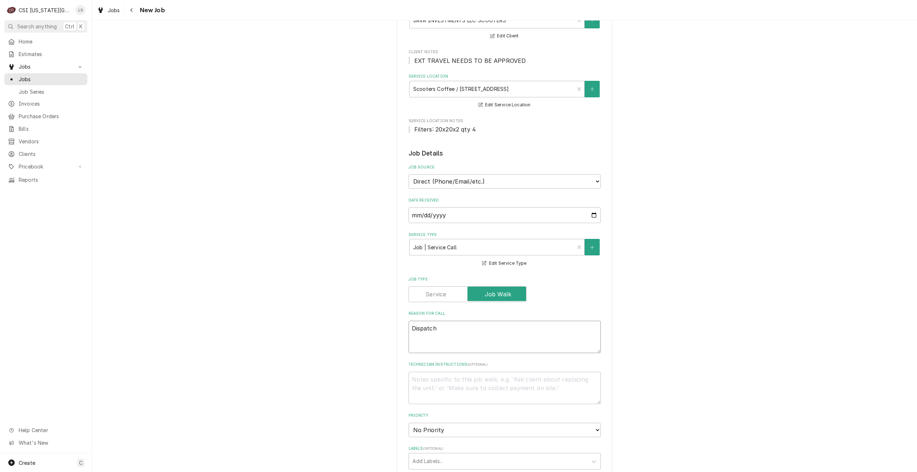
type textarea "x"
type textarea "Dispatch t"
type textarea "x"
type textarea "Dispatch to"
type textarea "x"
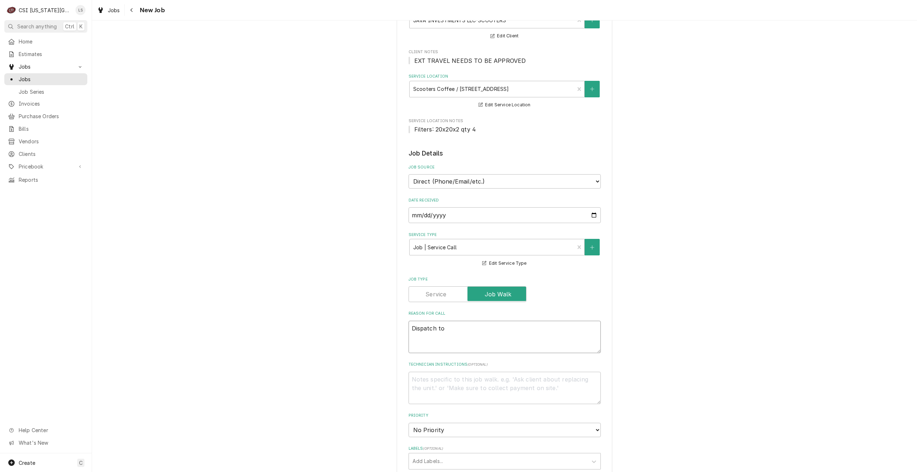
type textarea "Dispatch to"
type textarea "x"
type textarea "Dispatch to q"
type textarea "x"
type textarea "Dispatch to qu"
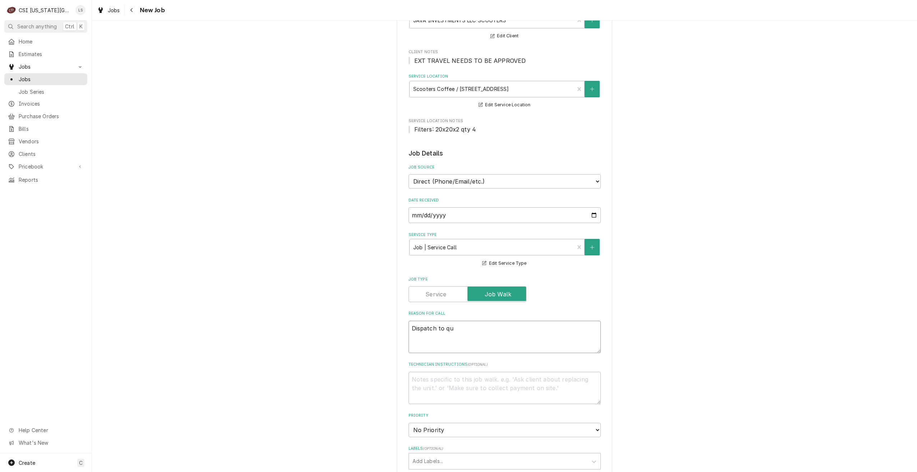
type textarea "x"
type textarea "Dispatch to quo"
type textarea "x"
type textarea "Dispatch to quot"
type textarea "x"
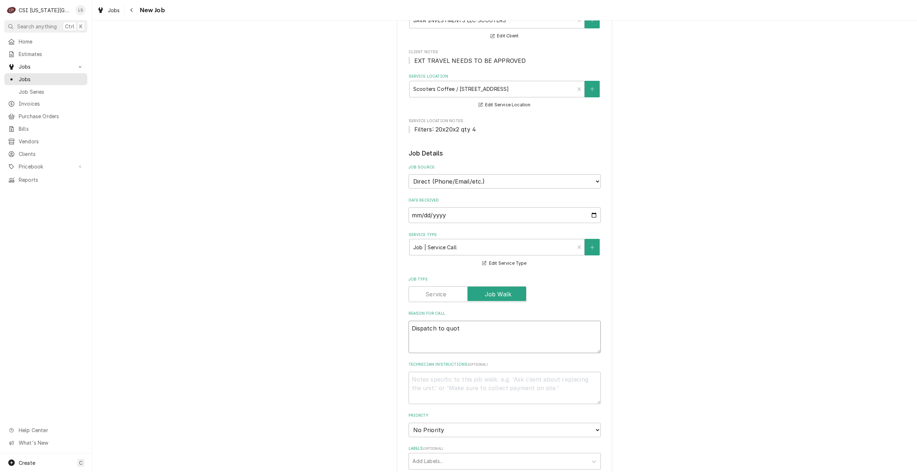
type textarea "Dispatch to quote"
type textarea "x"
type textarea "Dispatch to quote"
type textarea "x"
type textarea "Dispatch to quote P"
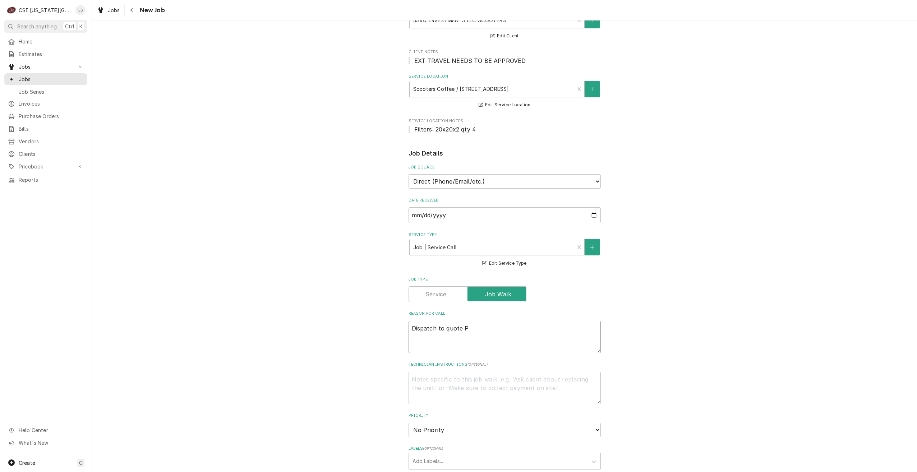
type textarea "x"
type textarea "Dispatch to quote PM"
type textarea "x"
type textarea "Dispatch to quote PM r"
type textarea "x"
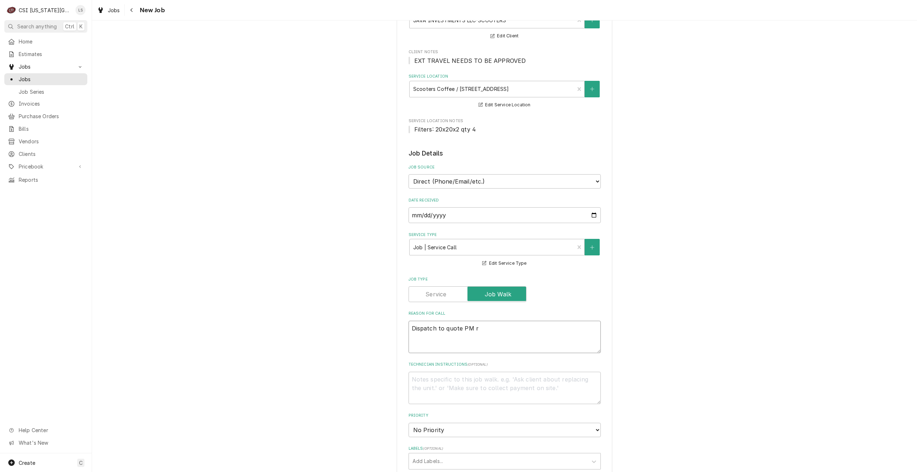
type textarea "Dispatch to quote PM re"
type textarea "x"
type textarea "Dispatch to quote PM rep"
type textarea "x"
type textarea "Dispatch to quote PM repa"
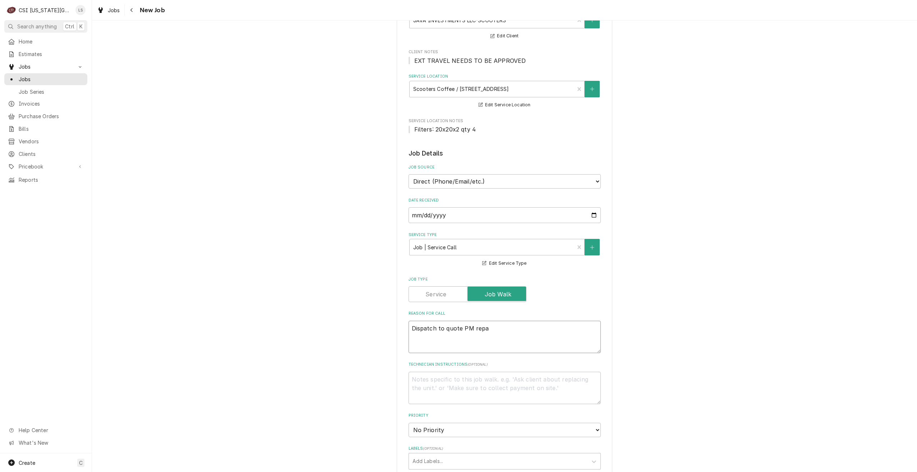
type textarea "x"
type textarea "Dispatch to quote PM repai"
type textarea "x"
type textarea "Dispatch to quote PM repair"
type textarea "x"
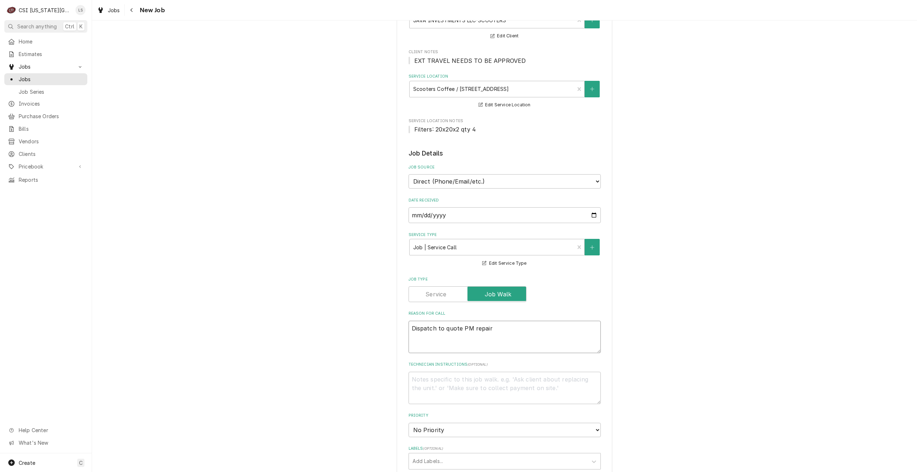
type textarea "Dispatch to quote PM repairs"
type textarea "x"
type textarea "Dispatch to quote PM repairs"
click at [710, 292] on div "Please provide the following information to create a job: Client Details Client…" at bounding box center [504, 356] width 825 height 801
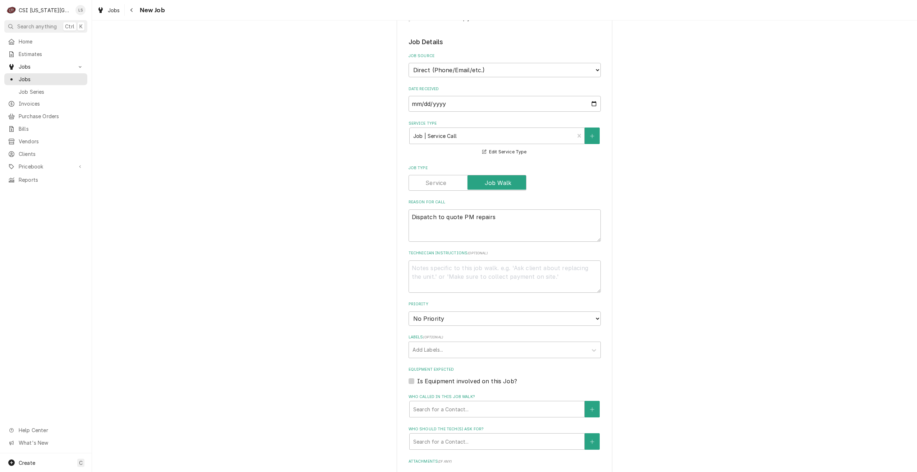
scroll to position [216, 0]
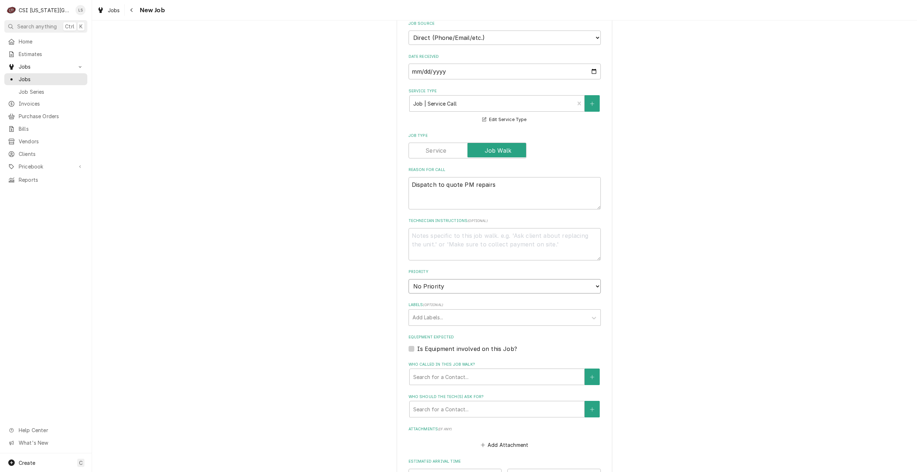
click at [500, 287] on select "No Priority Urgent High Medium Low" at bounding box center [505, 286] width 192 height 14
select select "4"
click at [409, 279] on select "No Priority Urgent High Medium Low" at bounding box center [505, 286] width 192 height 14
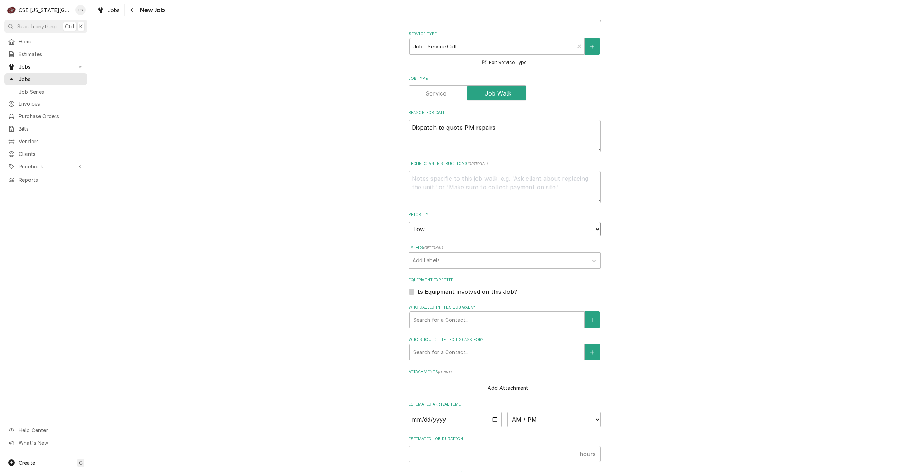
scroll to position [357, 0]
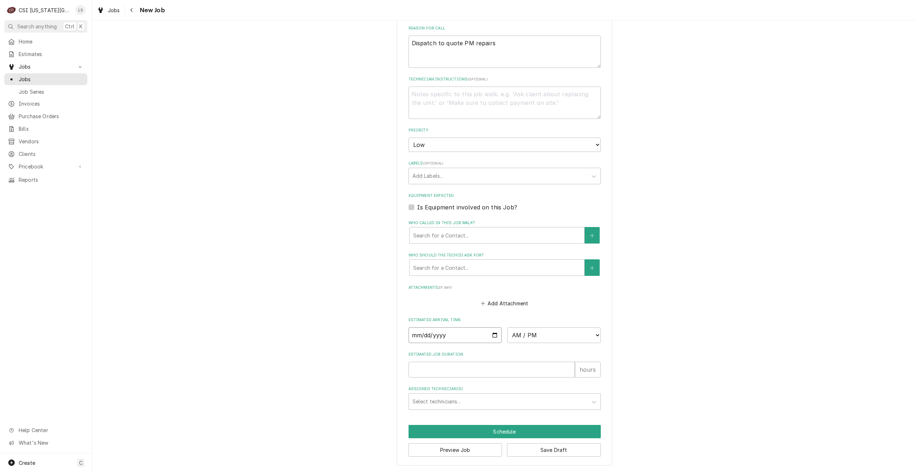
click at [494, 334] on input "Date" at bounding box center [455, 335] width 93 height 16
type textarea "x"
type input "2025-09-16"
type textarea "x"
click at [543, 339] on select "AM / PM 6:00 AM 6:15 AM 6:30 AM 6:45 AM 7:00 AM 7:15 AM 7:30 AM 7:45 AM 8:00 AM…" at bounding box center [553, 335] width 93 height 16
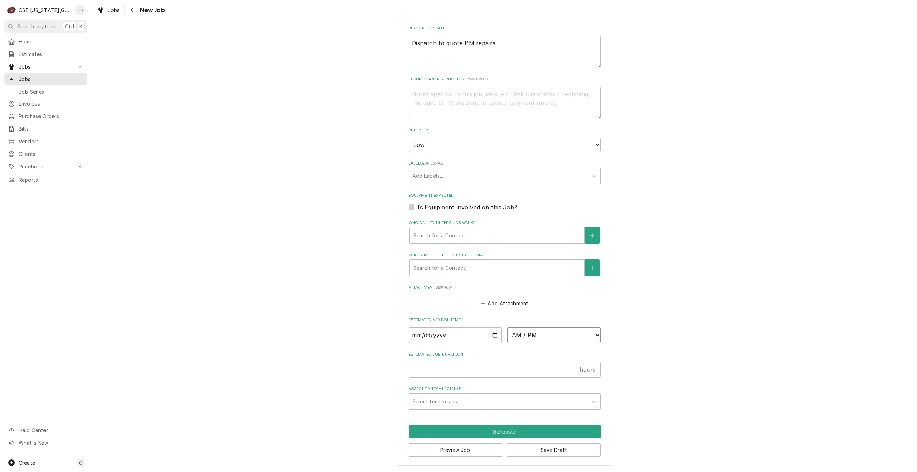
select select "15:45:00"
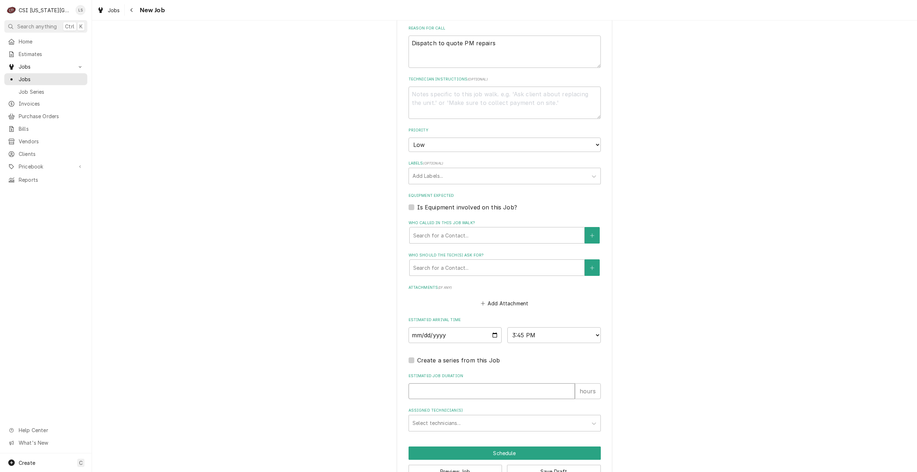
click at [528, 392] on input "Estimated Job Duration" at bounding box center [492, 391] width 166 height 16
type textarea "x"
type input "2"
type textarea "x"
type input "2"
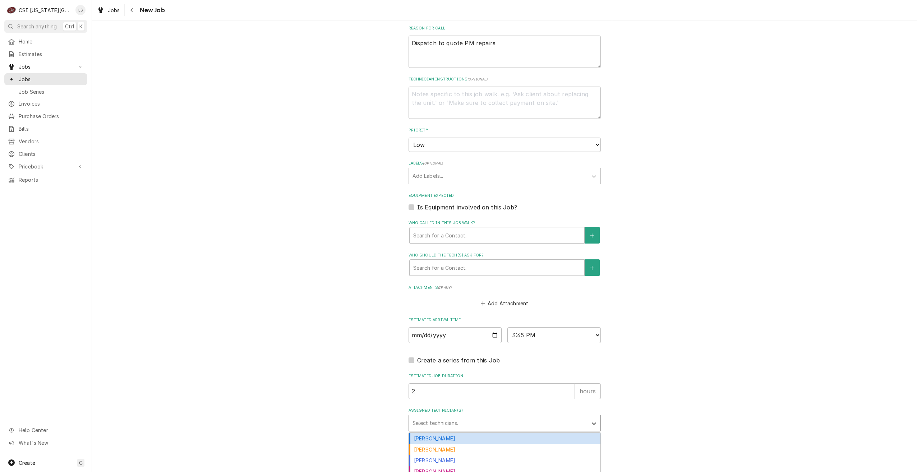
click at [535, 418] on div "Assigned Technician(s)" at bounding box center [498, 423] width 171 height 13
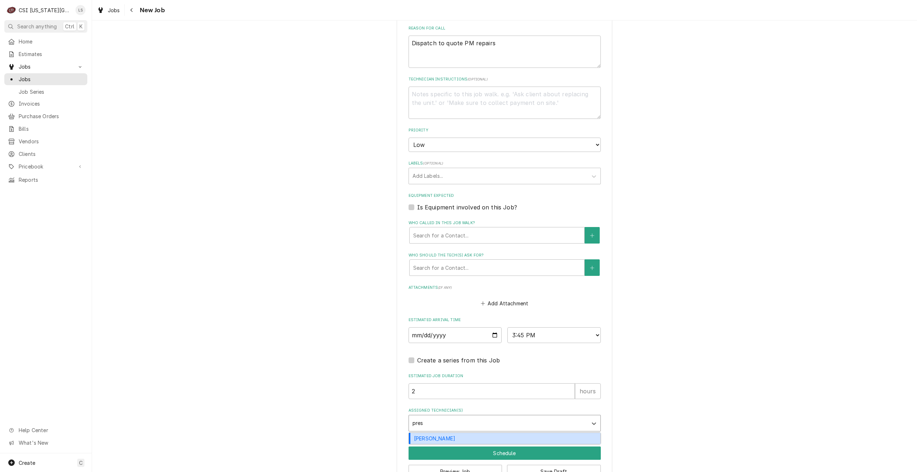
type input "prest"
click at [532, 442] on div "Preston Merriman" at bounding box center [505, 438] width 192 height 11
type textarea "x"
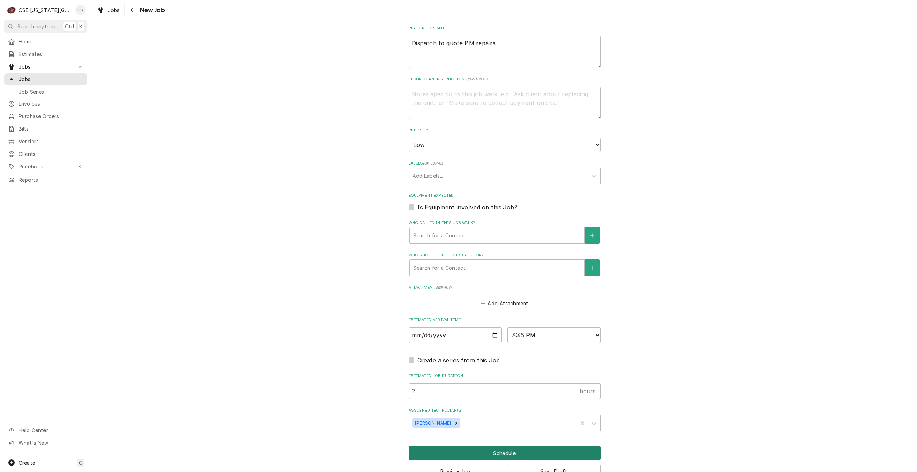
click at [533, 454] on button "Schedule" at bounding box center [505, 453] width 192 height 13
type textarea "x"
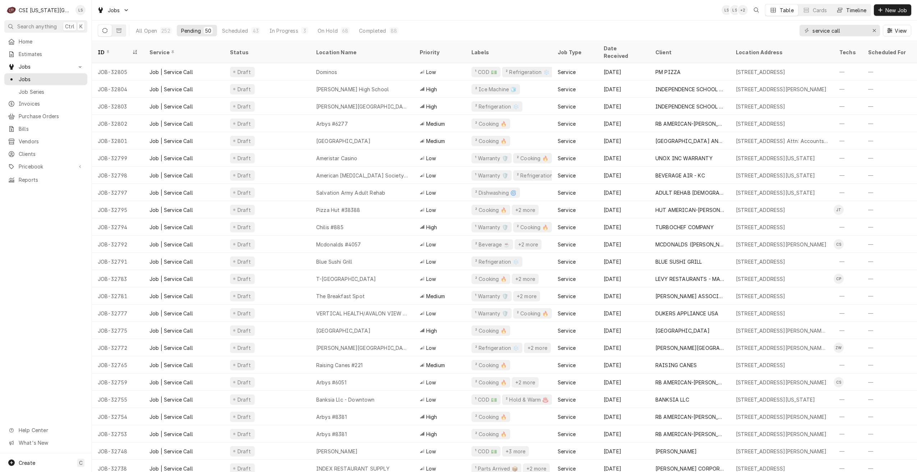
click at [846, 9] on div "Timeline" at bounding box center [856, 10] width 20 height 8
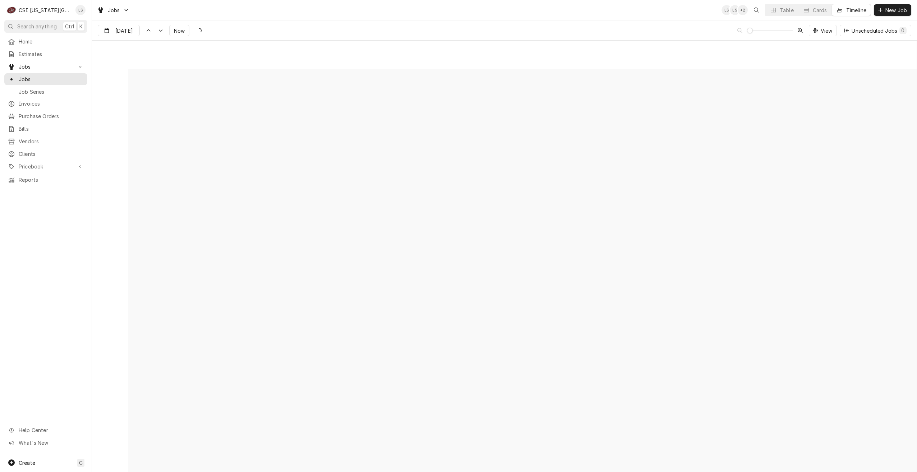
scroll to position [8254, 0]
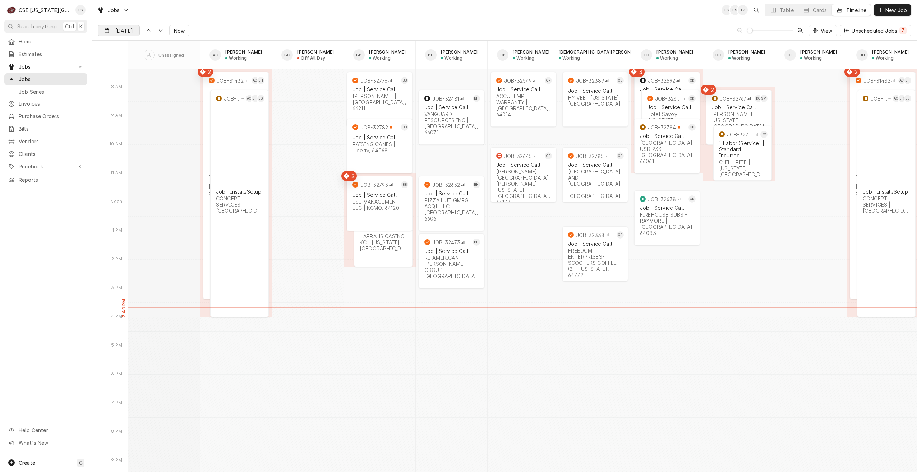
click at [129, 29] on div "Dynamic Content Wrapper" at bounding box center [134, 30] width 10 height 11
click at [142, 98] on div "17" at bounding box center [144, 102] width 10 height 10
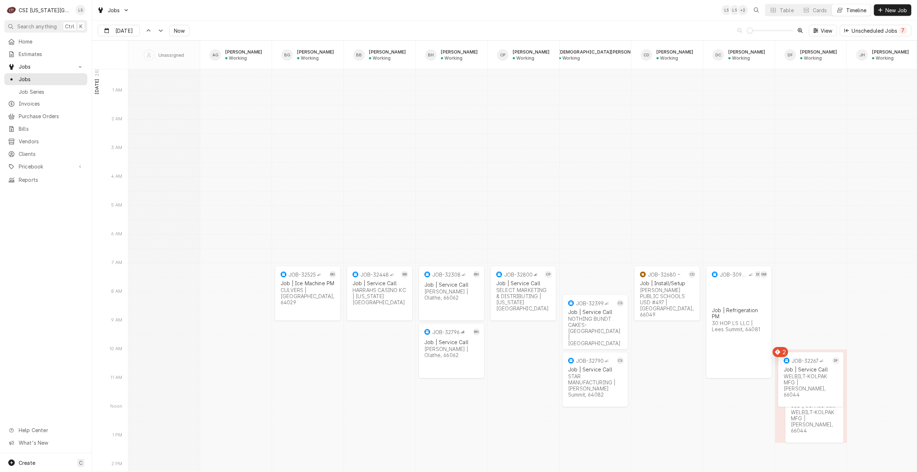
scroll to position [8775, 0]
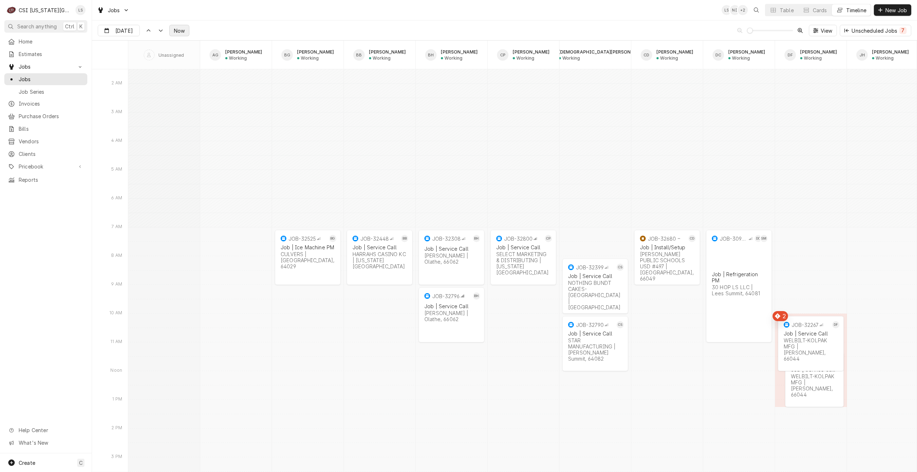
click at [175, 28] on span "Now" at bounding box center [179, 31] width 14 height 8
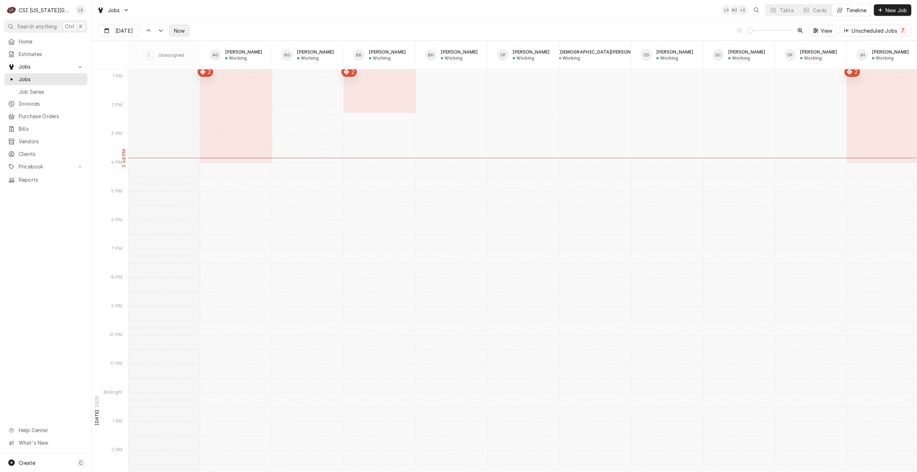
scroll to position [8298, 0]
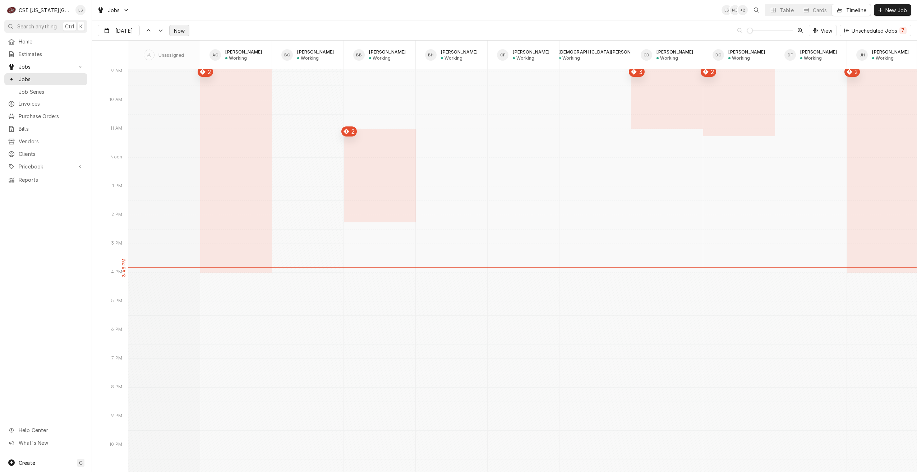
type input "[DATE]"
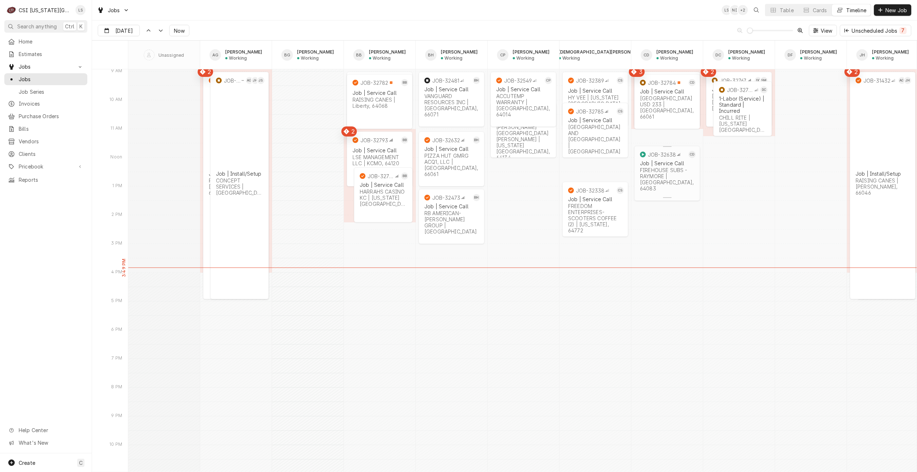
click at [668, 173] on div "FIREHOUSE SUBS - RAYMORE | [GEOGRAPHIC_DATA], 64083" at bounding box center [667, 179] width 54 height 24
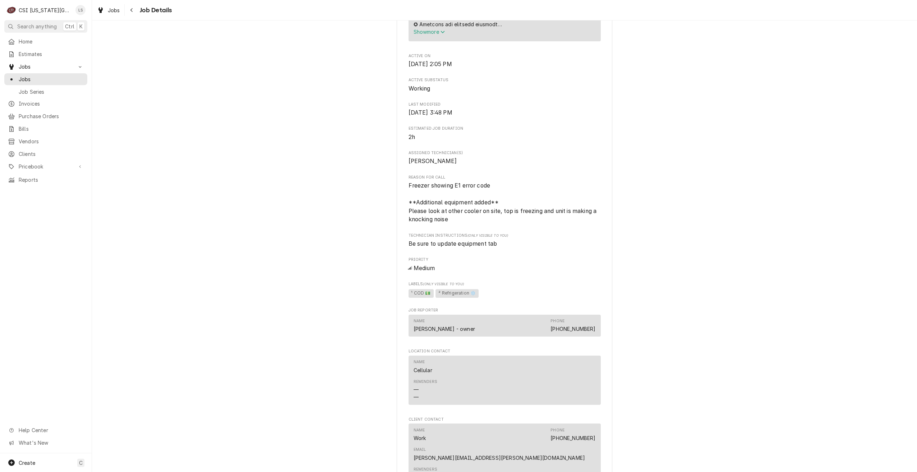
scroll to position [431, 0]
click at [52, 75] on span "Jobs" at bounding box center [51, 79] width 65 height 8
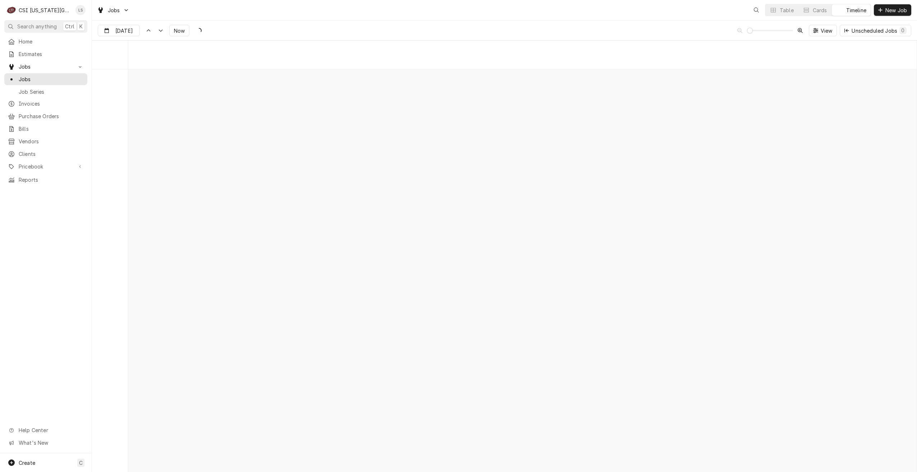
scroll to position [8255, 0]
